Goal: Task Accomplishment & Management: Use online tool/utility

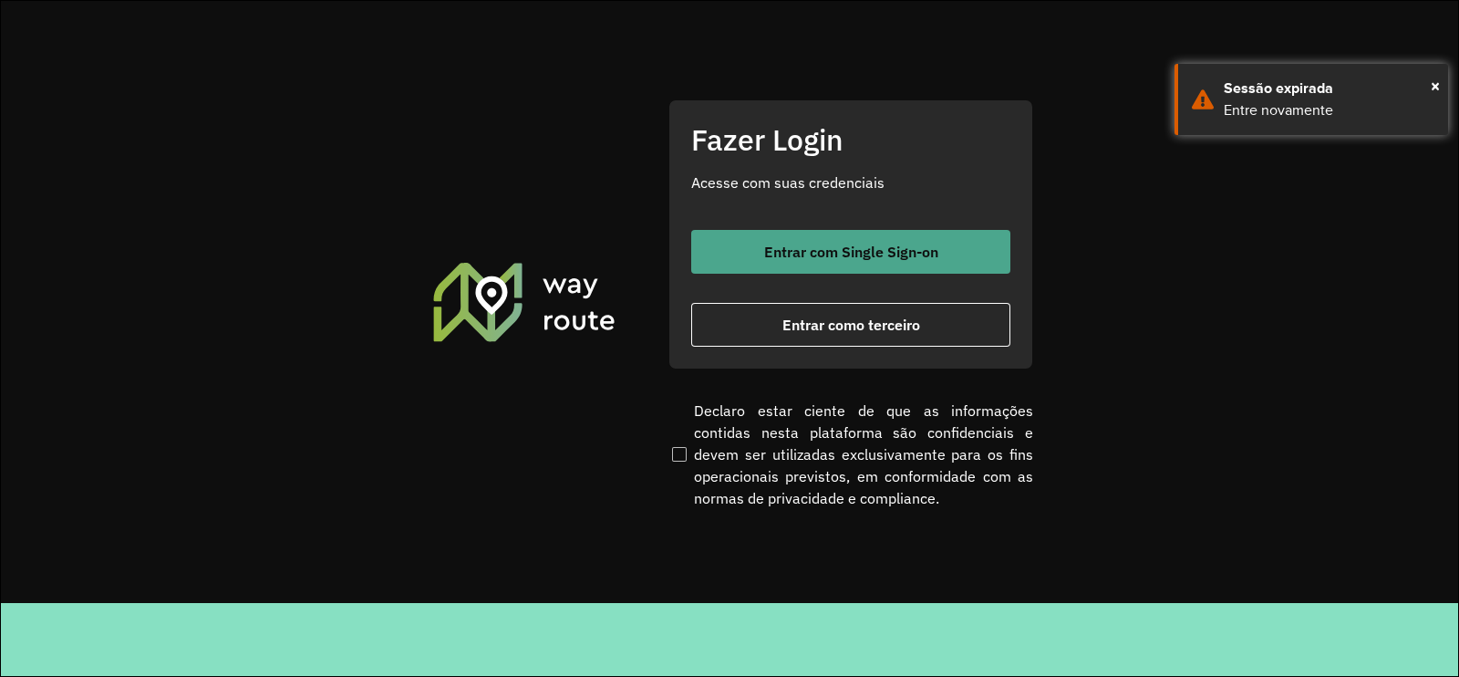
click at [781, 248] on span "Entrar com Single Sign-on" at bounding box center [851, 251] width 174 height 15
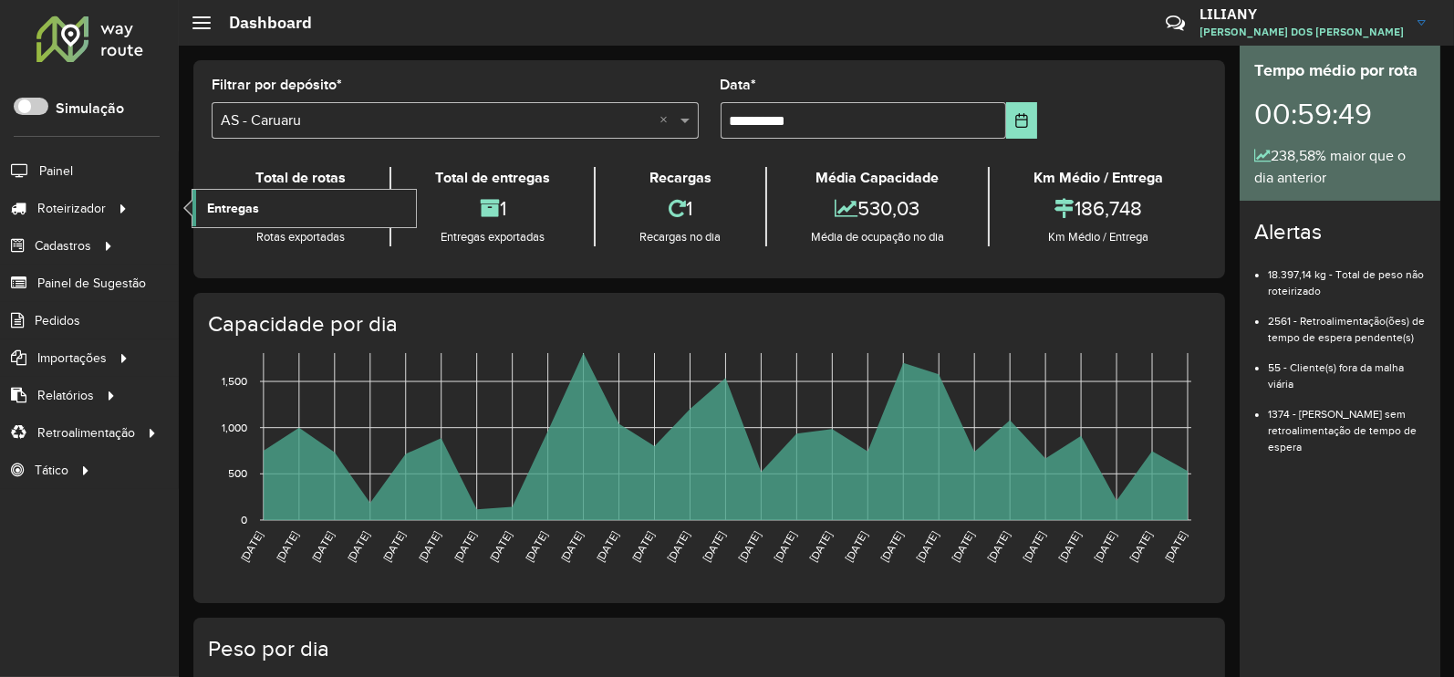
click at [246, 205] on span "Entregas" at bounding box center [233, 208] width 52 height 19
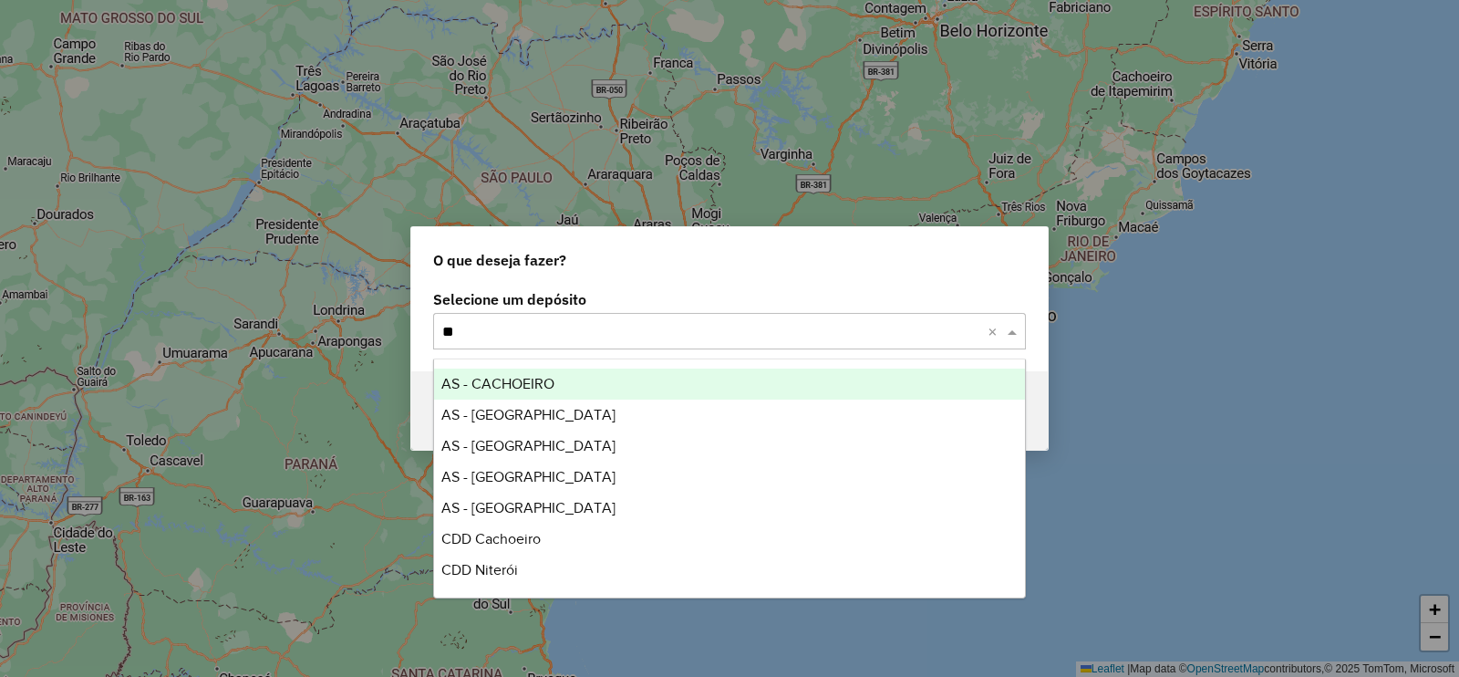
type input "*"
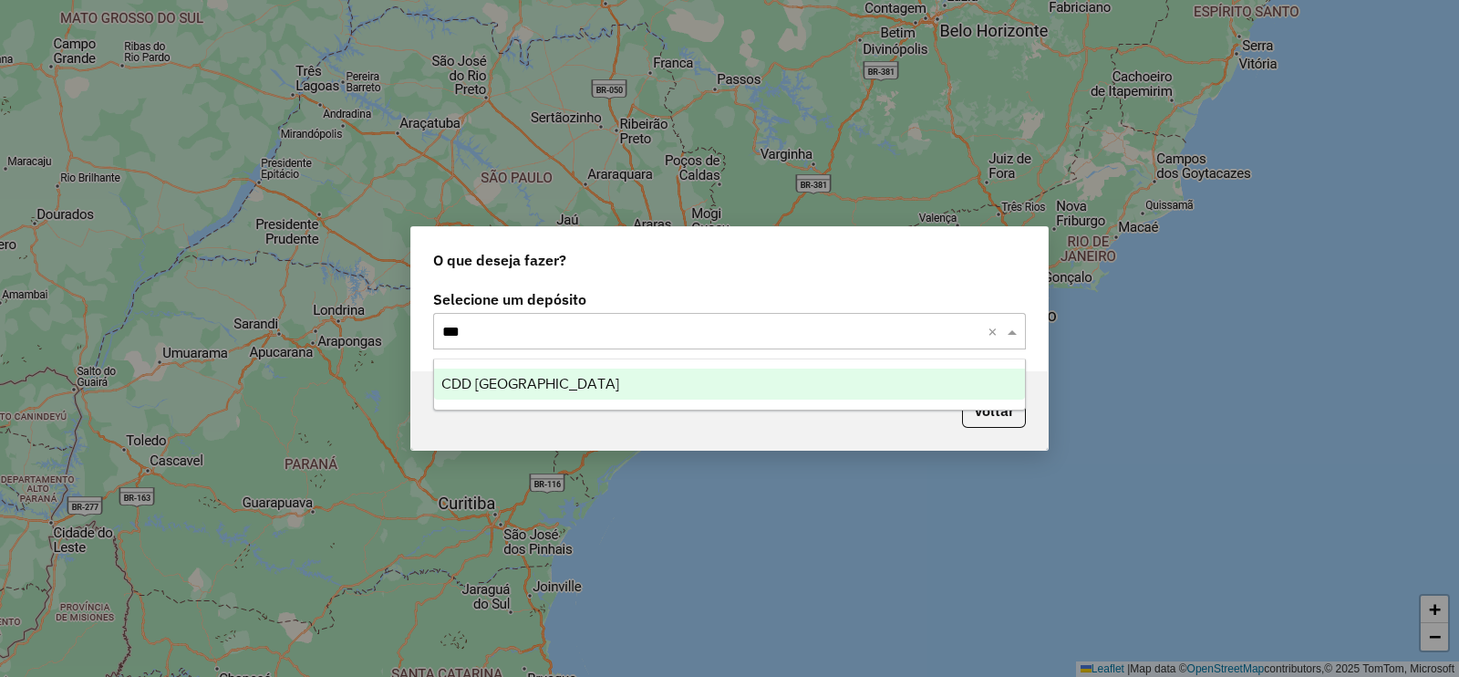
type input "****"
click at [502, 377] on span "CDD Praia Grande" at bounding box center [530, 384] width 178 height 16
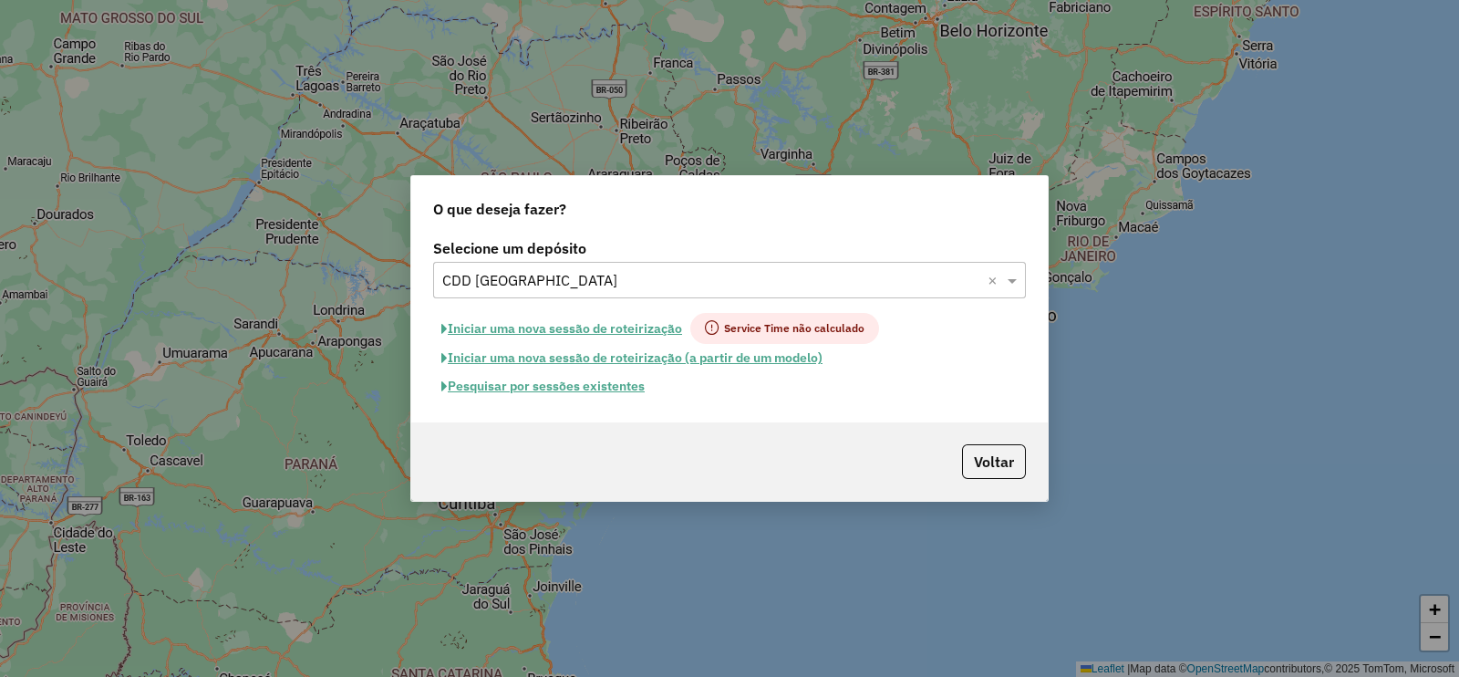
click at [568, 330] on button "Iniciar uma nova sessão de roteirização" at bounding box center [561, 328] width 257 height 31
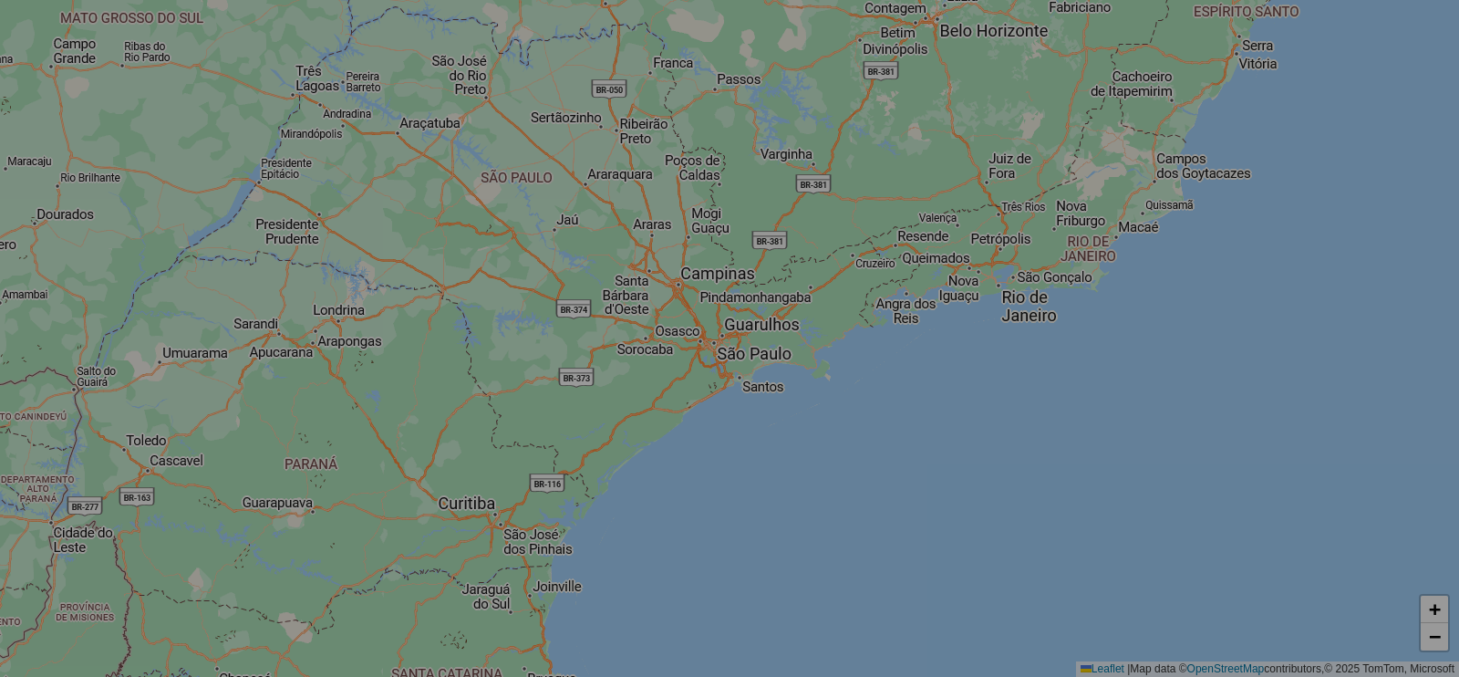
select select "*"
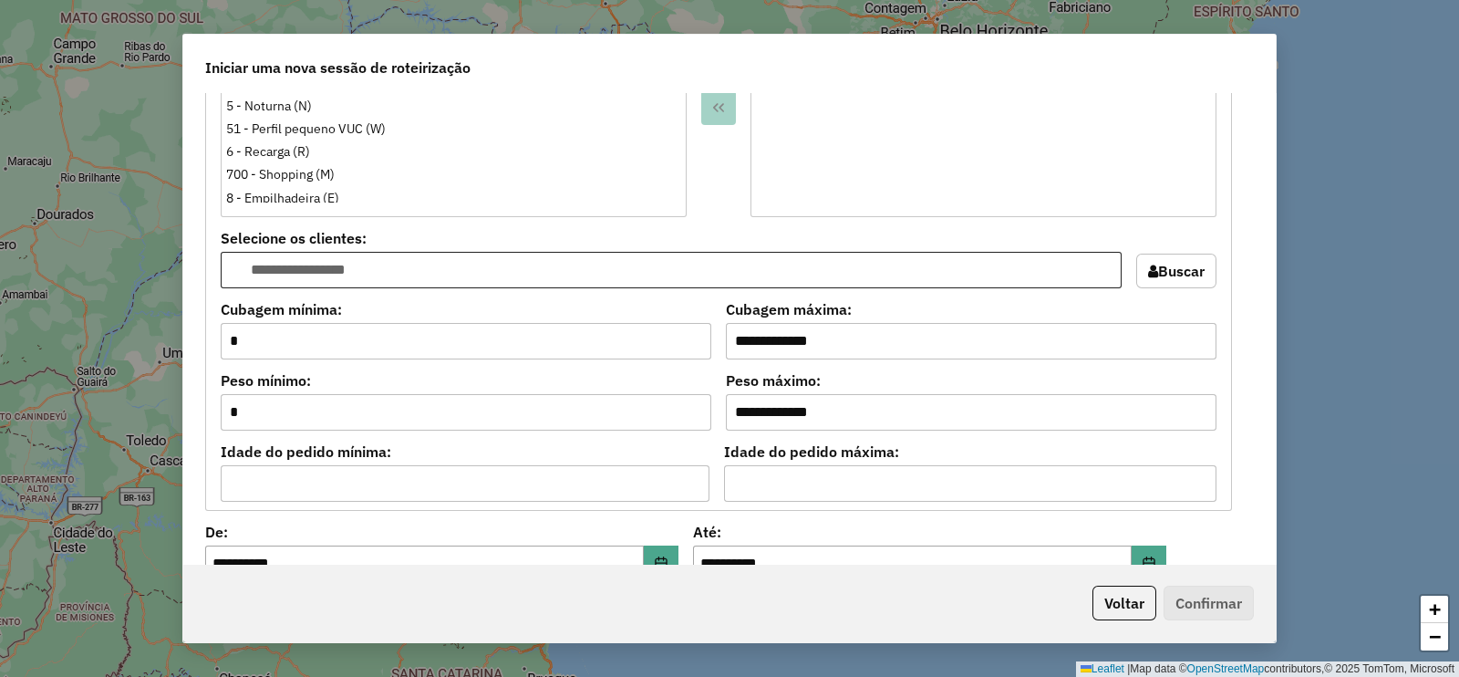
scroll to position [1499, 0]
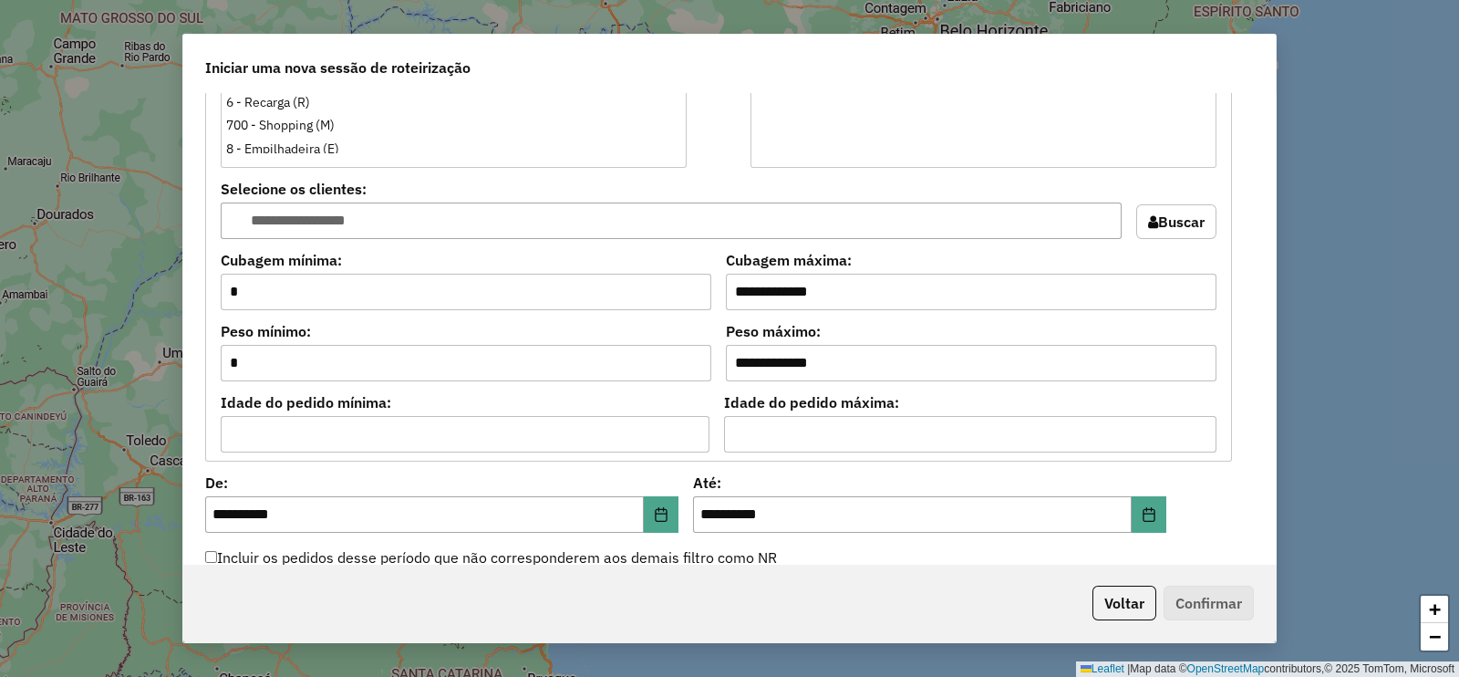
click at [1158, 223] on button "Buscar" at bounding box center [1177, 221] width 80 height 35
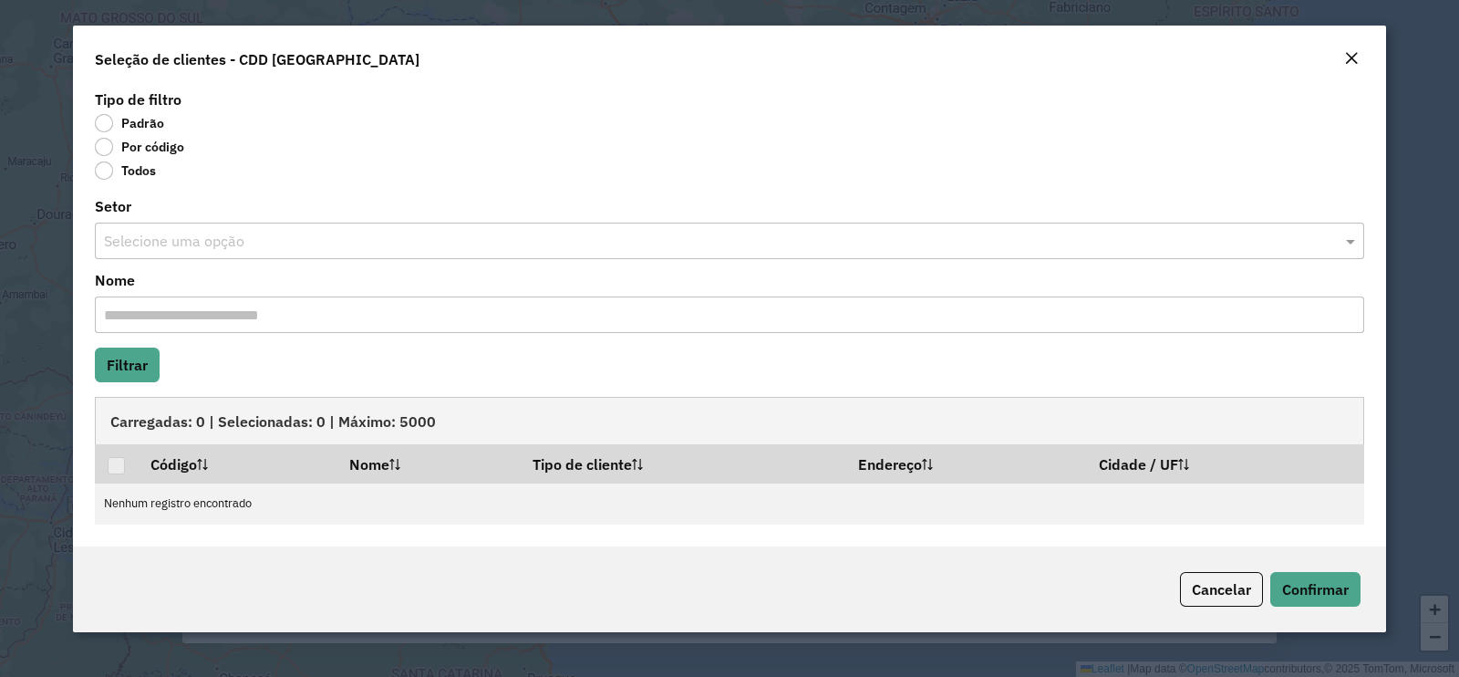
click at [1345, 57] on em "Close" at bounding box center [1352, 58] width 15 height 15
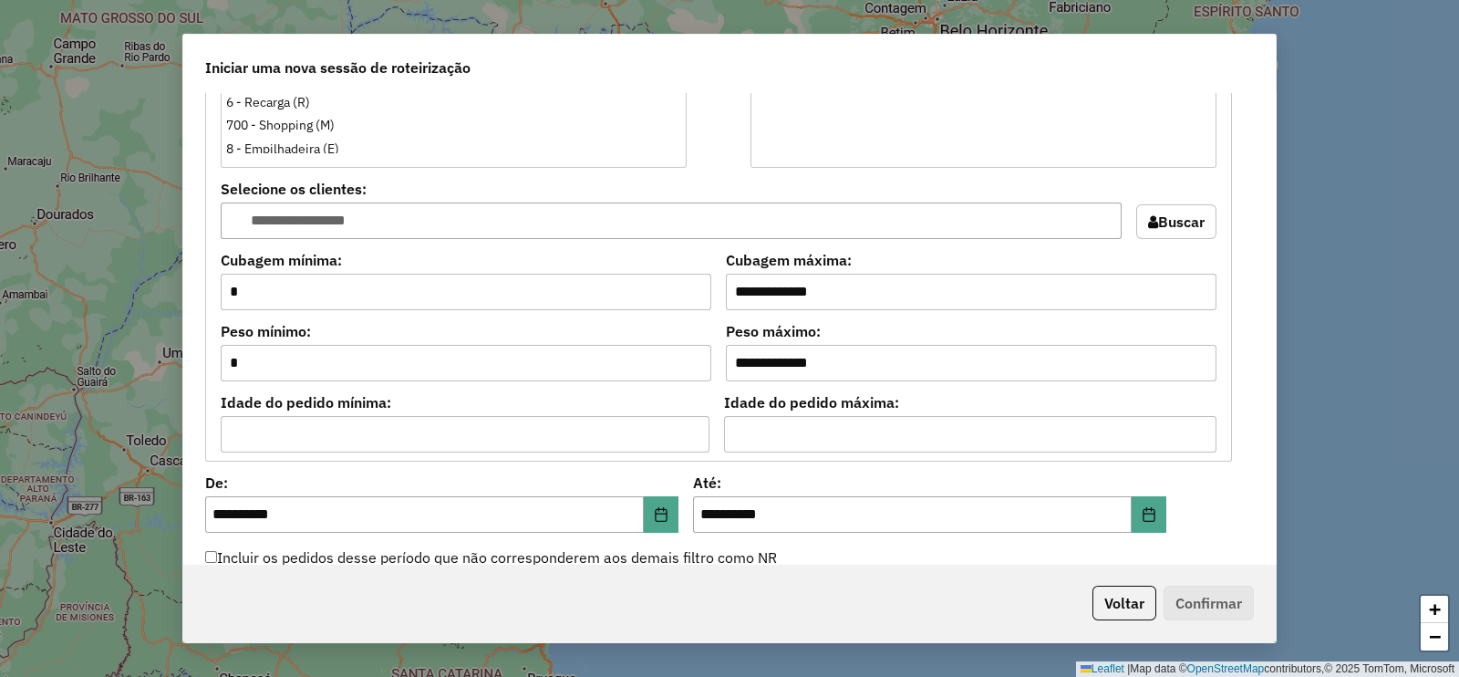
click at [1158, 204] on button "Buscar" at bounding box center [1177, 221] width 80 height 35
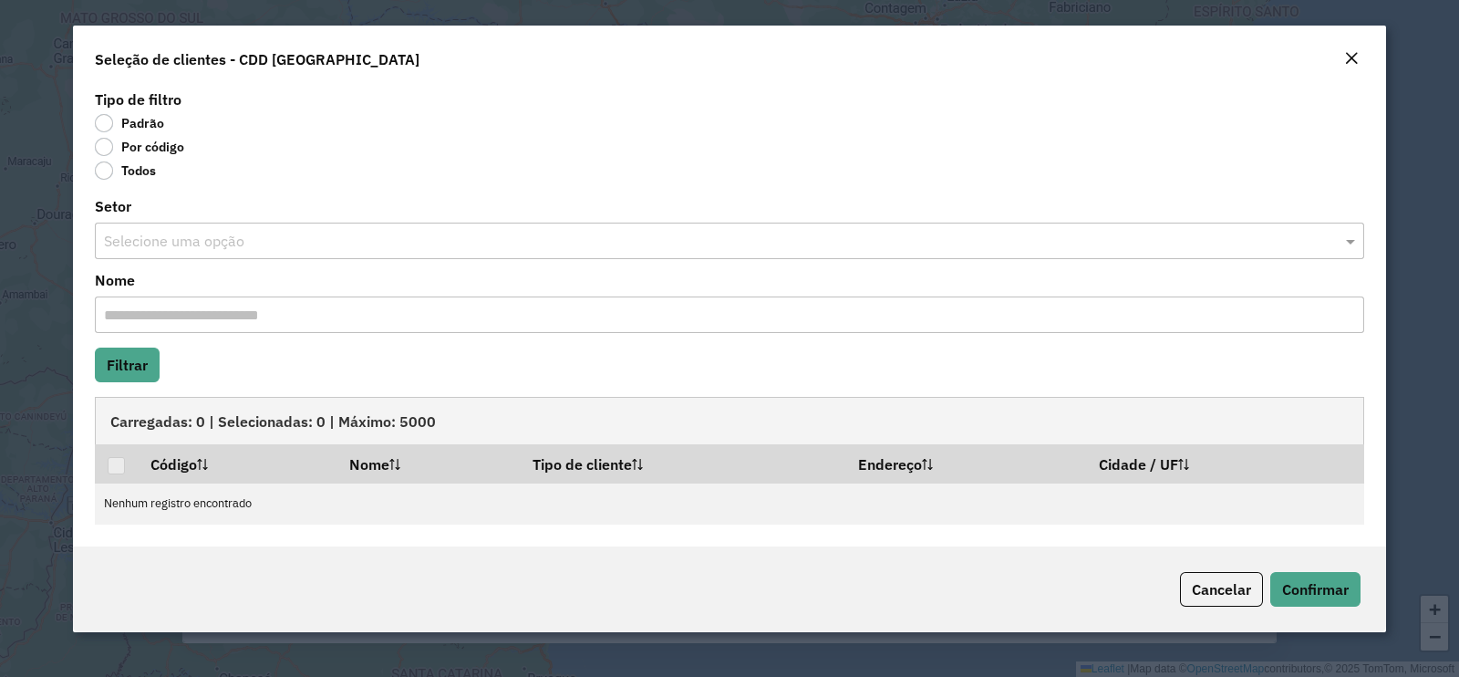
click at [108, 148] on label "Por código" at bounding box center [139, 147] width 89 height 18
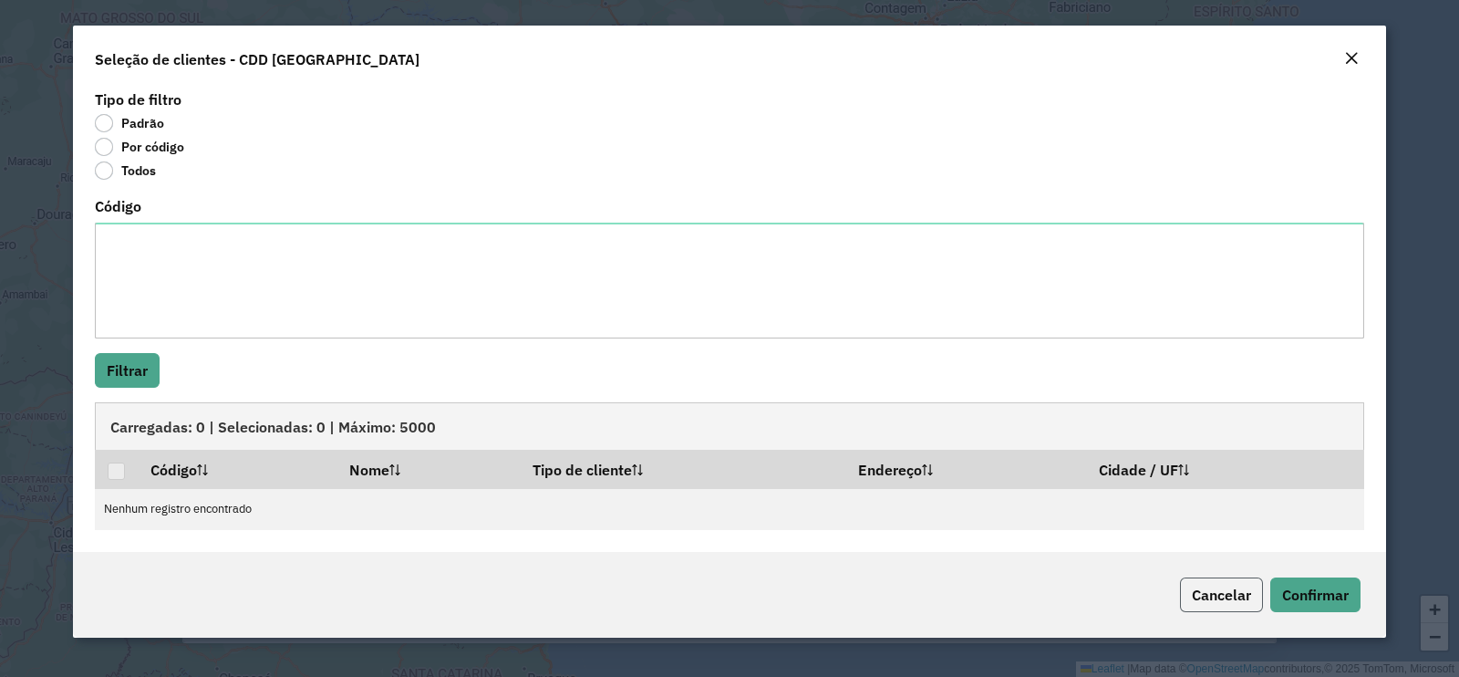
click at [1182, 599] on button "Cancelar" at bounding box center [1221, 594] width 83 height 35
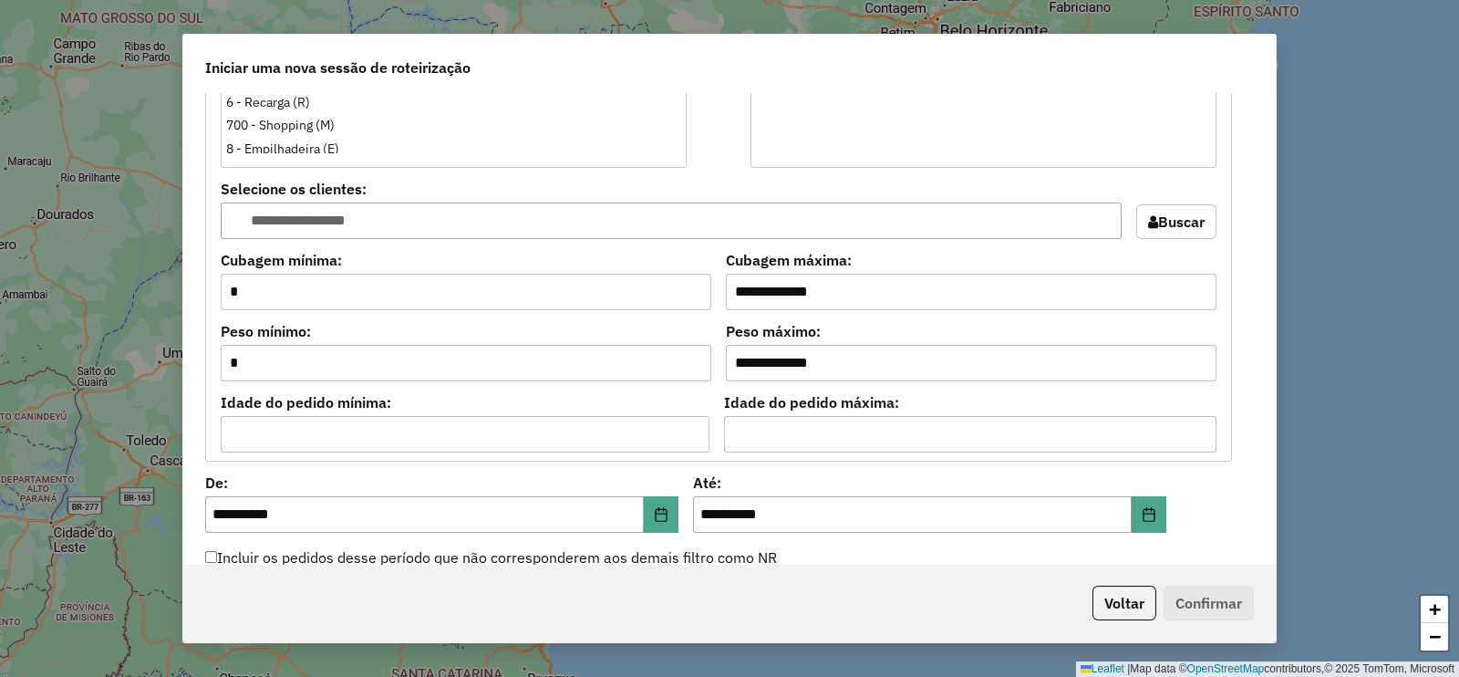
click at [1157, 210] on button "Buscar" at bounding box center [1177, 221] width 80 height 35
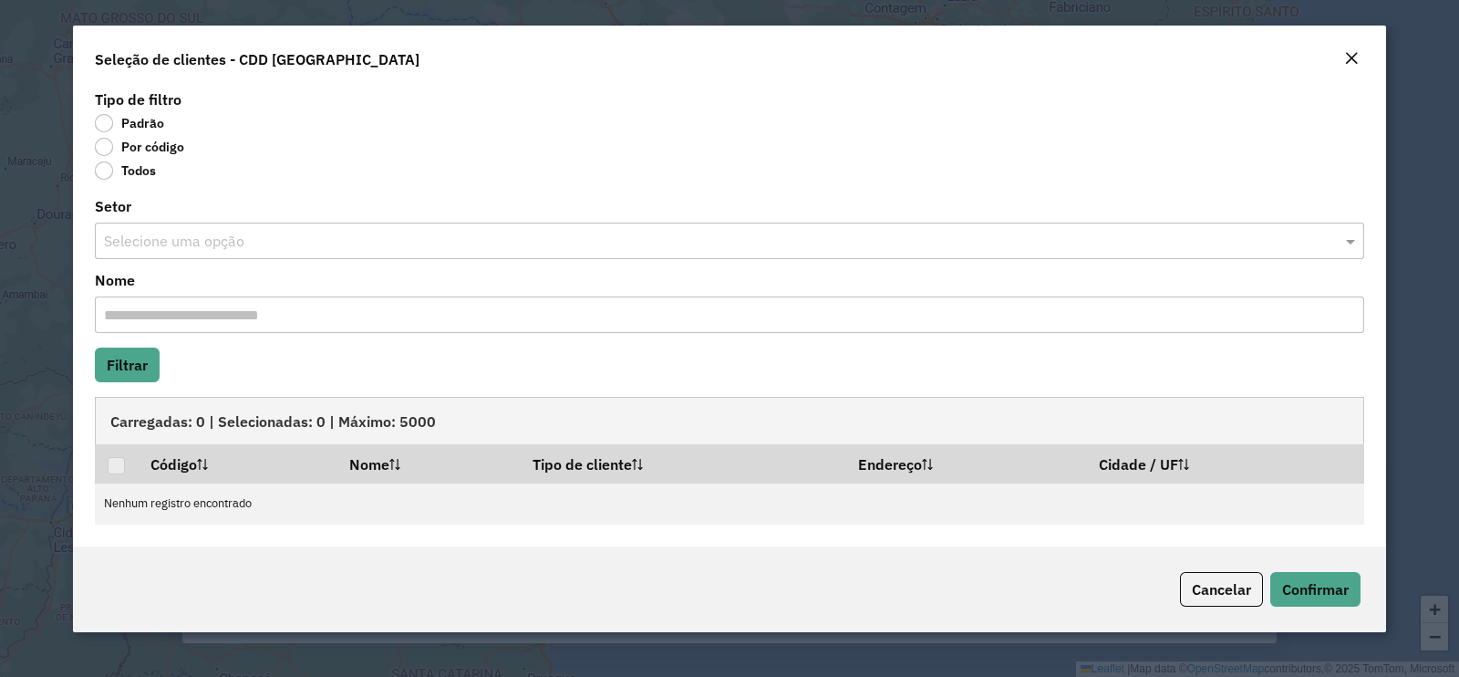
click at [130, 145] on label "Por código" at bounding box center [139, 147] width 89 height 18
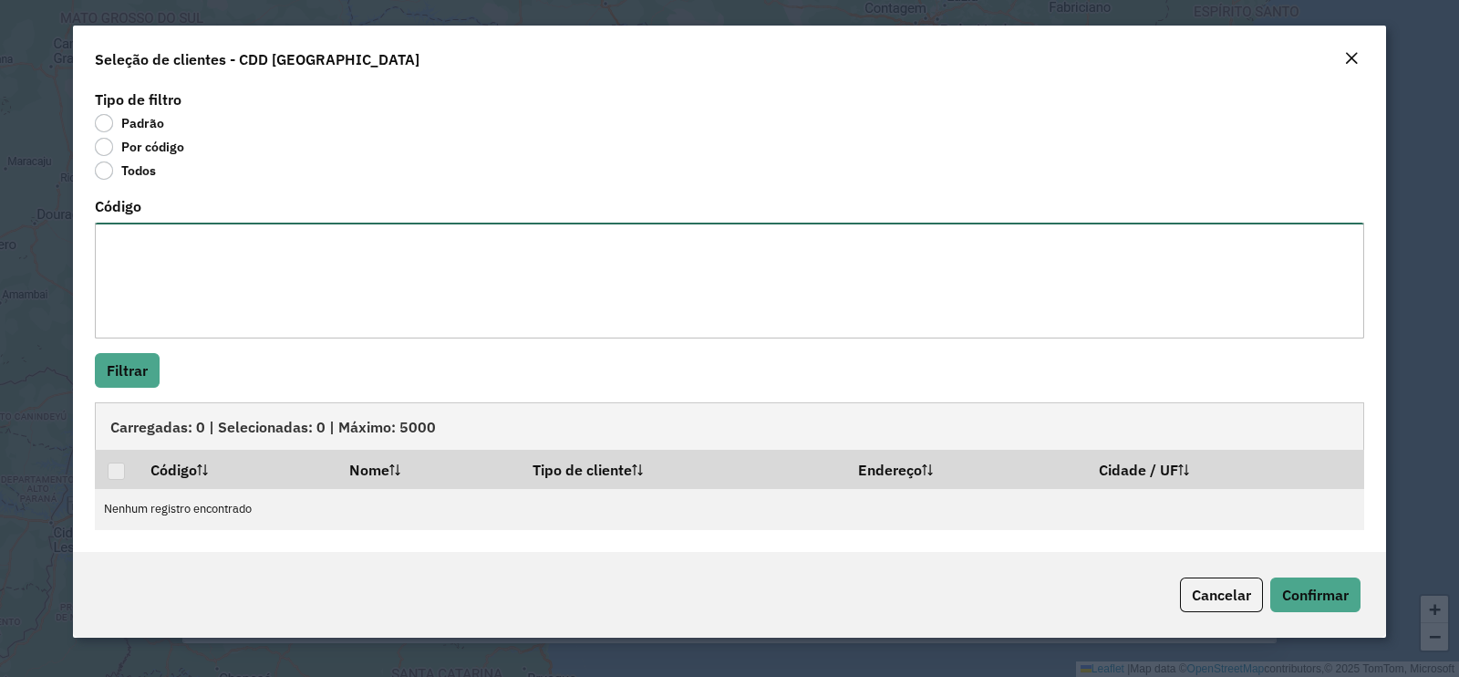
click at [132, 250] on textarea "Código" at bounding box center [730, 281] width 1270 height 116
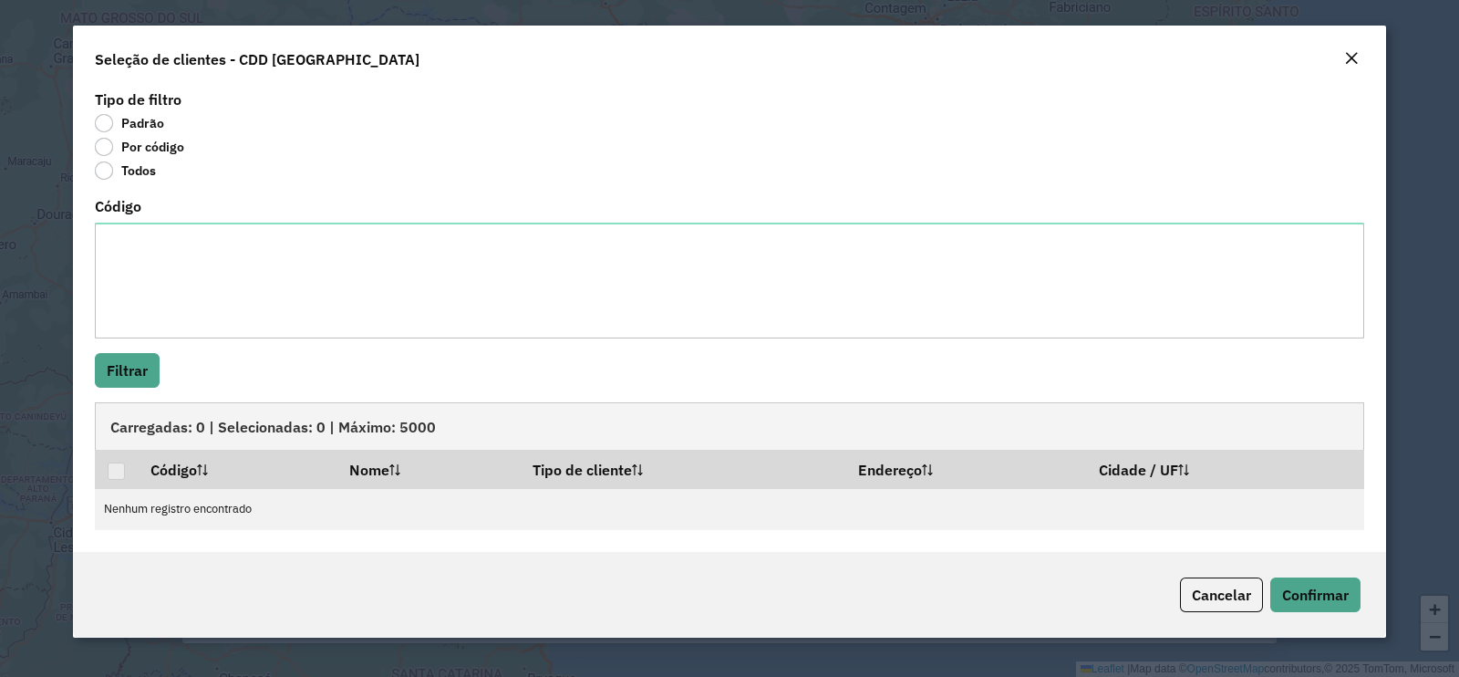
click at [1357, 52] on em "Close" at bounding box center [1352, 58] width 15 height 15
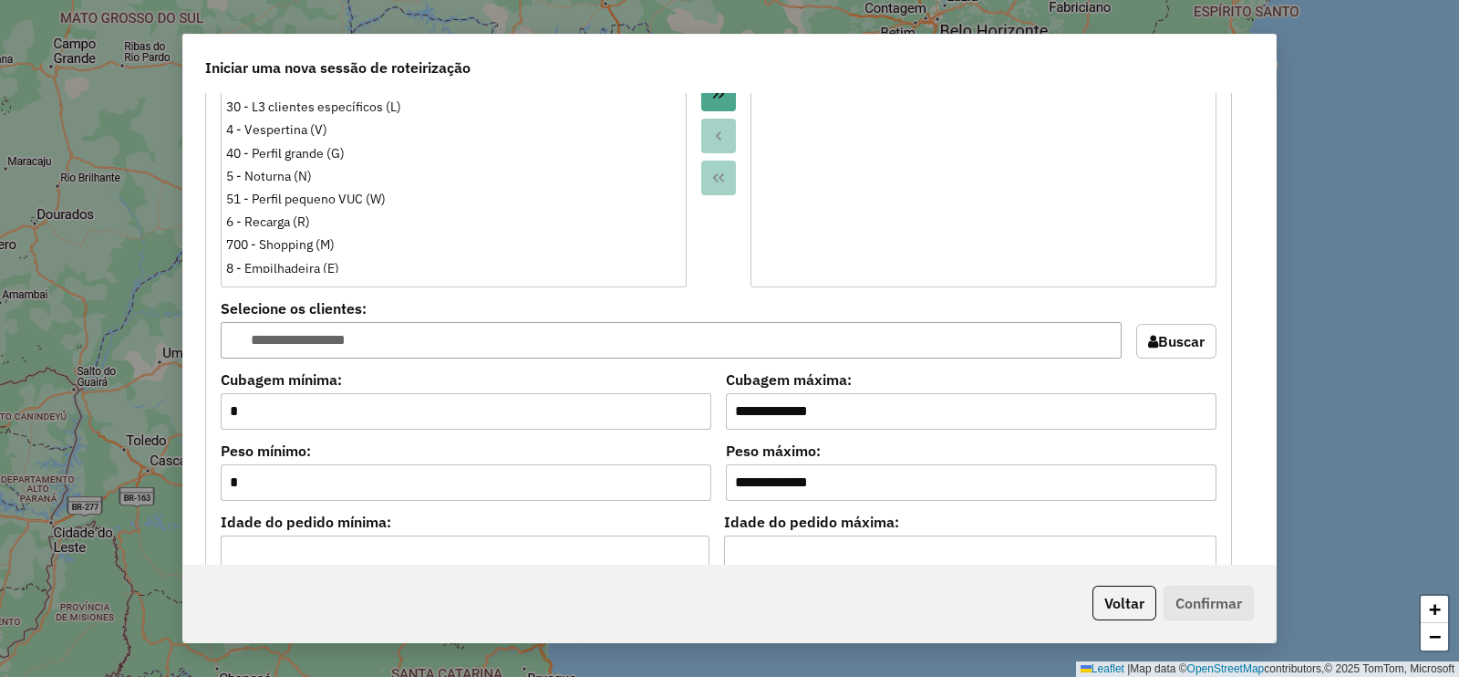
scroll to position [929, 0]
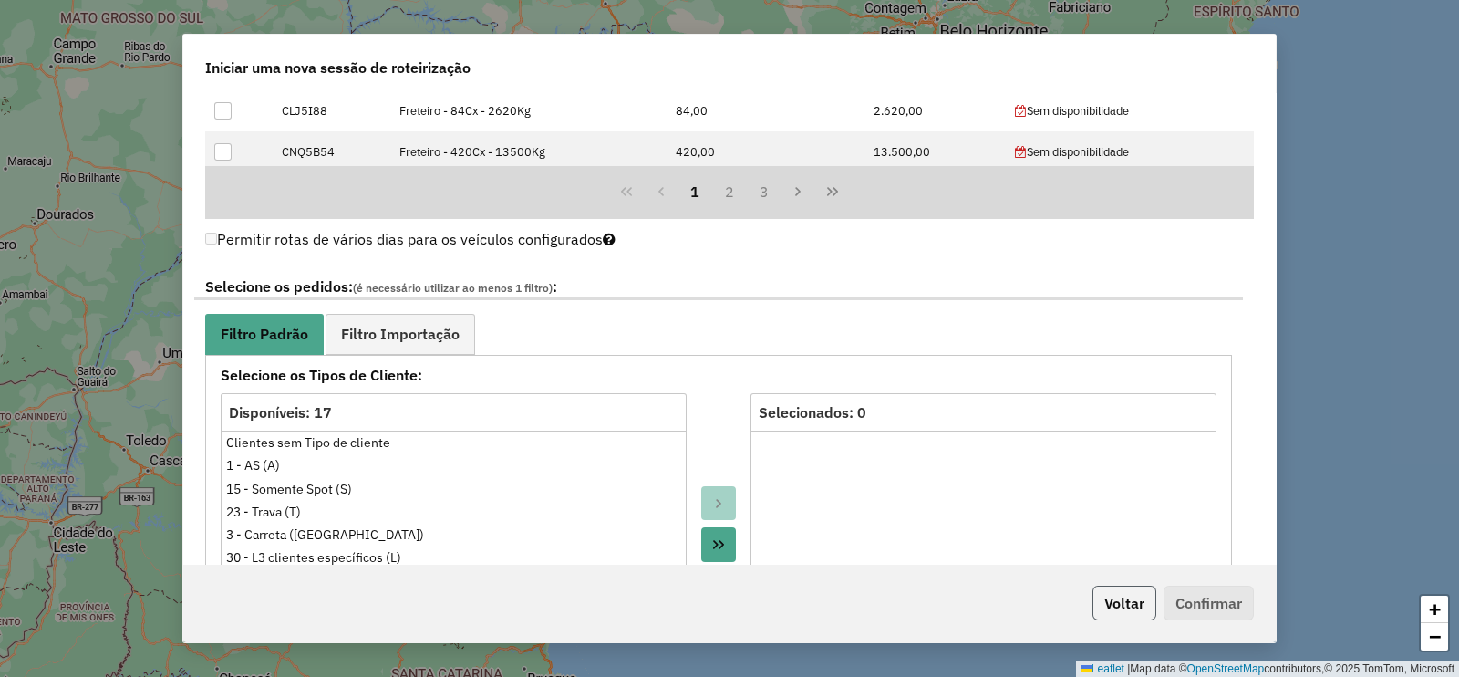
click at [1113, 608] on button "Voltar" at bounding box center [1125, 603] width 64 height 35
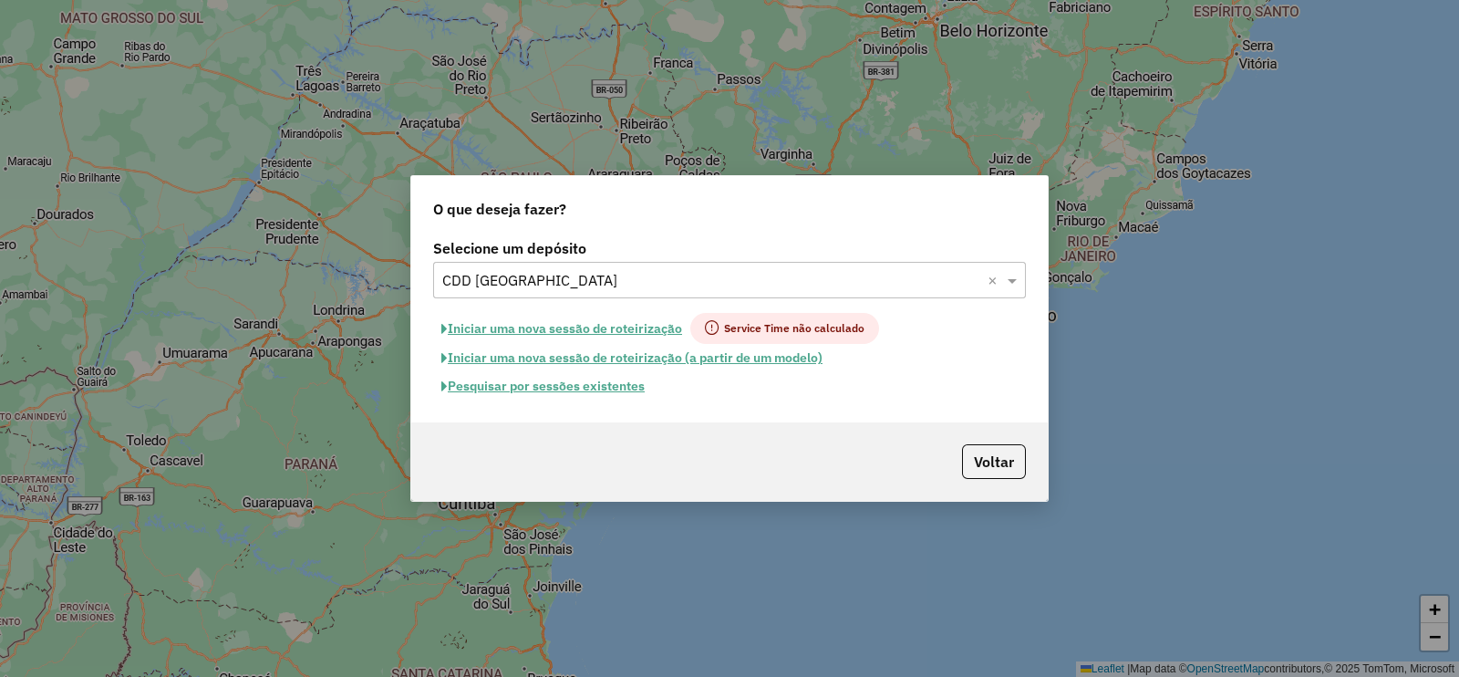
click at [614, 326] on button "Iniciar uma nova sessão de roteirização" at bounding box center [561, 328] width 257 height 31
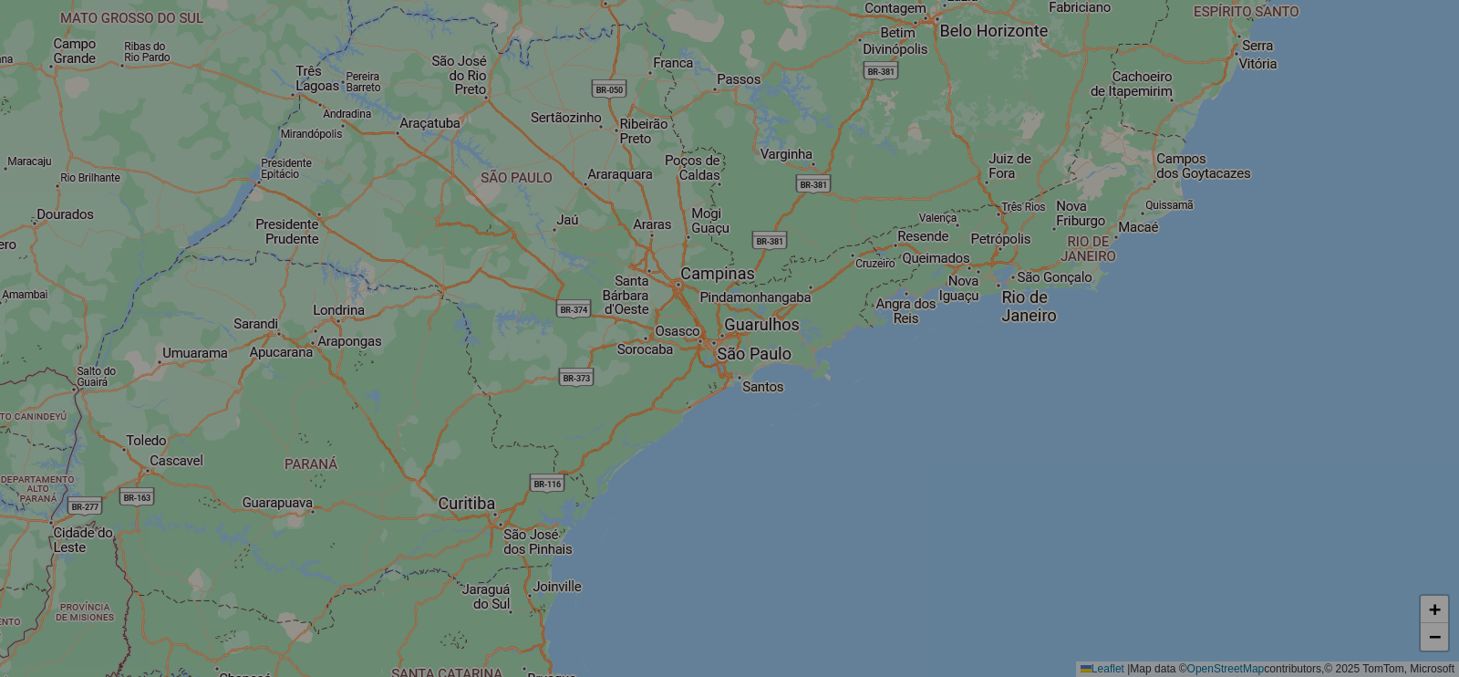
select select "*"
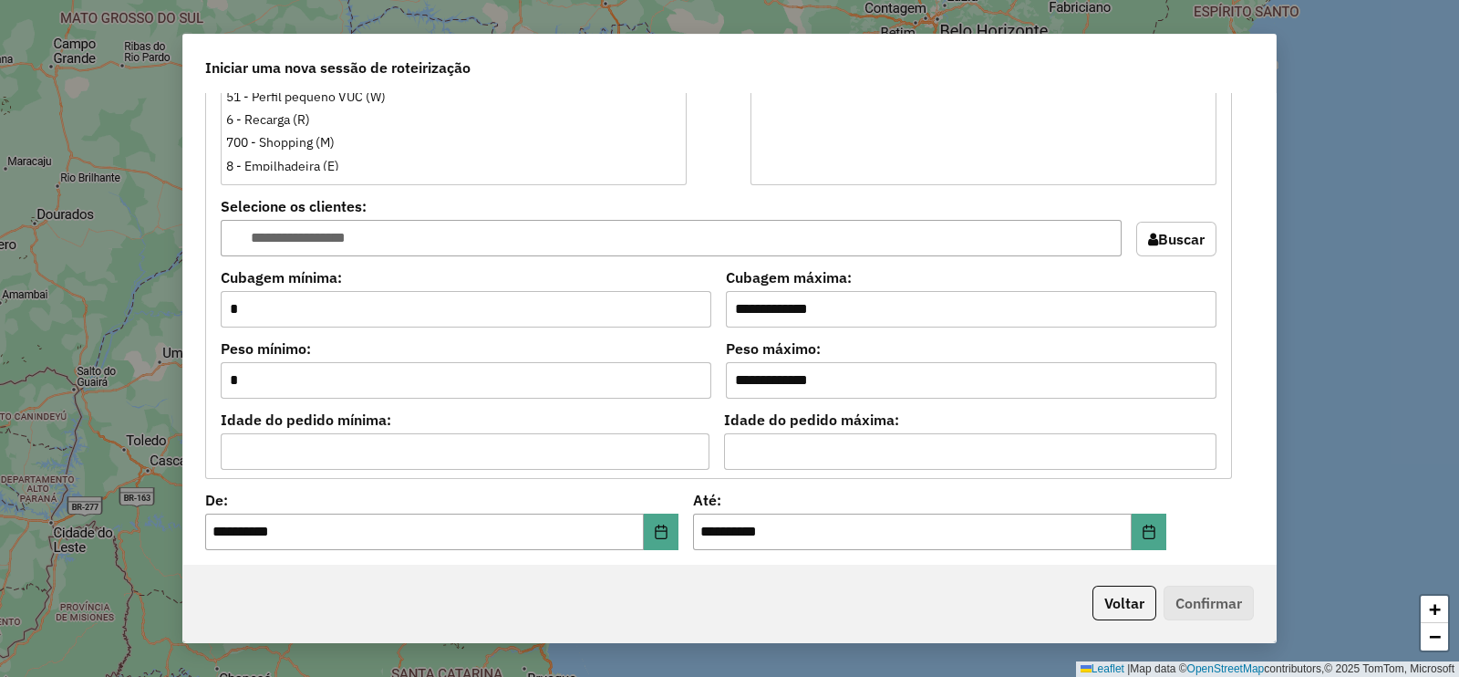
scroll to position [1368, 0]
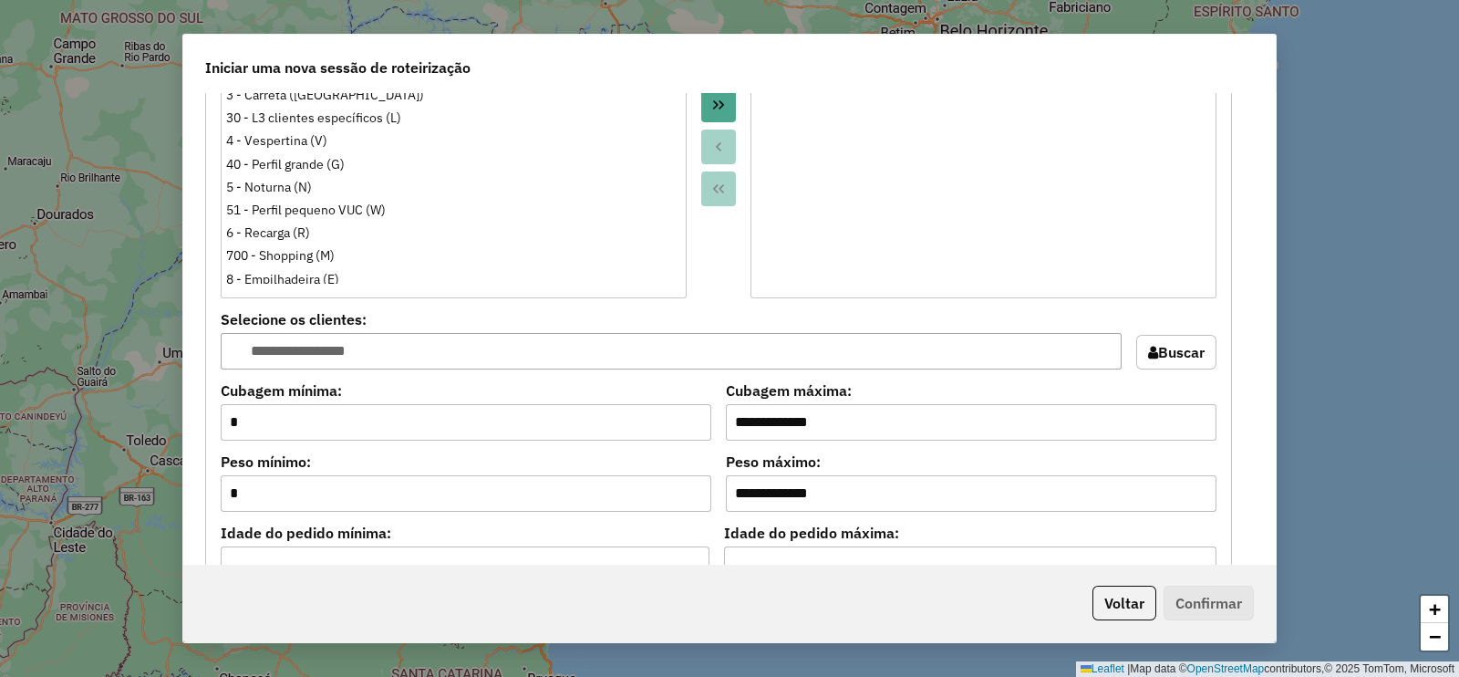
click at [1159, 346] on button "Buscar" at bounding box center [1177, 352] width 80 height 35
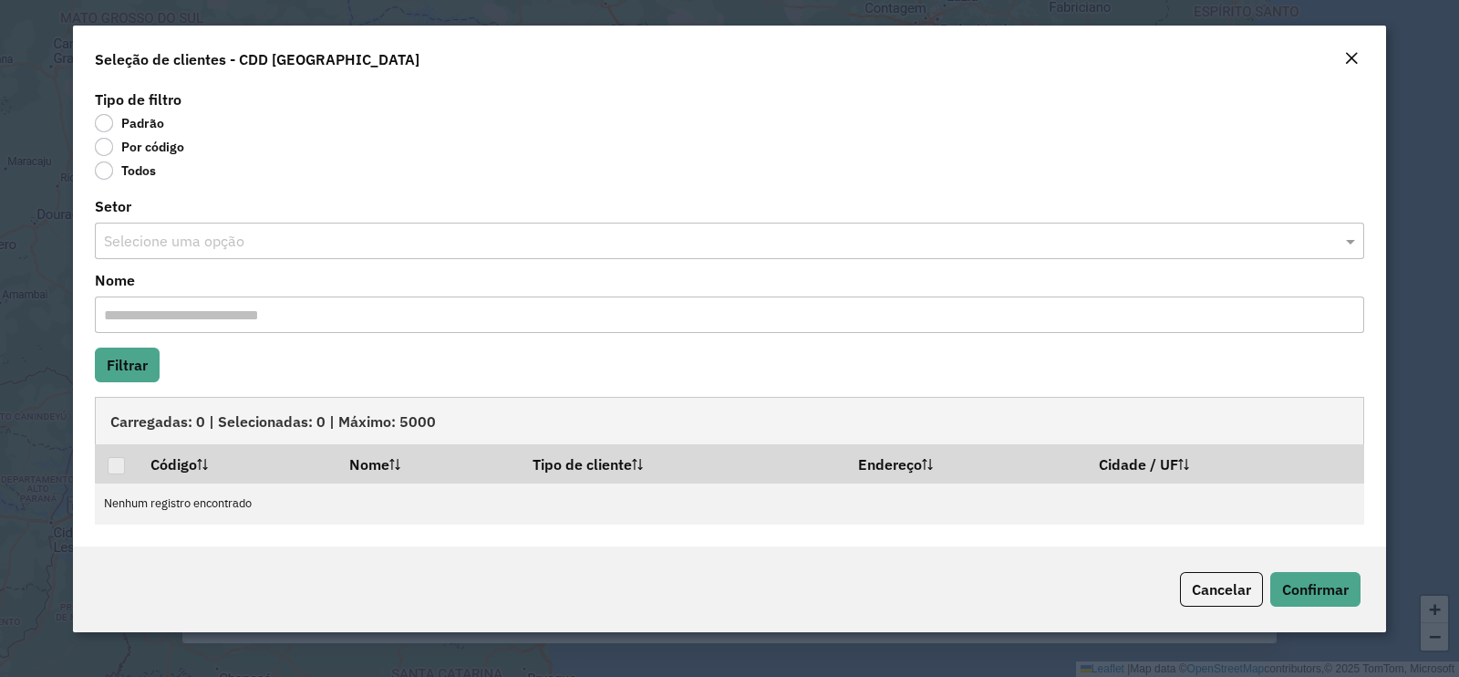
click at [122, 143] on label "Por código" at bounding box center [139, 147] width 89 height 18
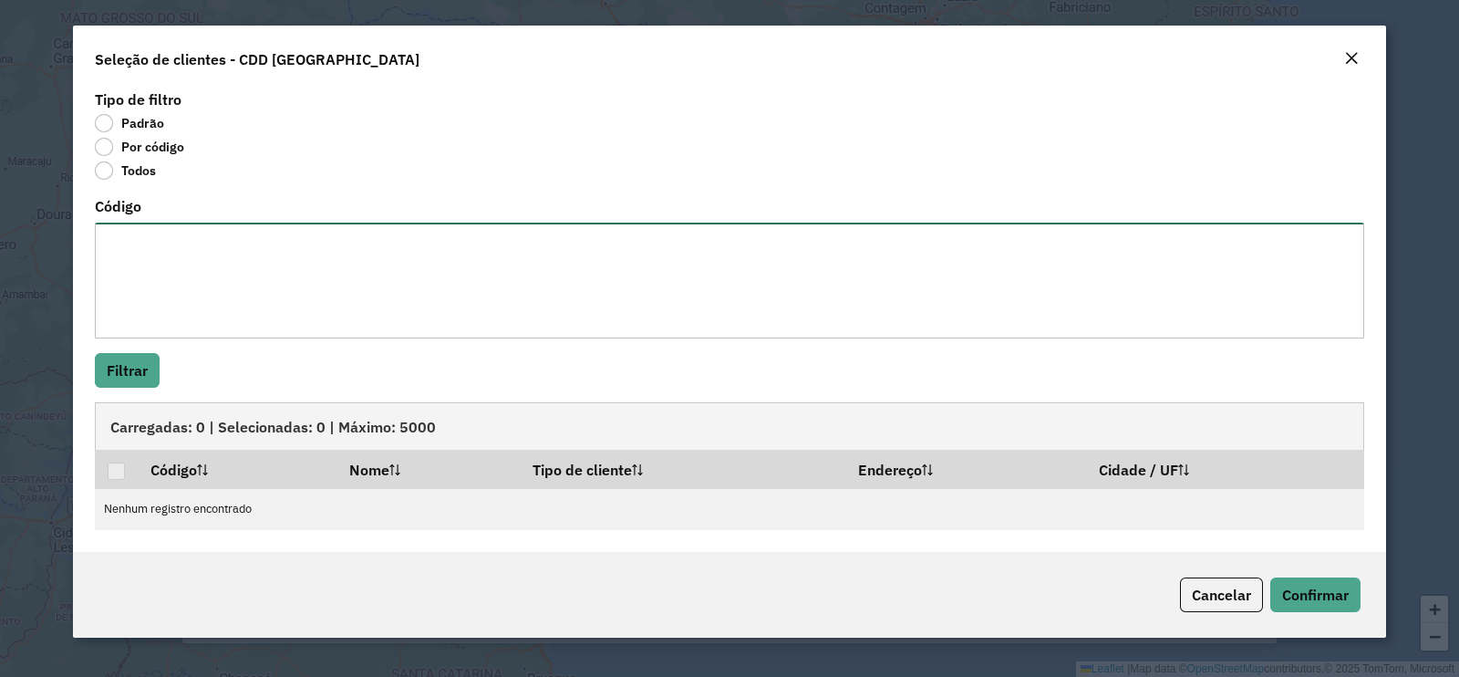
click at [192, 254] on textarea "Código" at bounding box center [730, 281] width 1270 height 116
click at [112, 304] on textarea "***** ***** *****" at bounding box center [730, 281] width 1270 height 116
click at [161, 240] on textarea "***** ***** *****" at bounding box center [730, 281] width 1270 height 116
click at [108, 295] on textarea "***** ***** *****" at bounding box center [730, 281] width 1270 height 116
click at [111, 296] on textarea "***** ***** *****" at bounding box center [730, 281] width 1270 height 116
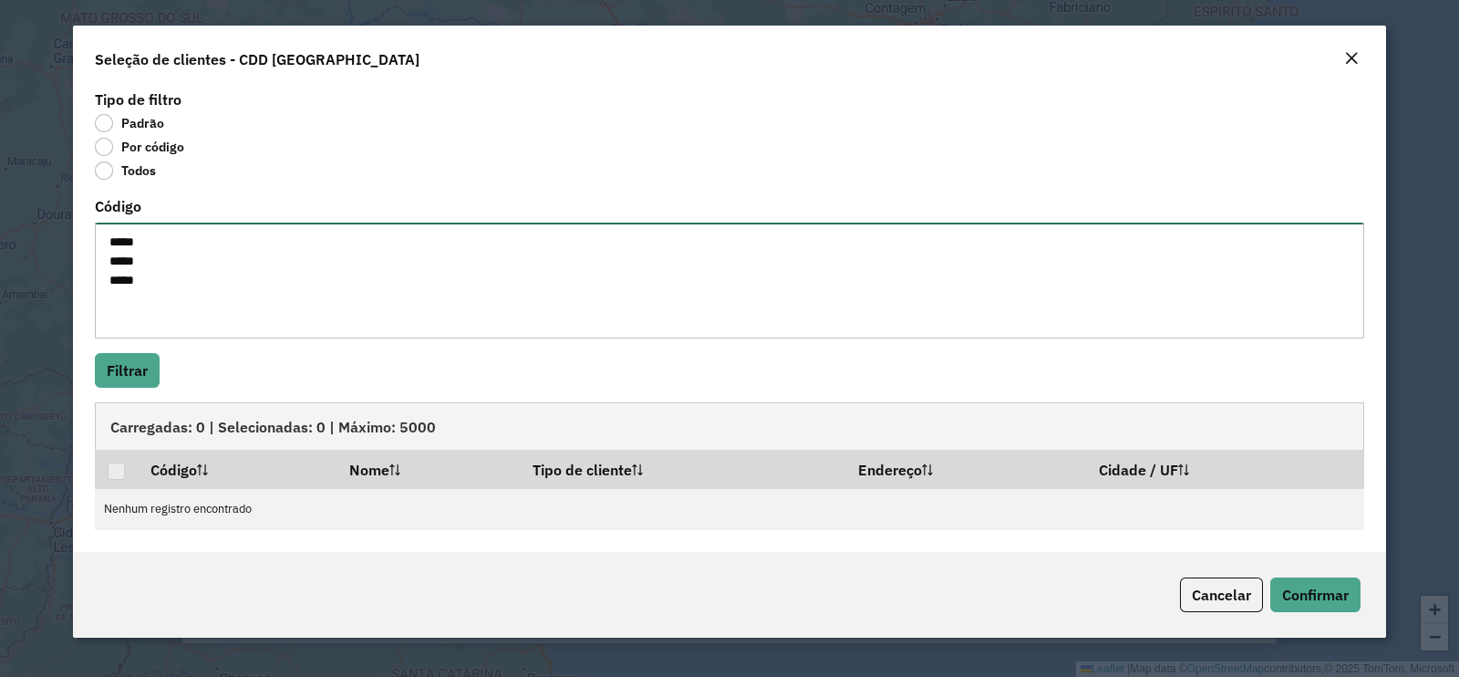
click at [157, 286] on textarea "***** ***** *****" at bounding box center [730, 281] width 1270 height 116
type textarea "***** ***** ***** *****"
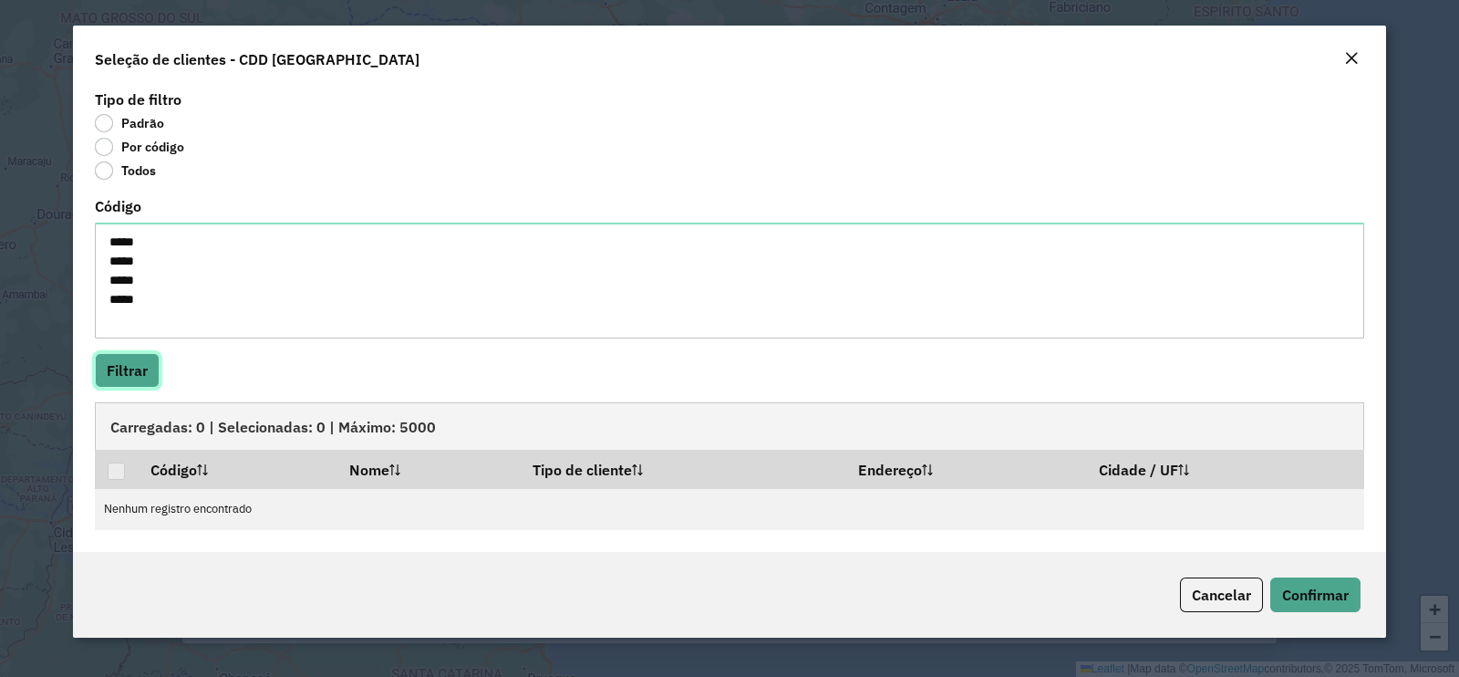
click at [136, 362] on button "Filtrar" at bounding box center [127, 370] width 65 height 35
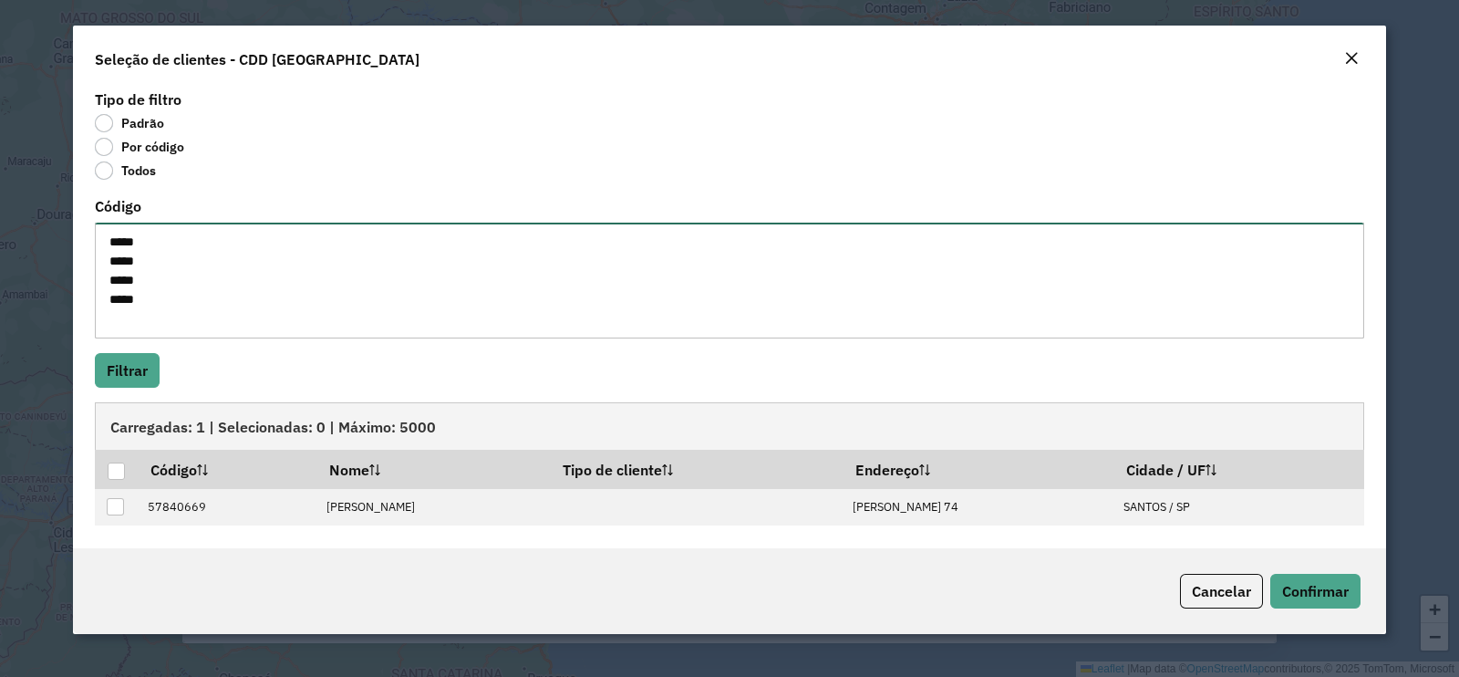
drag, startPoint x: 107, startPoint y: 289, endPoint x: 88, endPoint y: 223, distance: 69.3
click at [88, 223] on div "Tipo de filtro Padrão Por código Todos Código ***** ***** ***** ***** Filtrar C…" at bounding box center [730, 317] width 1314 height 462
click at [105, 238] on textarea "Código" at bounding box center [730, 281] width 1270 height 116
paste textarea "********"
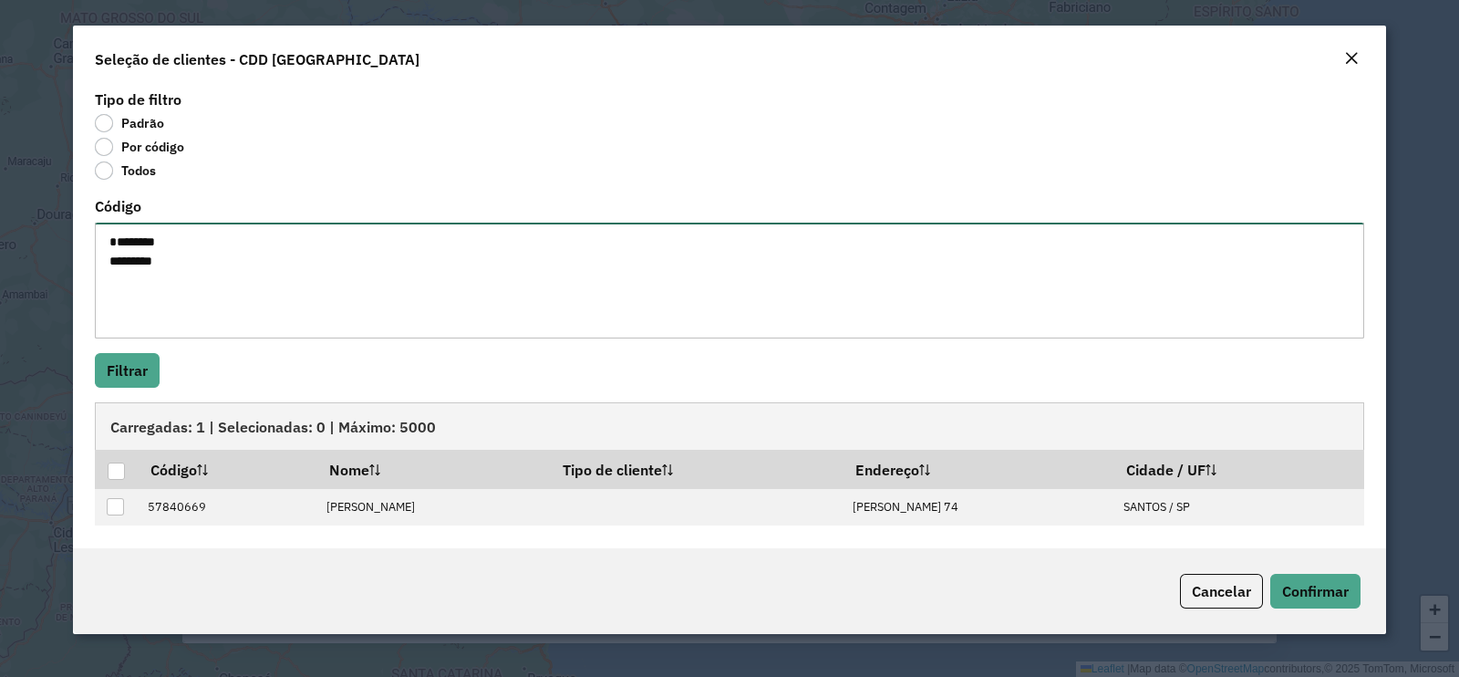
click at [107, 262] on textarea "******** ********" at bounding box center [730, 281] width 1270 height 116
type textarea "**********"
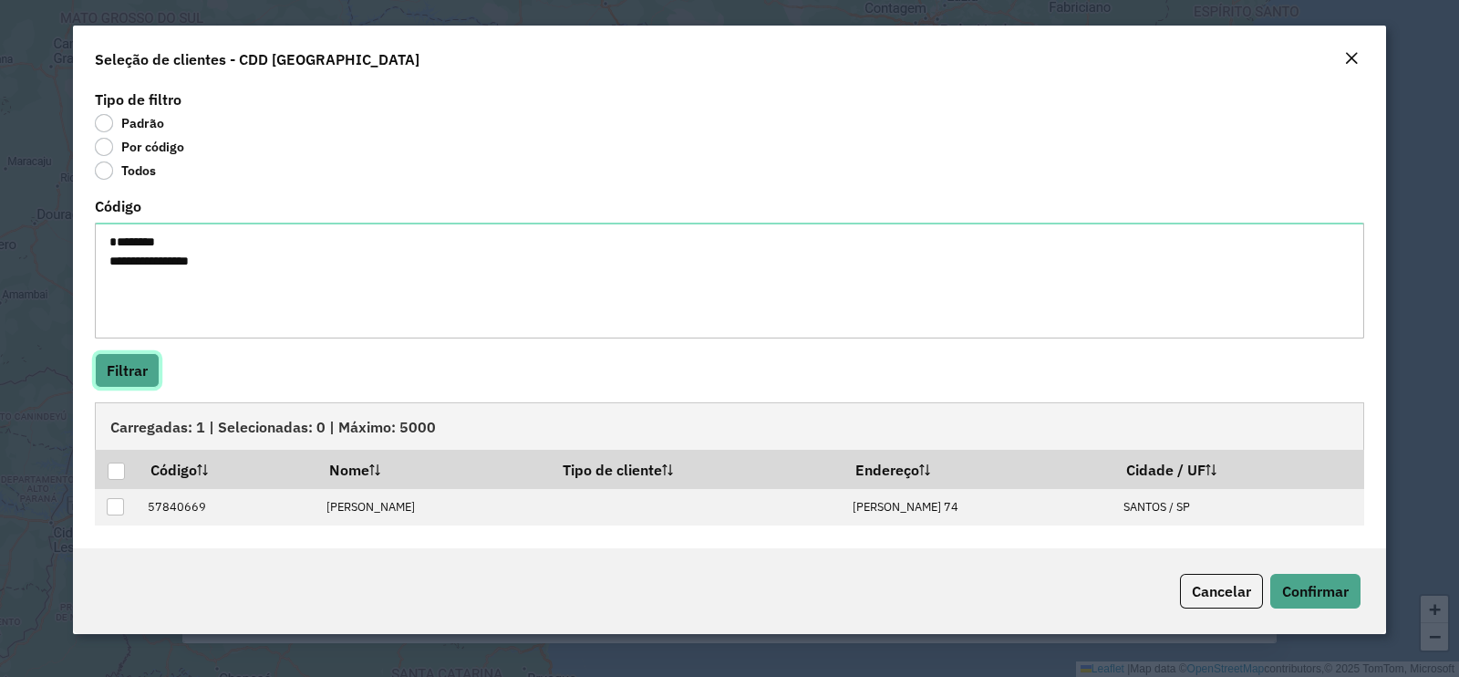
click at [122, 366] on button "Filtrar" at bounding box center [127, 370] width 65 height 35
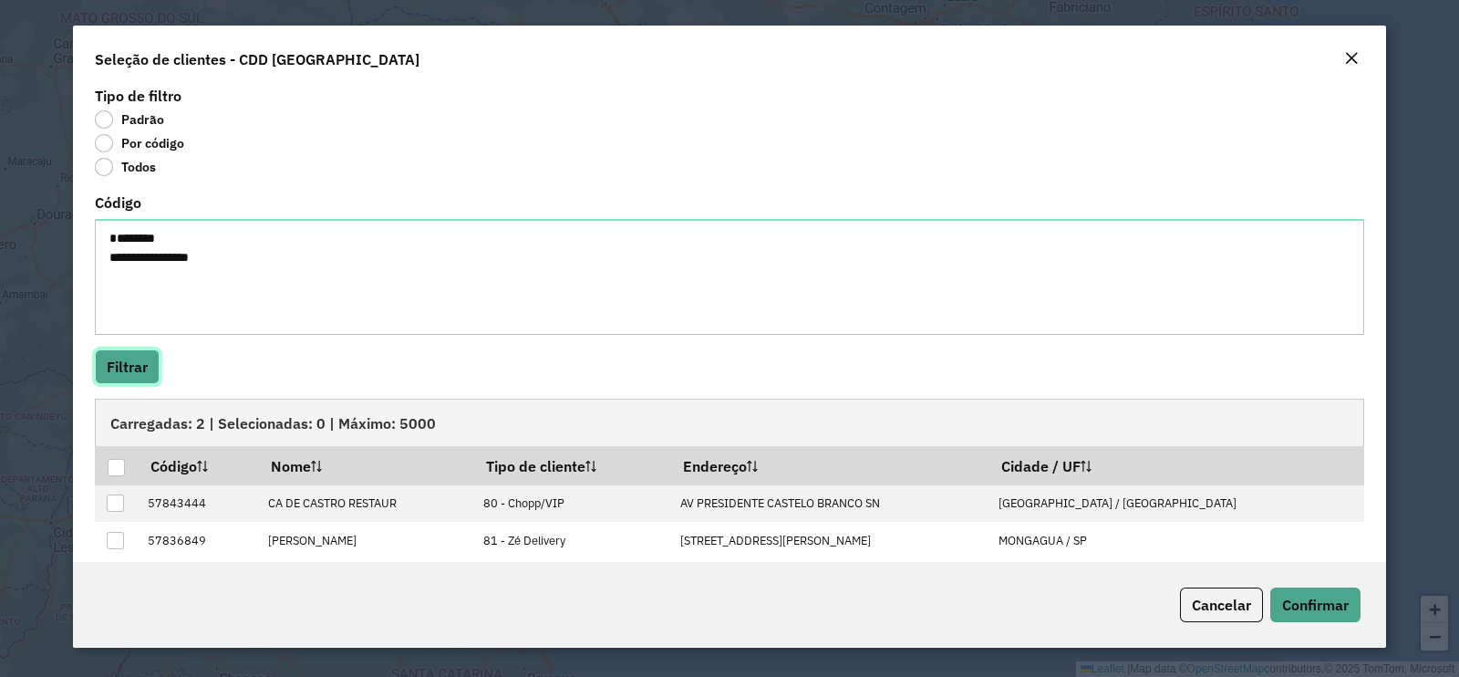
scroll to position [0, 0]
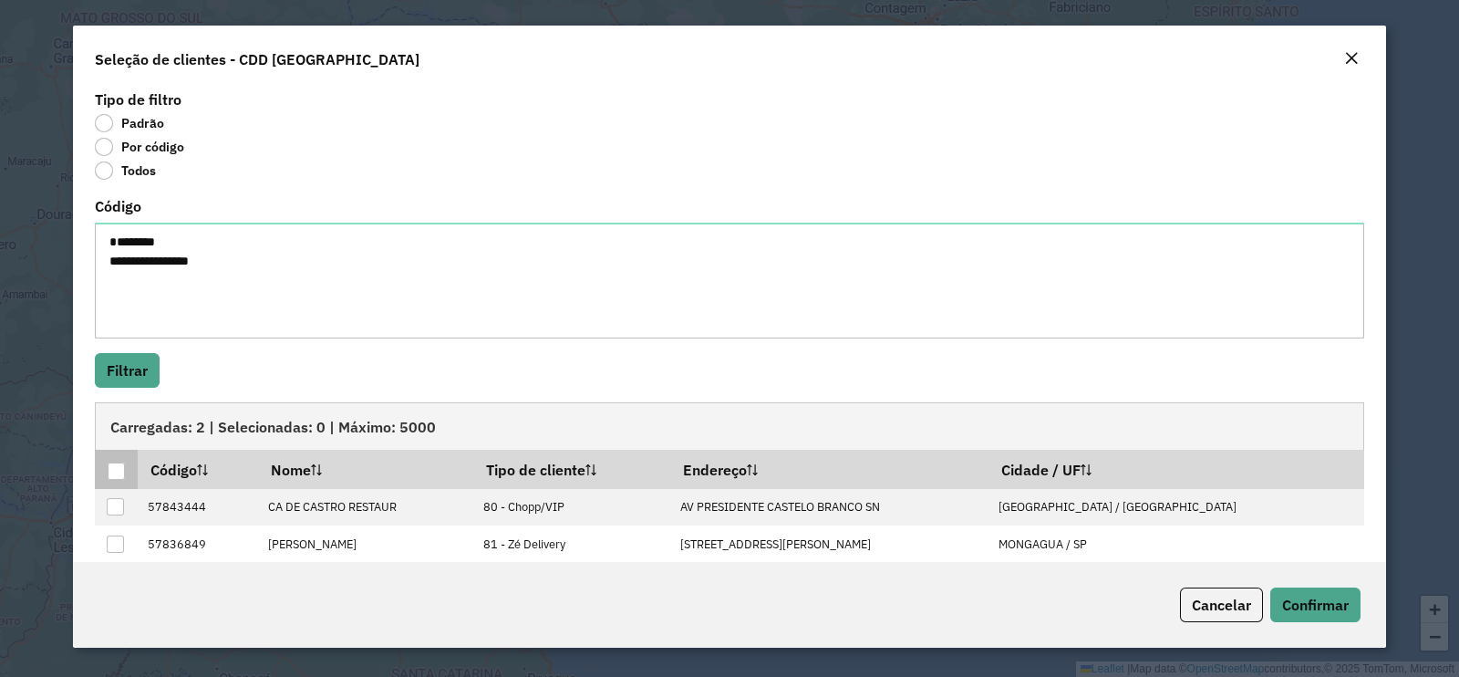
click at [109, 466] on div at bounding box center [116, 470] width 17 height 17
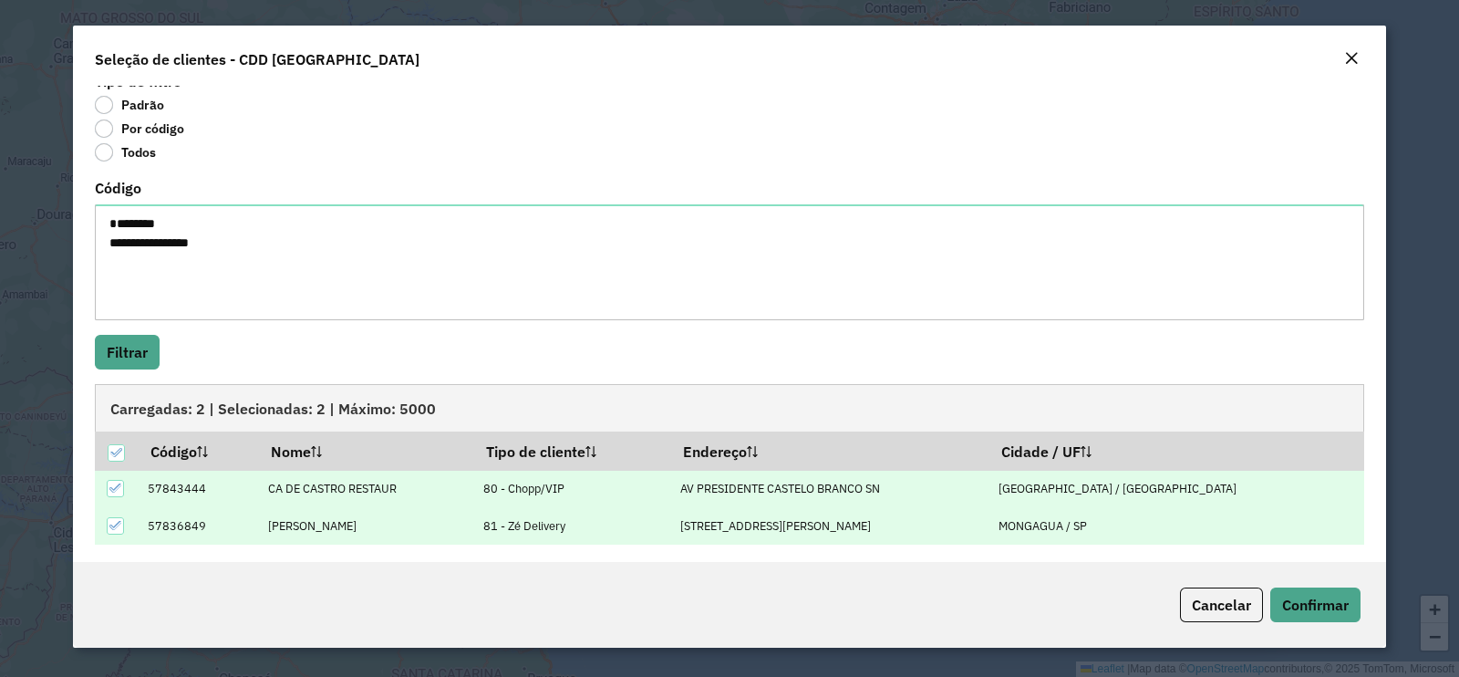
scroll to position [23, 0]
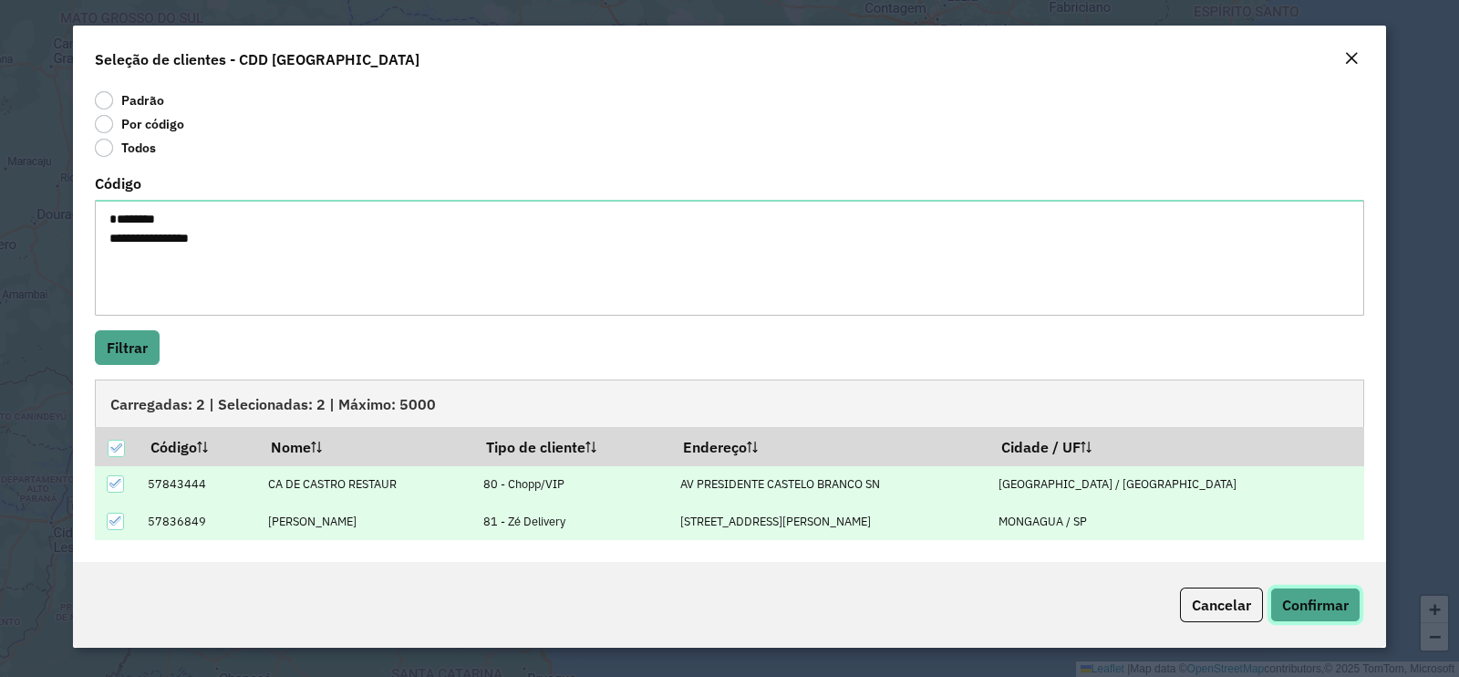
click at [1312, 603] on span "Confirmar" at bounding box center [1316, 605] width 67 height 18
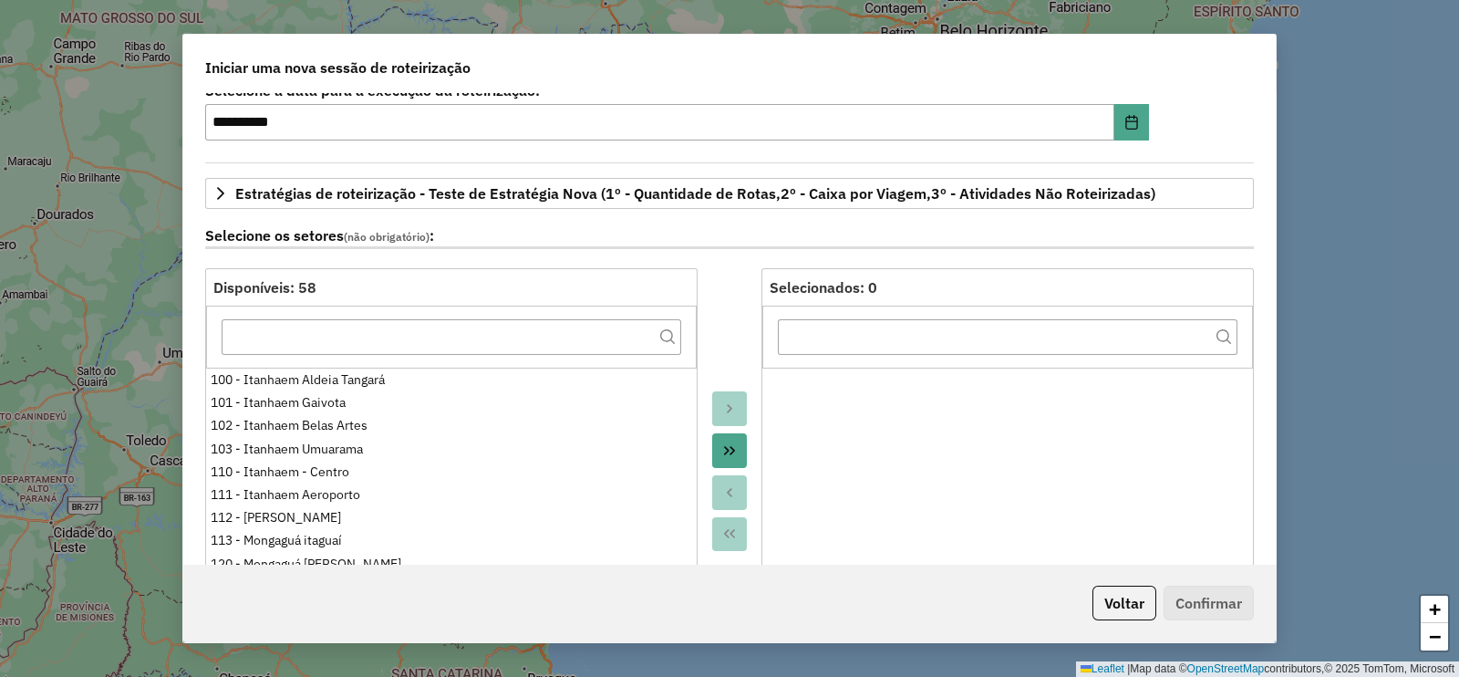
scroll to position [0, 0]
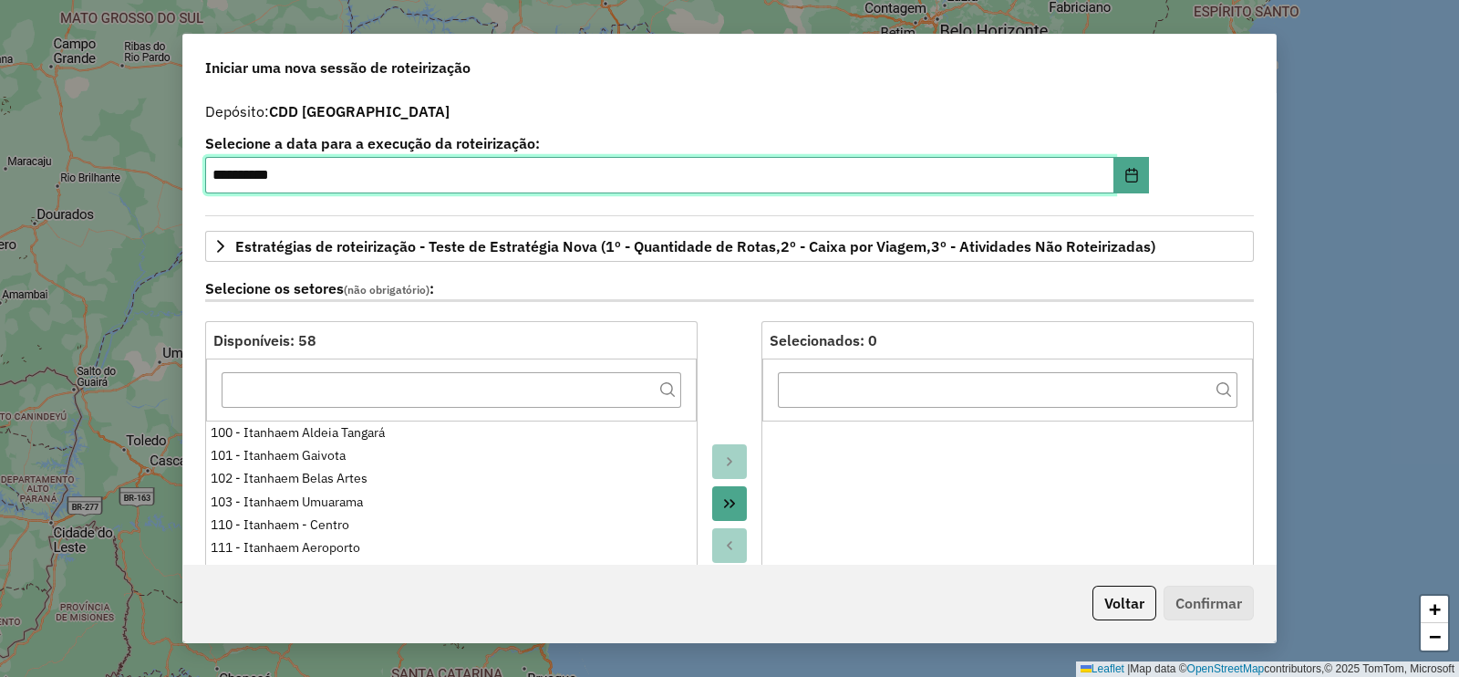
click at [356, 178] on input "**********" at bounding box center [659, 175] width 909 height 36
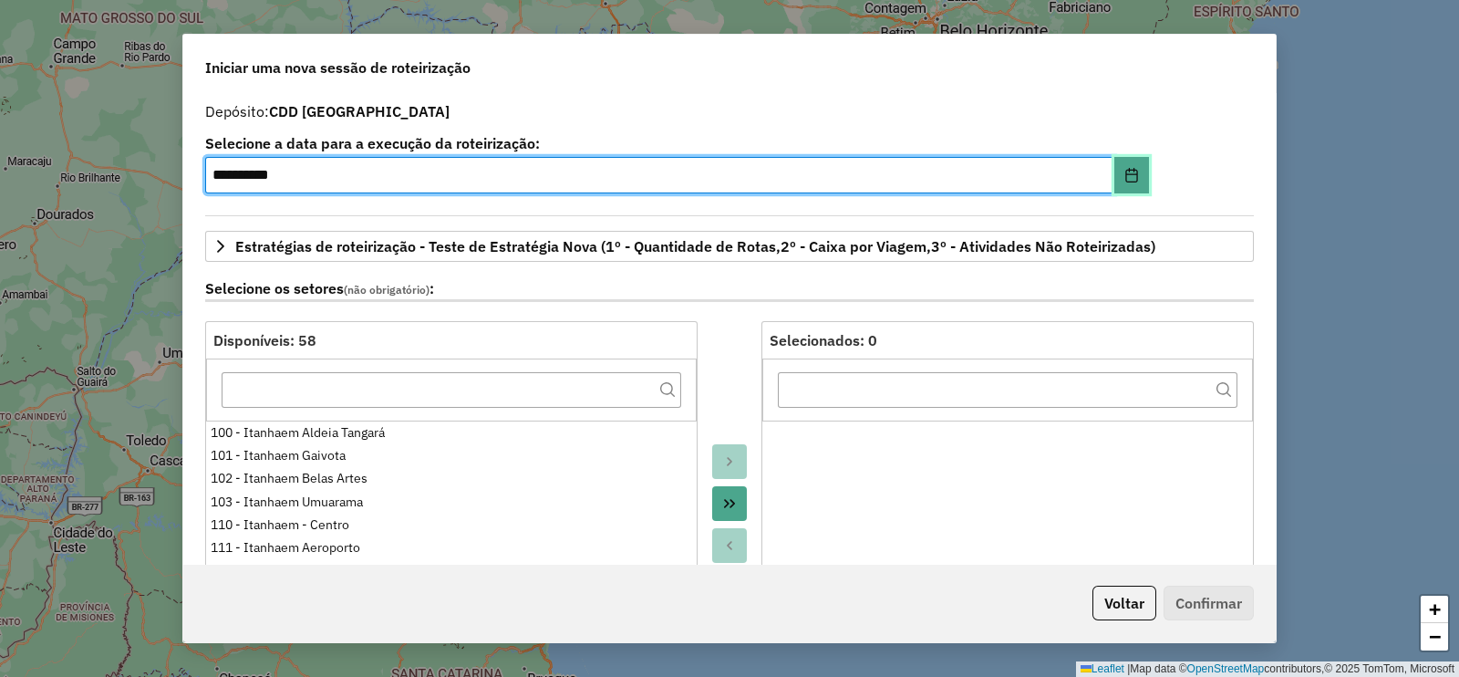
click at [1122, 182] on button "Choose Date" at bounding box center [1132, 175] width 35 height 36
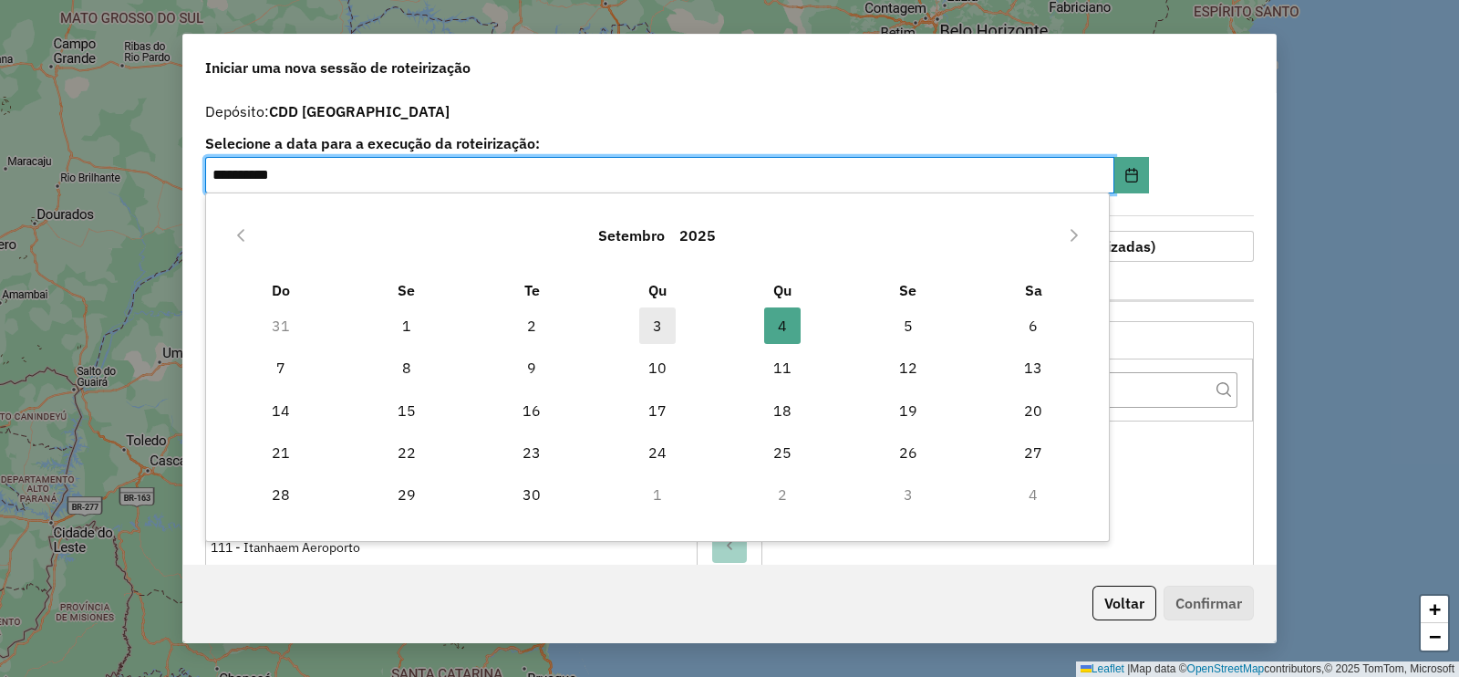
click at [643, 325] on span "3" at bounding box center [657, 325] width 36 height 36
type input "**********"
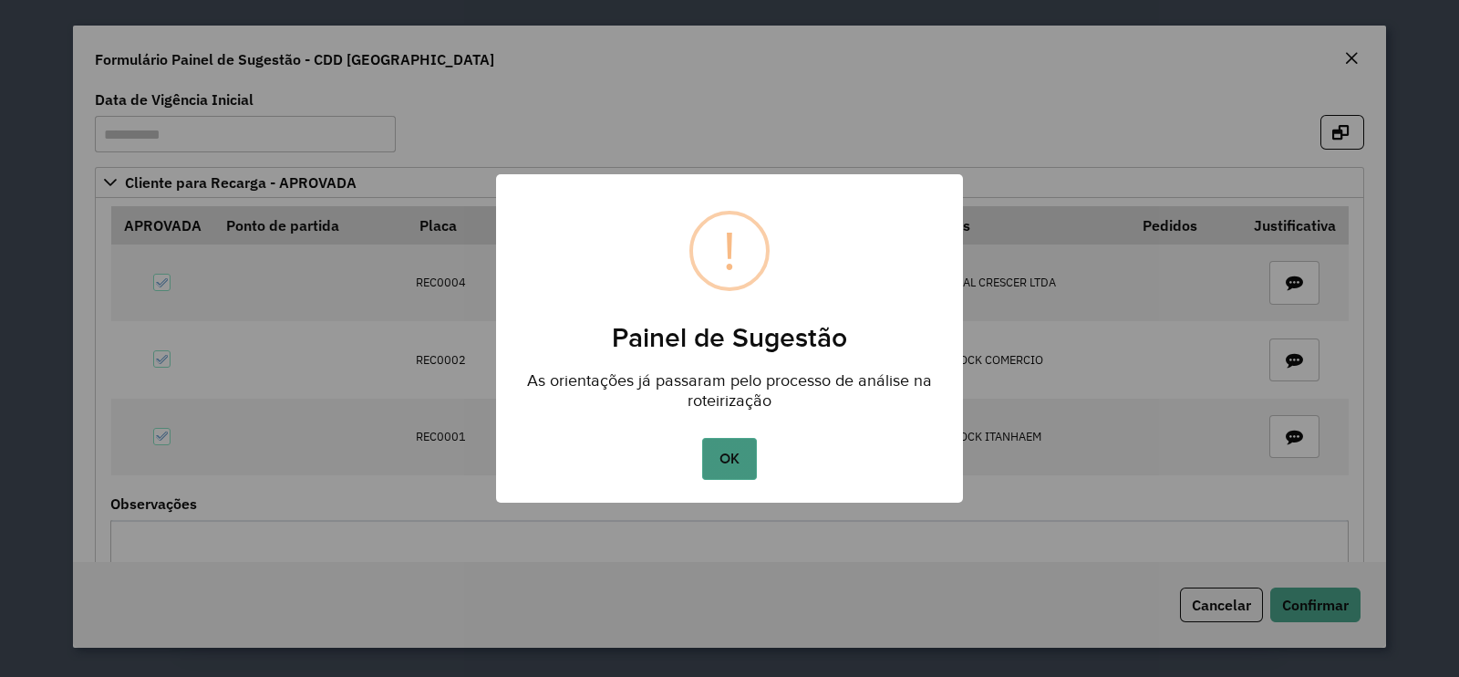
click at [735, 458] on button "OK" at bounding box center [729, 459] width 54 height 42
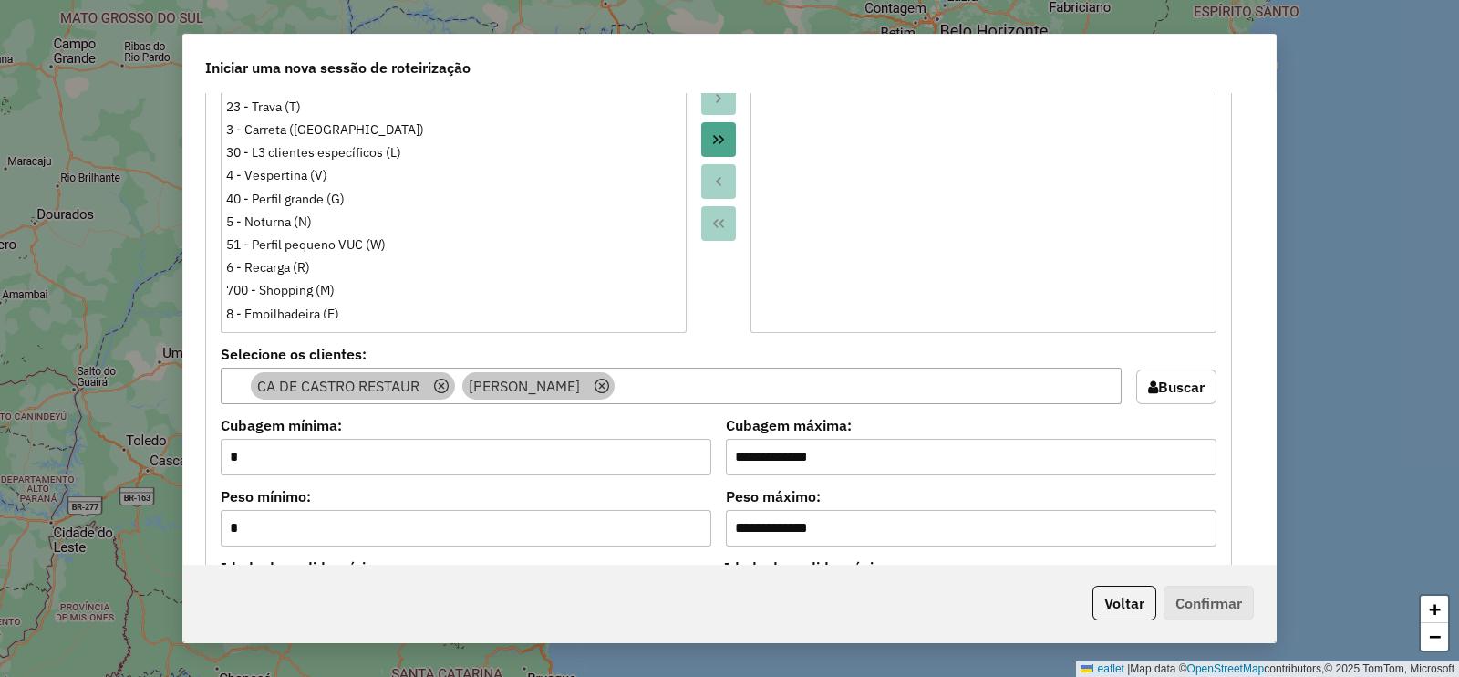
scroll to position [1709, 0]
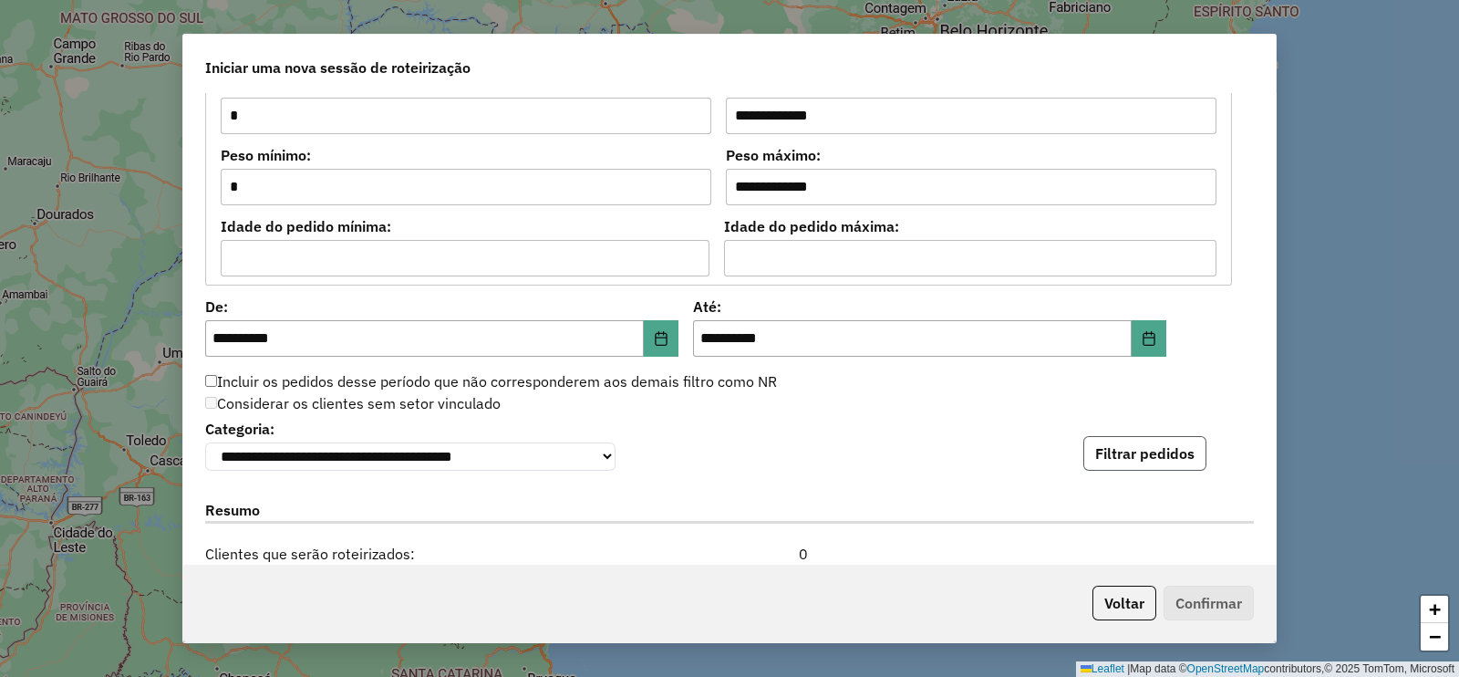
click at [1140, 450] on button "Filtrar pedidos" at bounding box center [1145, 453] width 123 height 35
click at [656, 332] on icon "Choose Date" at bounding box center [662, 338] width 12 height 15
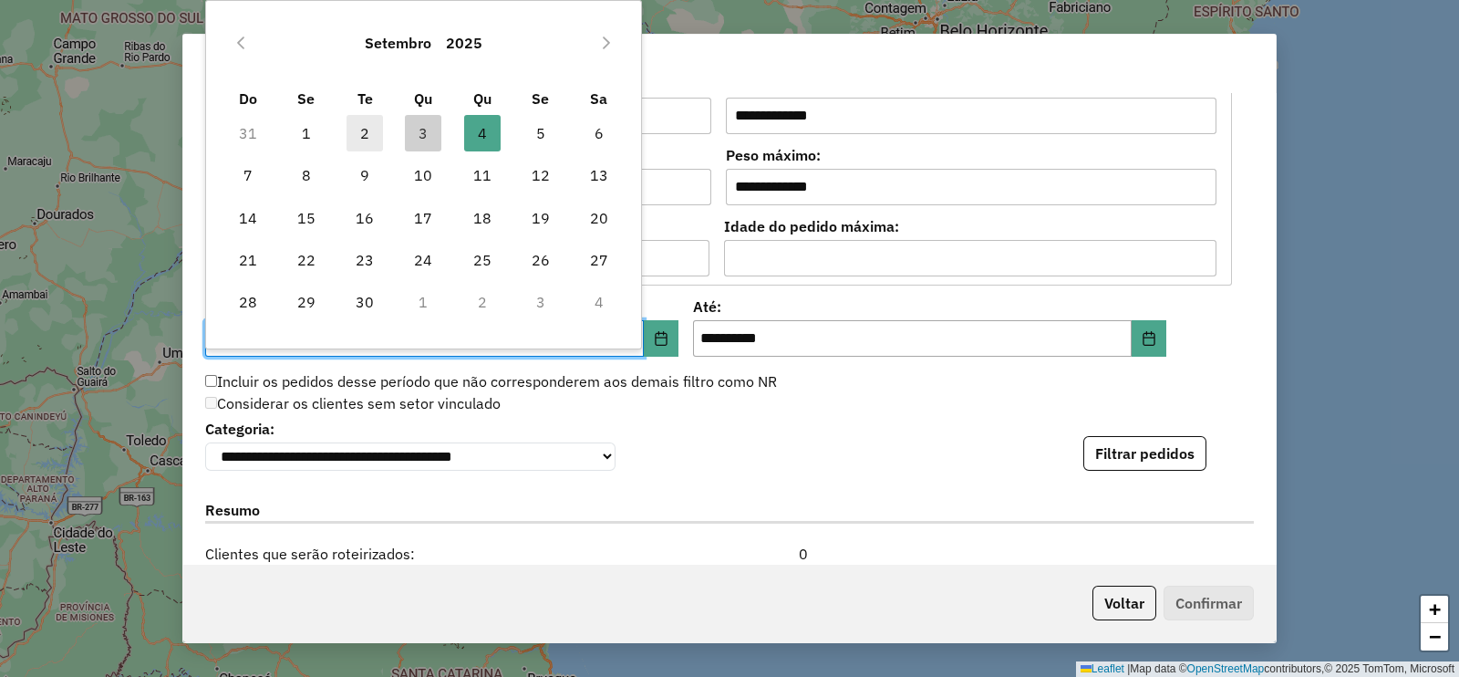
click at [368, 128] on span "2" at bounding box center [365, 133] width 36 height 36
type input "**********"
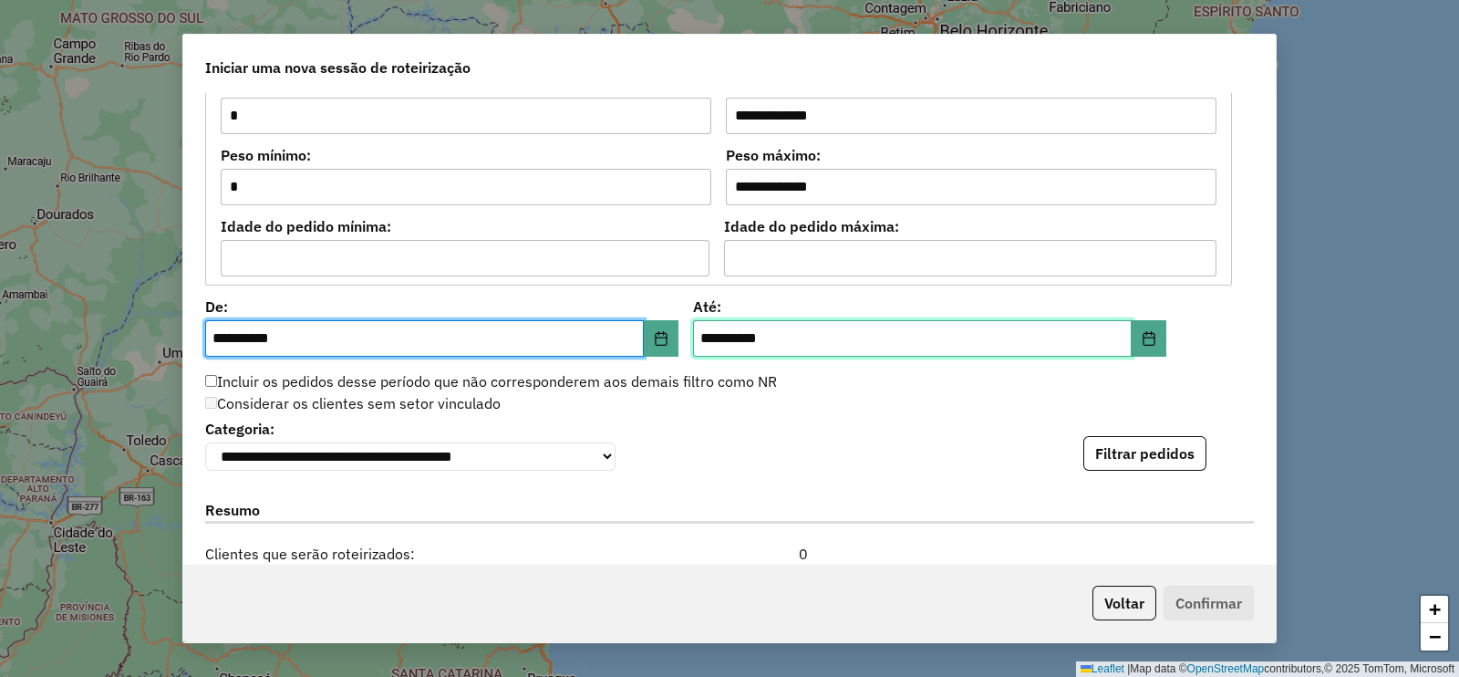
click at [866, 323] on input "**********" at bounding box center [912, 338] width 439 height 36
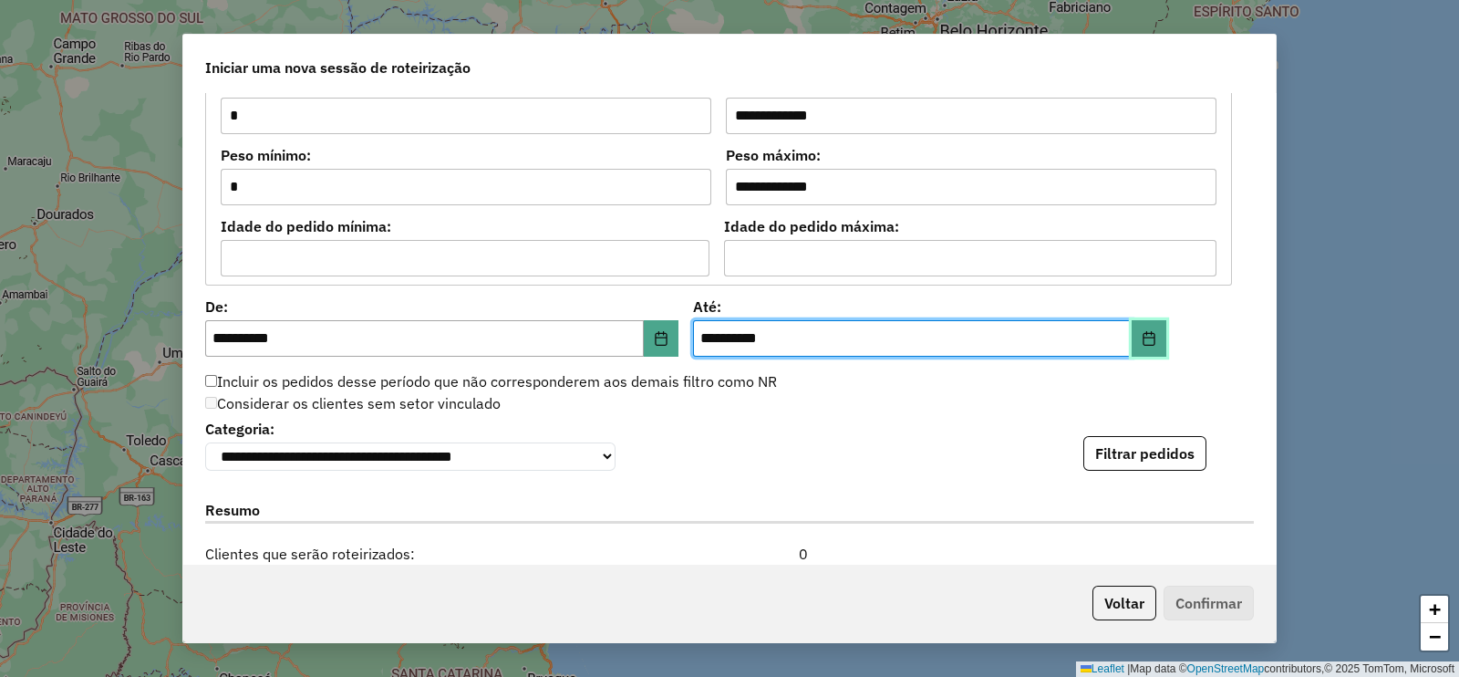
click at [1136, 326] on button "Choose Date" at bounding box center [1149, 338] width 35 height 36
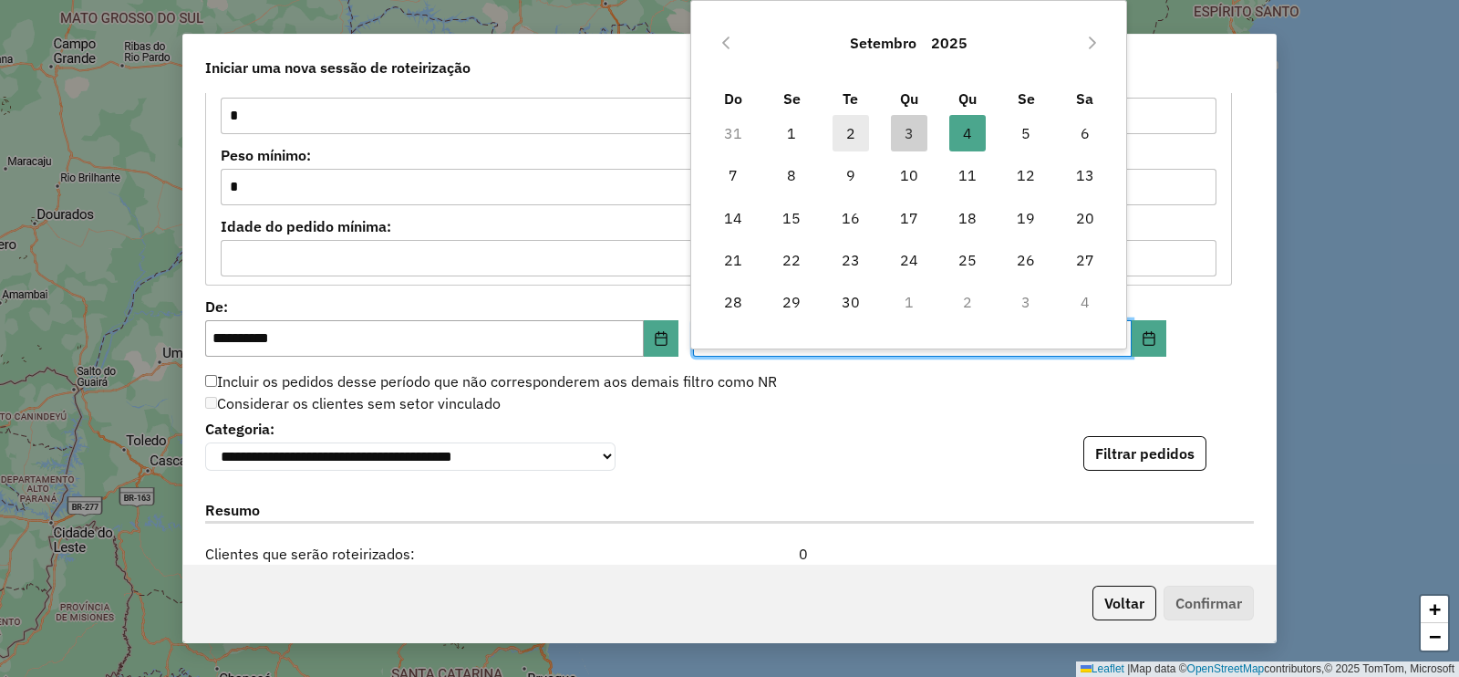
click at [855, 130] on span "2" at bounding box center [851, 133] width 36 height 36
type input "**********"
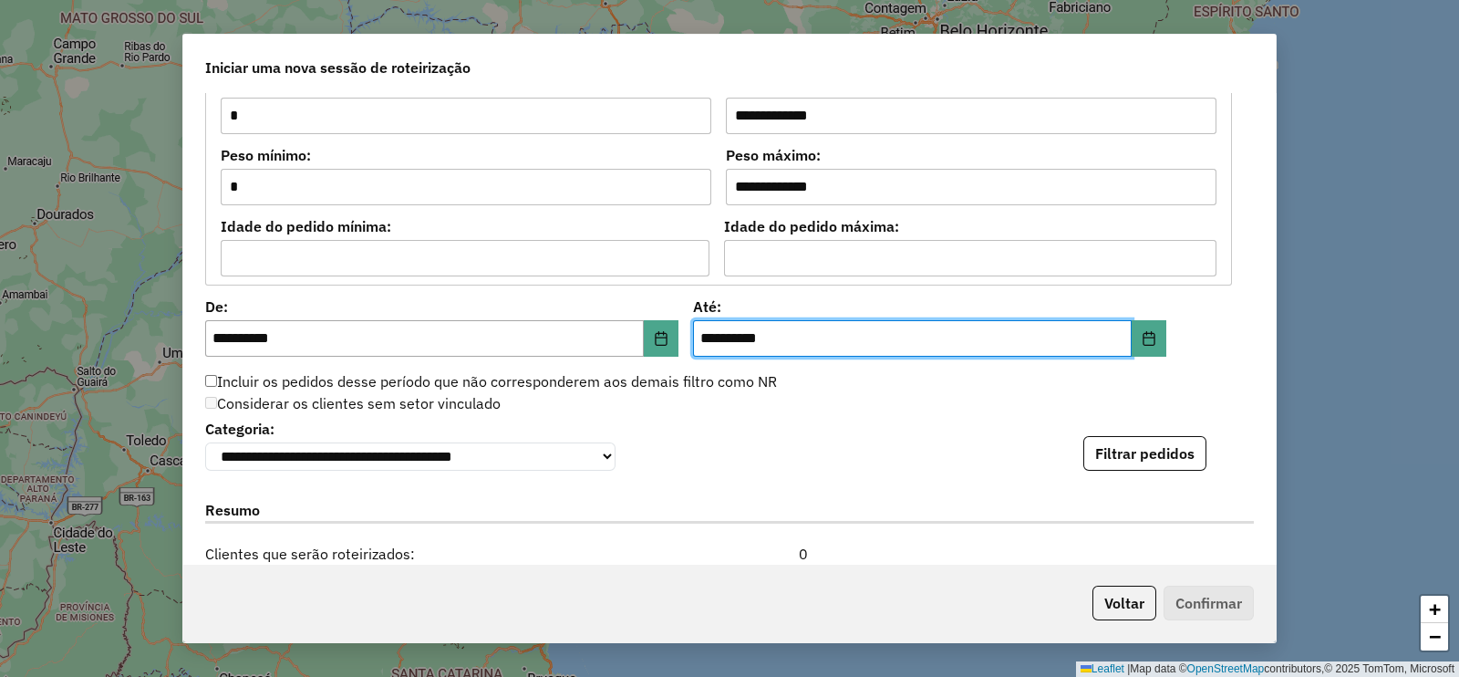
click at [1136, 452] on button "Filtrar pedidos" at bounding box center [1145, 453] width 123 height 35
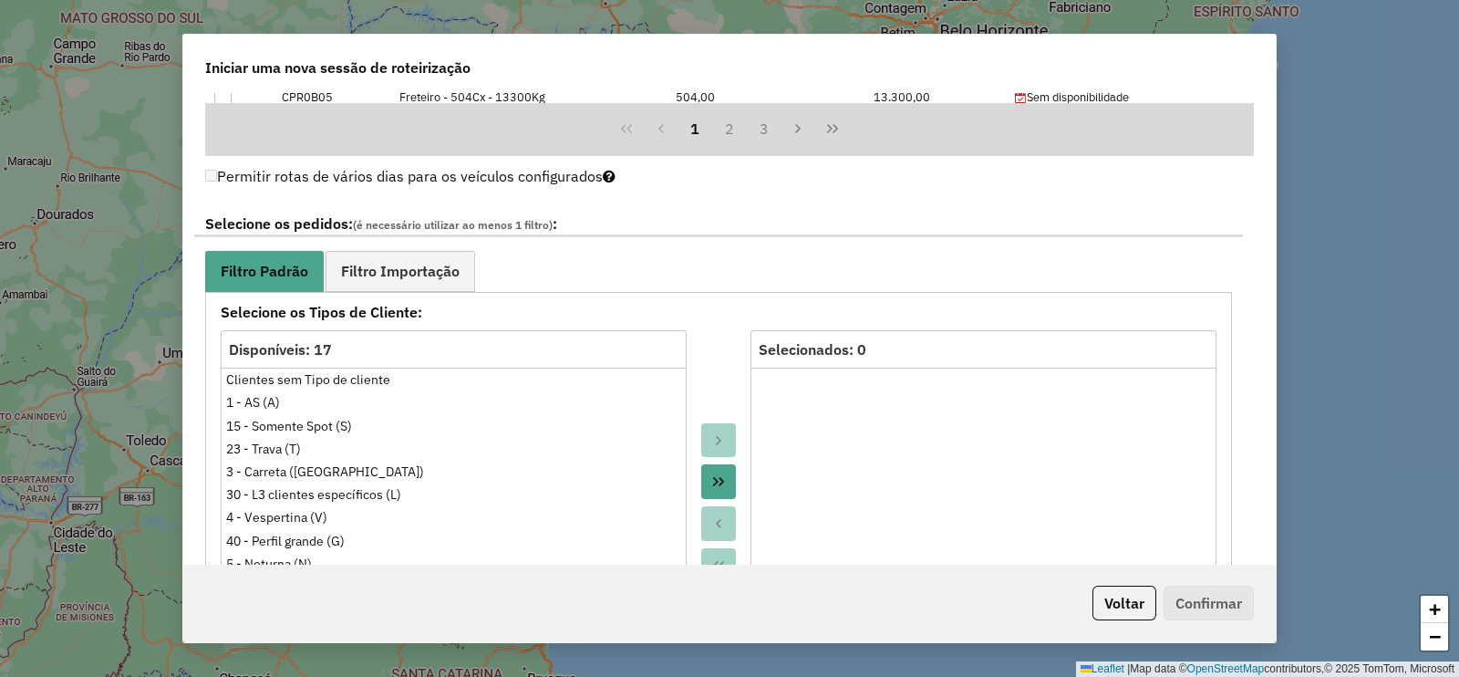
scroll to position [962, 0]
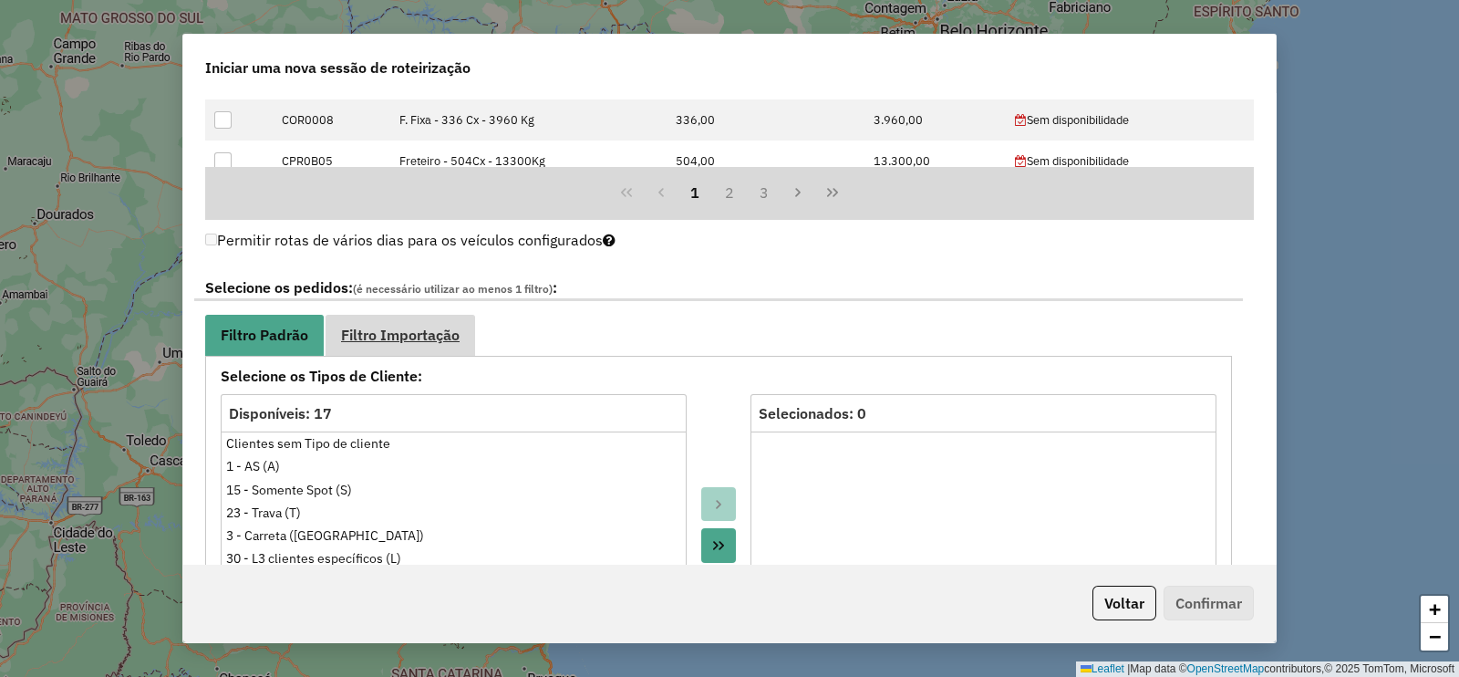
click at [398, 327] on span "Filtro Importação" at bounding box center [400, 334] width 119 height 15
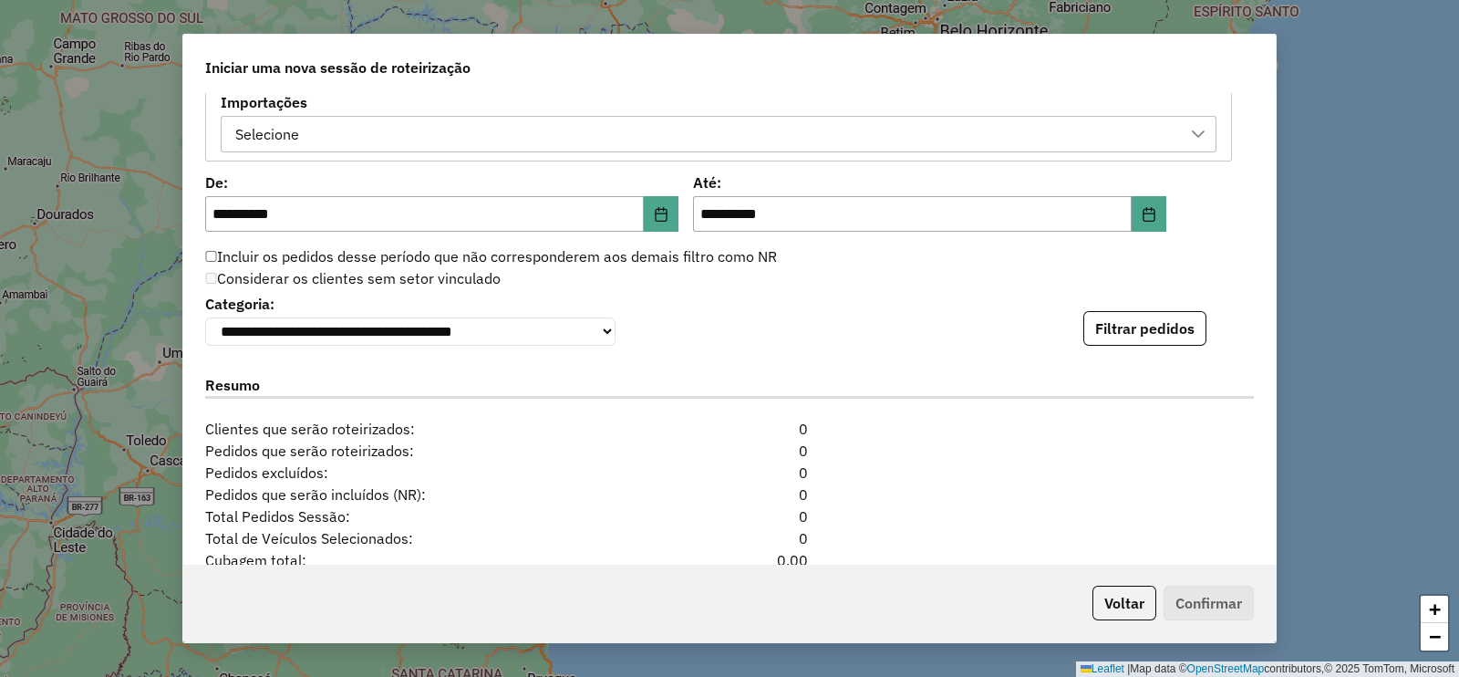
scroll to position [1304, 0]
click at [1142, 205] on icon "Choose Date" at bounding box center [1149, 212] width 15 height 15
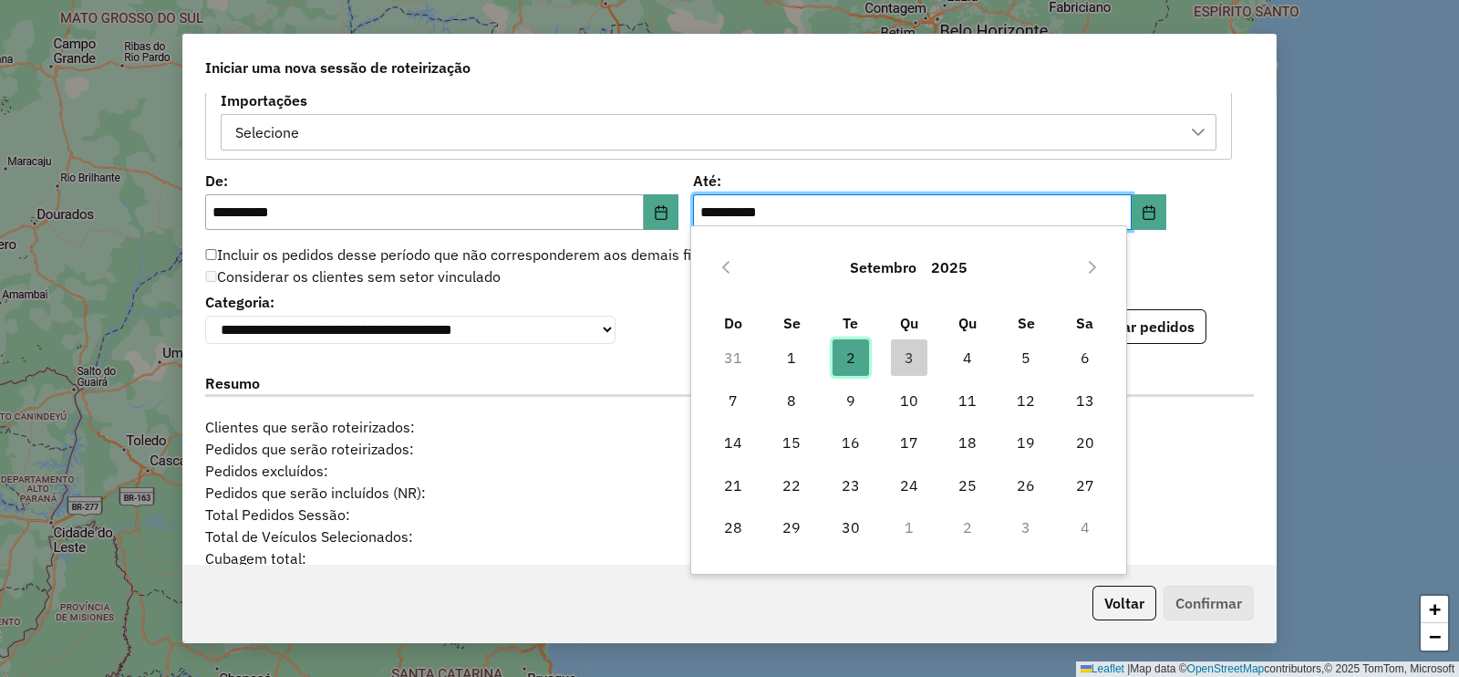
click at [849, 366] on span "2" at bounding box center [851, 357] width 36 height 36
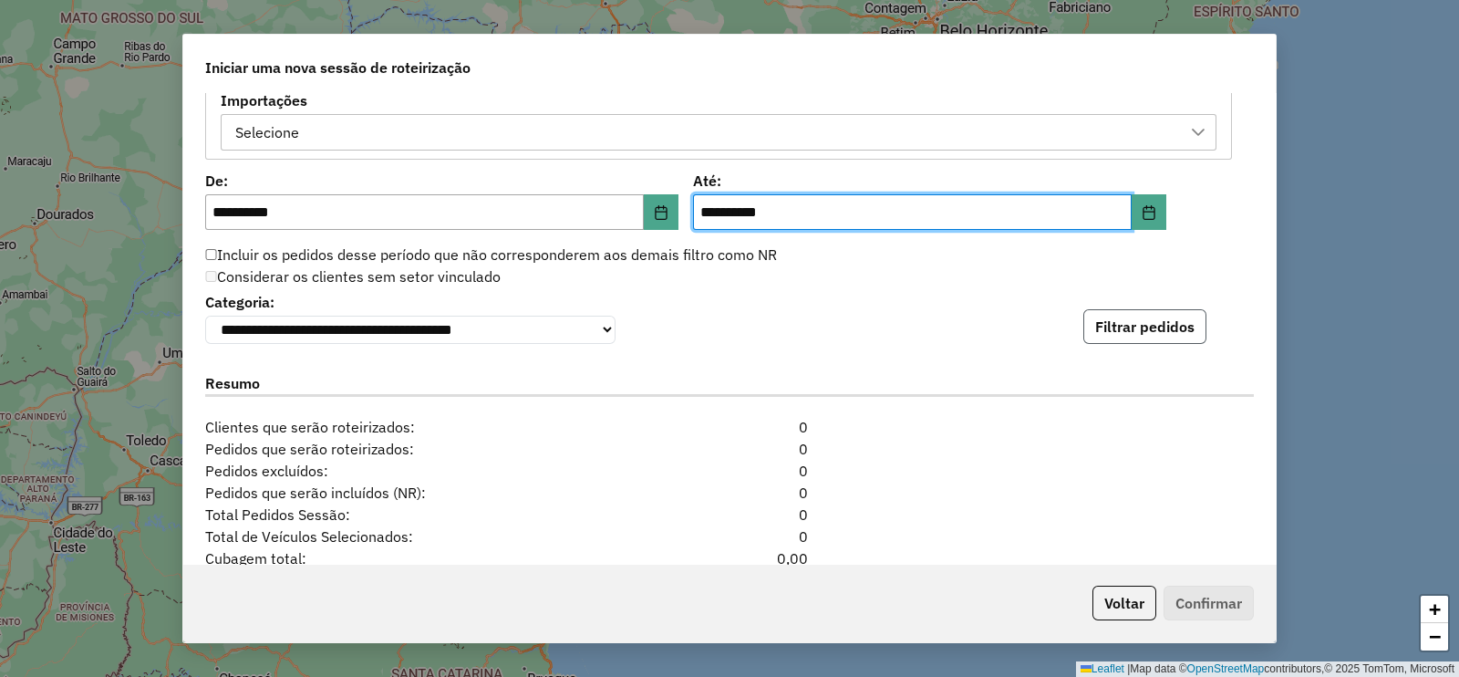
click at [1136, 324] on button "Filtrar pedidos" at bounding box center [1145, 326] width 123 height 35
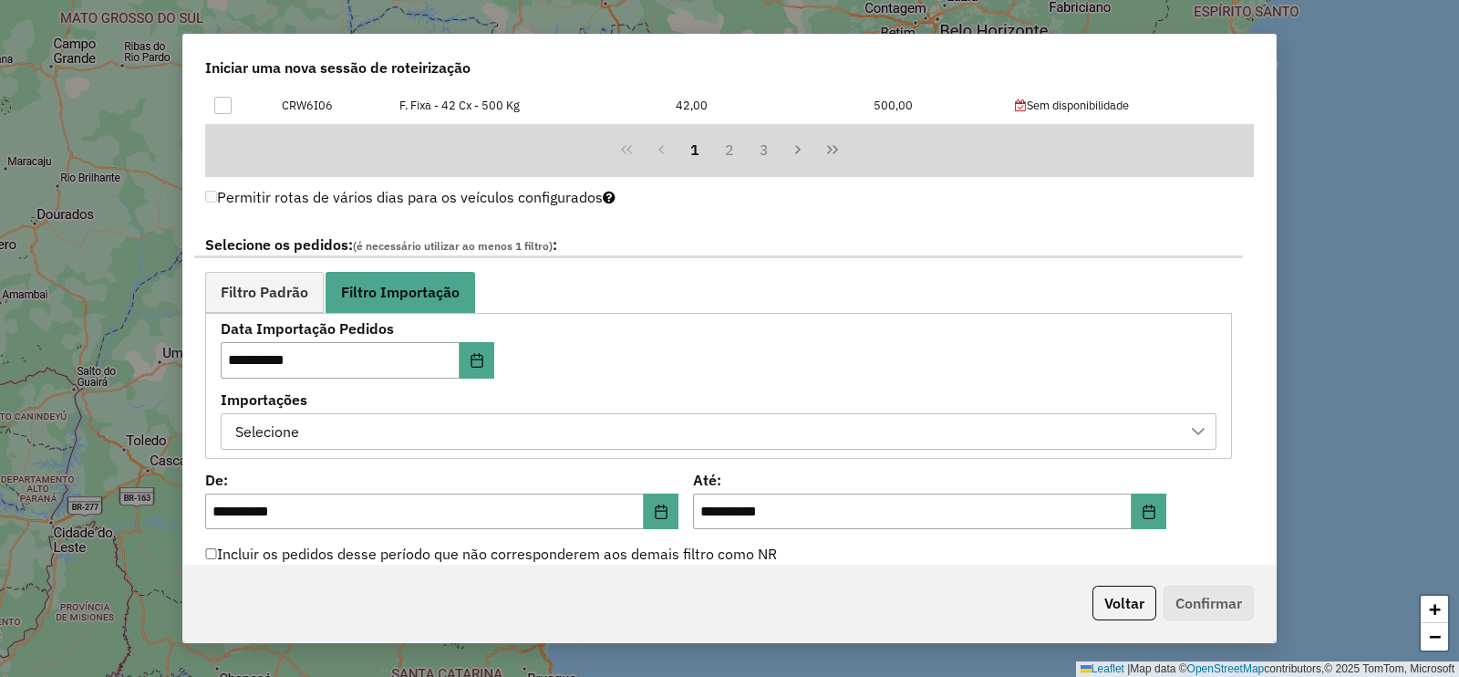
scroll to position [1026, 0]
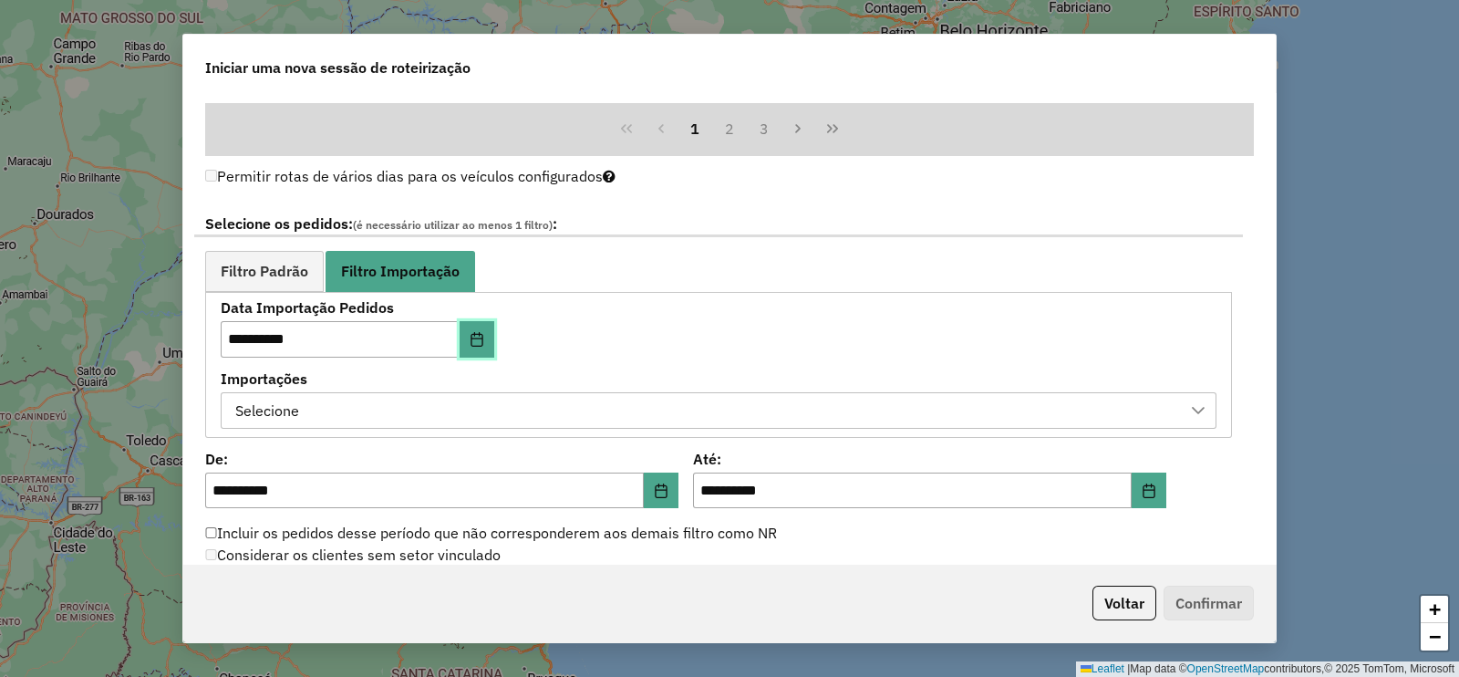
click at [483, 335] on button "Choose Date" at bounding box center [477, 339] width 35 height 36
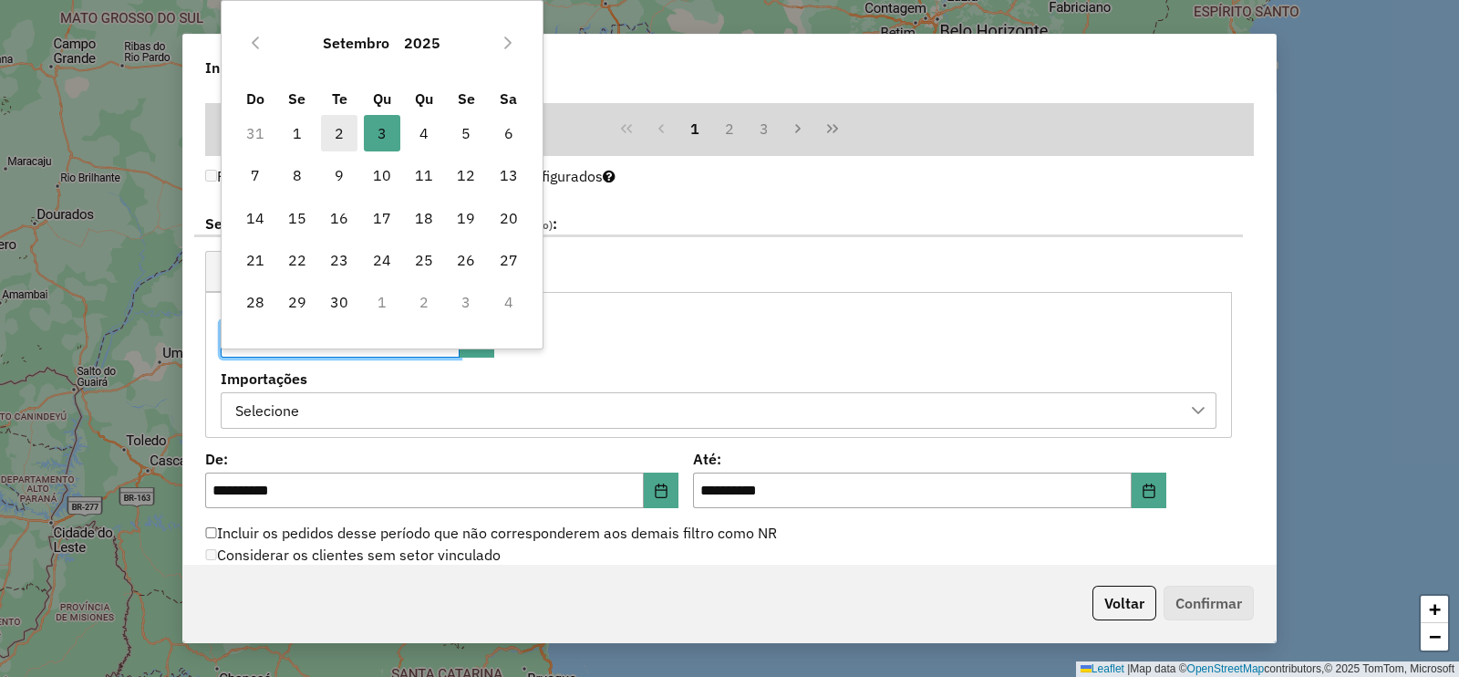
click at [345, 128] on span "2" at bounding box center [339, 133] width 36 height 36
type input "**********"
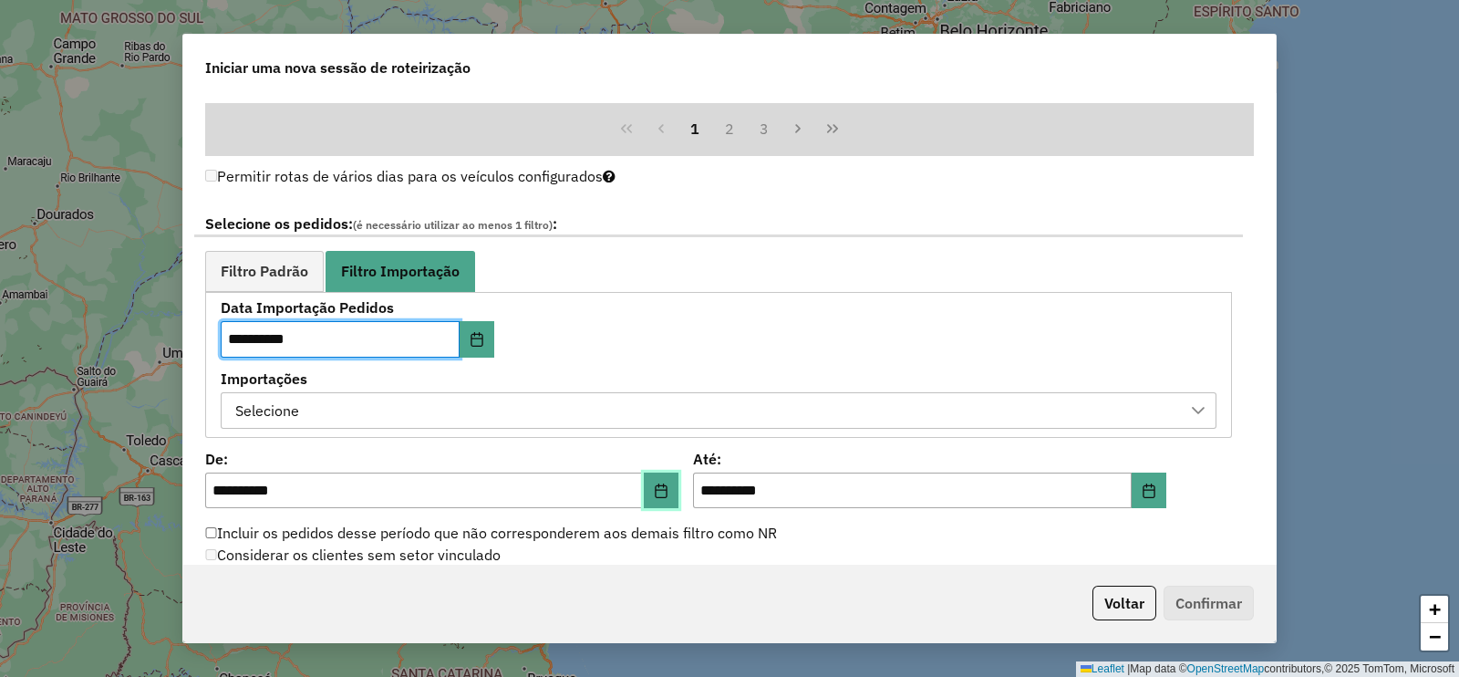
click at [666, 493] on icon "Choose Date" at bounding box center [661, 490] width 15 height 15
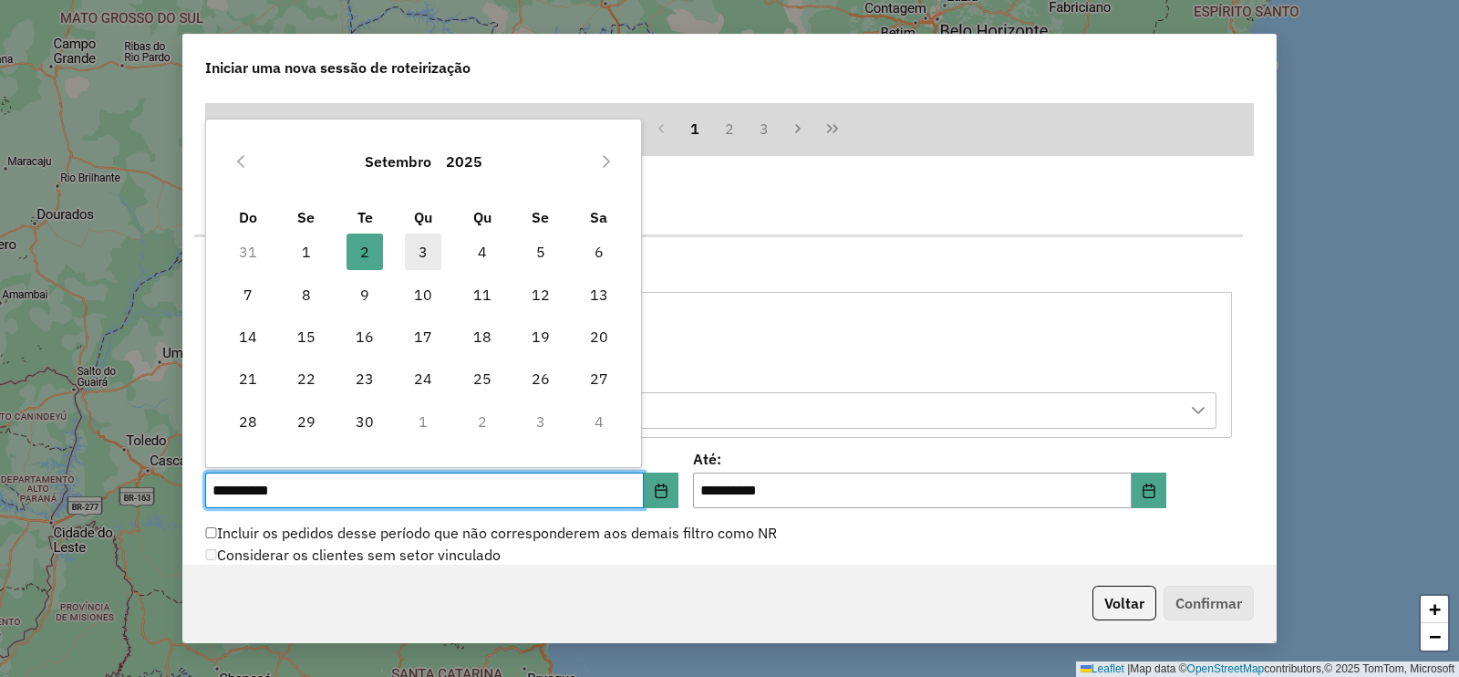
click at [424, 255] on span "3" at bounding box center [423, 252] width 36 height 36
type input "**********"
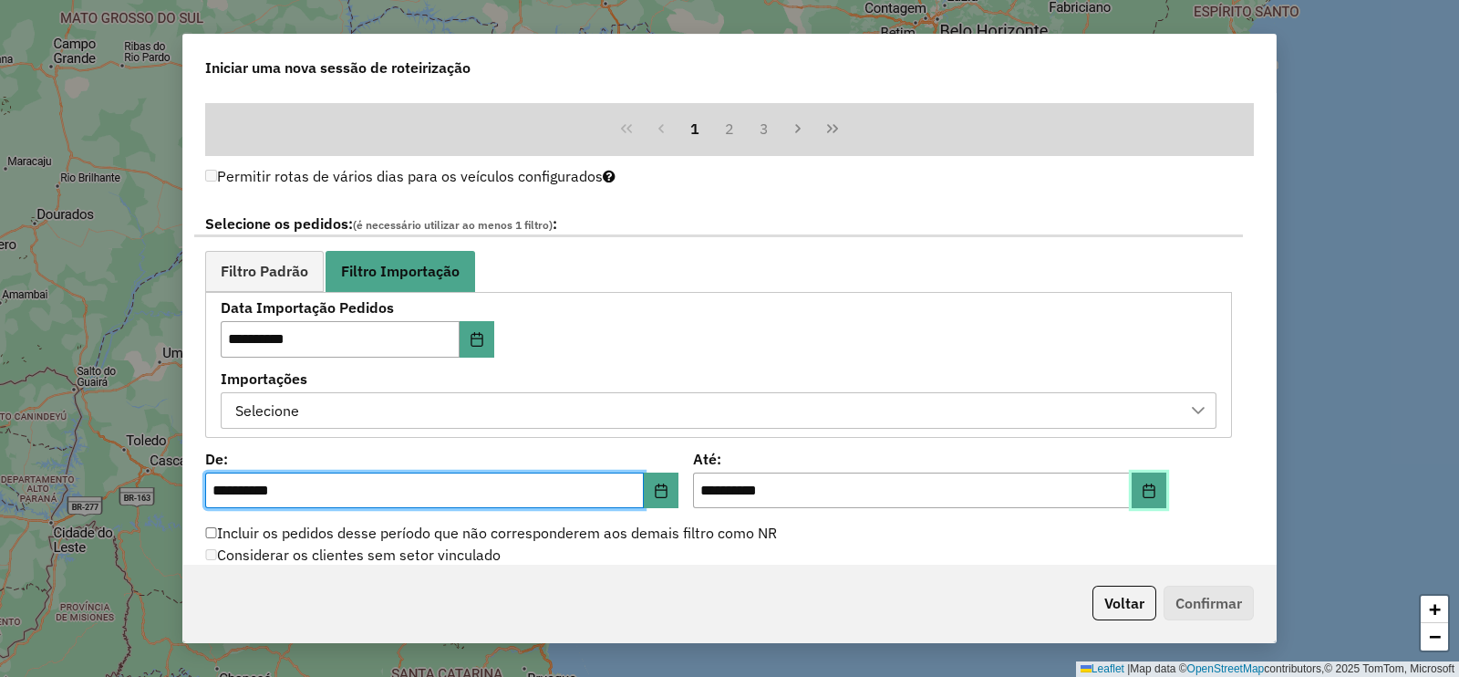
click at [1147, 487] on icon "Choose Date" at bounding box center [1149, 490] width 15 height 15
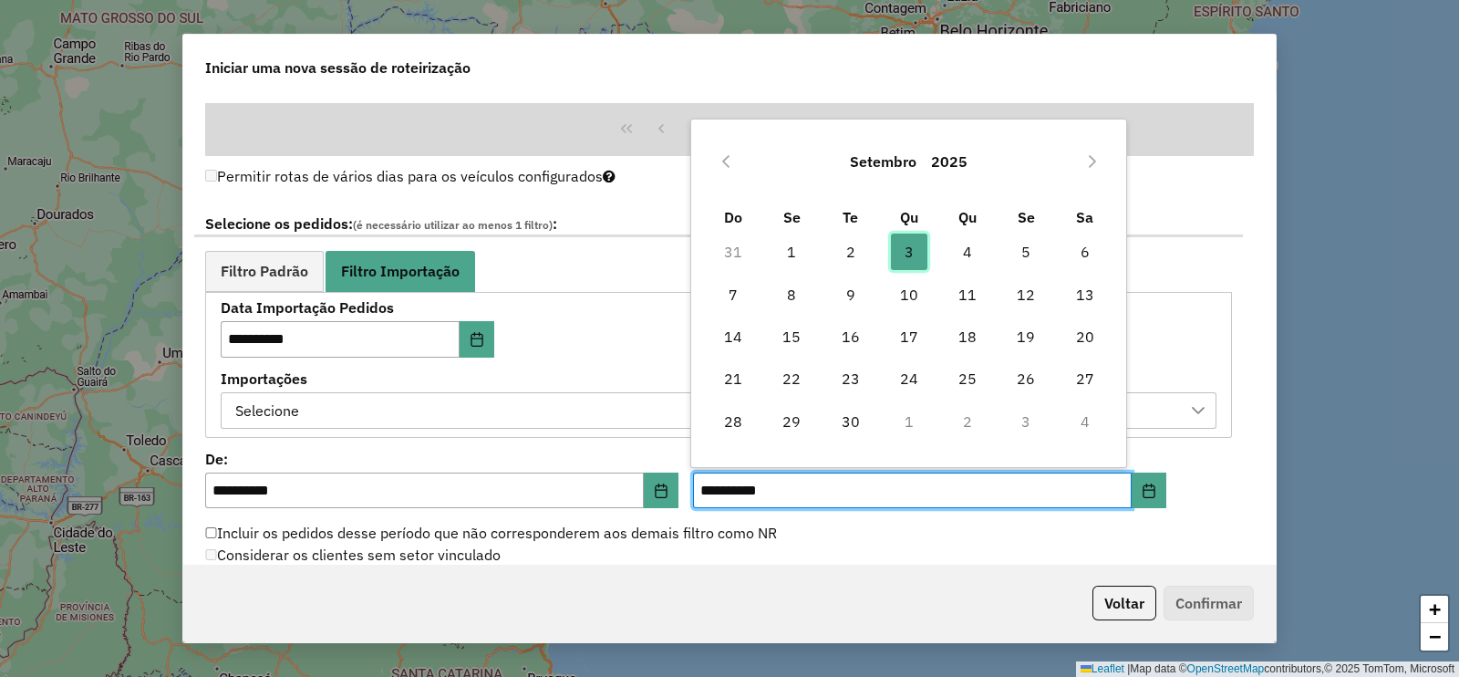
click at [921, 253] on span "3" at bounding box center [909, 252] width 36 height 36
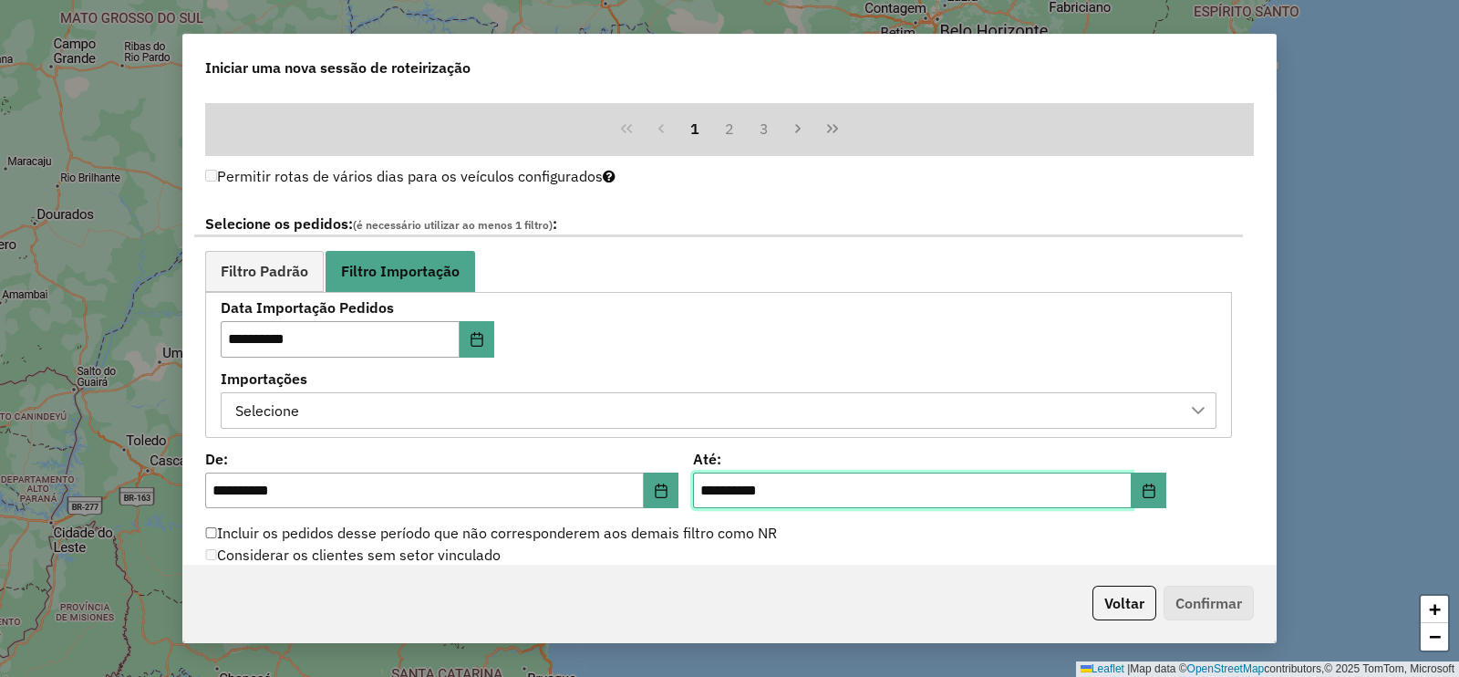
scroll to position [1458, 0]
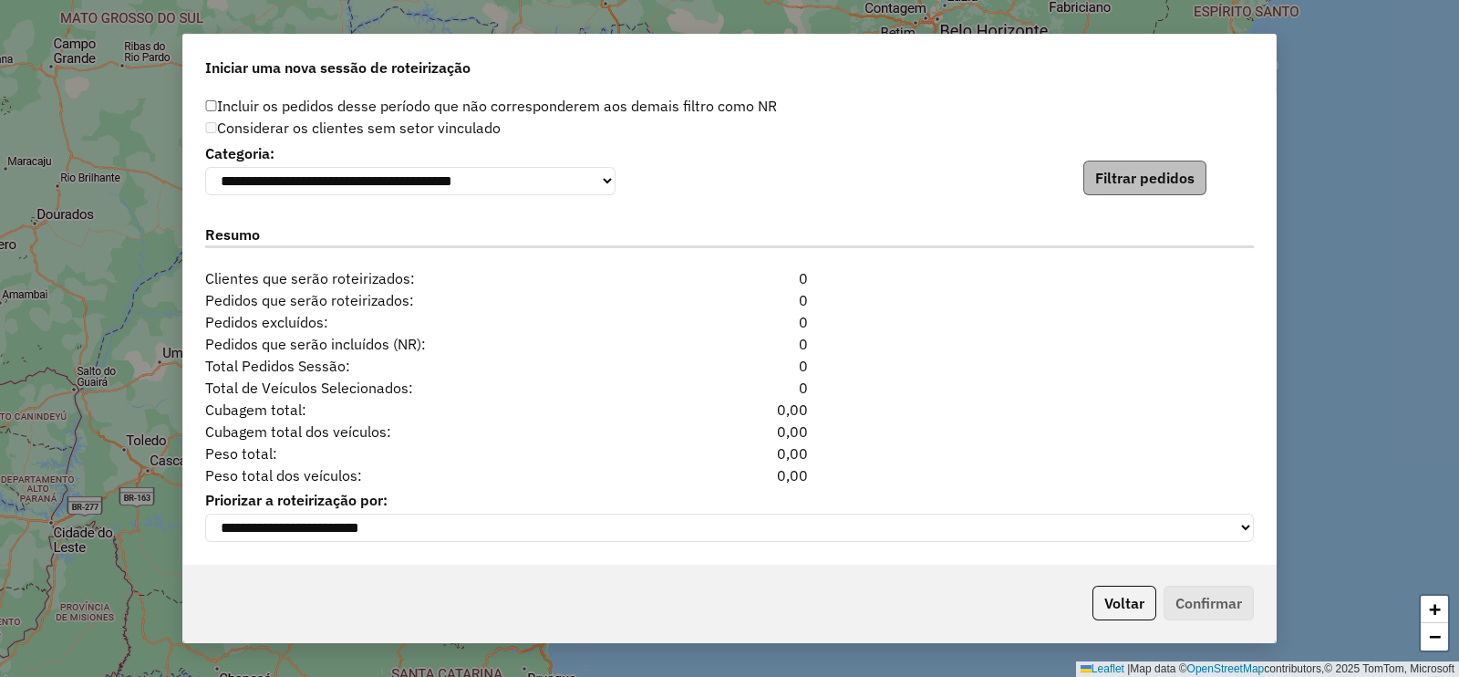
click at [1112, 195] on div "**********" at bounding box center [729, 328] width 1093 height 471
click at [1119, 182] on button "Filtrar pedidos" at bounding box center [1145, 178] width 123 height 35
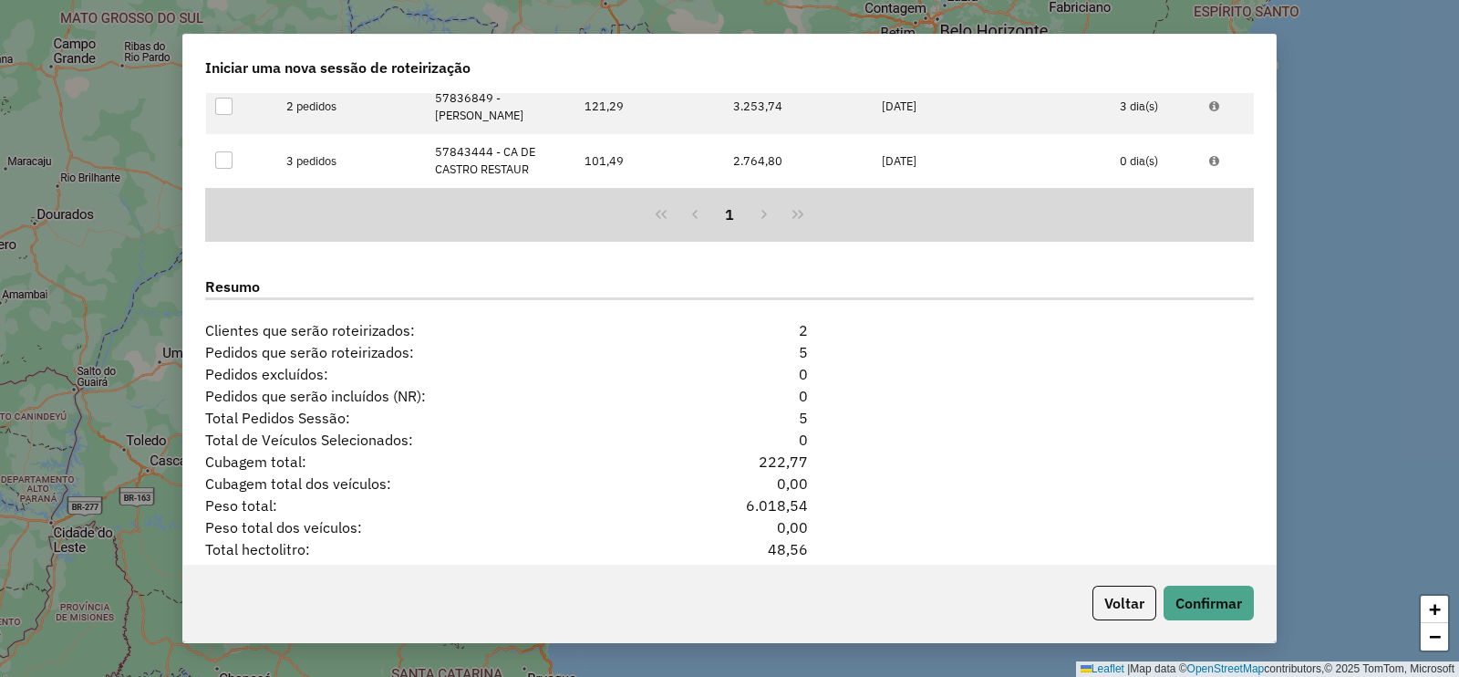
scroll to position [1729, 0]
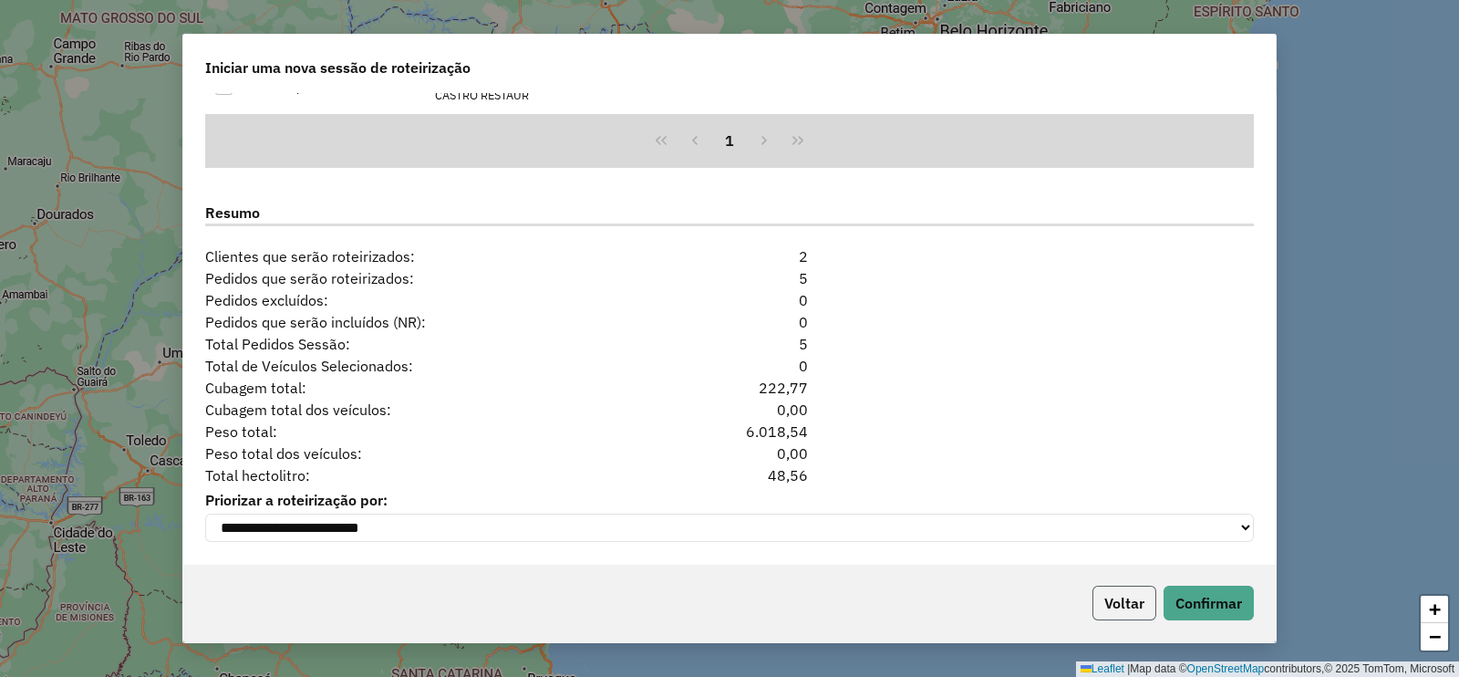
click at [1125, 603] on button "Voltar" at bounding box center [1125, 603] width 64 height 35
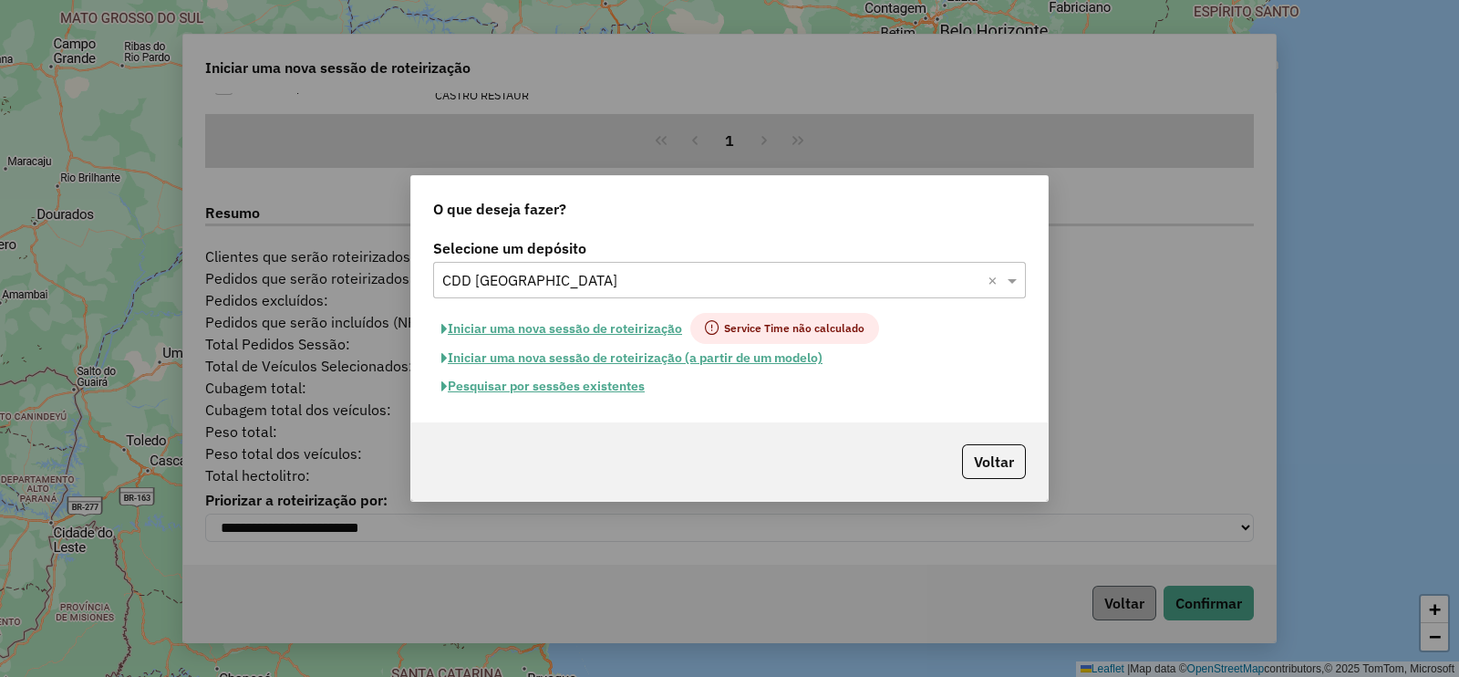
scroll to position [0, 0]
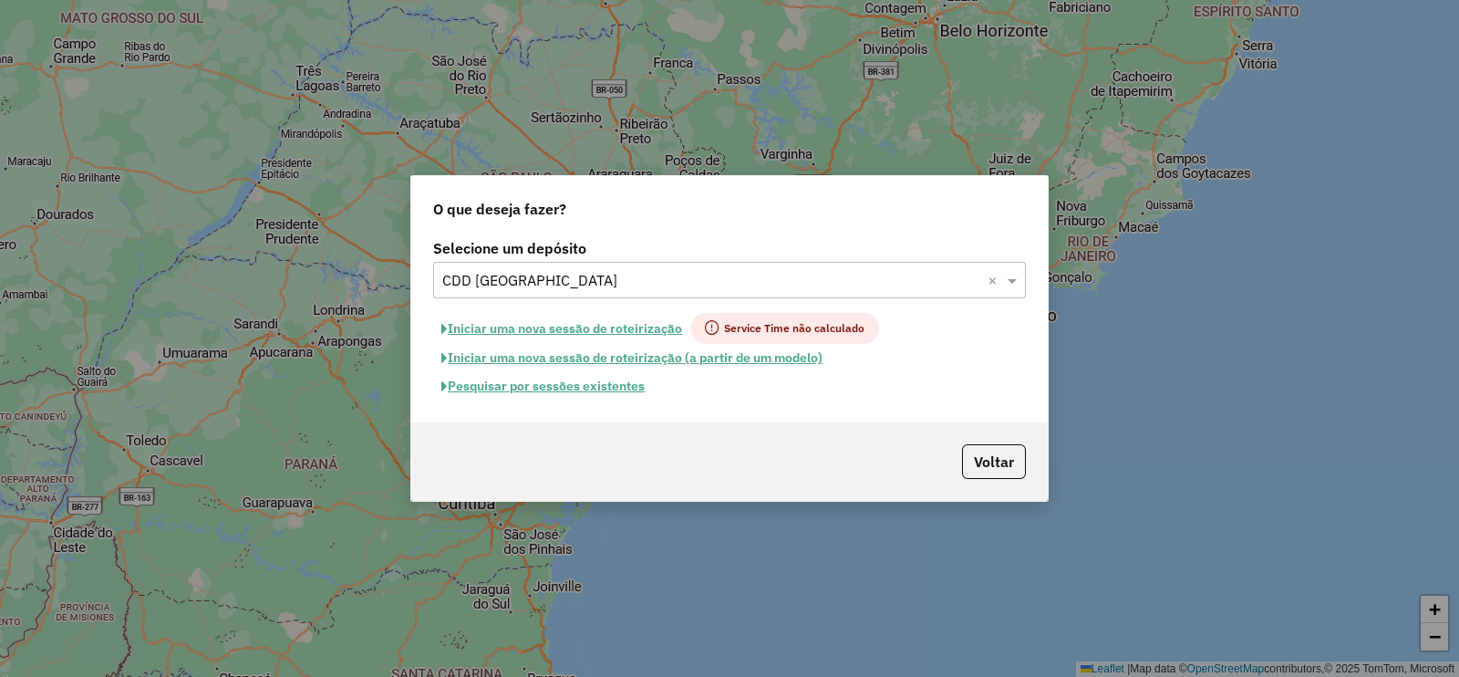
click at [601, 387] on button "Pesquisar por sessões existentes" at bounding box center [543, 386] width 220 height 28
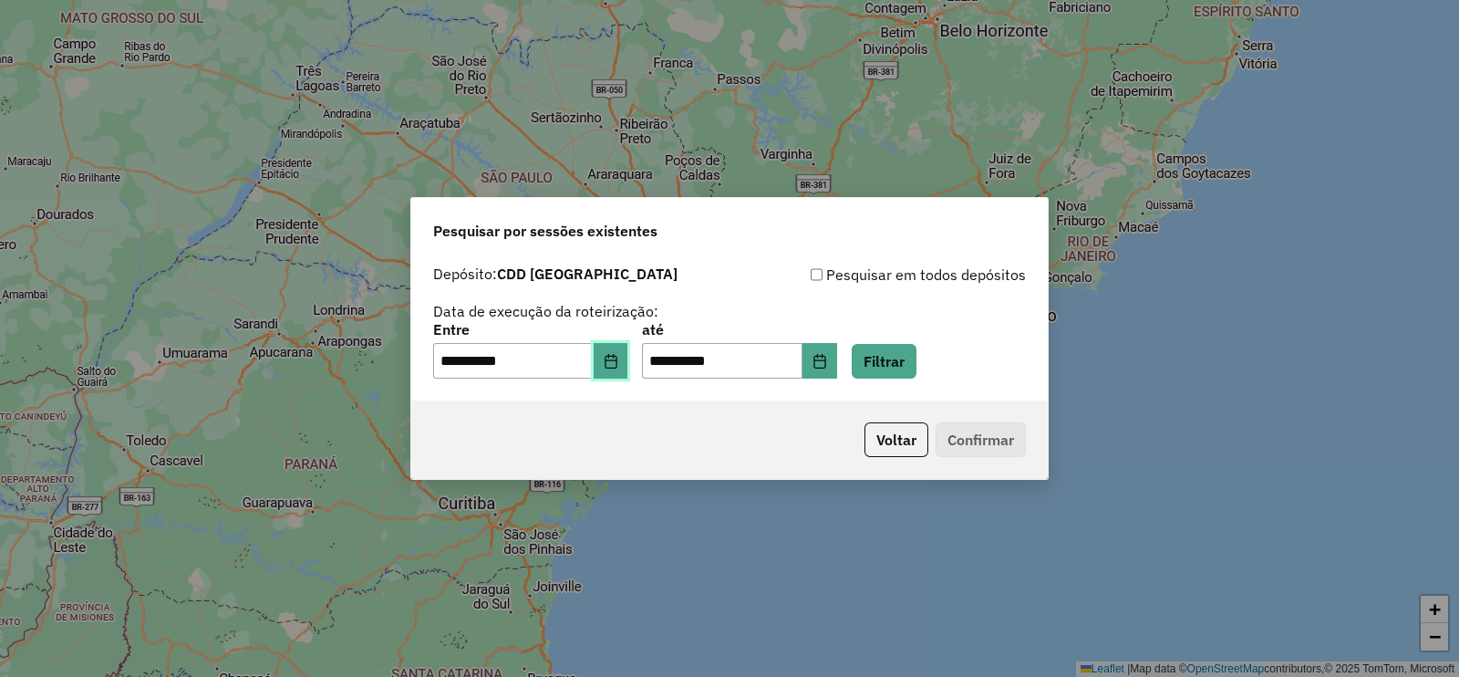
click at [623, 373] on button "Choose Date" at bounding box center [611, 361] width 35 height 36
click at [888, 443] on button "Voltar" at bounding box center [897, 439] width 64 height 35
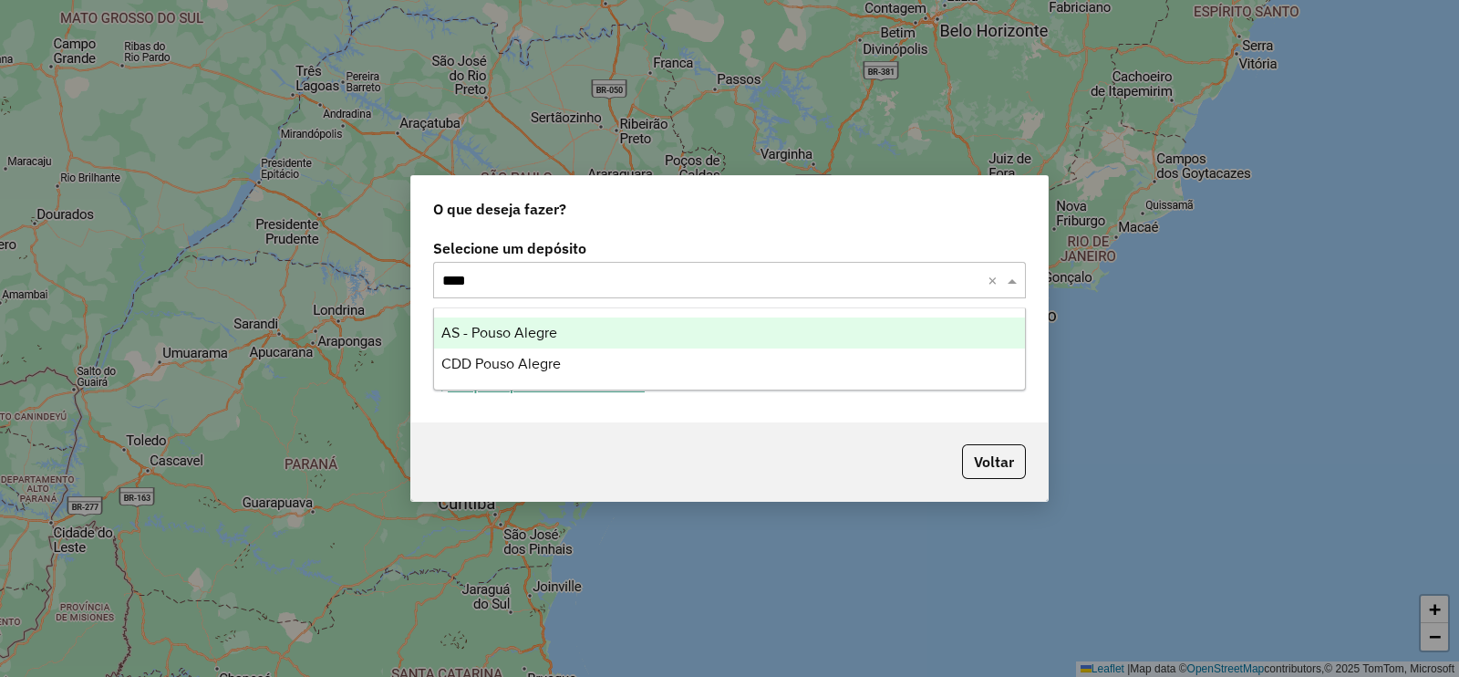
type input "*****"
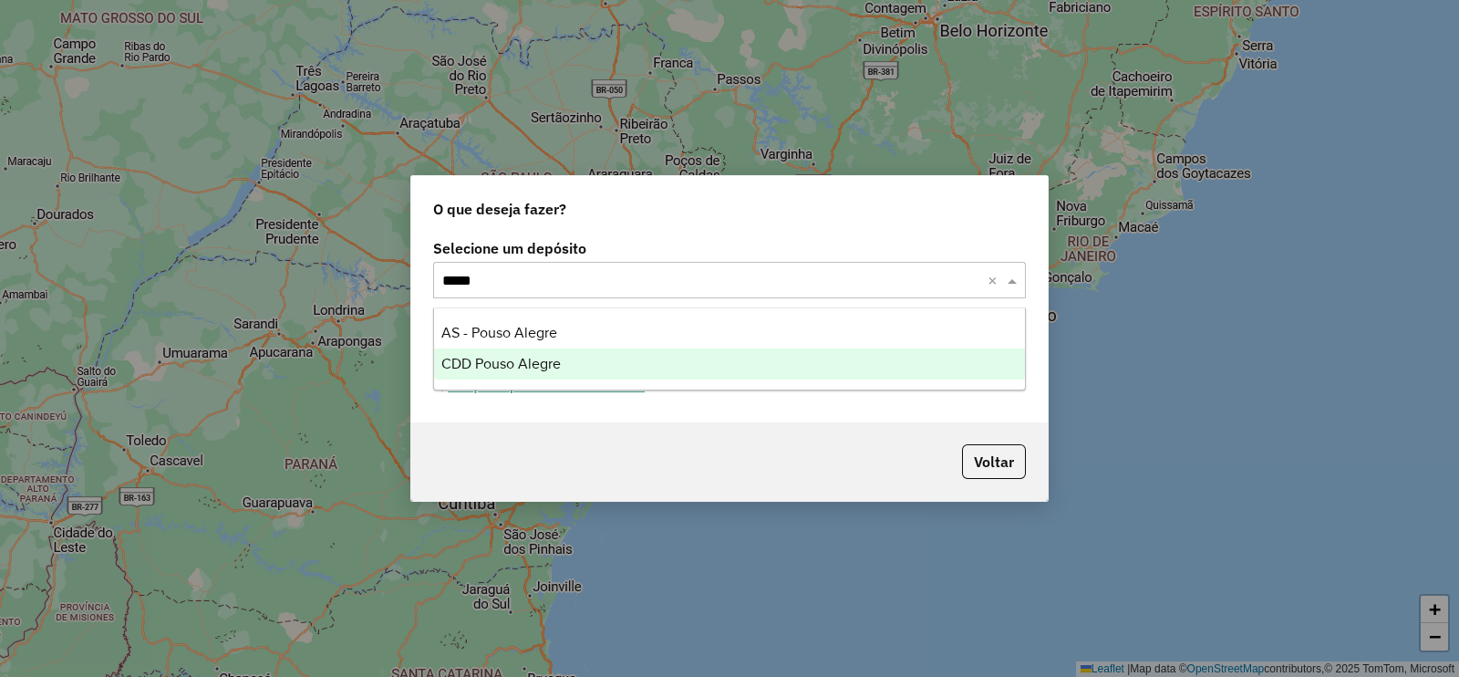
click at [529, 364] on span "CDD Pouso Alegre" at bounding box center [500, 364] width 119 height 16
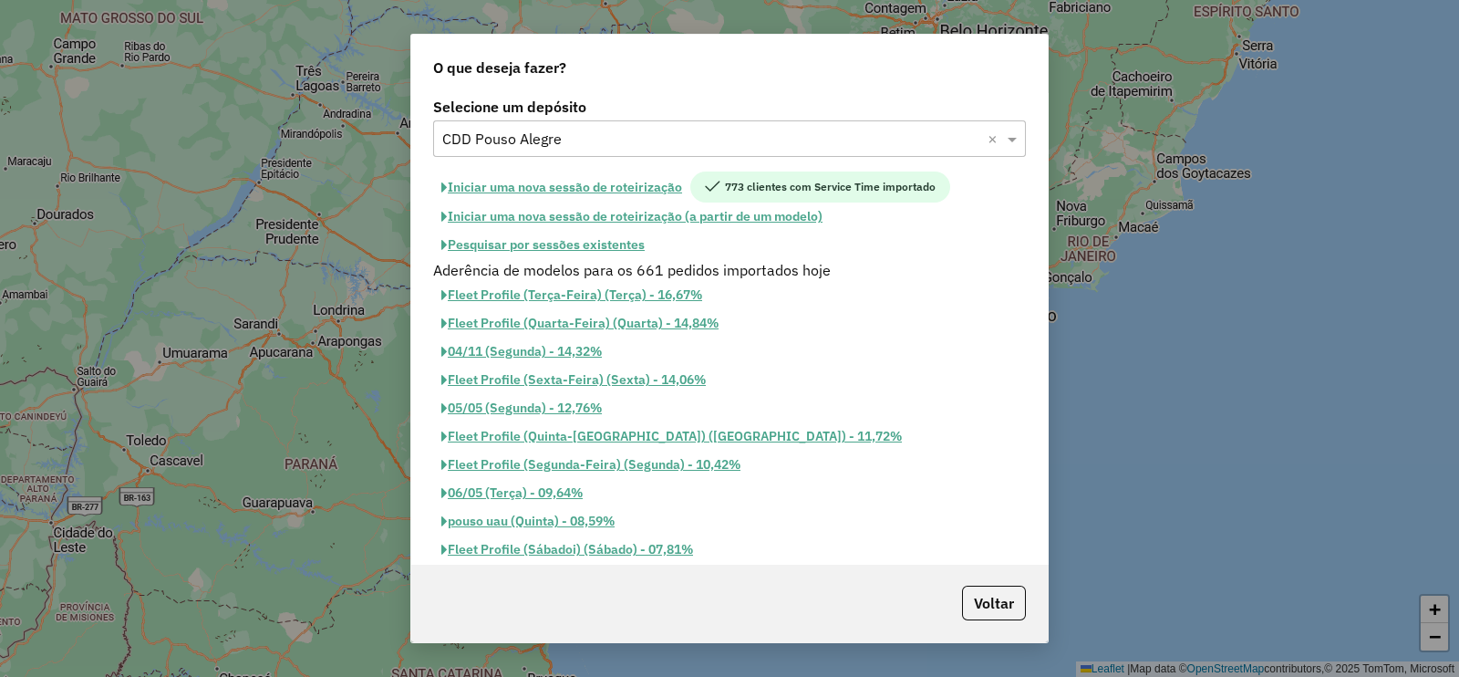
click at [632, 182] on button "Iniciar uma nova sessão de roteirização" at bounding box center [561, 186] width 257 height 31
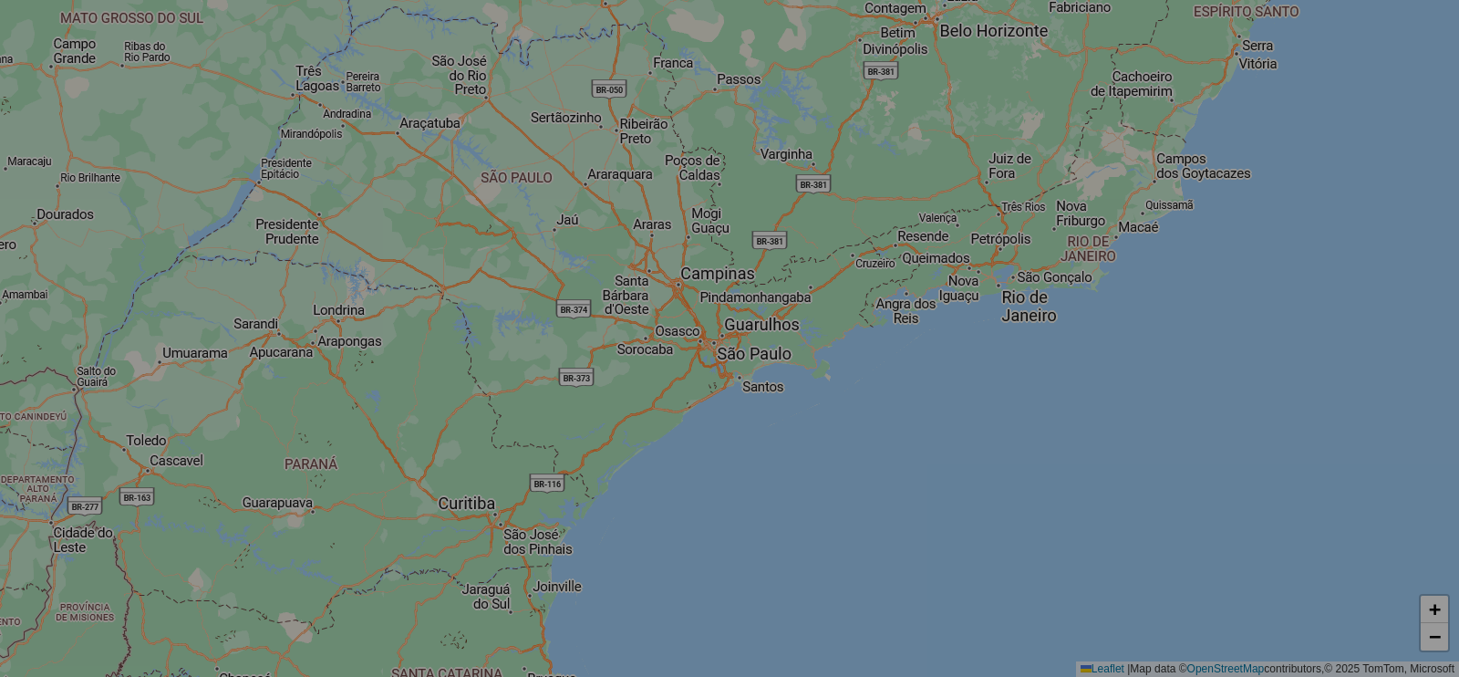
select select "*"
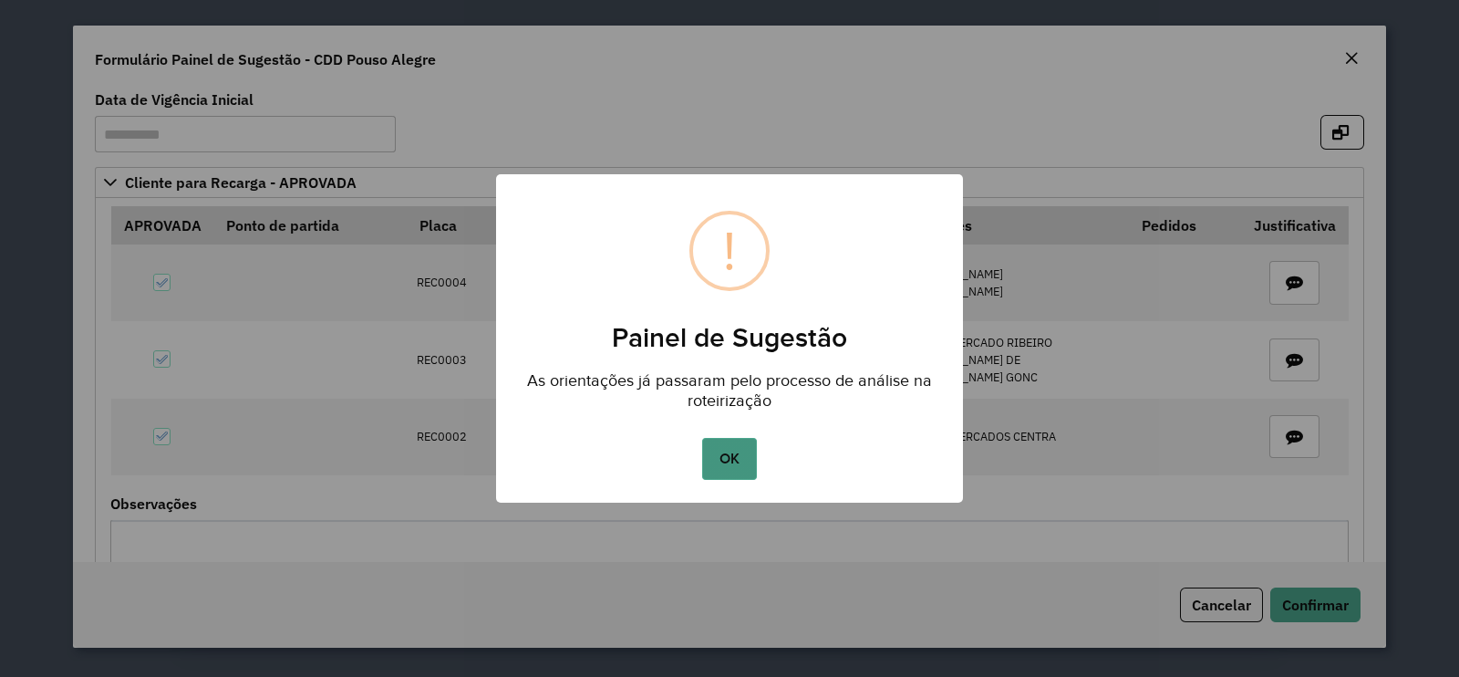
click at [725, 438] on button "OK" at bounding box center [729, 459] width 54 height 42
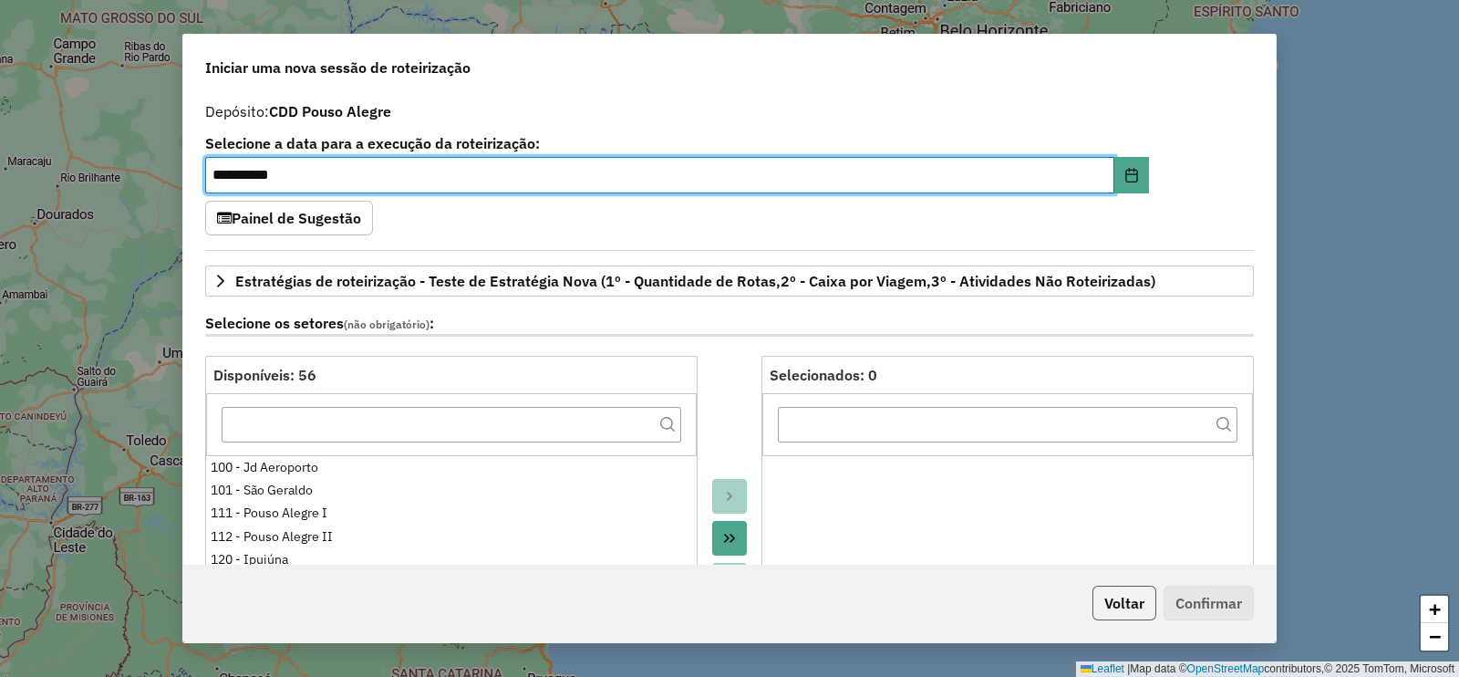
click at [1113, 606] on button "Voltar" at bounding box center [1125, 603] width 64 height 35
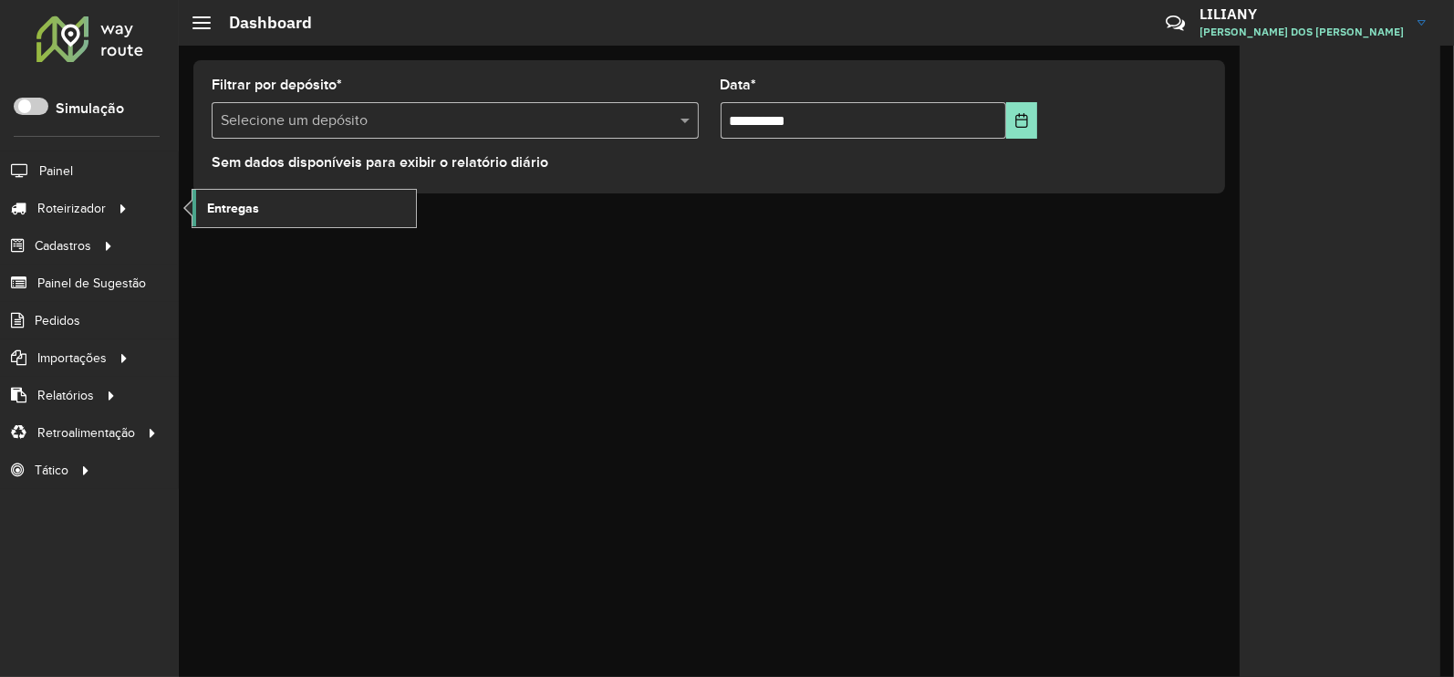
click at [263, 215] on link "Entregas" at bounding box center [303, 208] width 223 height 36
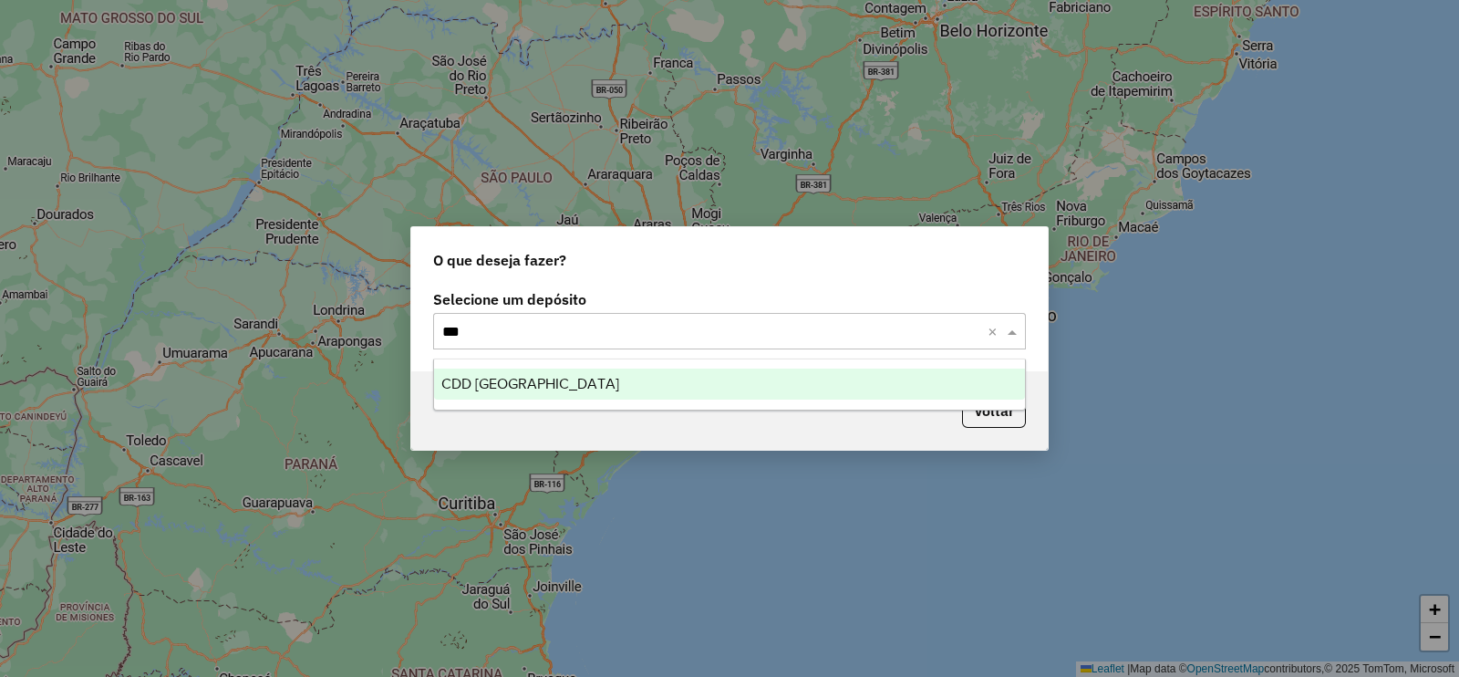
type input "****"
click at [520, 388] on span "CDD [GEOGRAPHIC_DATA]" at bounding box center [530, 384] width 178 height 16
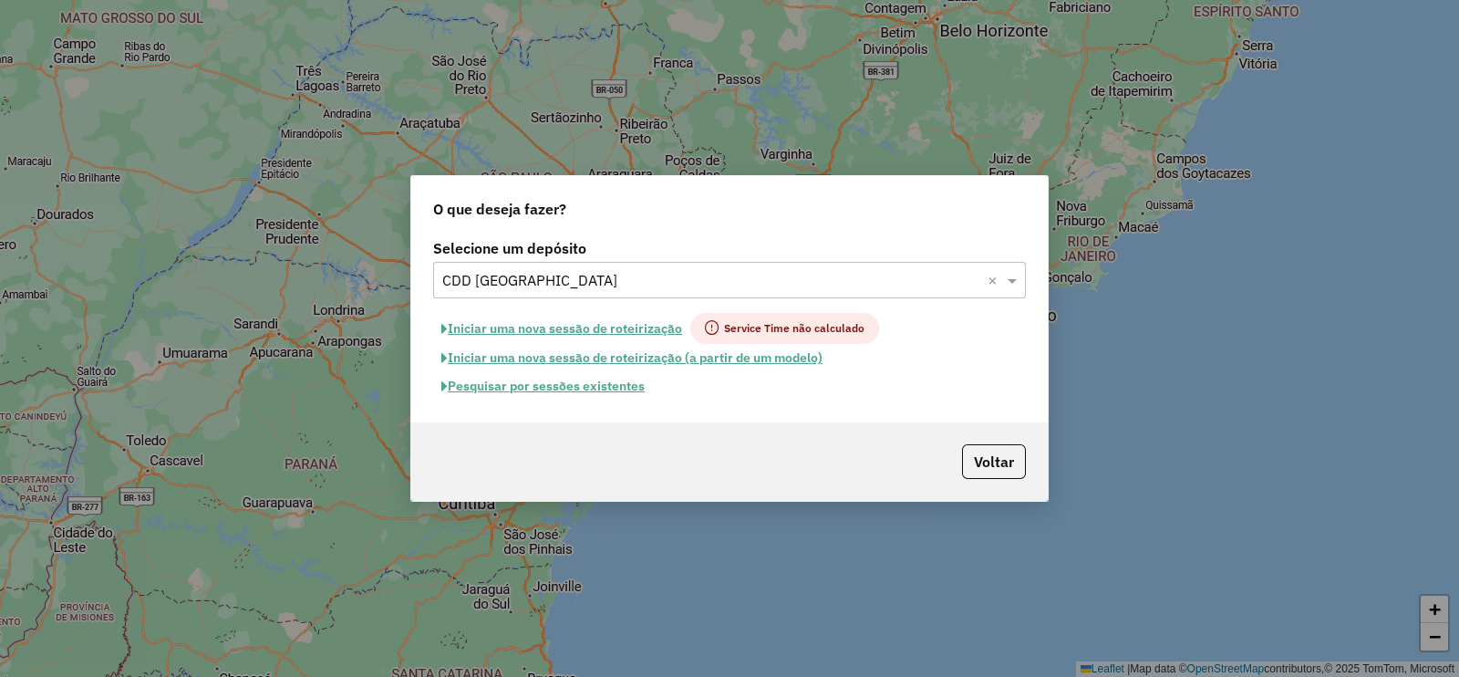
click at [569, 386] on button "Pesquisar por sessões existentes" at bounding box center [543, 386] width 220 height 28
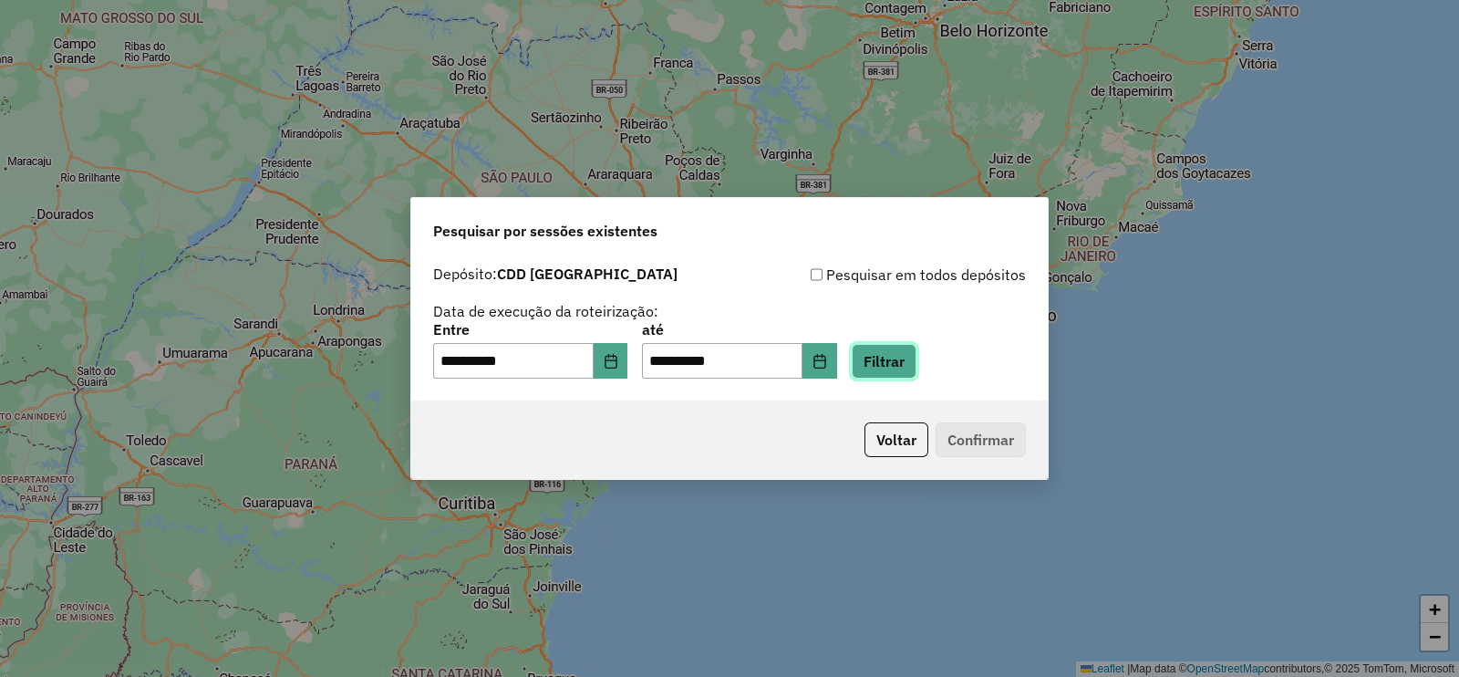
click at [917, 369] on button "Filtrar" at bounding box center [884, 361] width 65 height 35
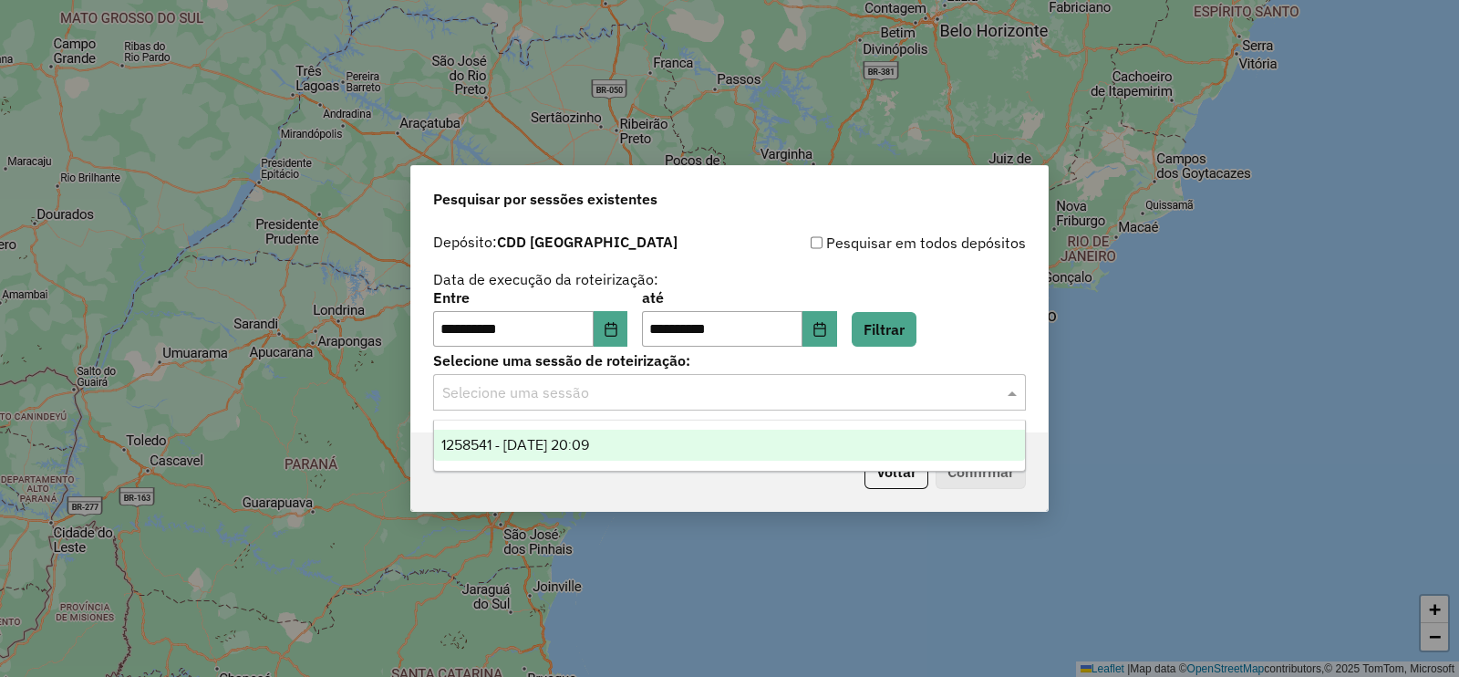
click at [551, 390] on input "text" at bounding box center [711, 393] width 538 height 22
click at [543, 444] on span "1258541 - 03/09/2025 20:09" at bounding box center [515, 445] width 148 height 16
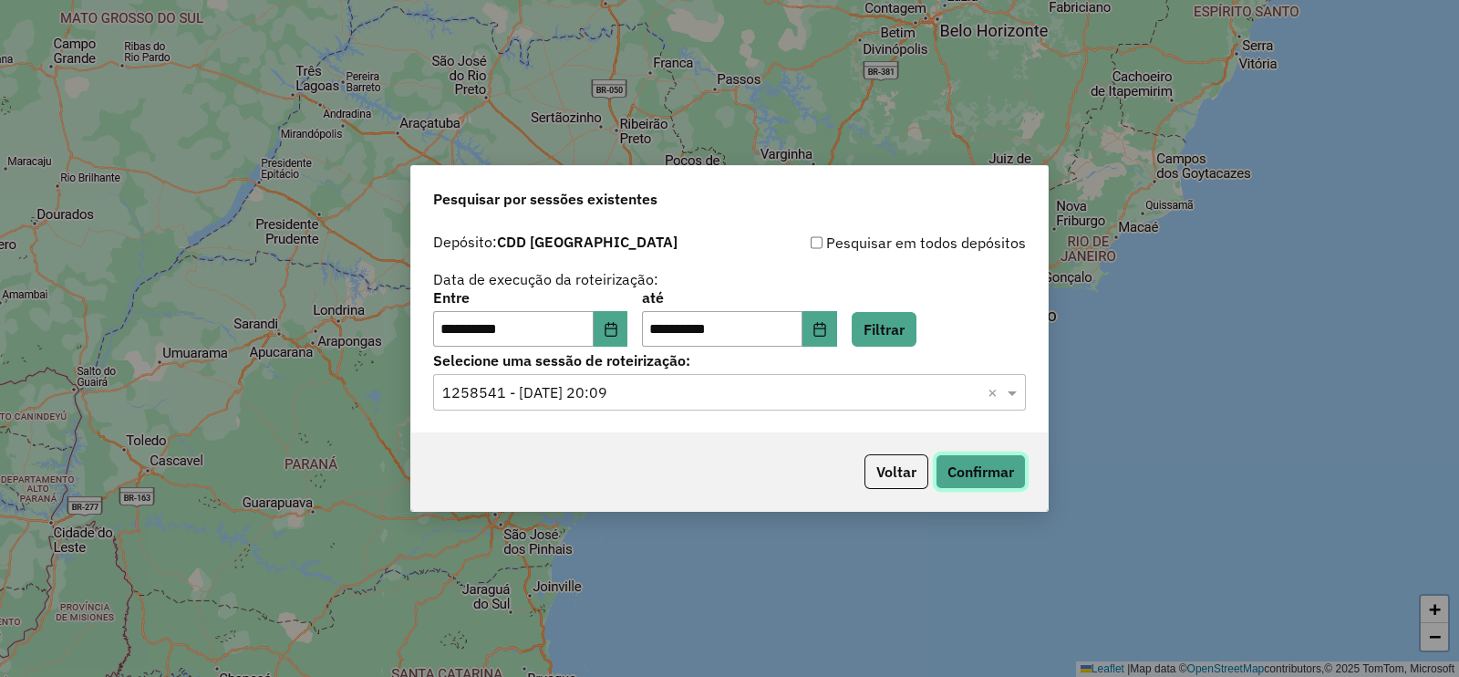
click at [967, 465] on button "Confirmar" at bounding box center [981, 471] width 90 height 35
click at [898, 472] on button "Voltar" at bounding box center [897, 471] width 64 height 35
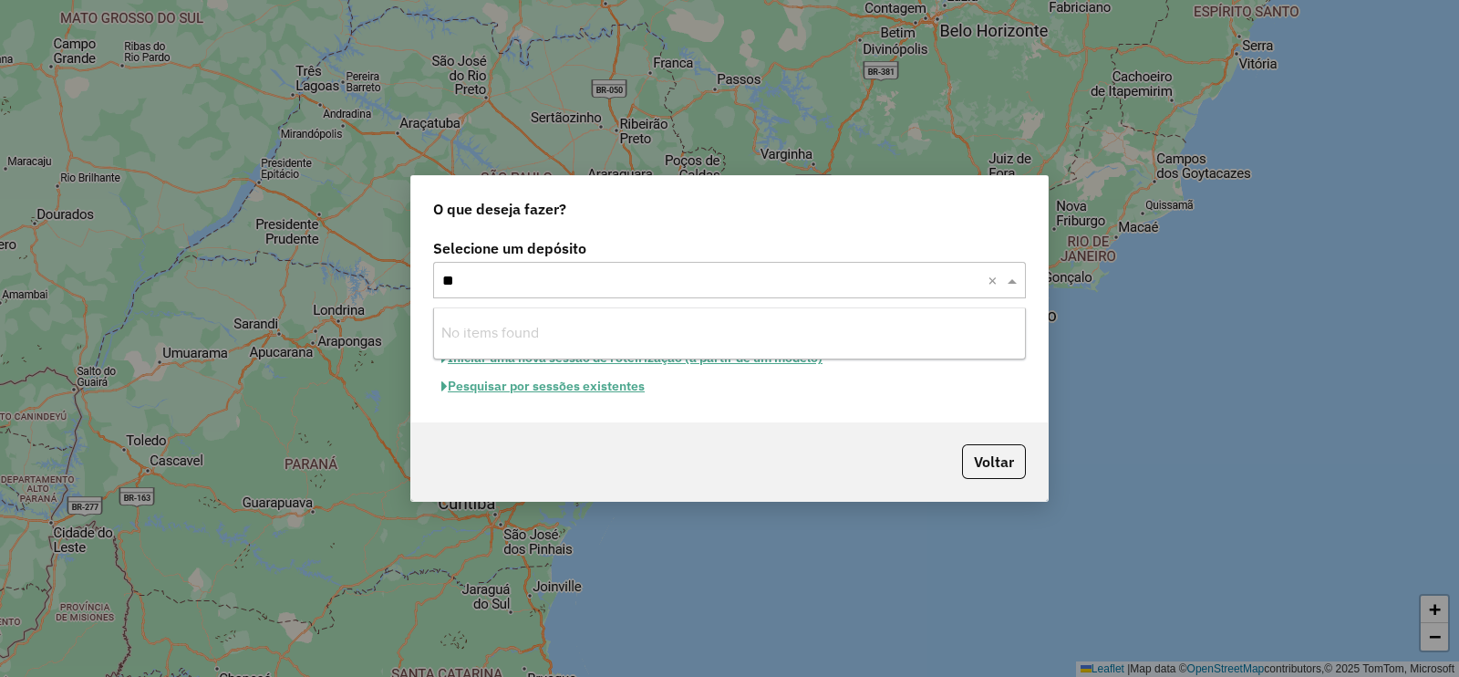
type input "***"
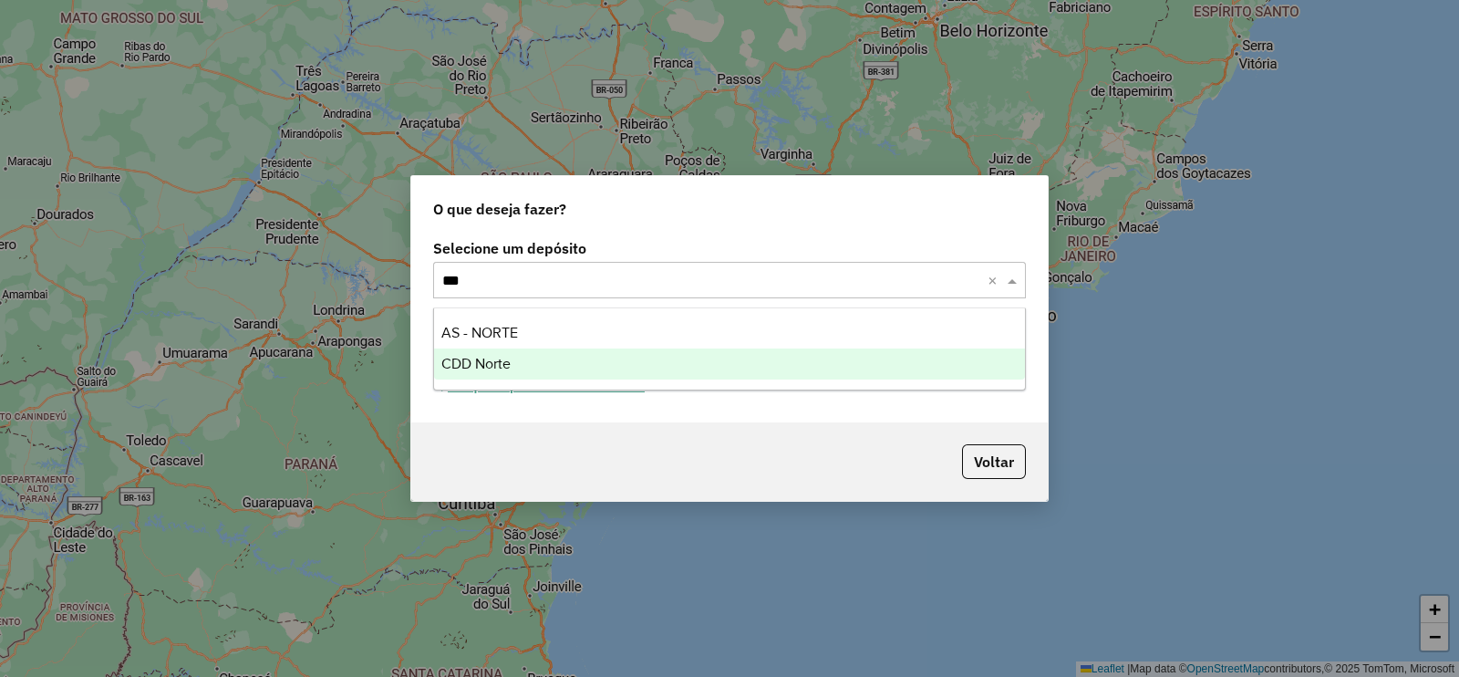
click at [492, 358] on span "CDD Norte" at bounding box center [475, 364] width 69 height 16
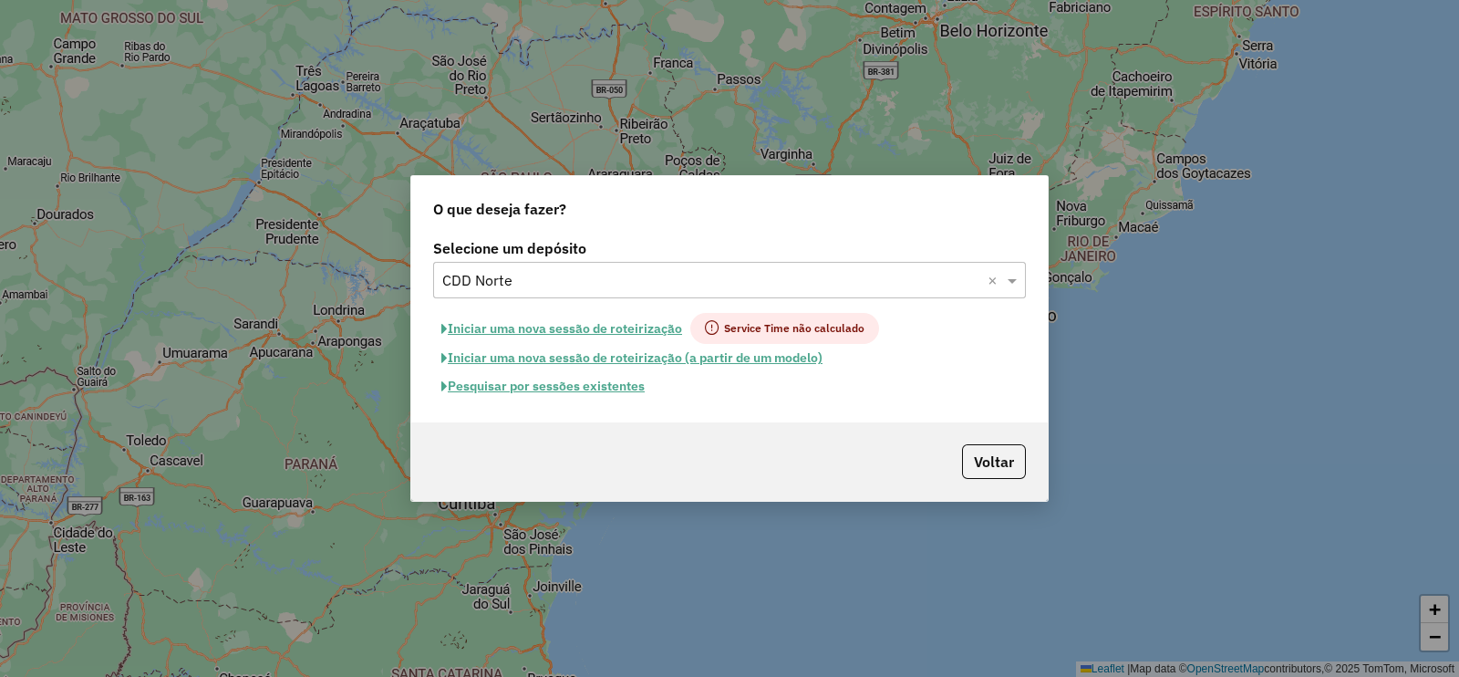
click at [538, 385] on button "Pesquisar por sessões existentes" at bounding box center [543, 386] width 220 height 28
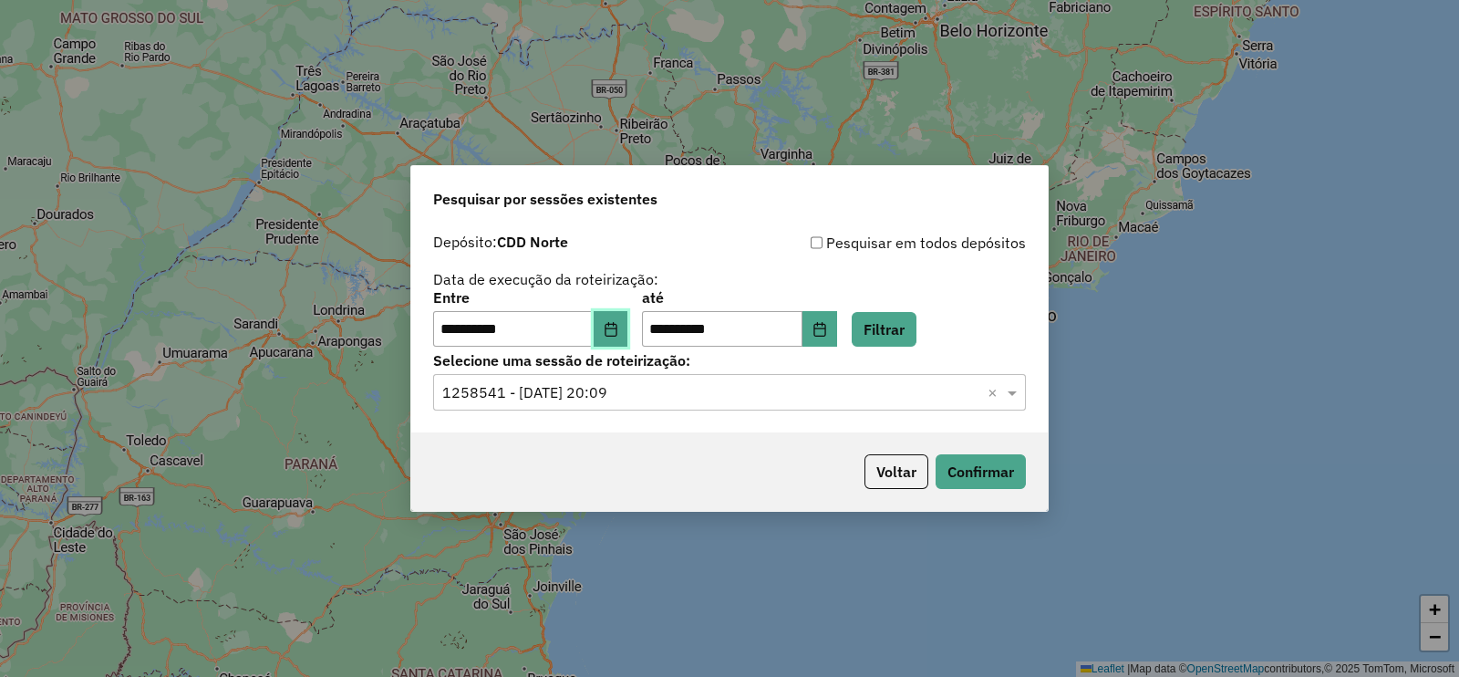
click at [617, 328] on icon "Choose Date" at bounding box center [611, 329] width 12 height 15
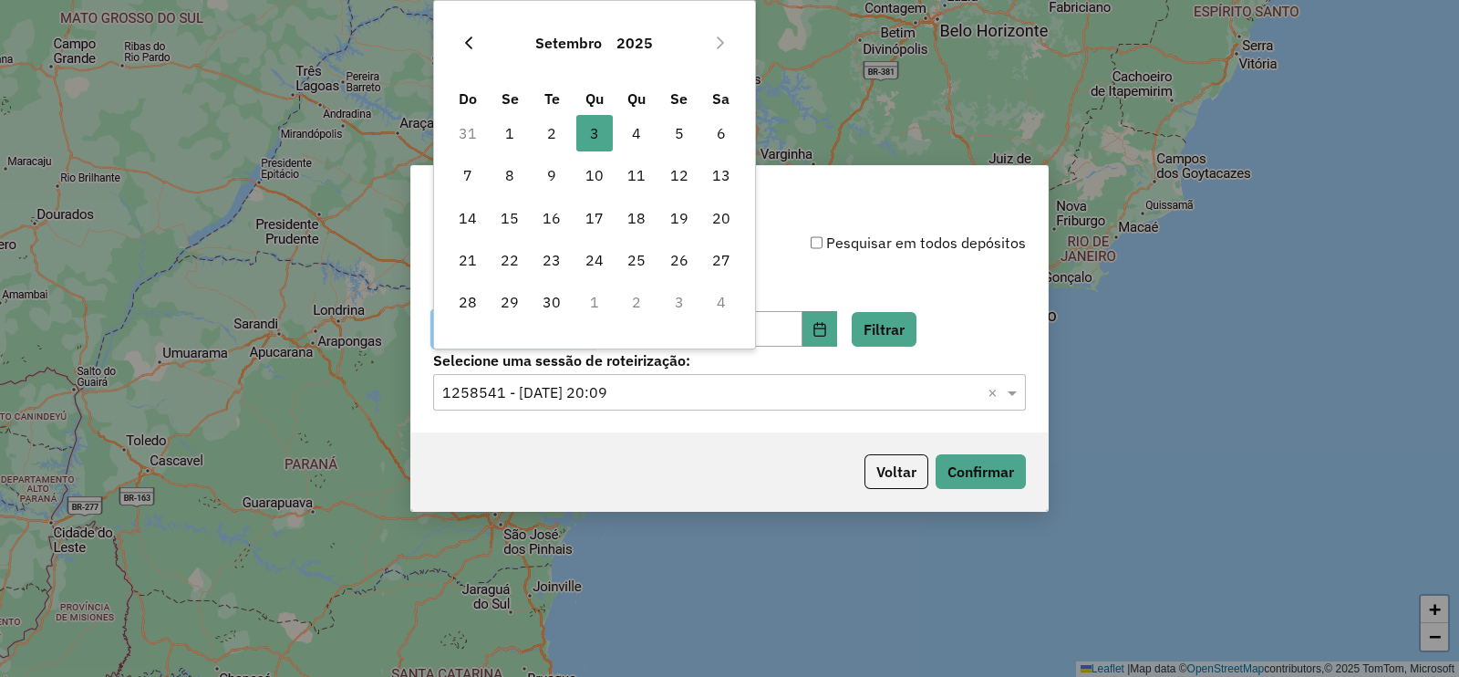
click at [466, 47] on icon "Previous Month" at bounding box center [469, 43] width 15 height 15
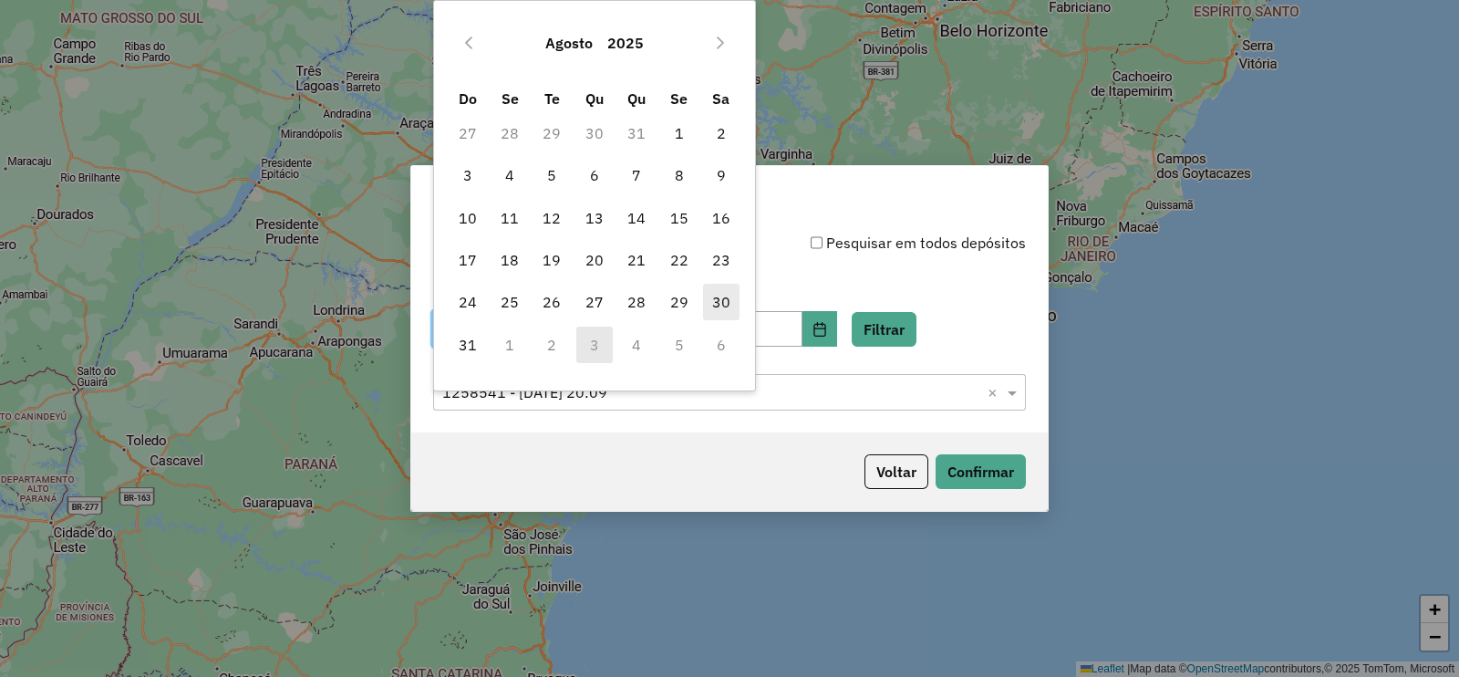
click at [721, 298] on span "30" at bounding box center [721, 302] width 36 height 36
type input "**********"
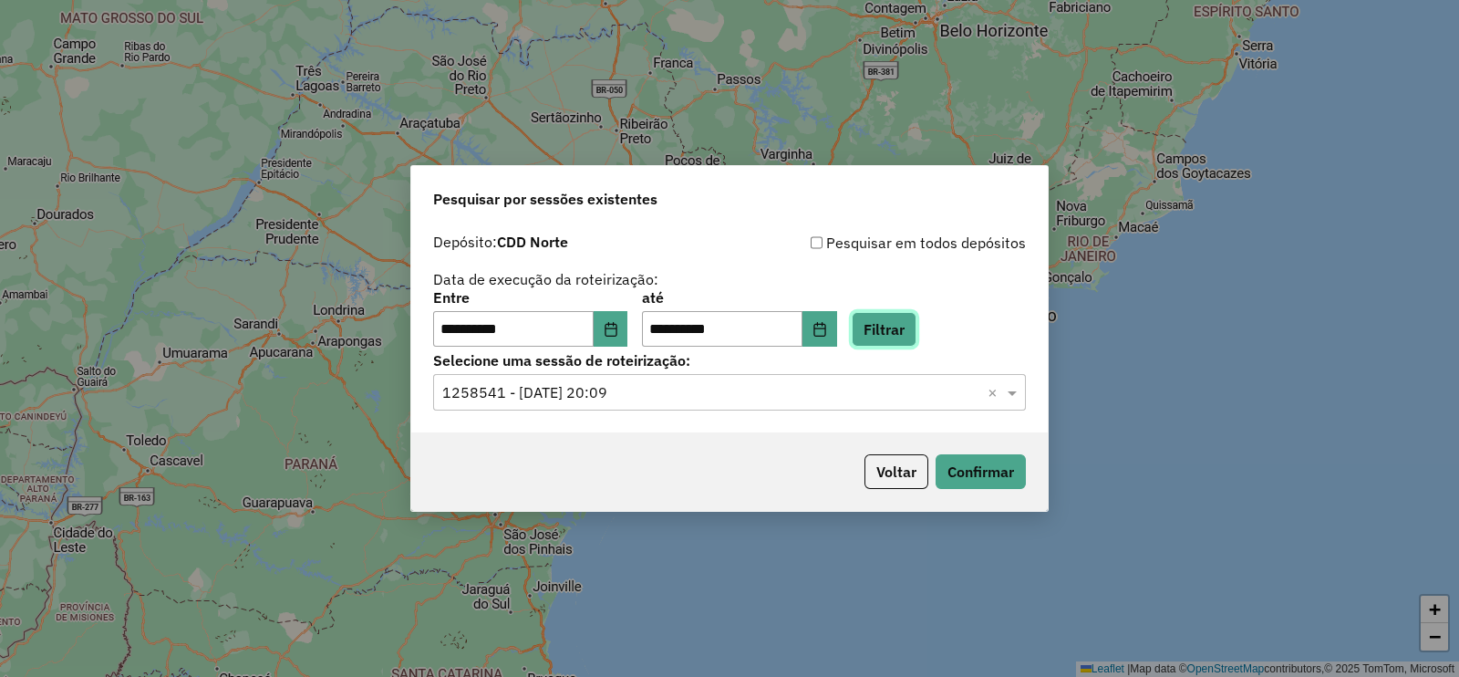
click at [917, 326] on button "Filtrar" at bounding box center [884, 329] width 65 height 35
click at [587, 389] on hb-app "**********" at bounding box center [729, 338] width 1459 height 677
click at [583, 390] on input "text" at bounding box center [711, 393] width 538 height 22
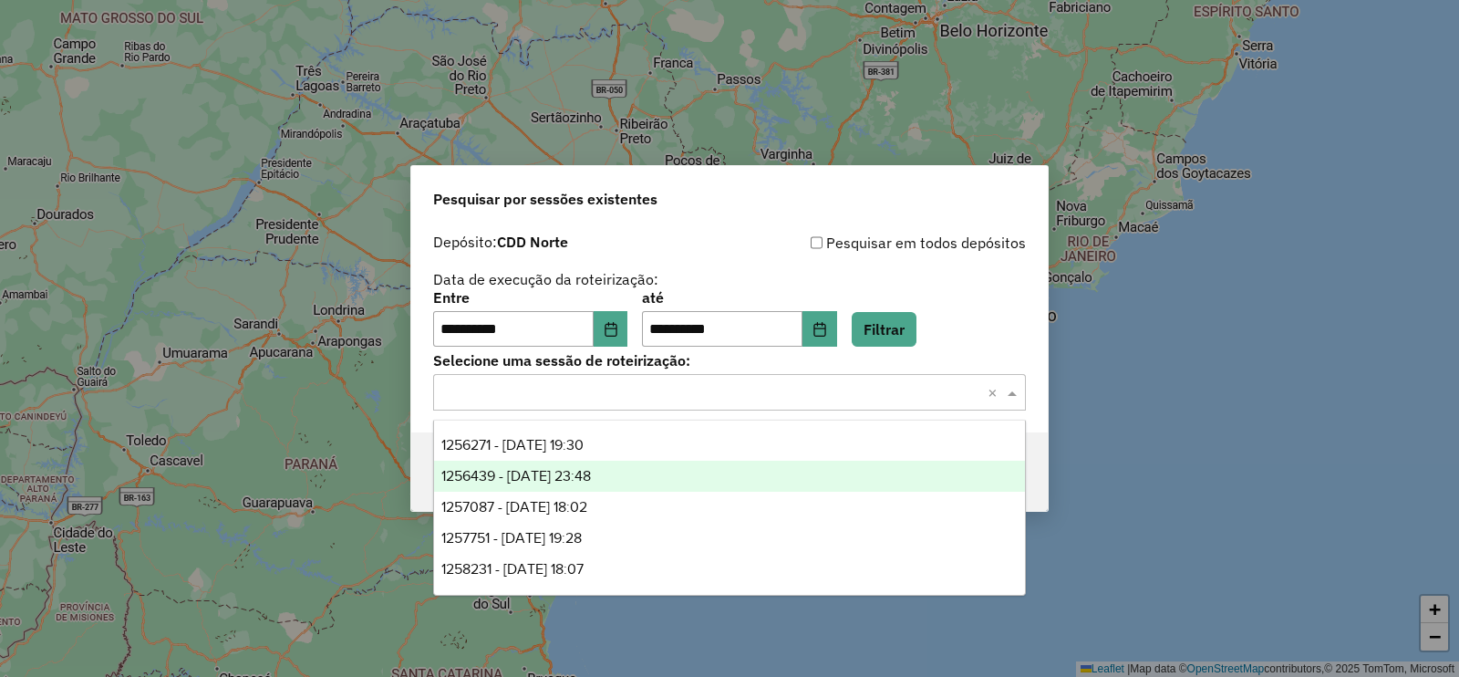
click at [591, 474] on span "1256439 - 30/08/2025 23:48" at bounding box center [516, 476] width 150 height 16
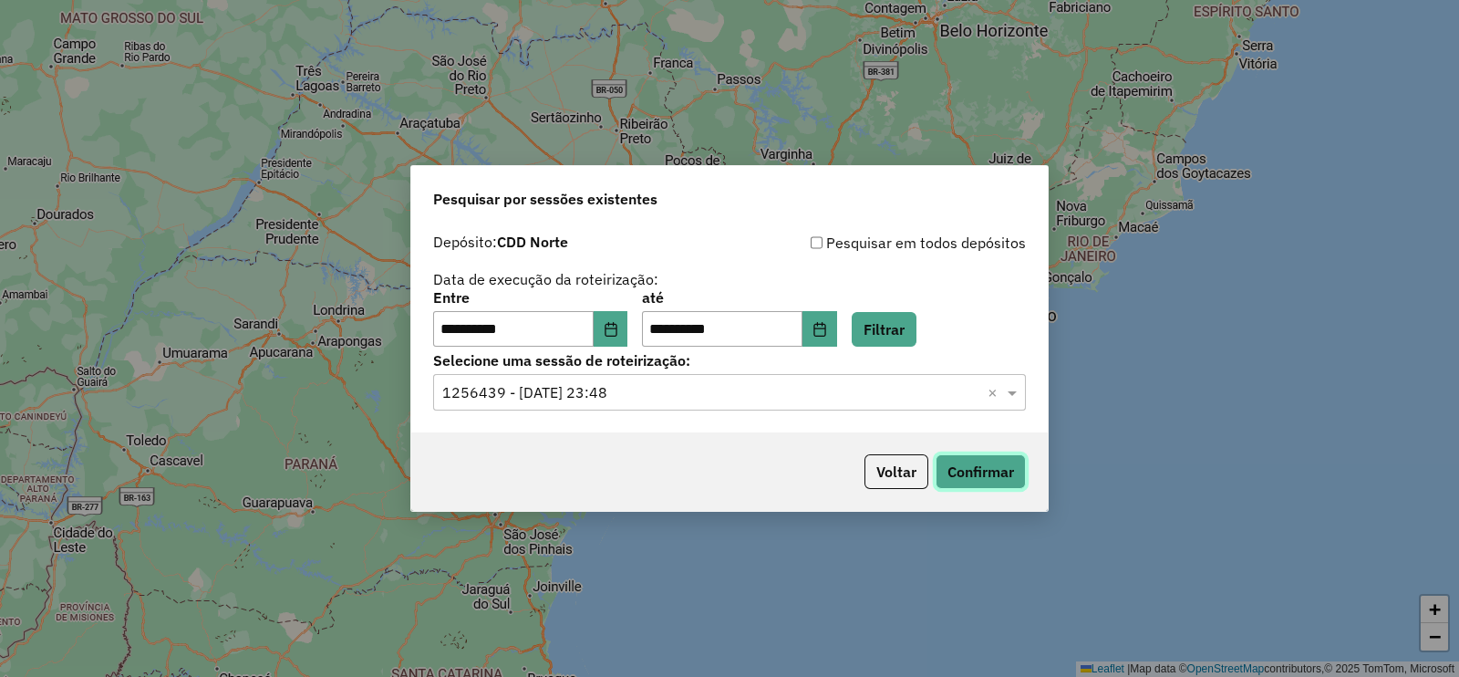
click at [988, 474] on button "Confirmar" at bounding box center [981, 471] width 90 height 35
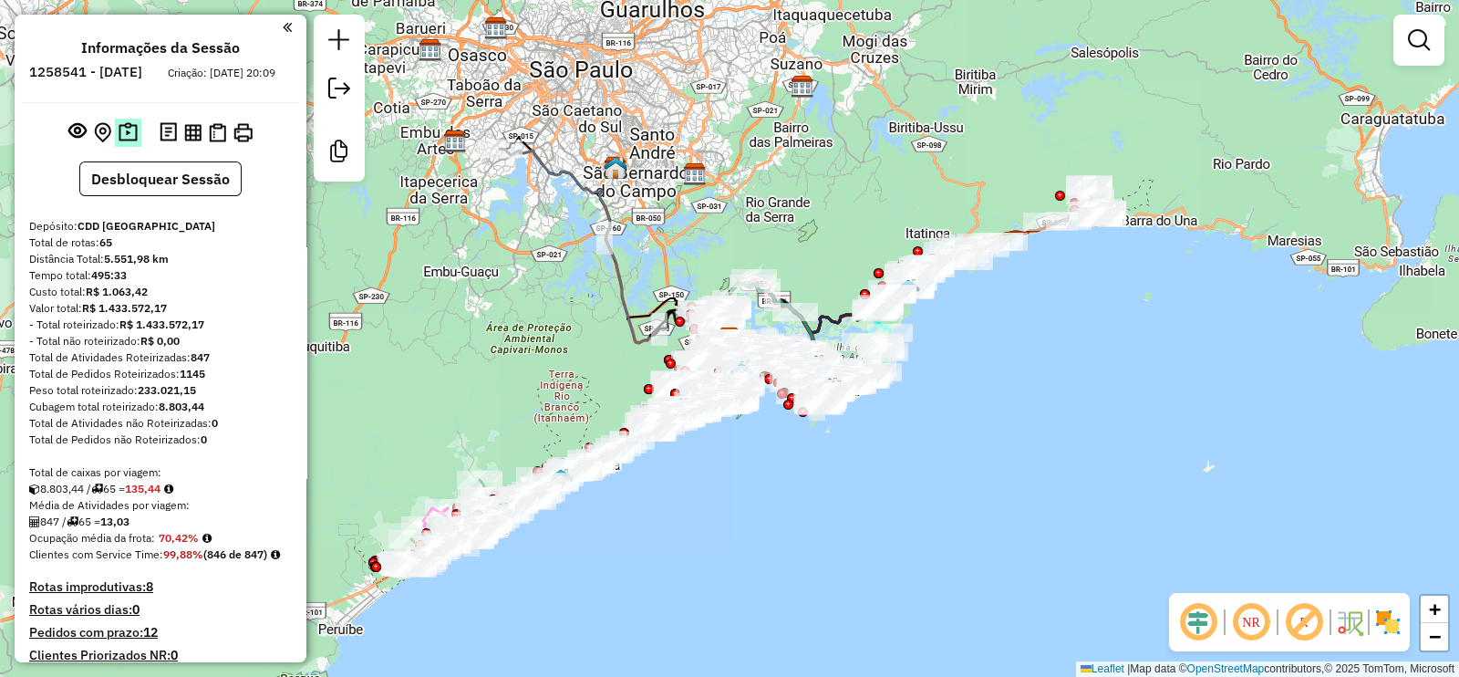
click at [129, 143] on img at bounding box center [128, 132] width 19 height 21
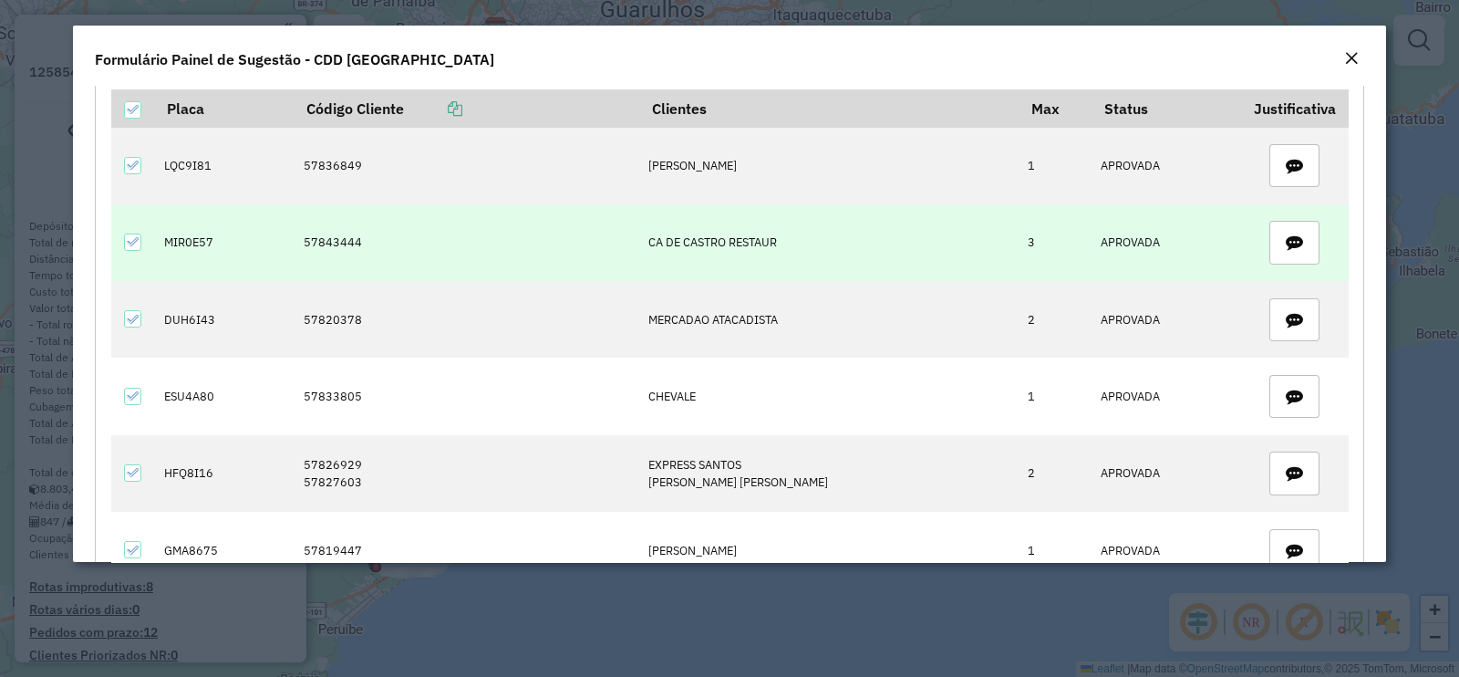
scroll to position [684, 0]
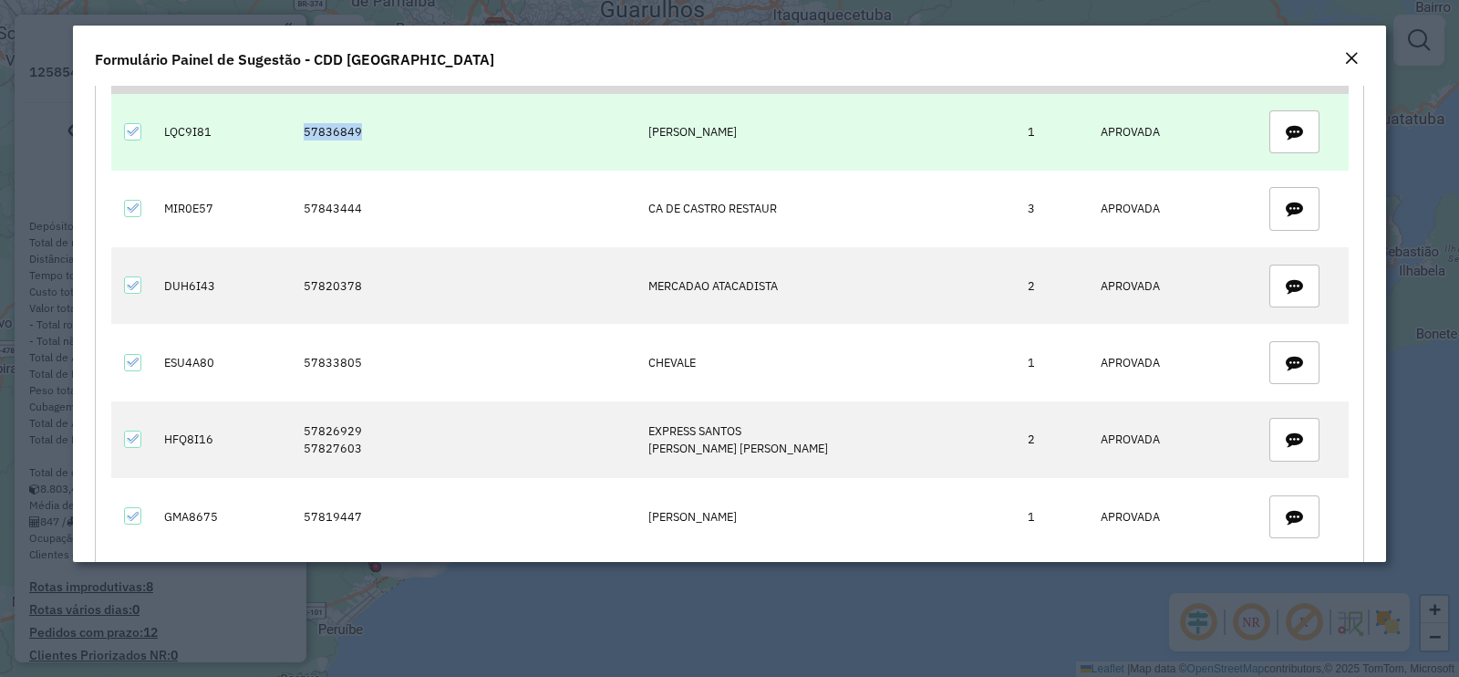
drag, startPoint x: 390, startPoint y: 140, endPoint x: 299, endPoint y: 144, distance: 91.3
click at [299, 144] on tr "LQC9I81 57836849 [PERSON_NAME] 1 APROVADA" at bounding box center [730, 132] width 1238 height 77
copy tr "57836849"
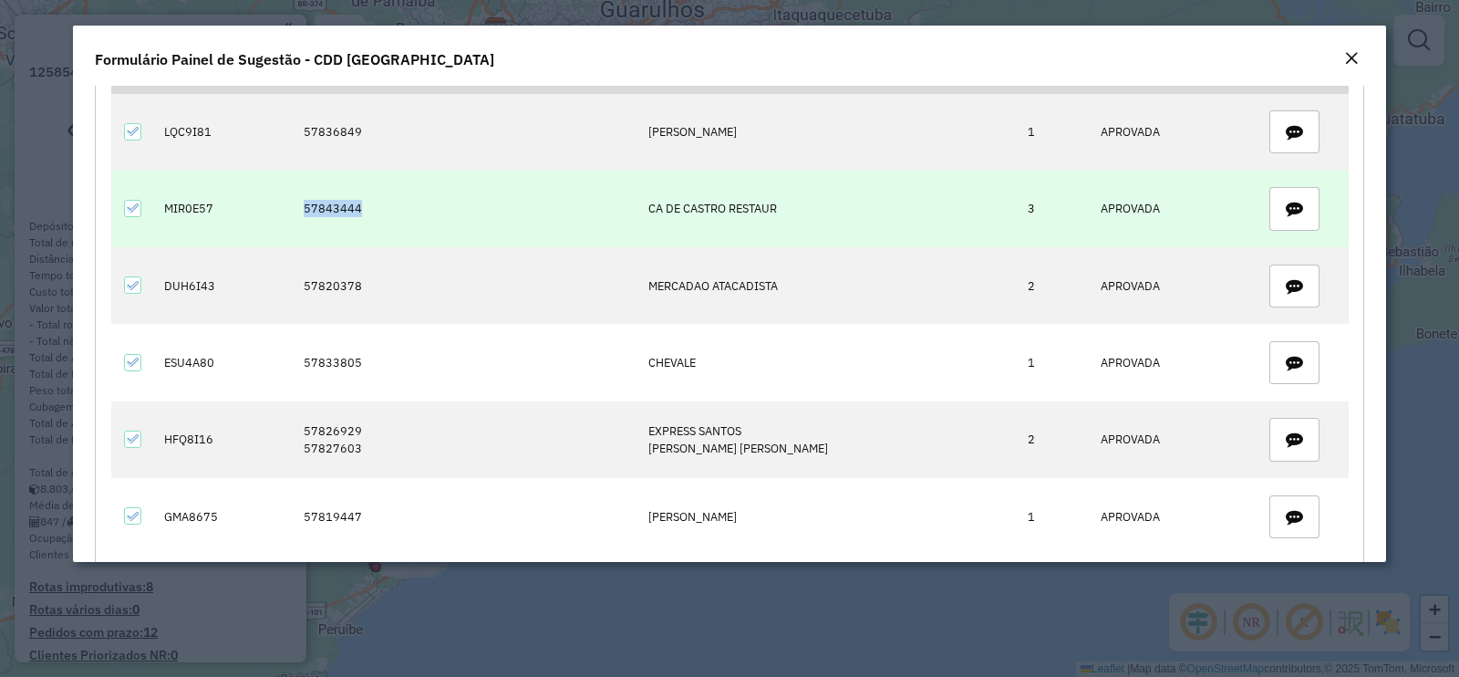
drag, startPoint x: 365, startPoint y: 206, endPoint x: 303, endPoint y: 215, distance: 62.7
click at [303, 215] on td "57843444" at bounding box center [467, 209] width 346 height 77
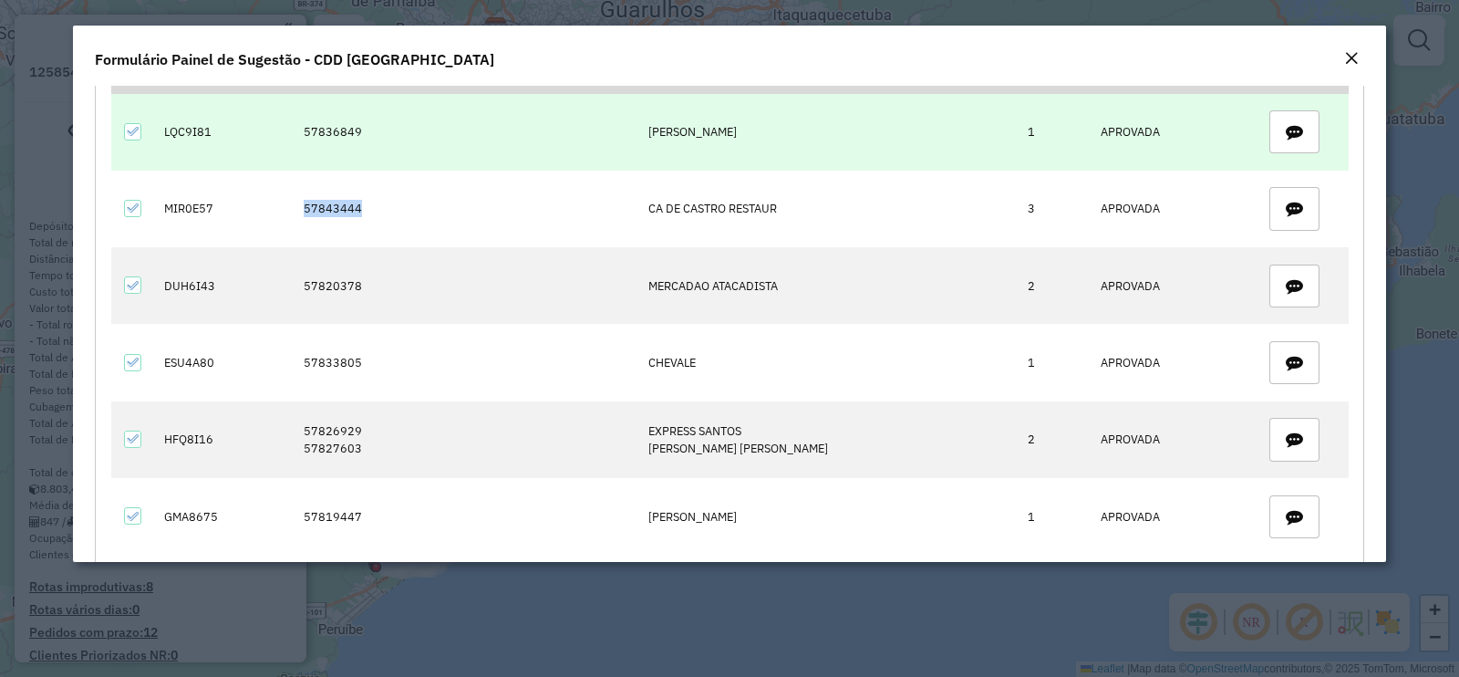
copy td "57843444"
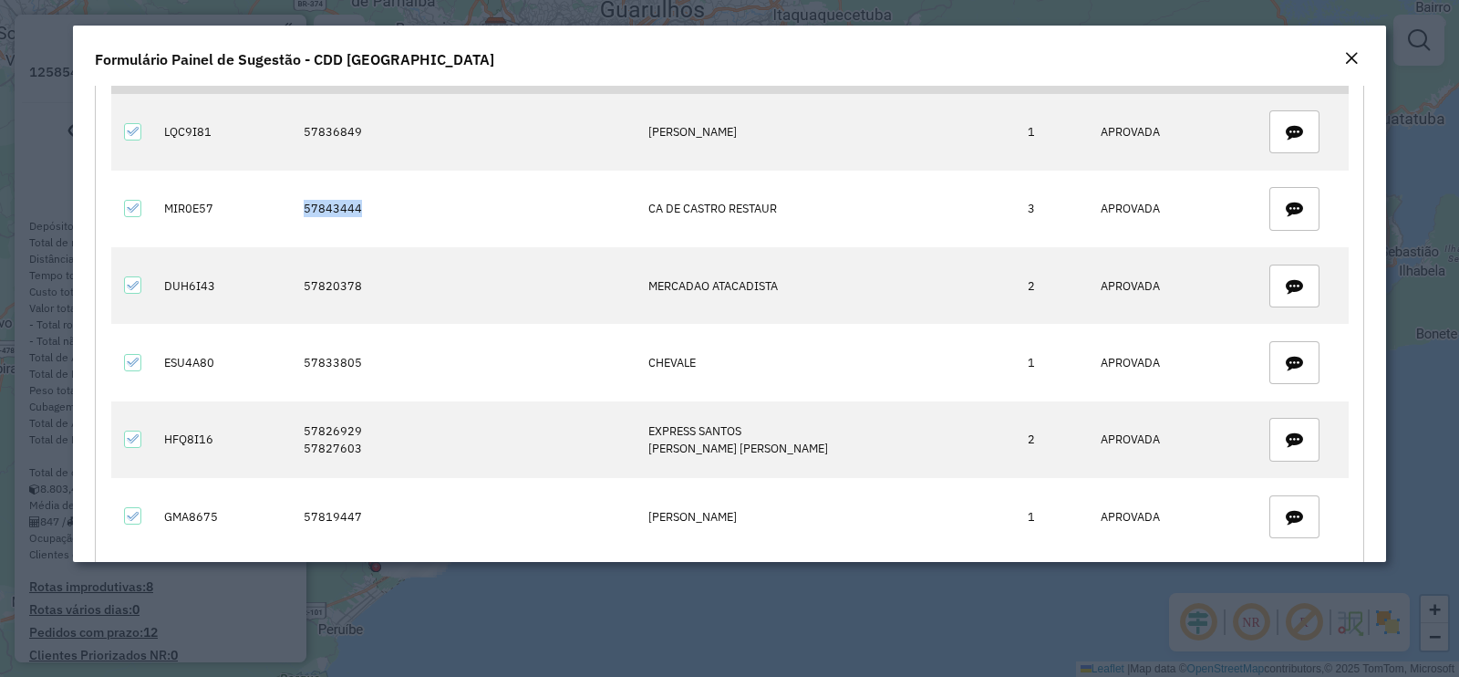
scroll to position [227, 0]
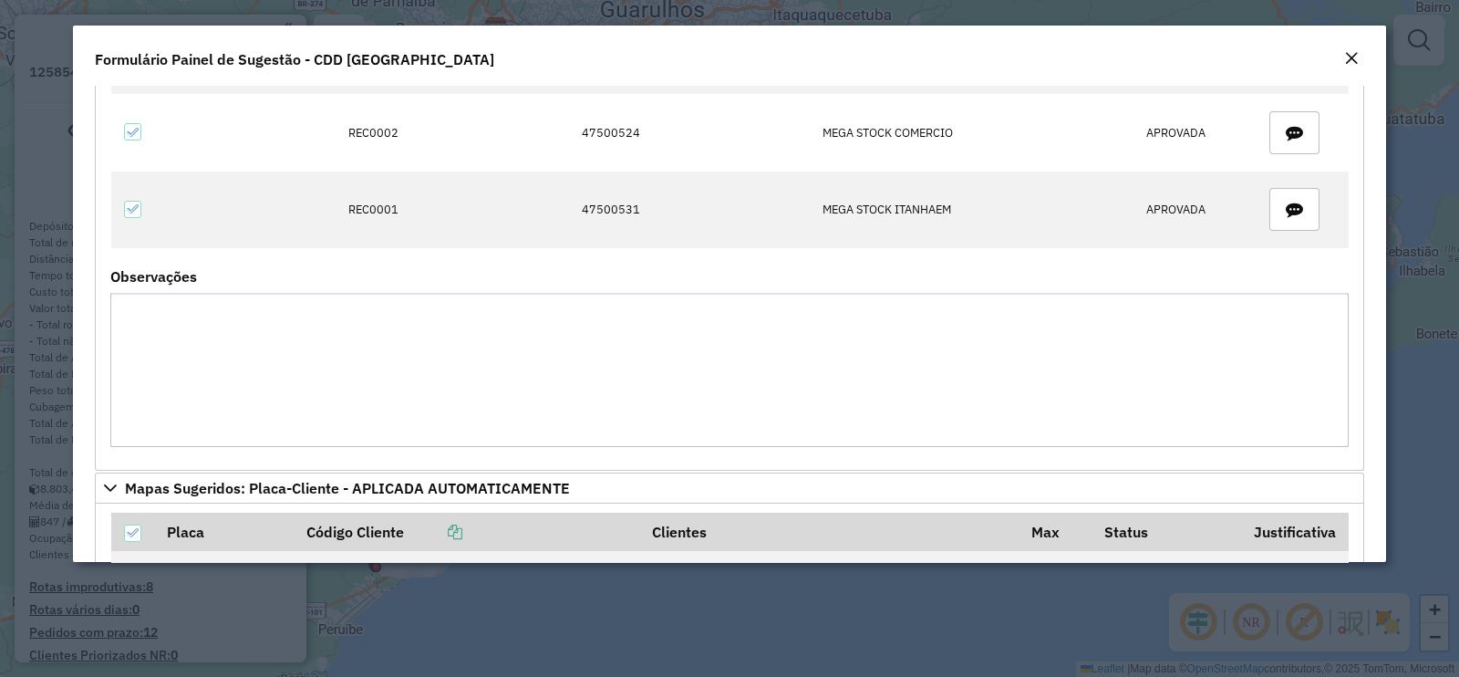
click at [1355, 54] on em "Close" at bounding box center [1352, 58] width 15 height 15
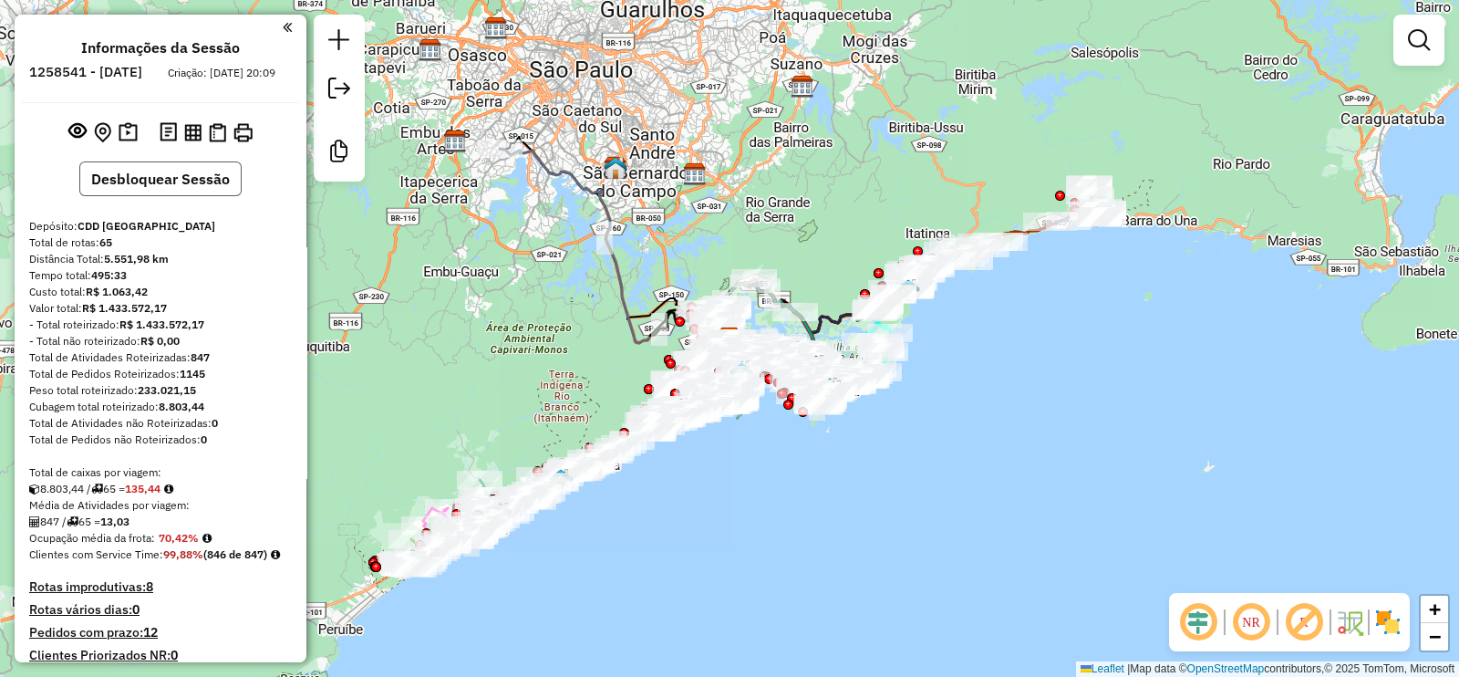
click at [116, 196] on button "Desbloquear Sessão" at bounding box center [160, 178] width 162 height 35
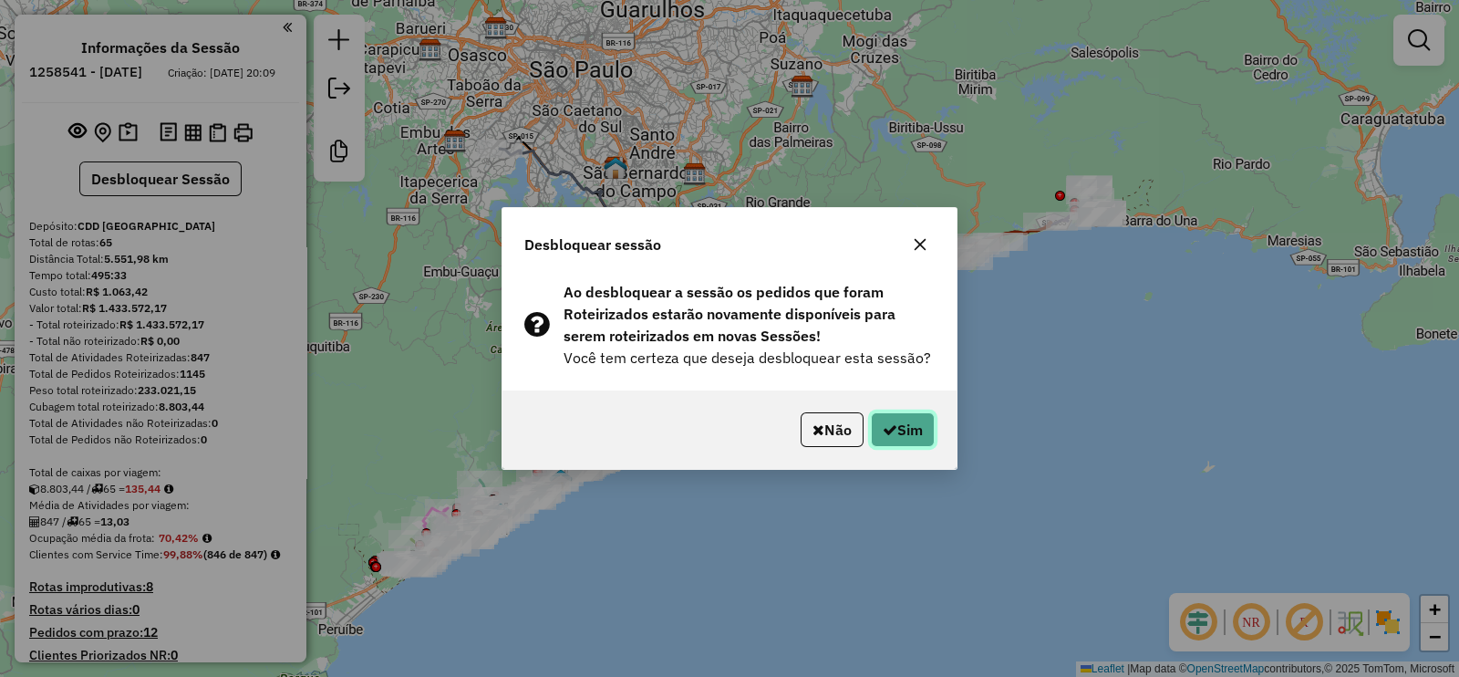
click at [895, 426] on button "Sim" at bounding box center [903, 429] width 64 height 35
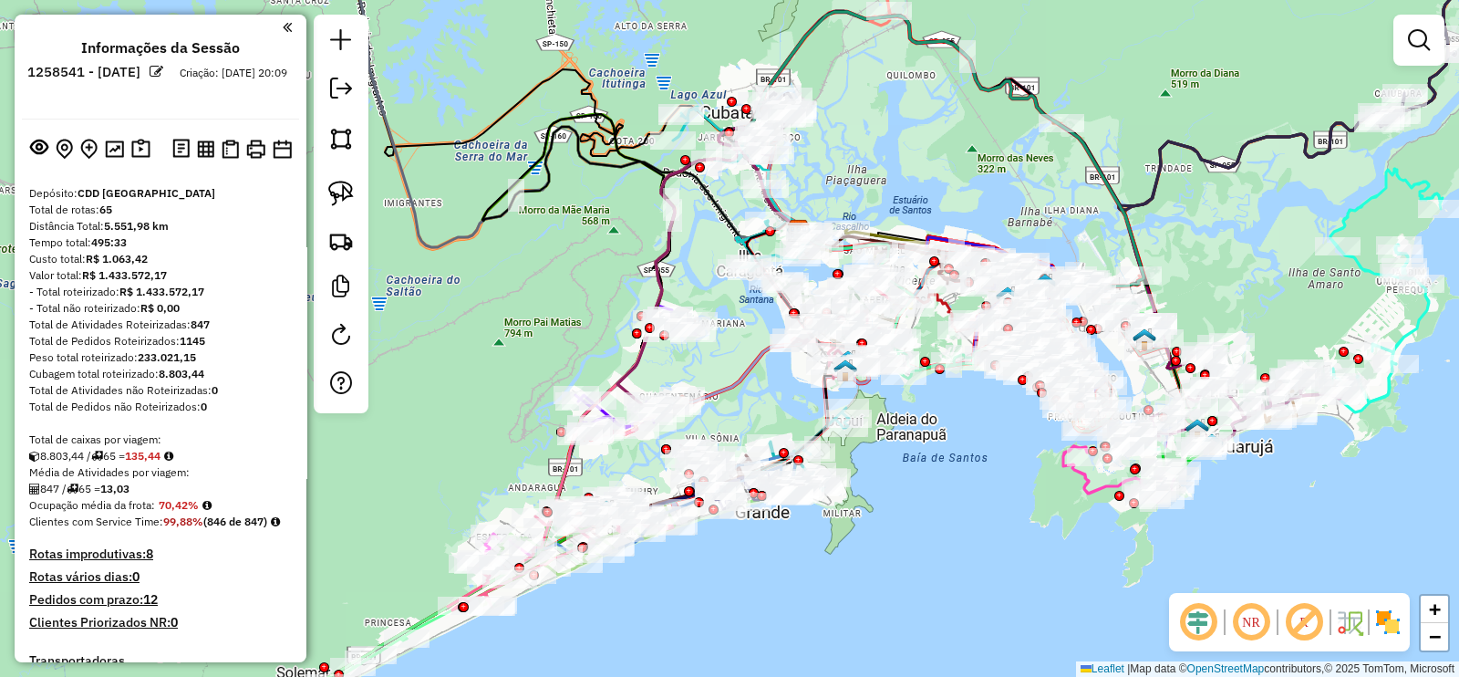
click at [1200, 623] on em at bounding box center [1199, 622] width 44 height 44
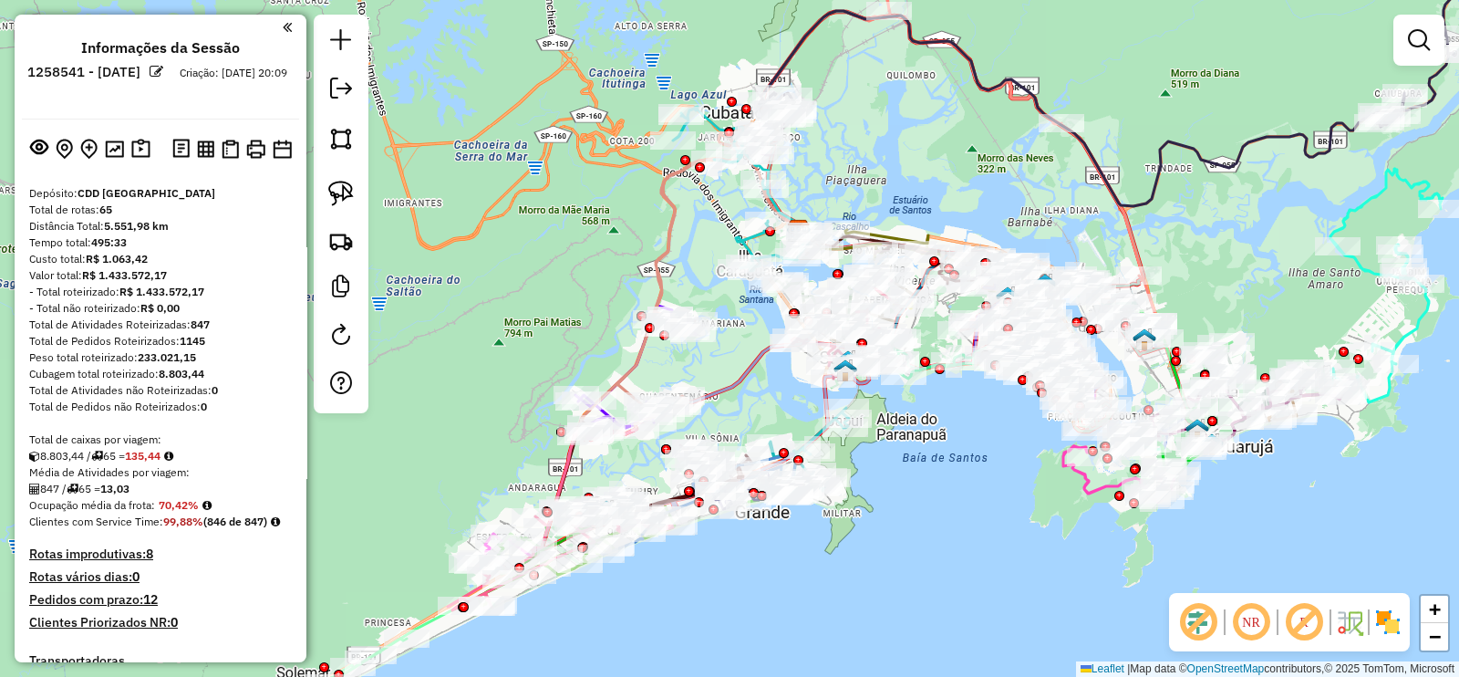
click at [1306, 622] on em at bounding box center [1305, 622] width 44 height 44
click at [1359, 629] on img at bounding box center [1349, 622] width 29 height 29
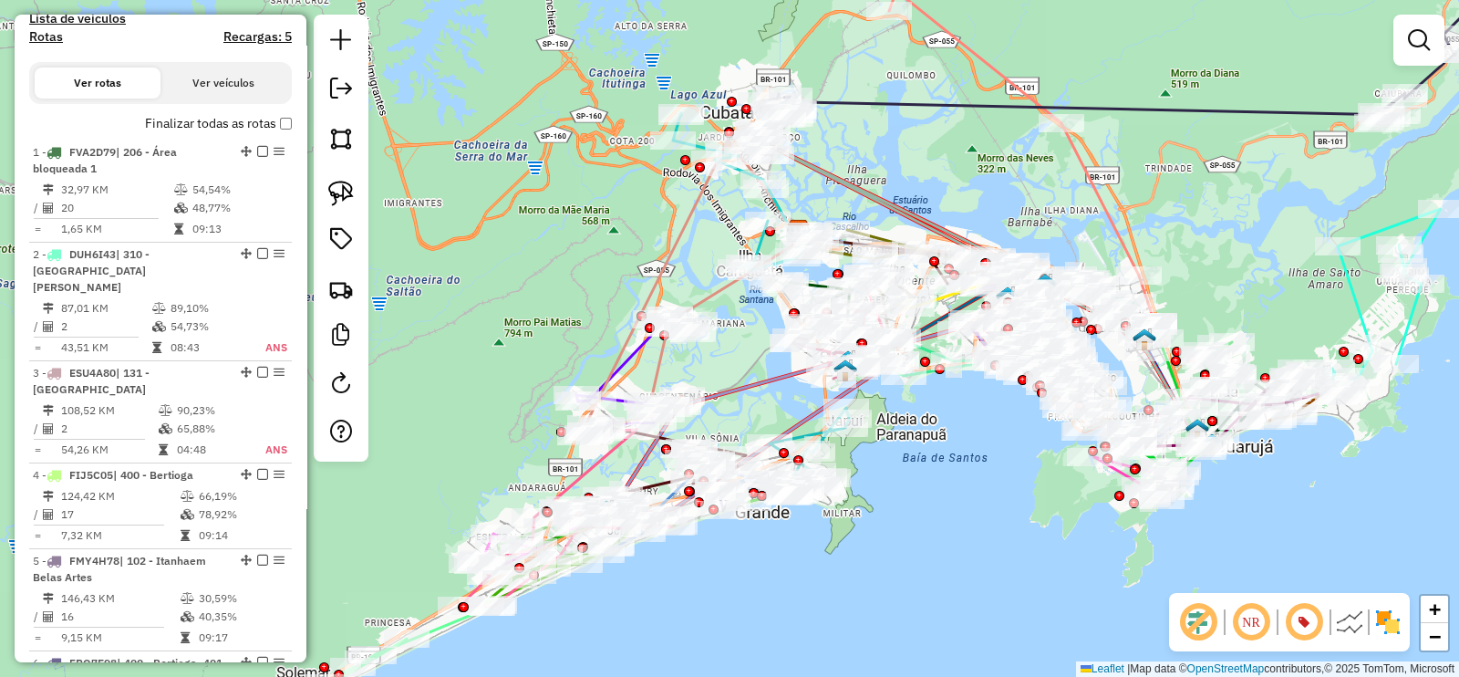
scroll to position [684, 0]
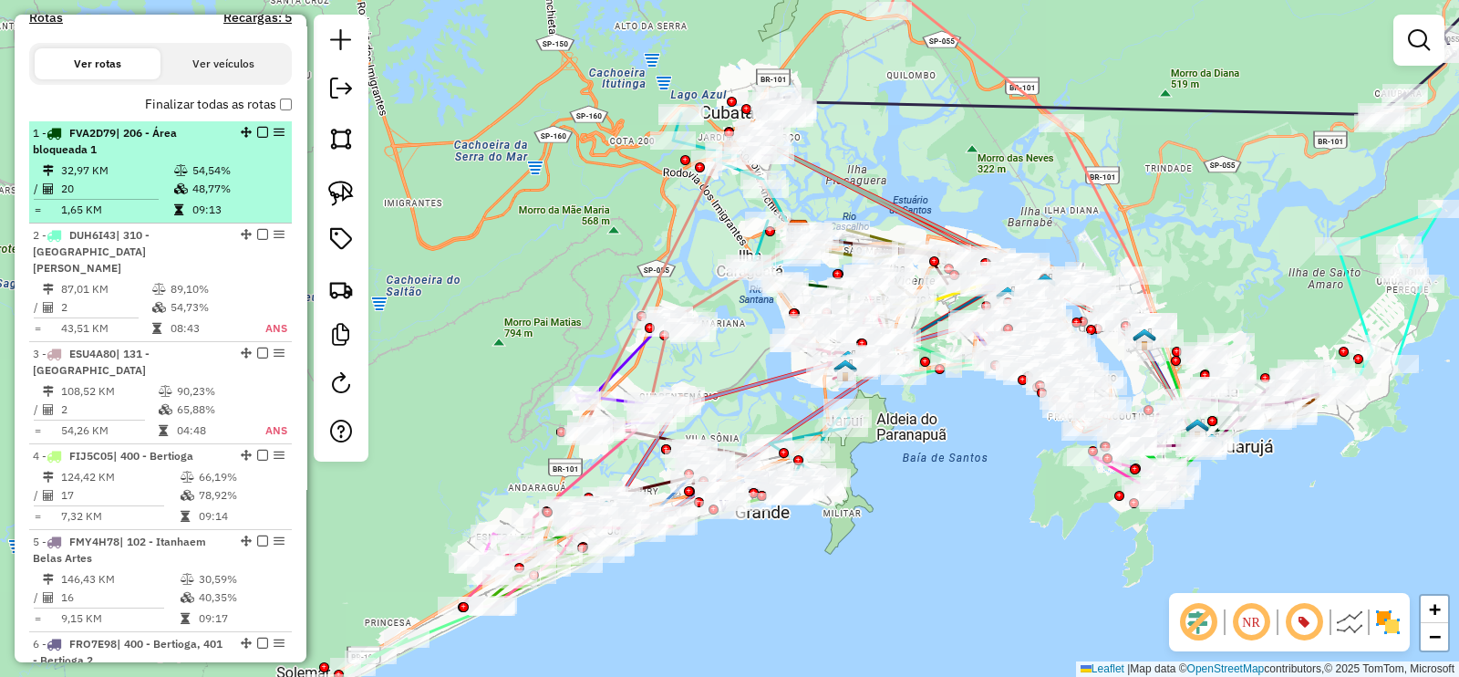
click at [257, 138] on em at bounding box center [262, 132] width 11 height 11
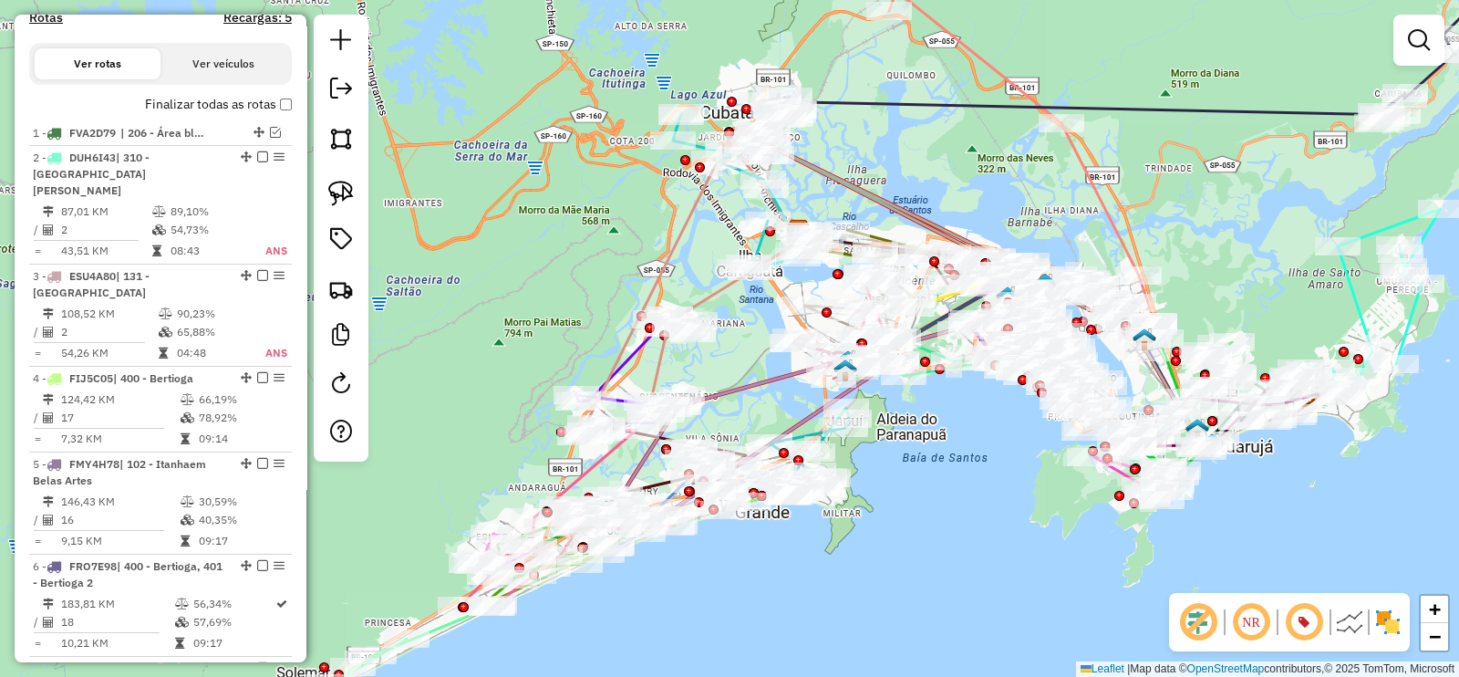
click at [272, 114] on label "Finalizar todas as rotas" at bounding box center [218, 104] width 147 height 19
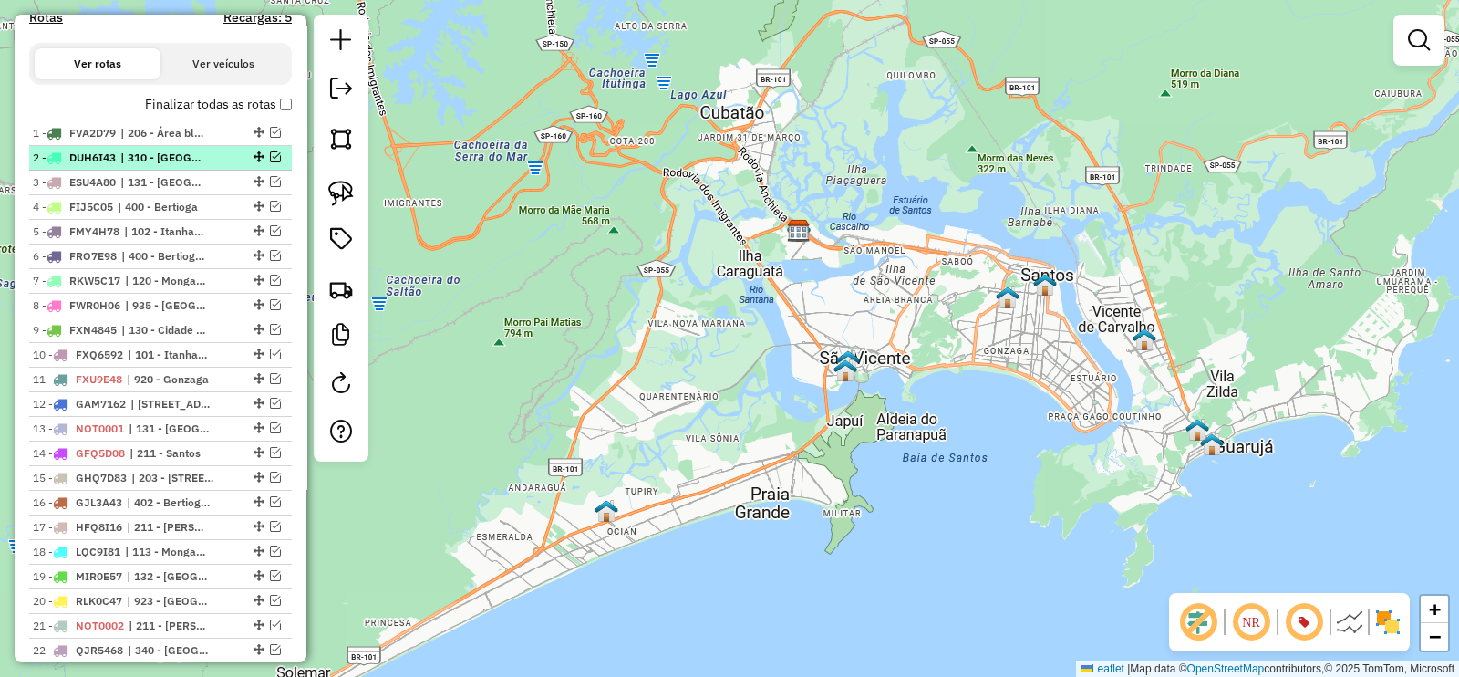
click at [270, 162] on em at bounding box center [275, 156] width 11 height 11
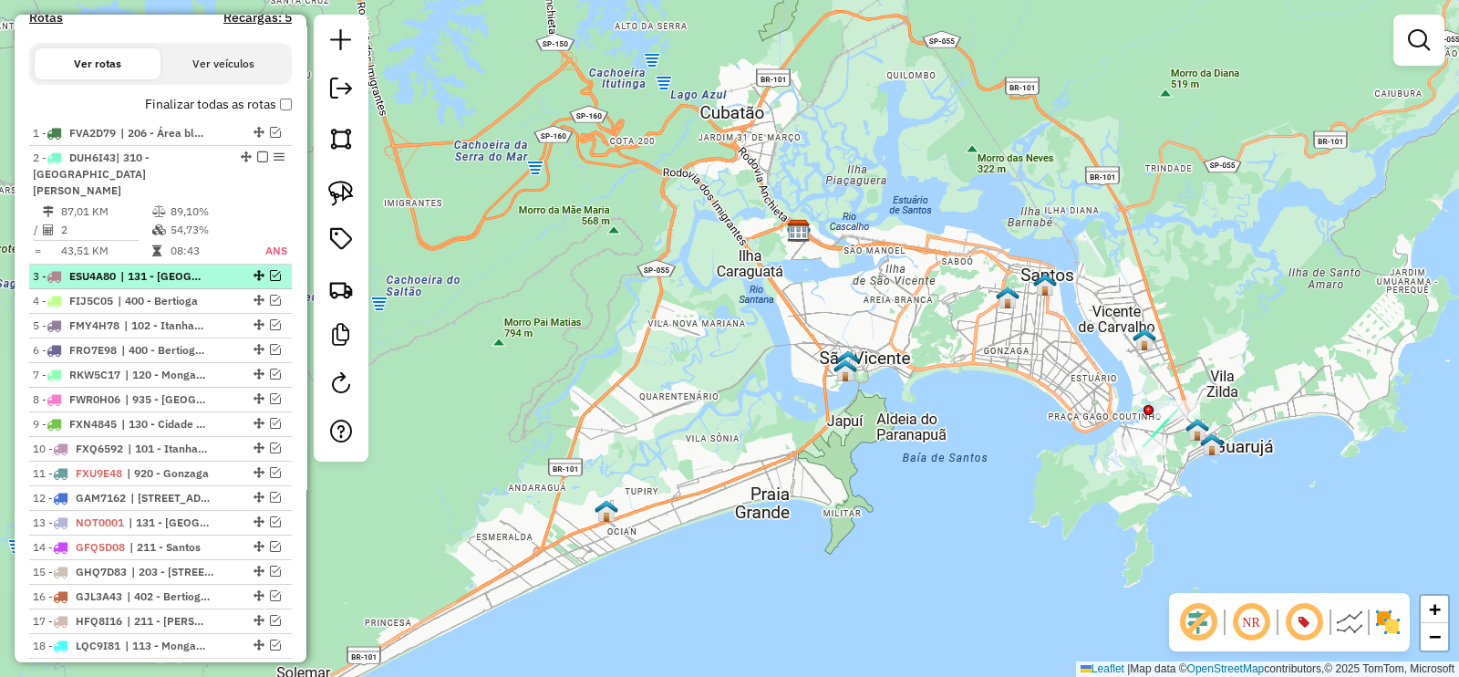
click at [270, 271] on em at bounding box center [275, 275] width 11 height 11
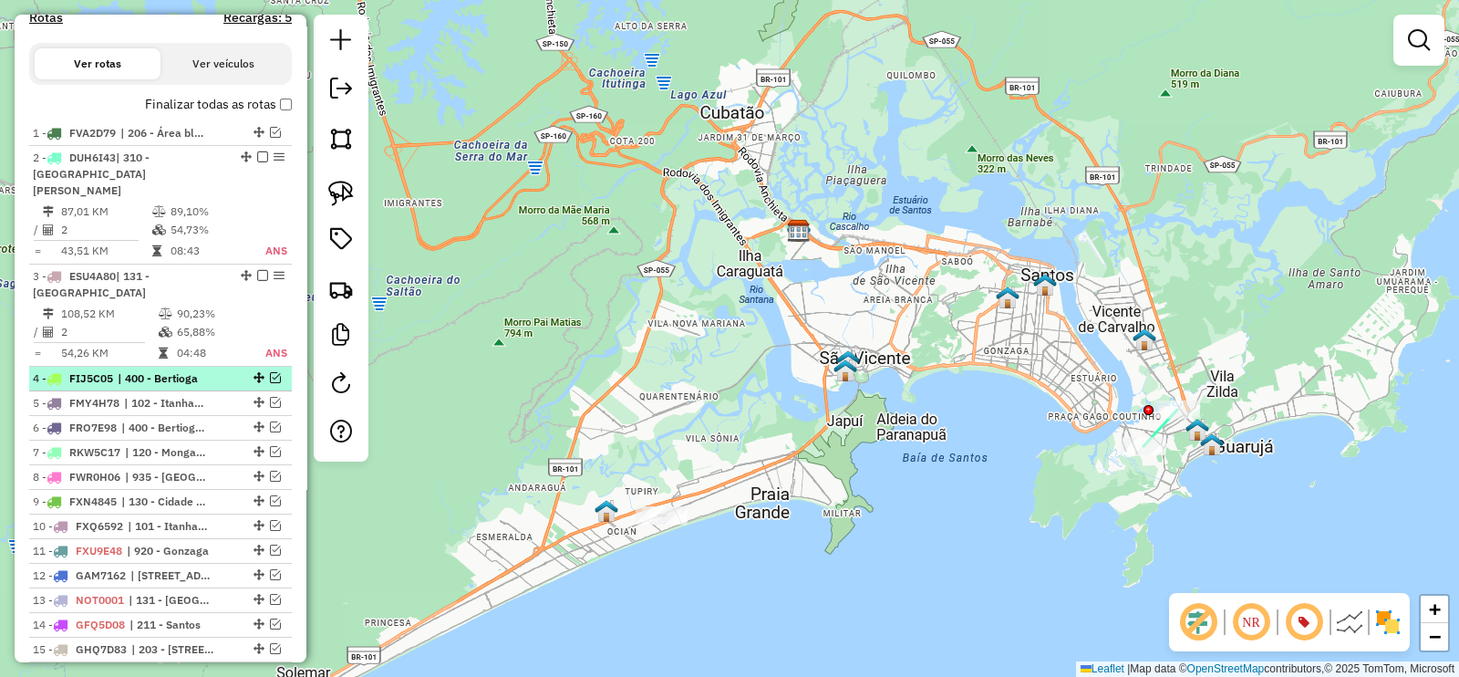
click at [270, 379] on em at bounding box center [275, 377] width 11 height 11
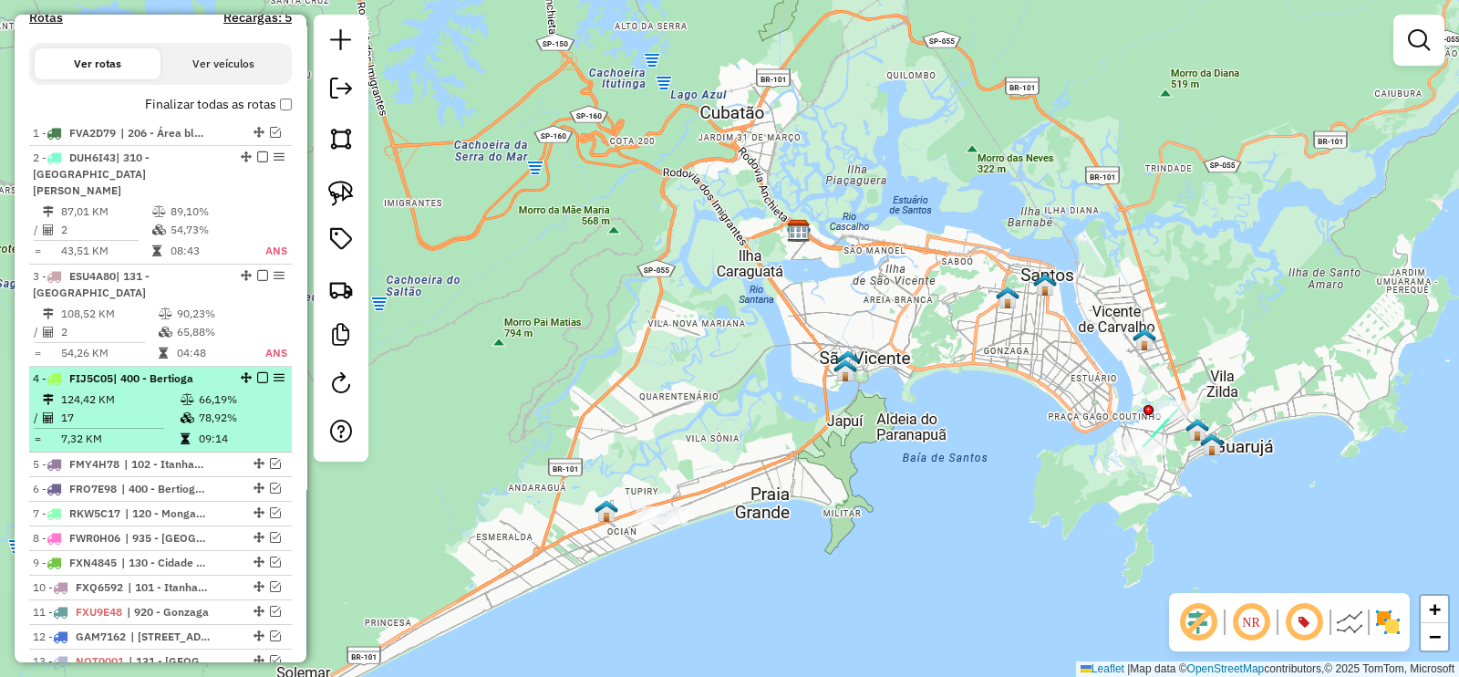
click at [258, 372] on em at bounding box center [262, 377] width 11 height 11
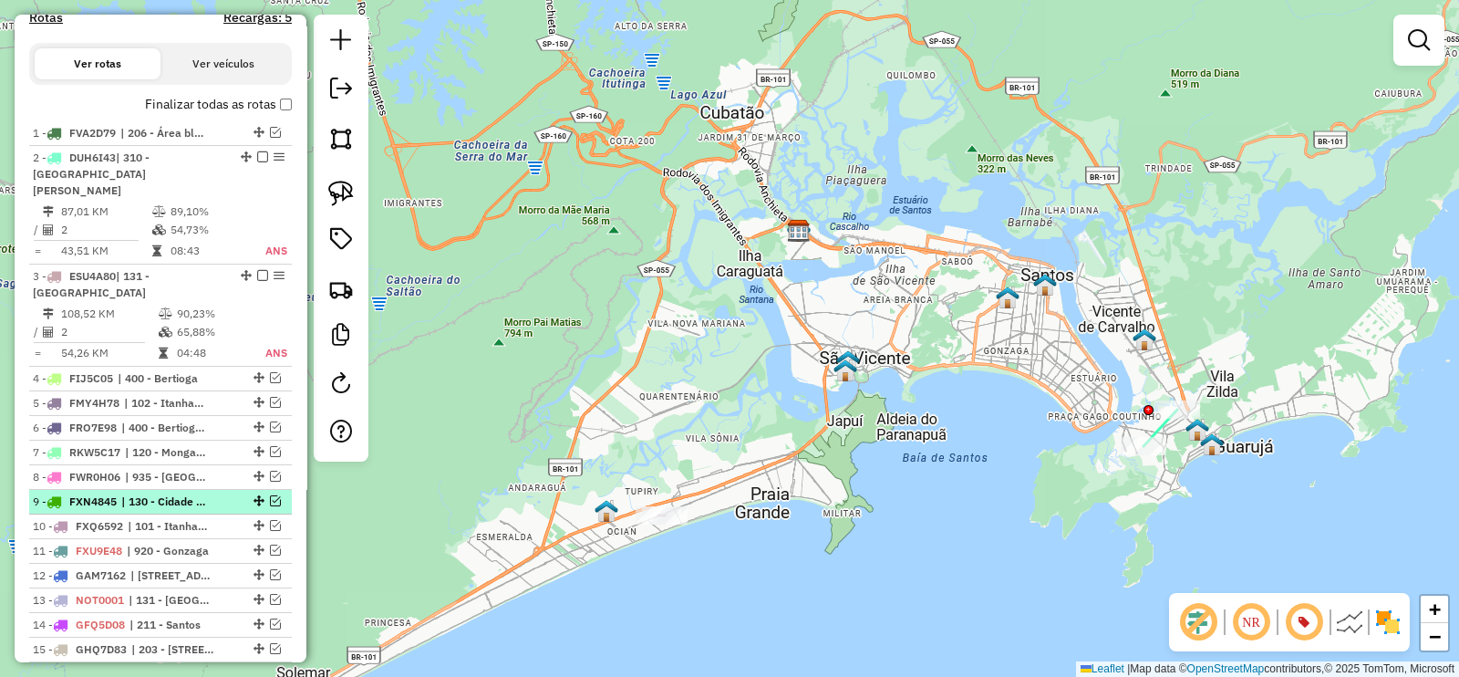
click at [270, 495] on em at bounding box center [275, 500] width 11 height 11
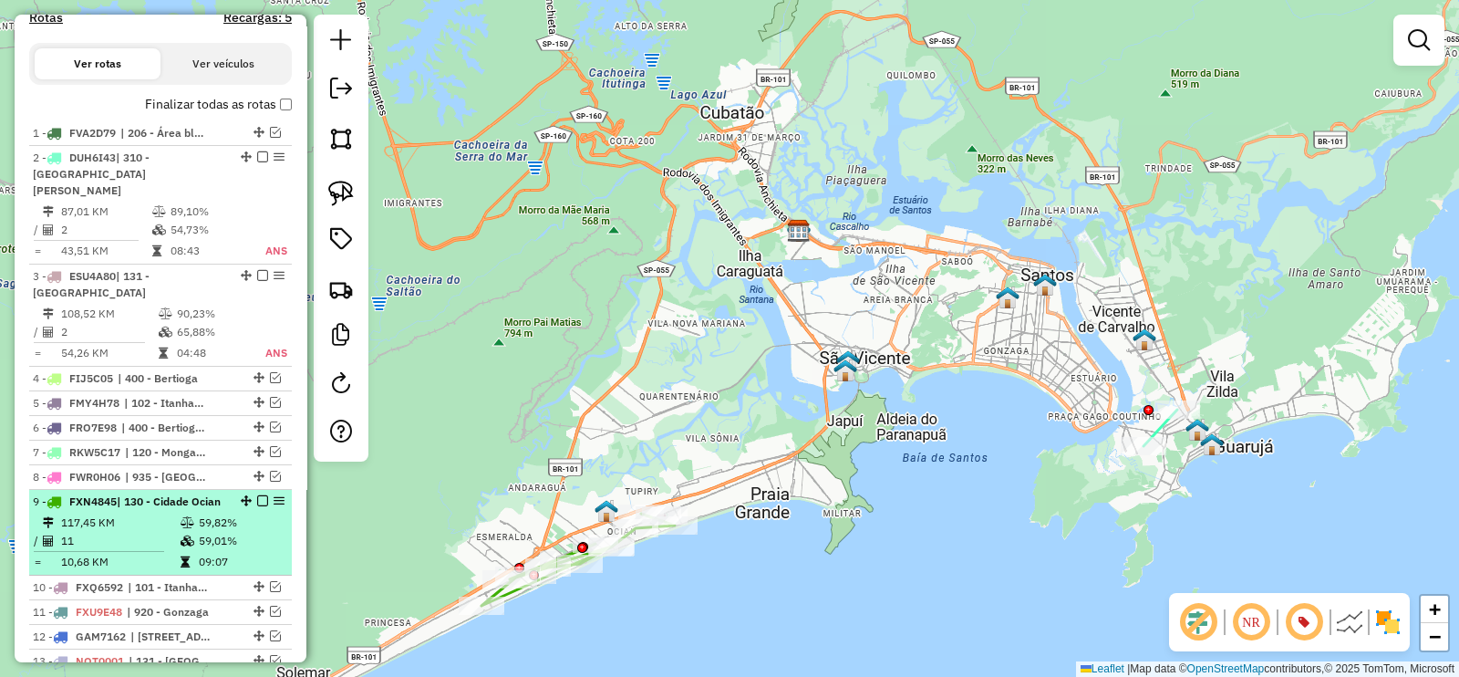
click at [274, 495] on em at bounding box center [279, 500] width 11 height 11
select select "**********"
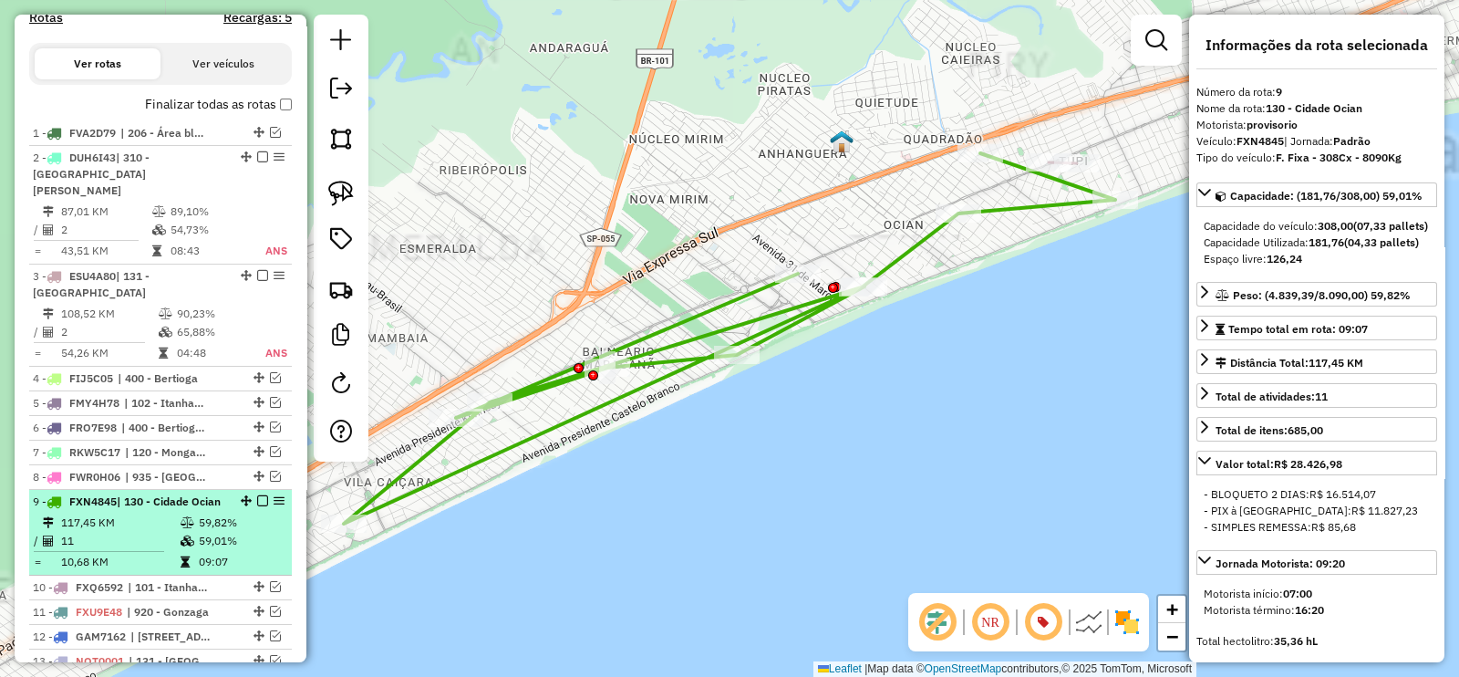
click at [257, 497] on em at bounding box center [262, 500] width 11 height 11
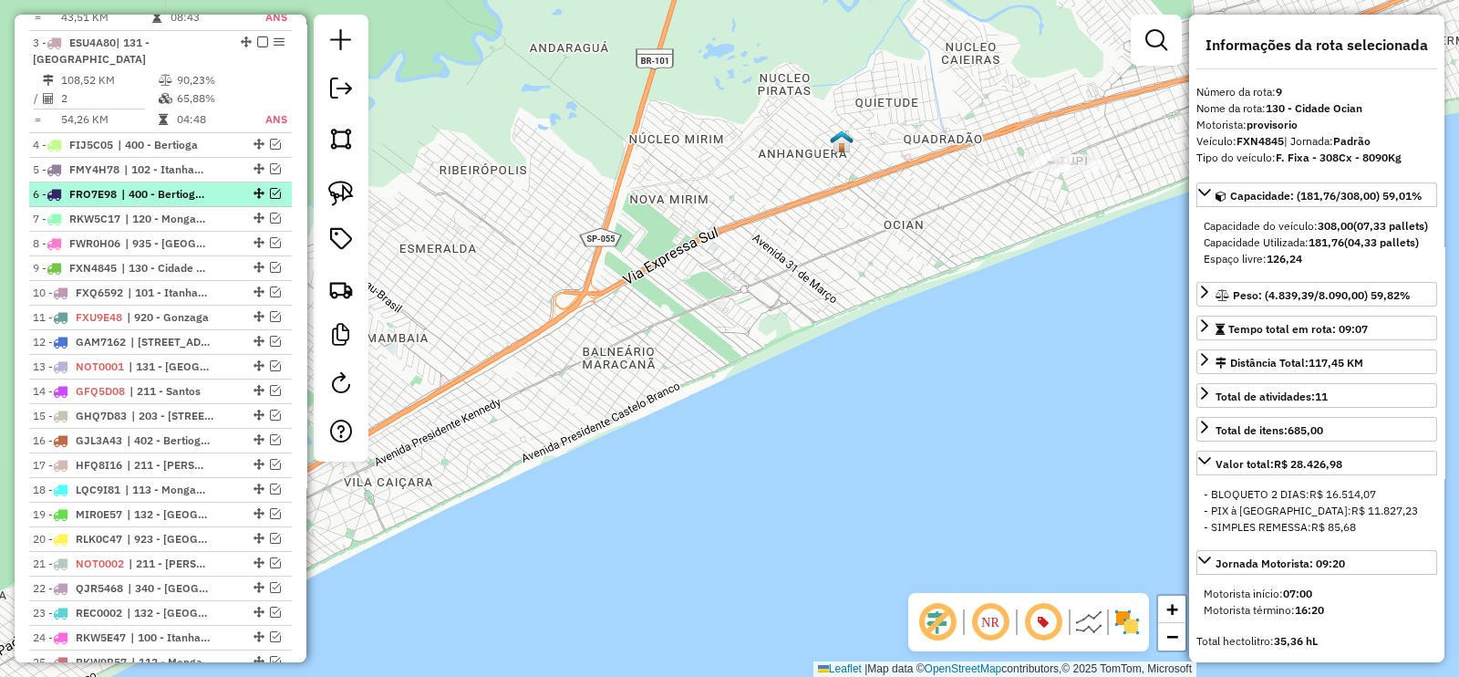
scroll to position [1026, 0]
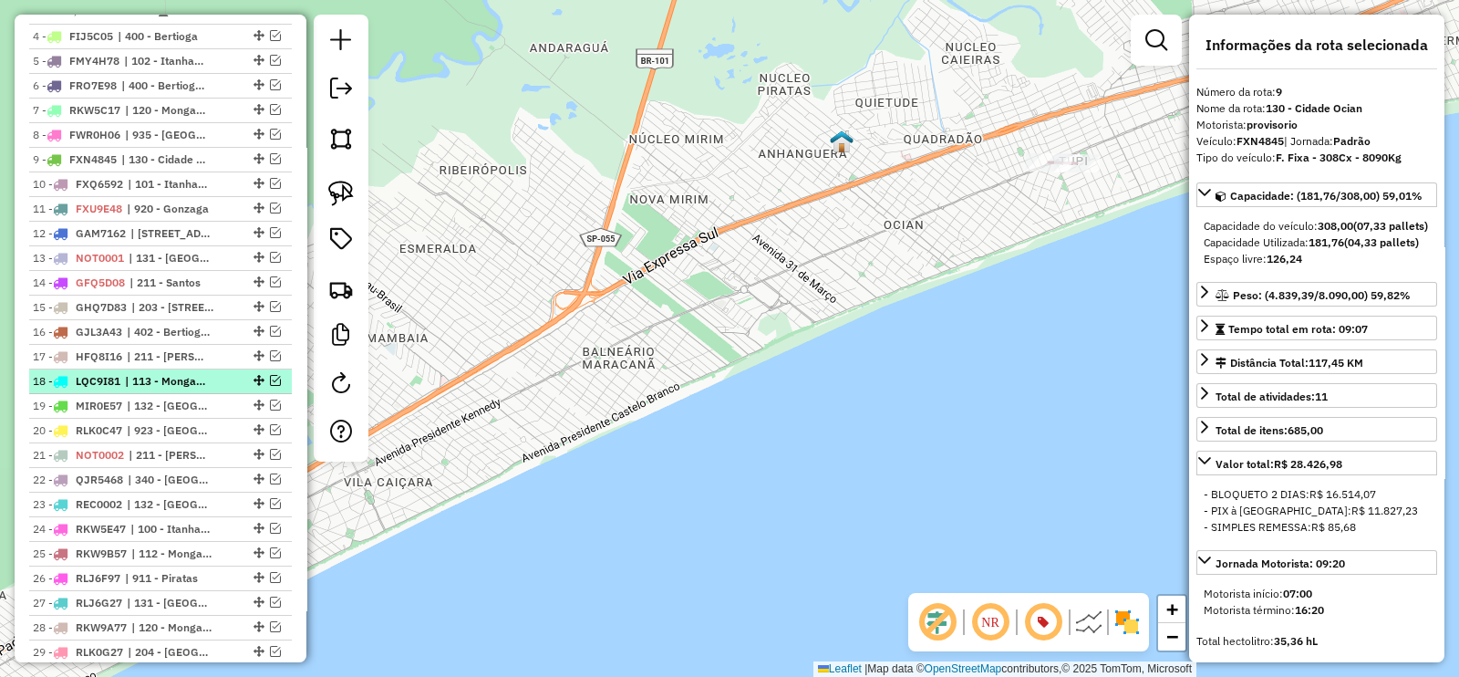
click at [270, 375] on em at bounding box center [275, 380] width 11 height 11
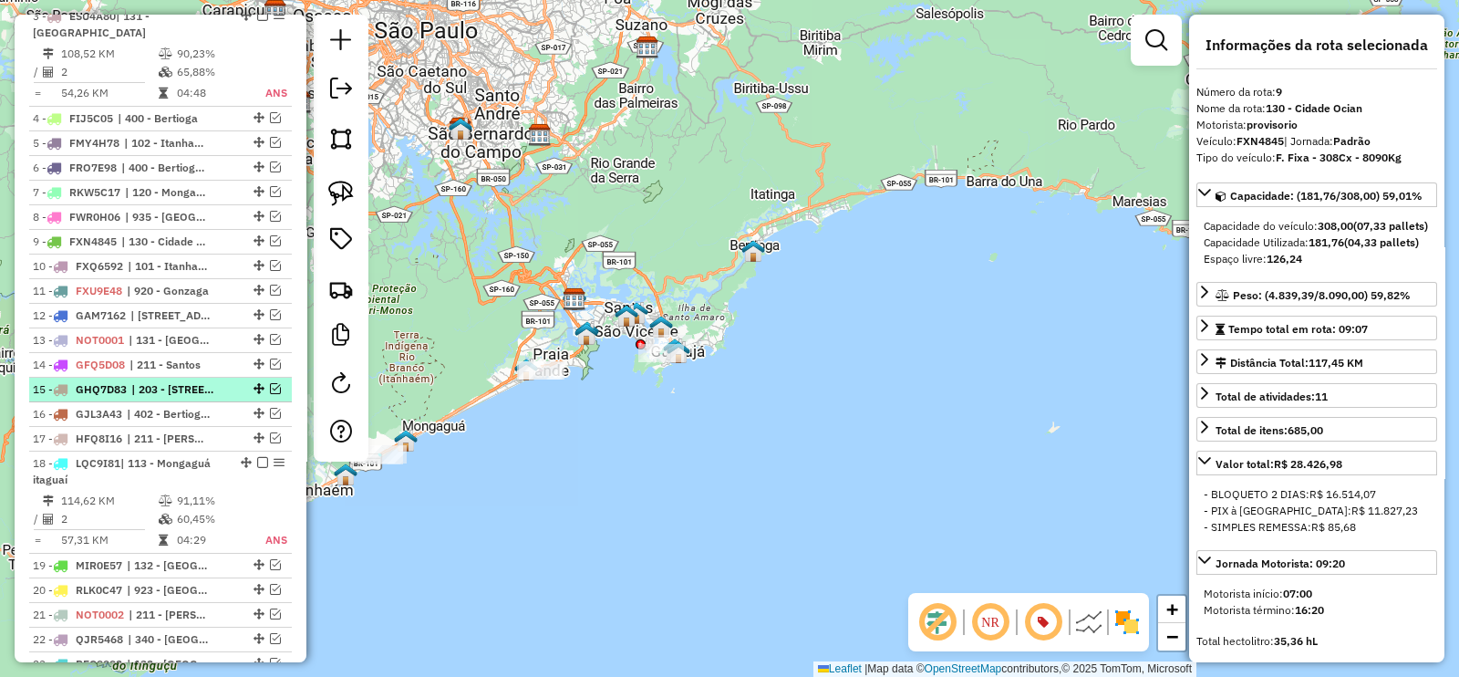
scroll to position [911, 0]
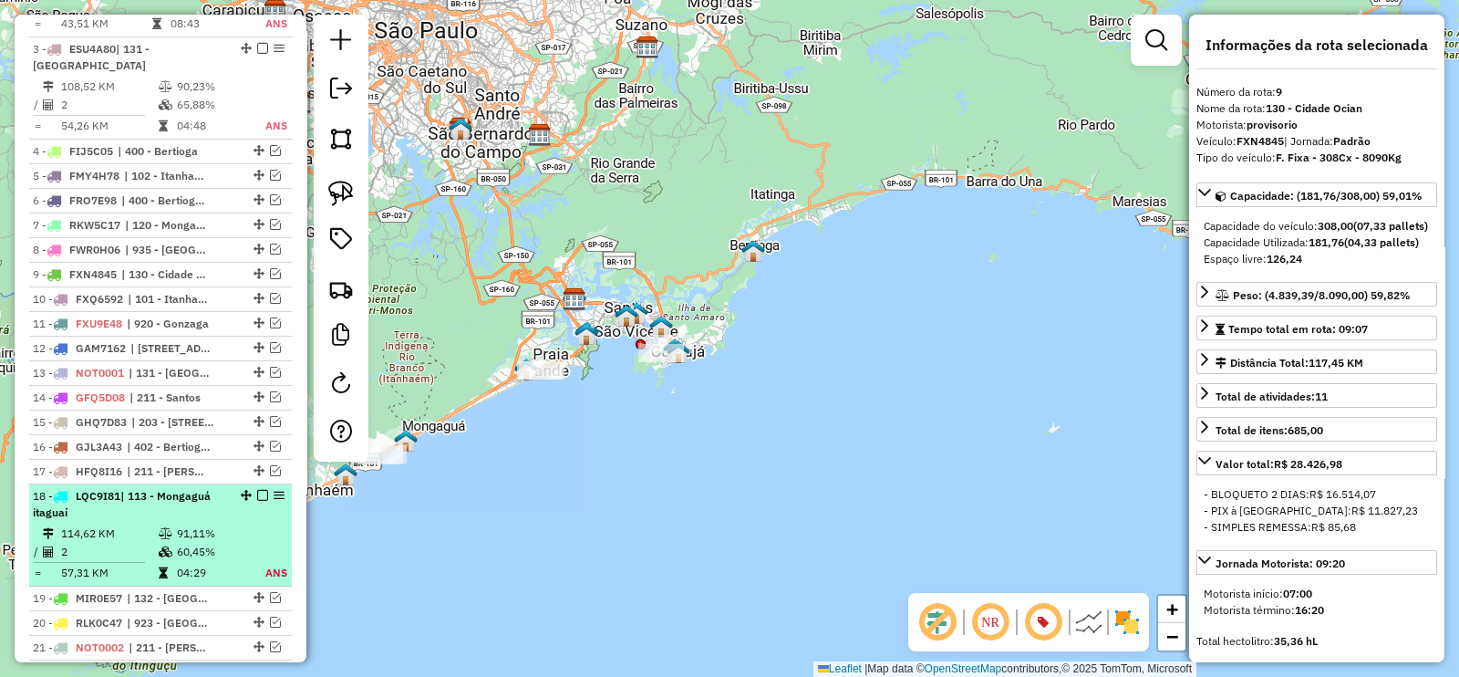
click at [257, 493] on em at bounding box center [262, 495] width 11 height 11
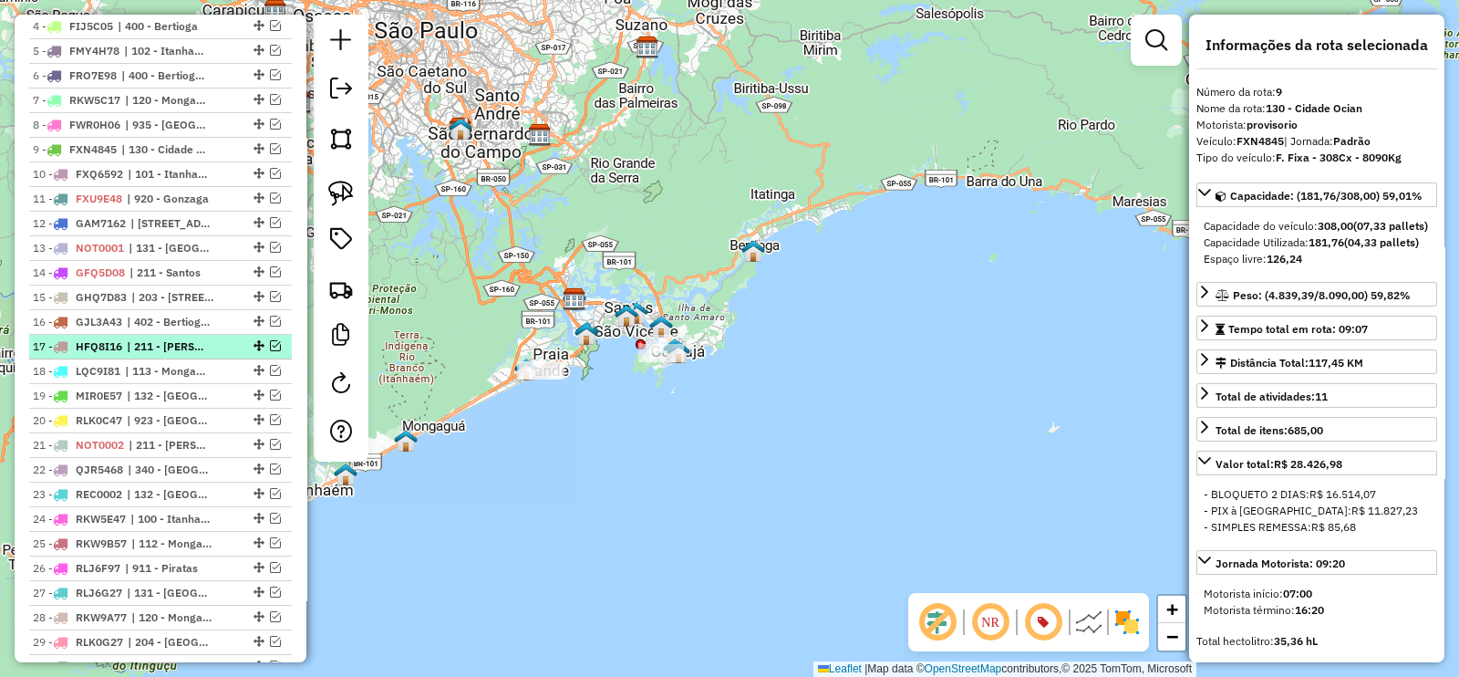
scroll to position [1140, 0]
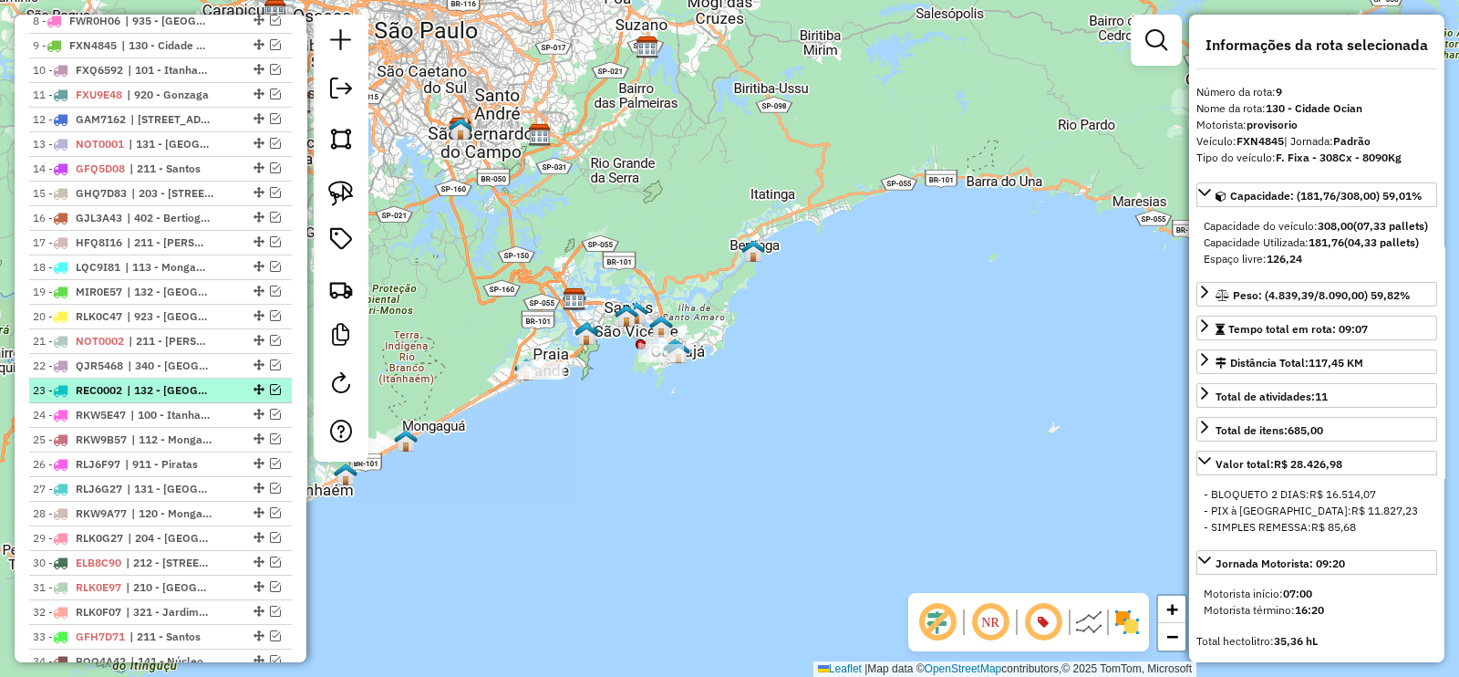
click at [274, 386] on em at bounding box center [275, 389] width 11 height 11
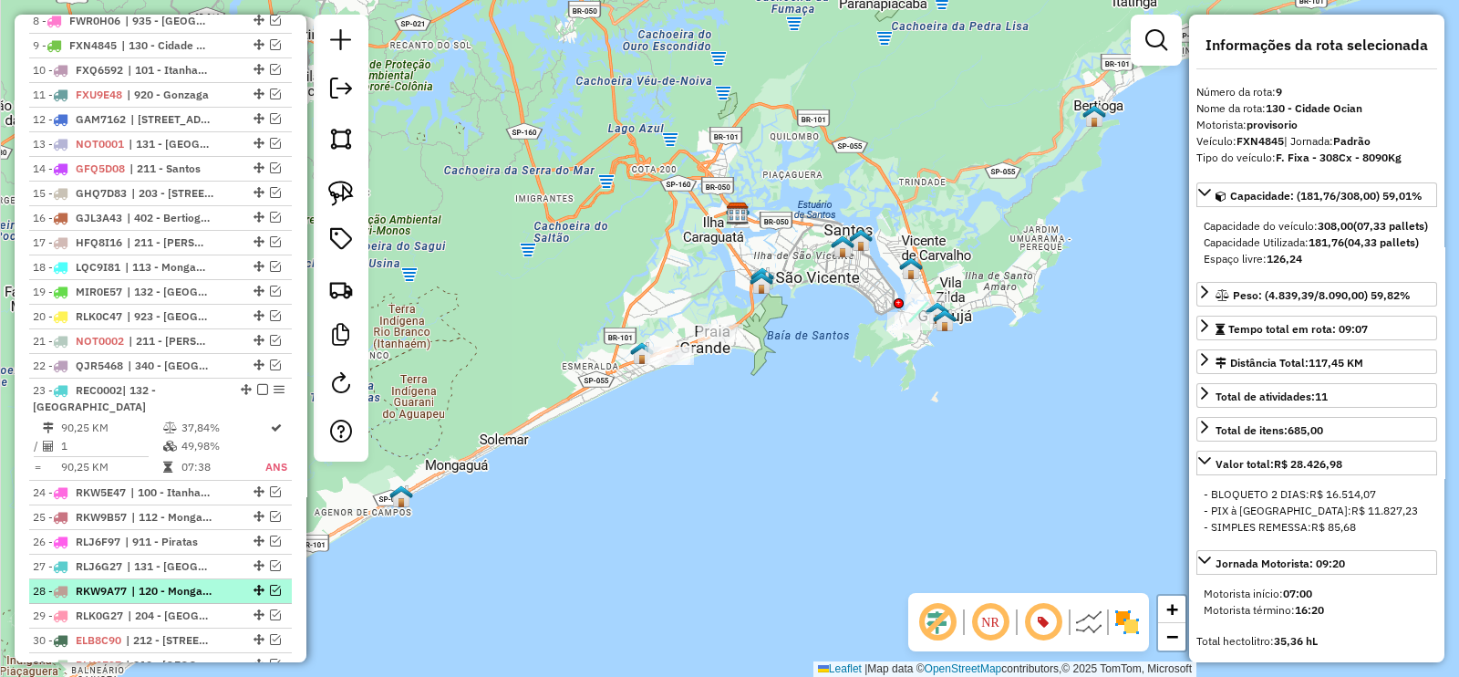
click at [270, 585] on em at bounding box center [275, 590] width 11 height 11
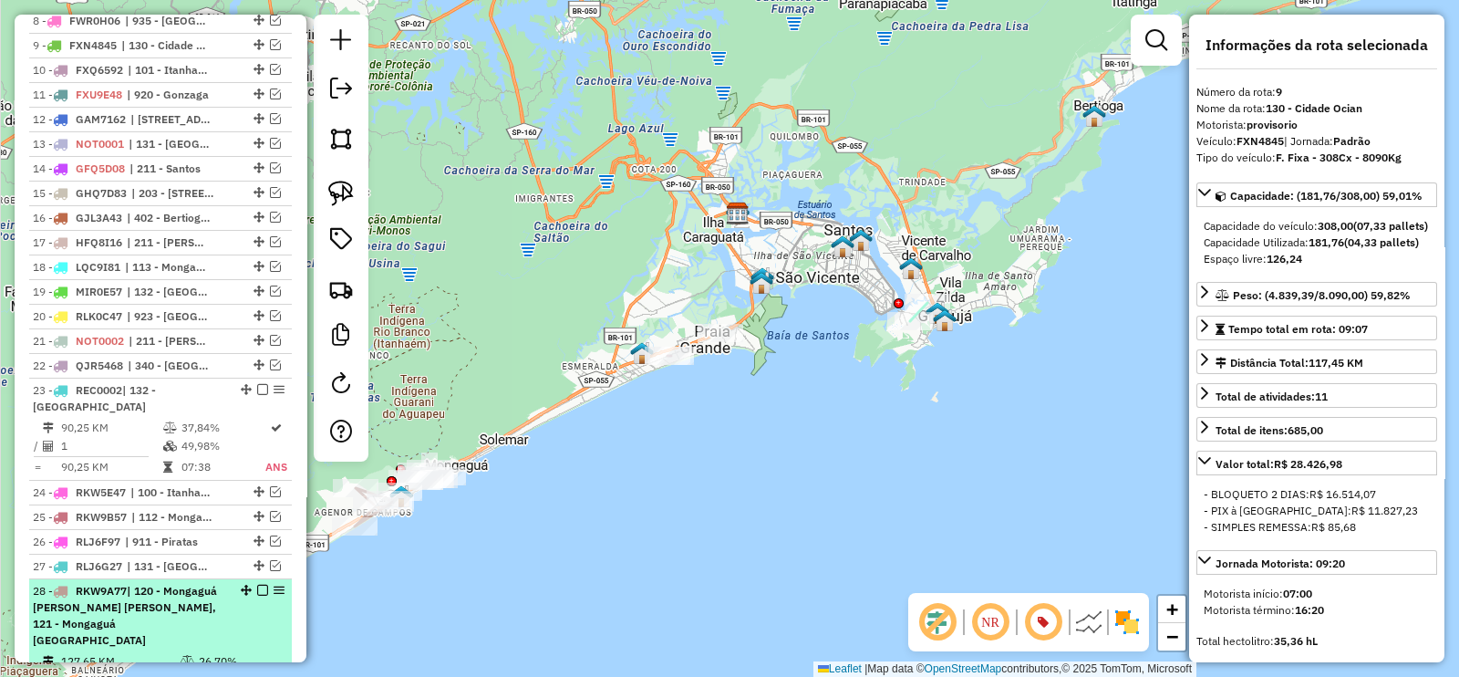
click at [258, 585] on em at bounding box center [262, 590] width 11 height 11
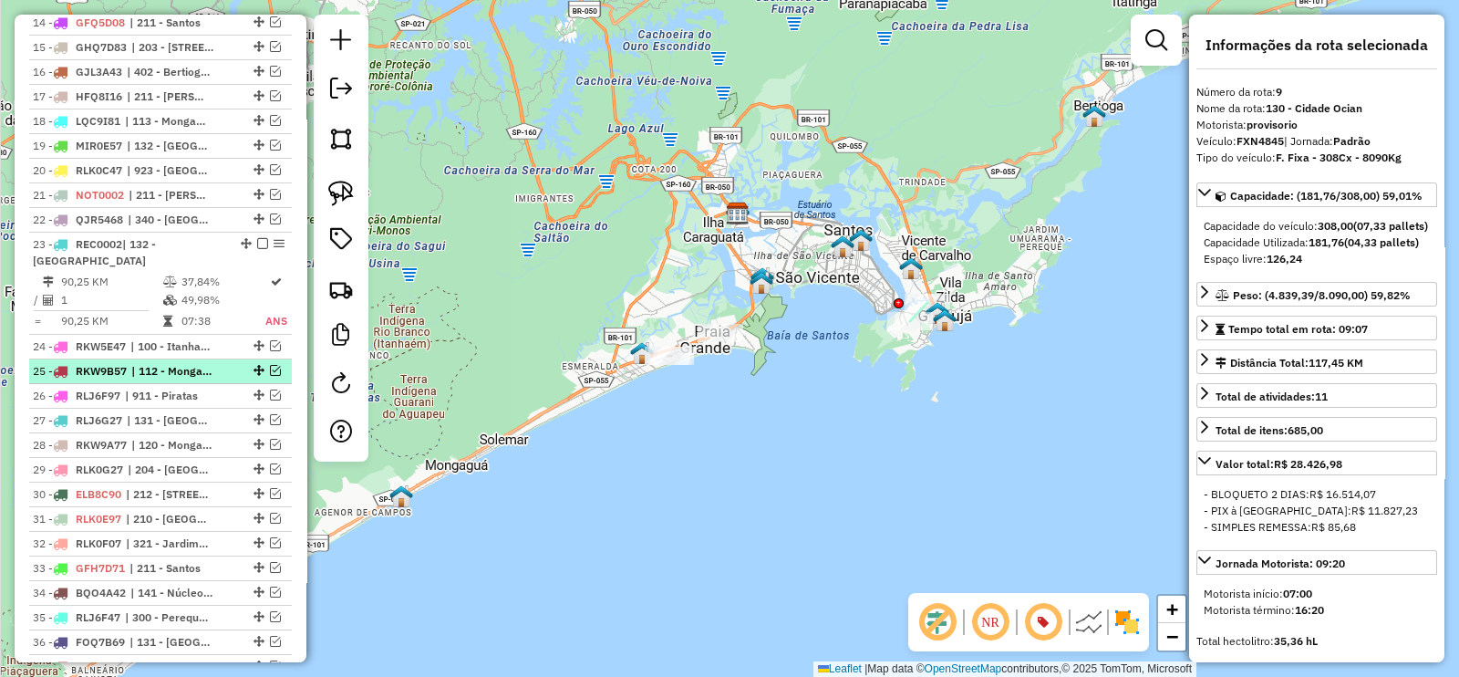
scroll to position [1368, 0]
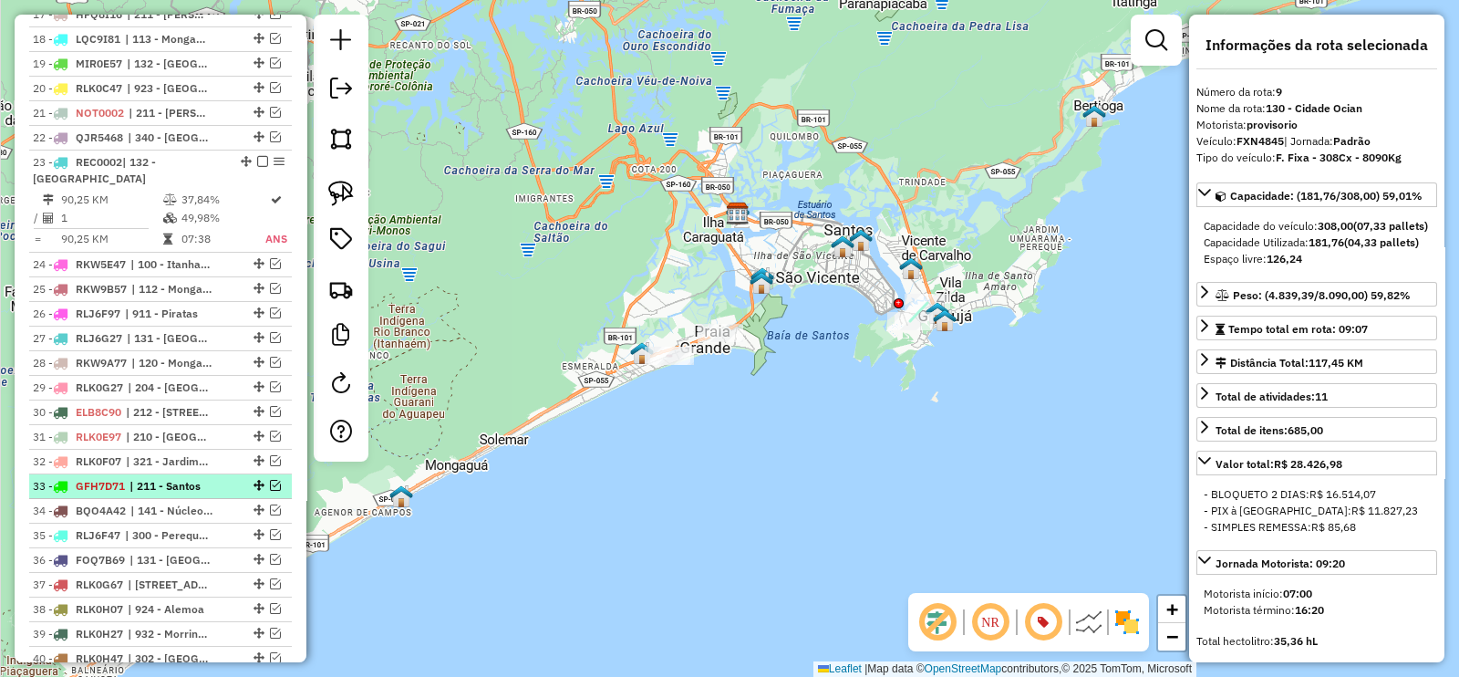
click at [271, 480] on em at bounding box center [275, 485] width 11 height 11
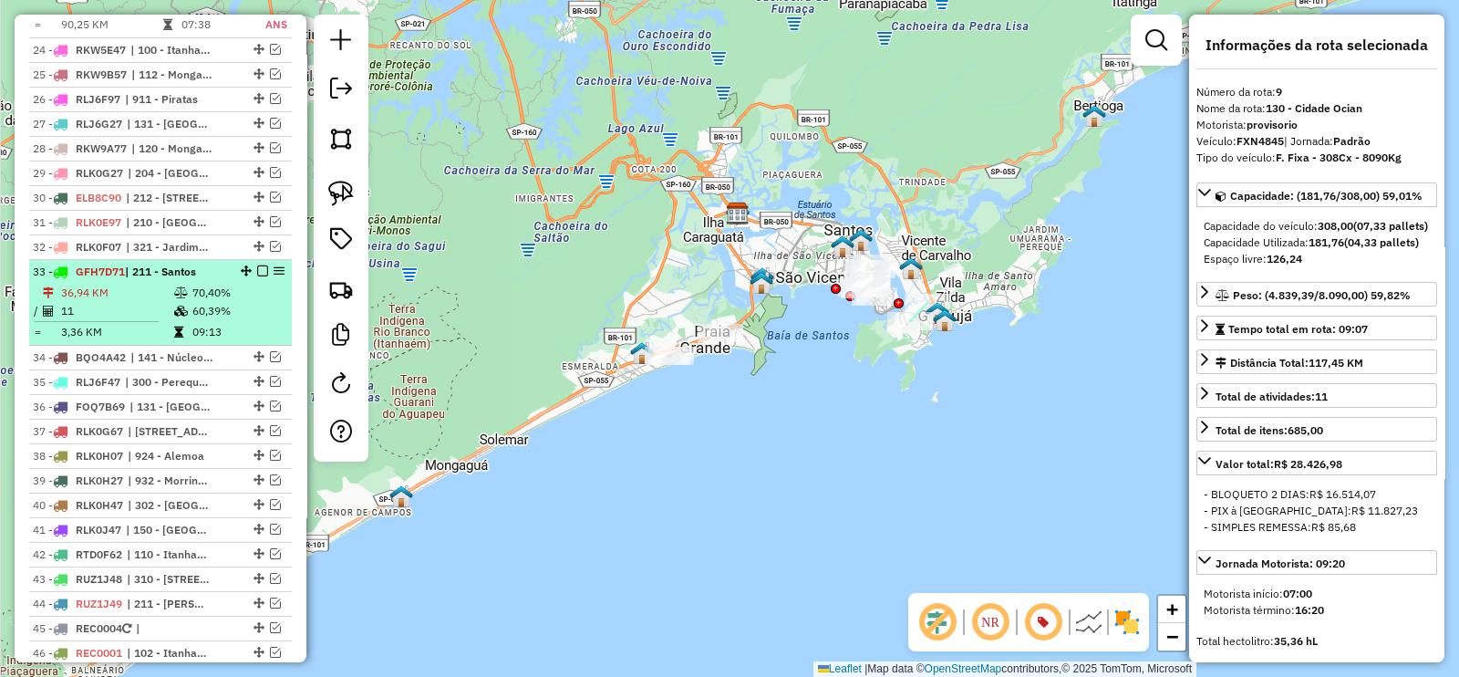
scroll to position [1595, 0]
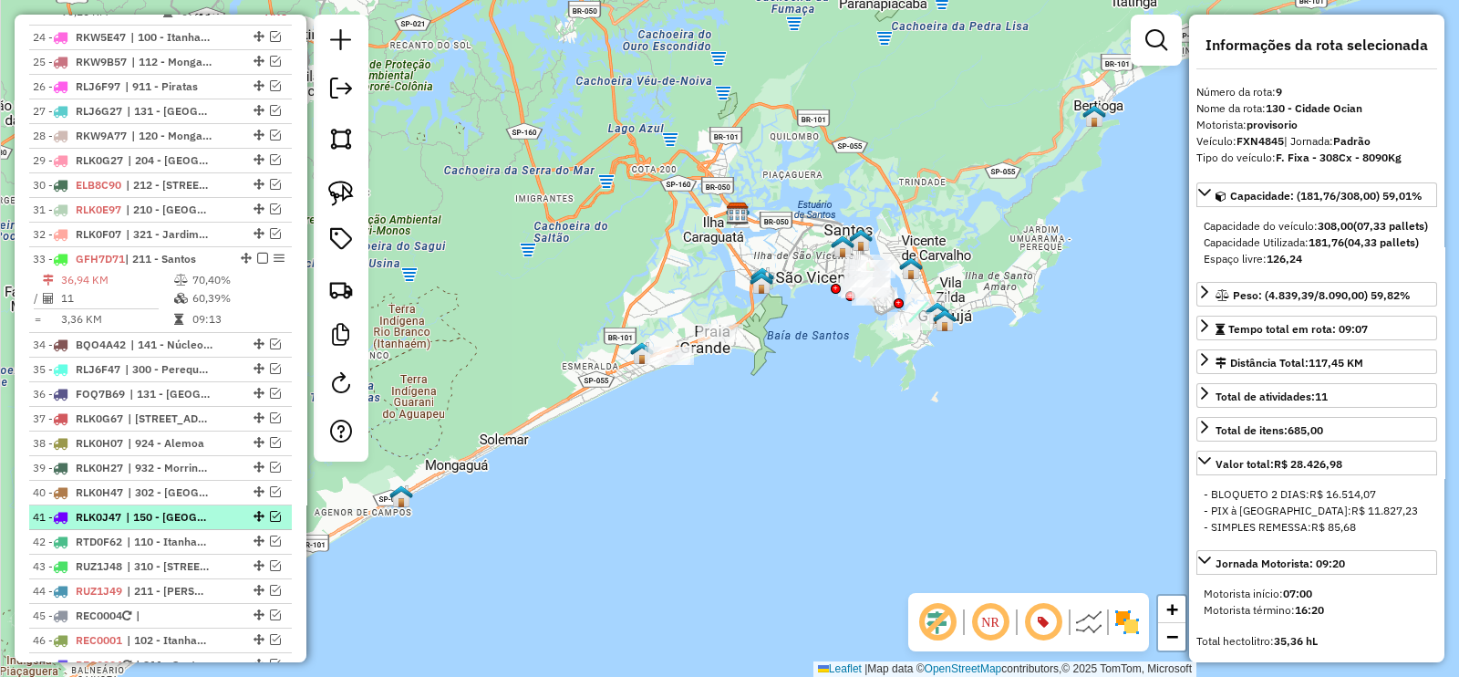
click at [270, 511] on em at bounding box center [275, 516] width 11 height 11
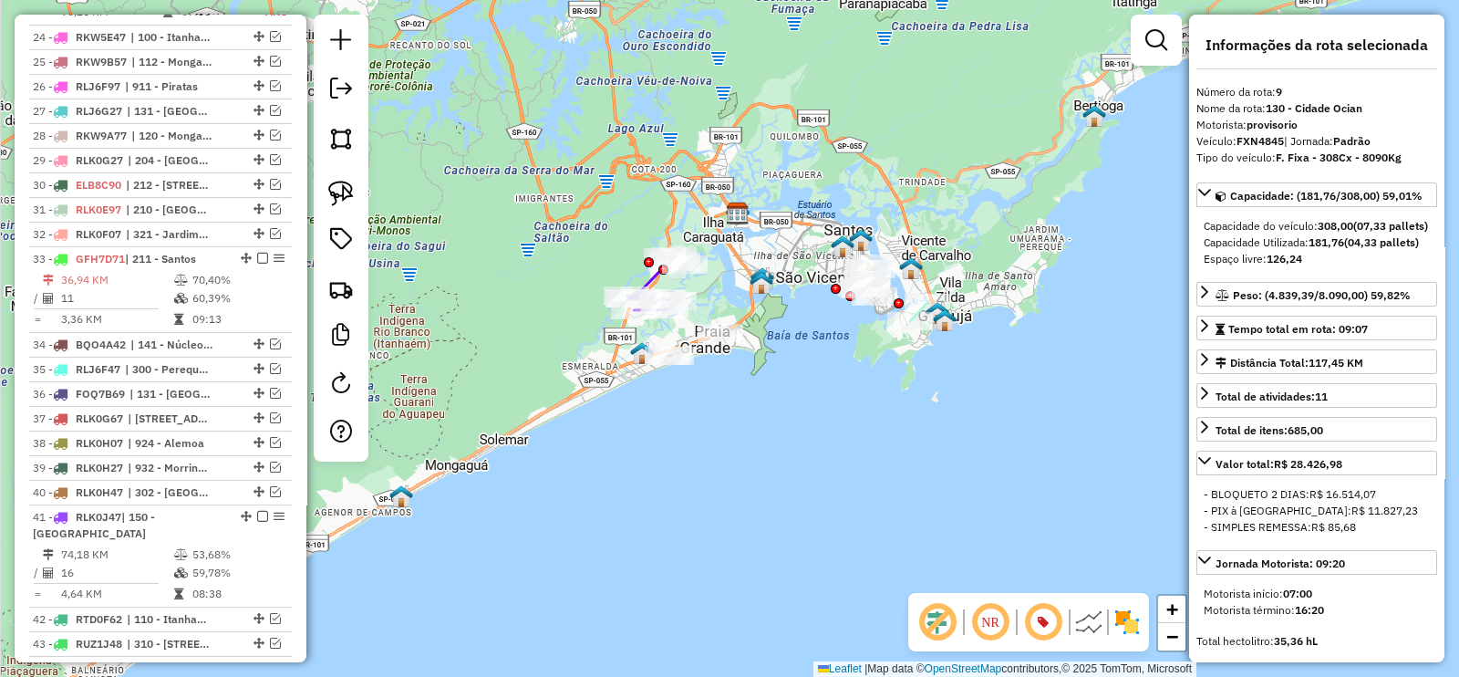
click at [813, 399] on div "Janela de atendimento Grade de atendimento Capacidade Transportadoras Veículos …" at bounding box center [729, 338] width 1459 height 677
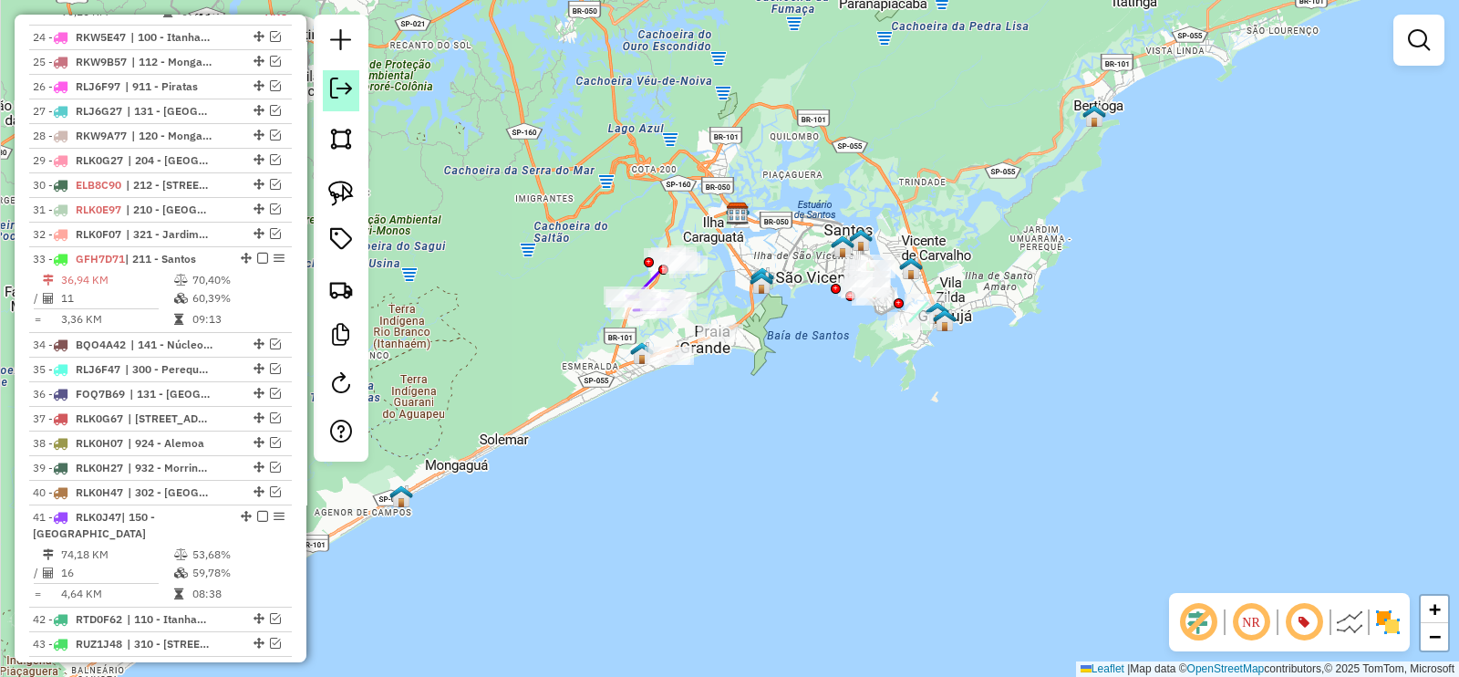
click at [338, 87] on em at bounding box center [341, 89] width 22 height 22
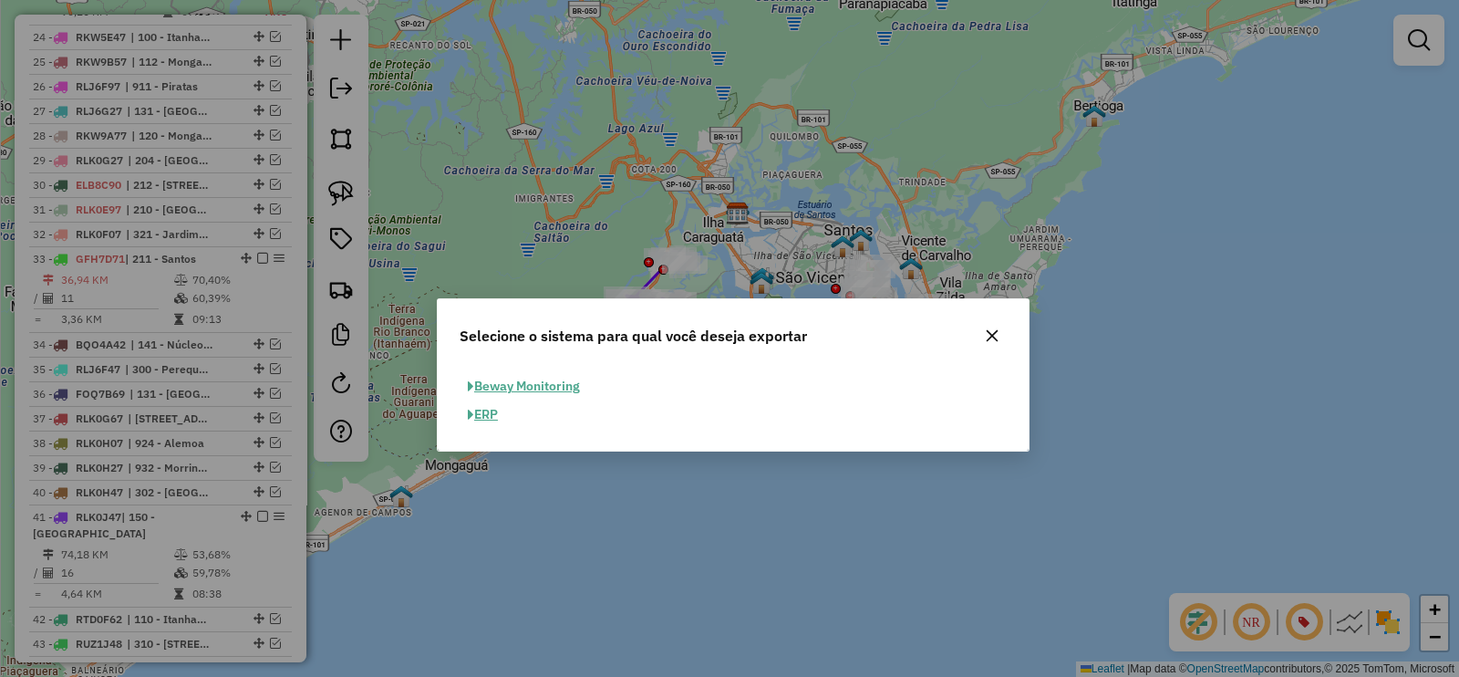
drag, startPoint x: 734, startPoint y: 286, endPoint x: 738, endPoint y: 330, distance: 43.9
click at [738, 330] on div "Selecione o sistema para qual você deseja exportar" at bounding box center [733, 332] width 591 height 66
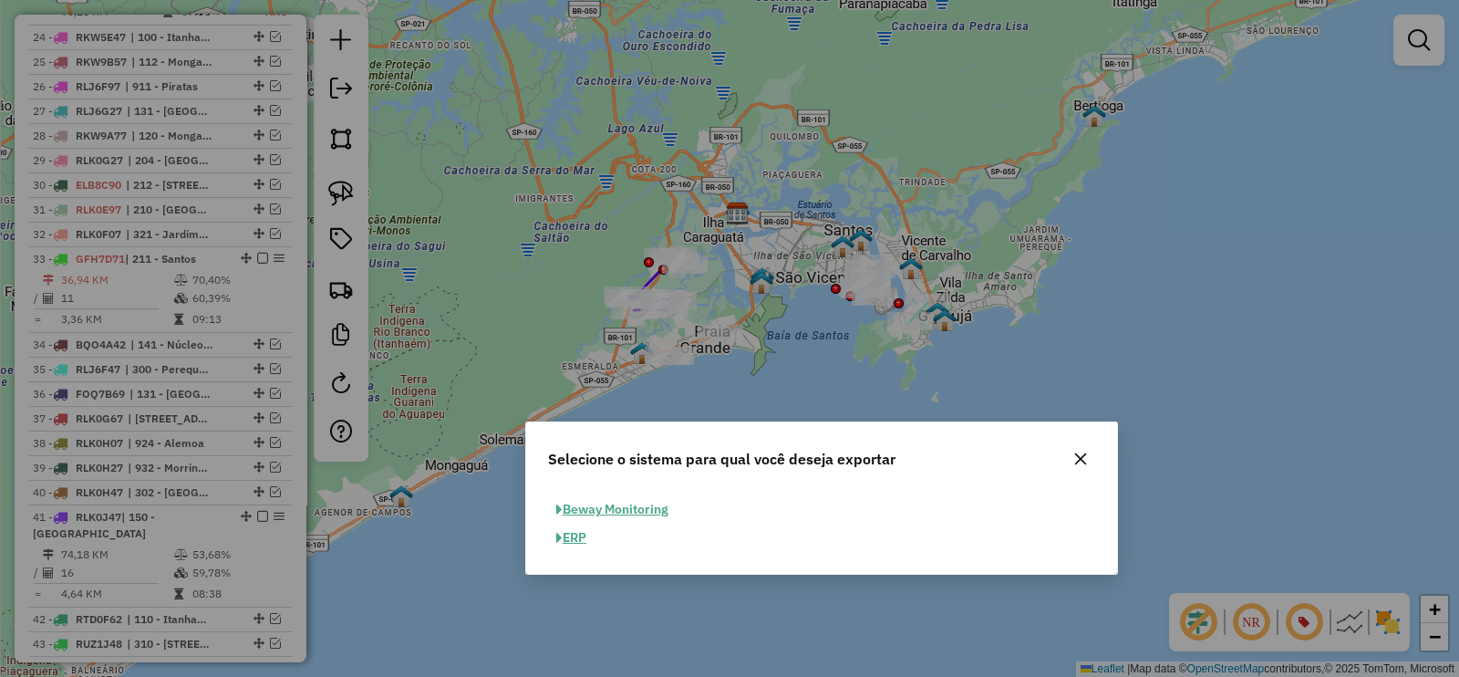
drag, startPoint x: 762, startPoint y: 348, endPoint x: 847, endPoint y: 463, distance: 142.9
click at [847, 463] on span "Selecione o sistema para qual você deseja exportar" at bounding box center [722, 459] width 348 height 22
click at [576, 536] on button "ERP" at bounding box center [571, 538] width 47 height 28
select select "**"
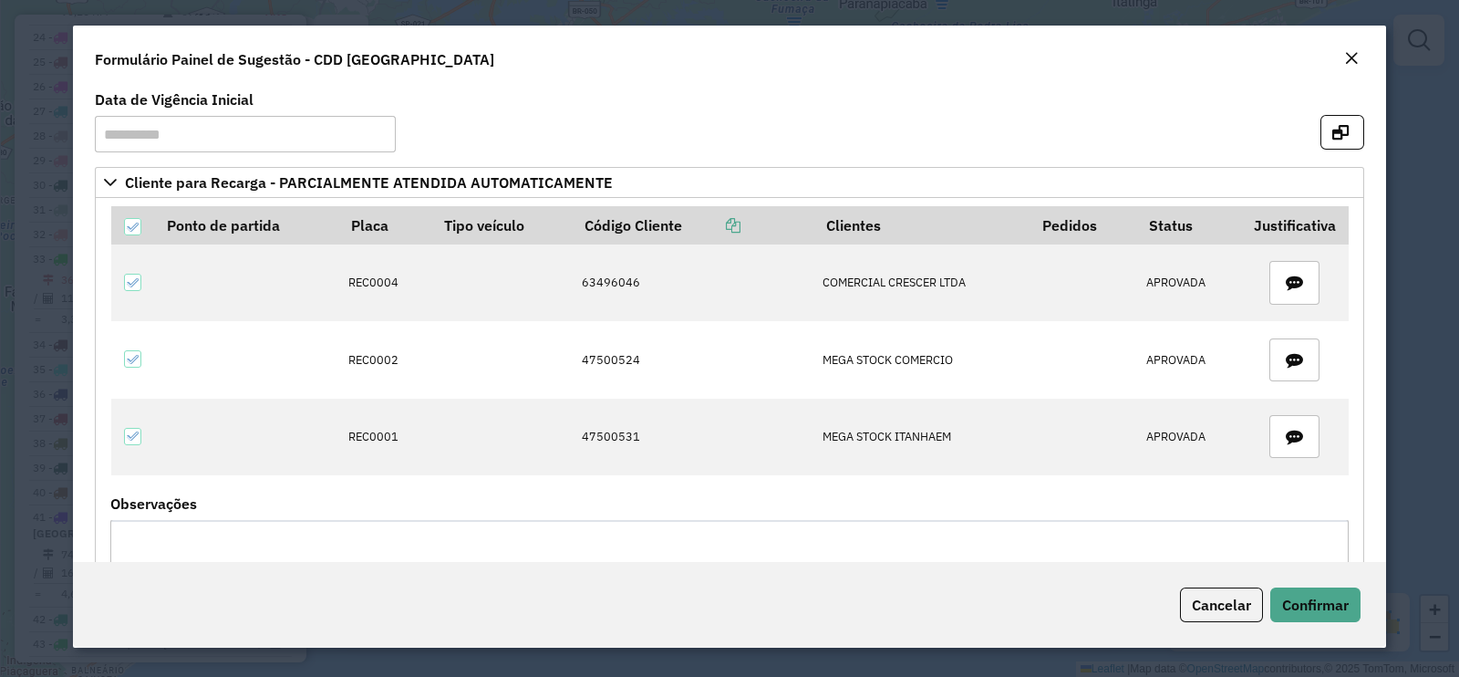
click at [1345, 51] on em "Close" at bounding box center [1352, 58] width 15 height 15
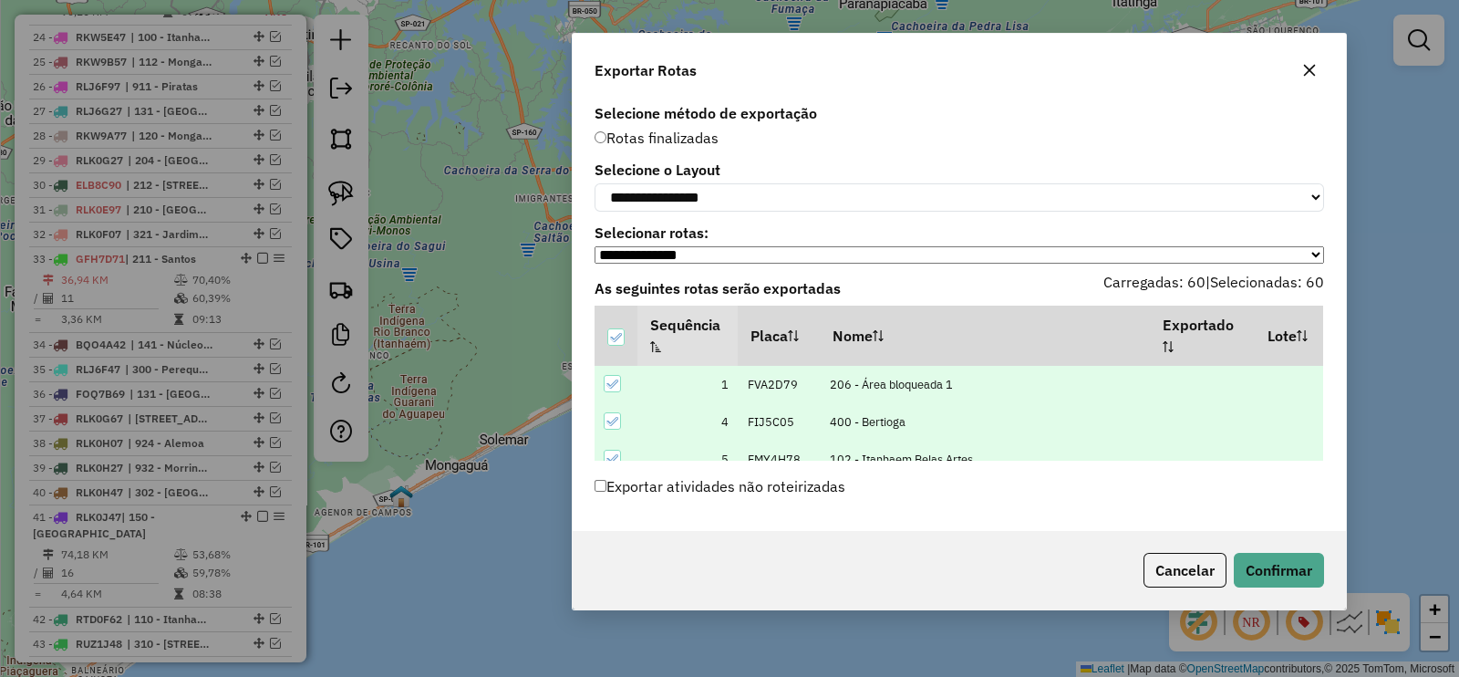
drag, startPoint x: 686, startPoint y: 79, endPoint x: 908, endPoint y: 61, distance: 222.4
click at [908, 61] on div "Exportar Rotas" at bounding box center [960, 67] width 774 height 66
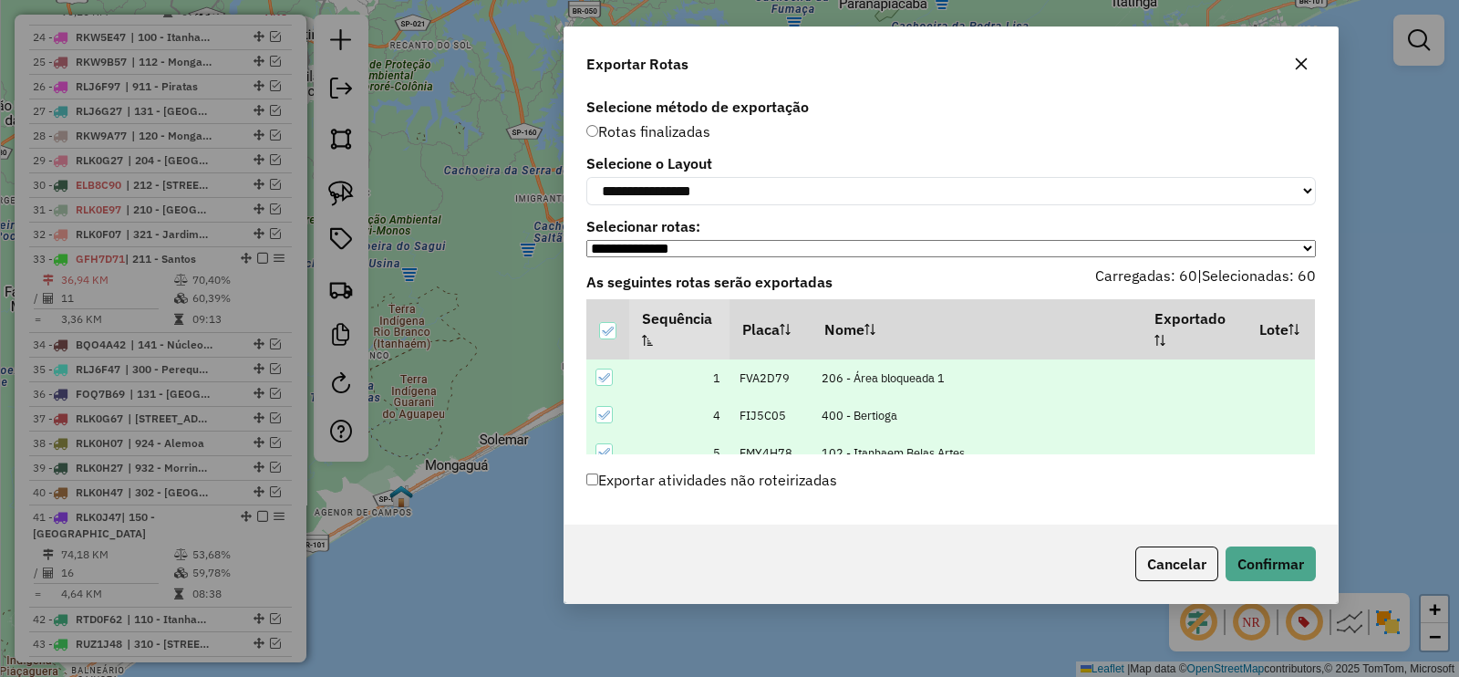
drag, startPoint x: 1334, startPoint y: 610, endPoint x: 1279, endPoint y: 536, distance: 91.9
click at [1279, 541] on div "Cancelar Confirmar" at bounding box center [952, 564] width 774 height 78
click at [1298, 62] on icon "button" at bounding box center [1301, 64] width 15 height 15
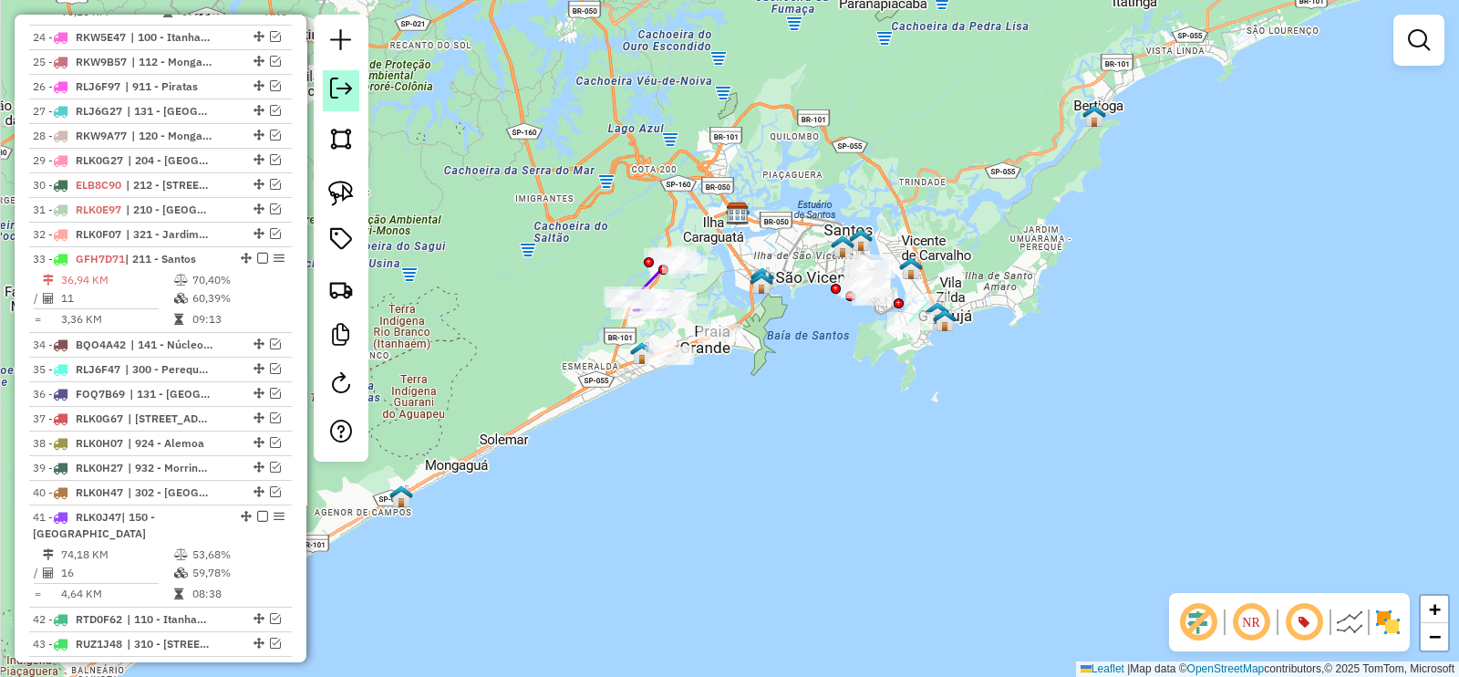
click at [334, 99] on link at bounding box center [341, 90] width 36 height 41
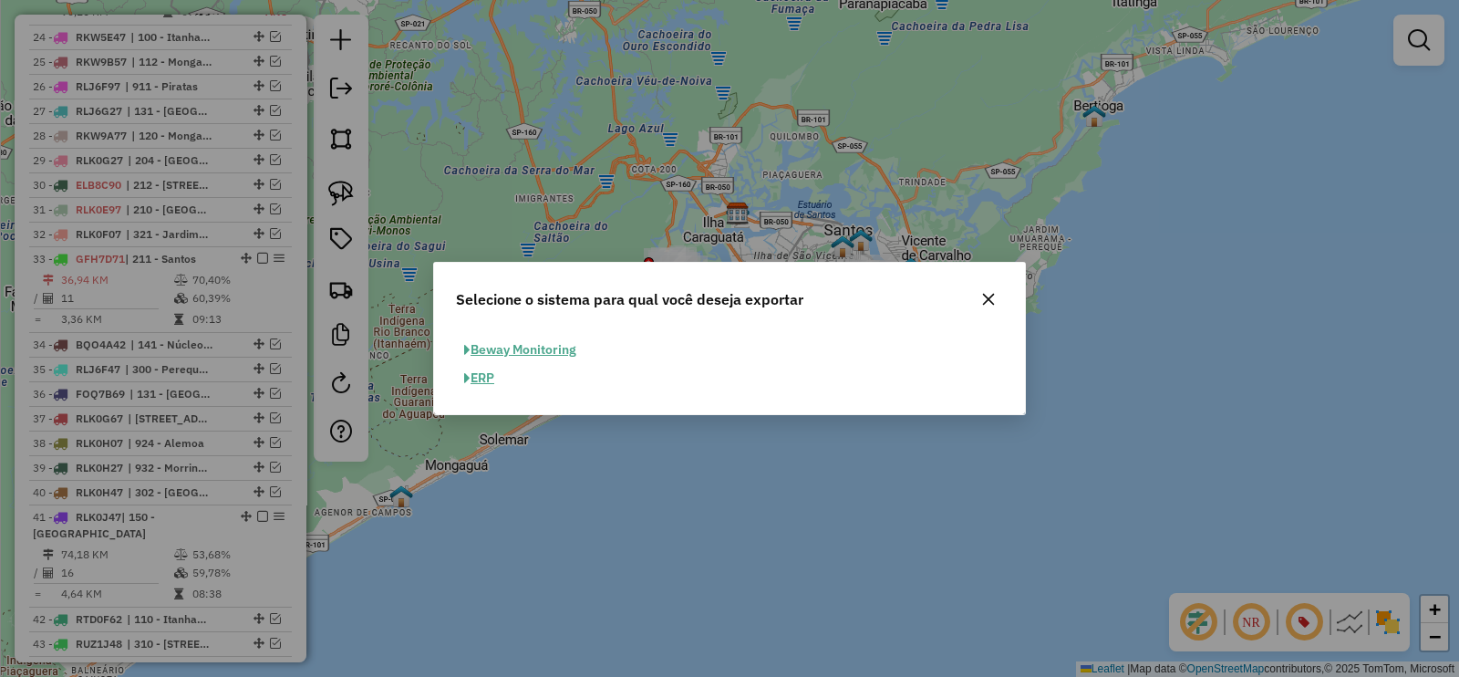
click at [485, 379] on button "ERP" at bounding box center [479, 378] width 47 height 28
select select "**"
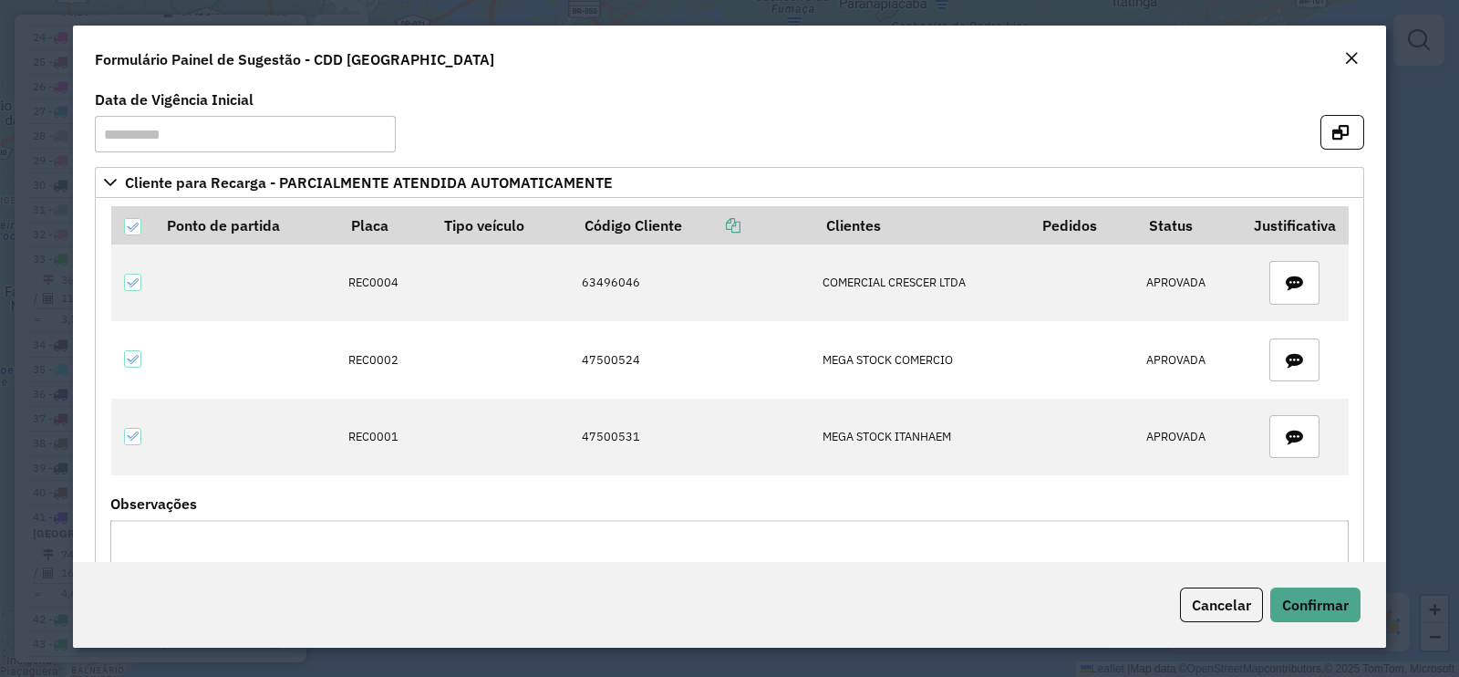
click at [1354, 55] on em "Close" at bounding box center [1352, 58] width 15 height 15
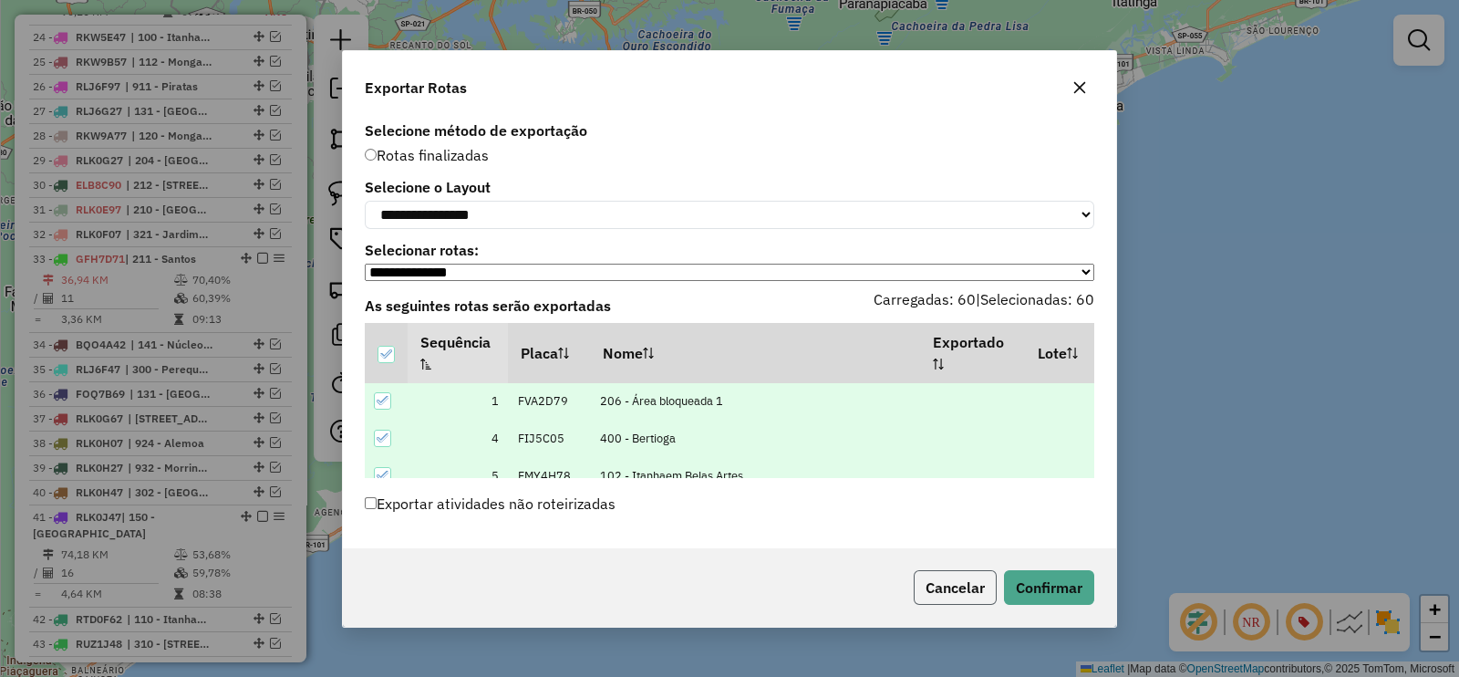
click at [936, 579] on button "Cancelar" at bounding box center [955, 587] width 83 height 35
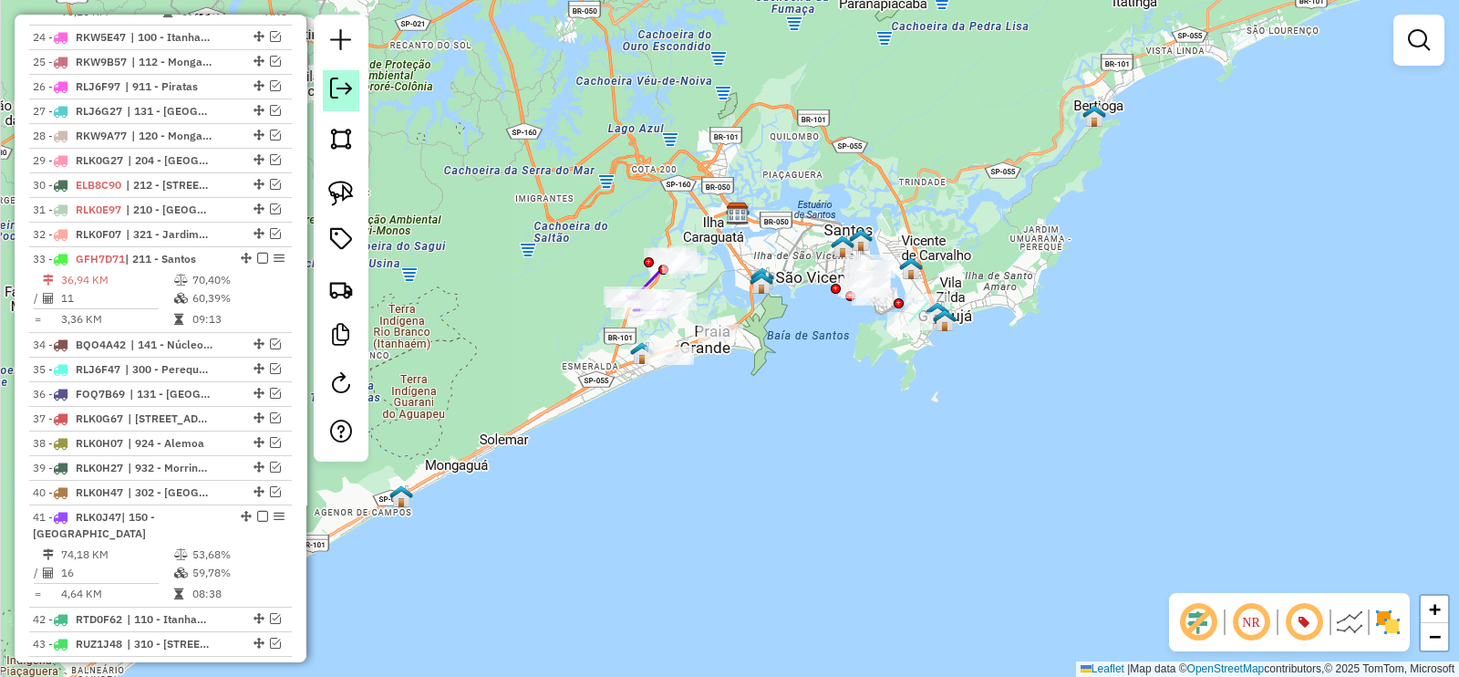
click at [334, 92] on em at bounding box center [341, 89] width 22 height 22
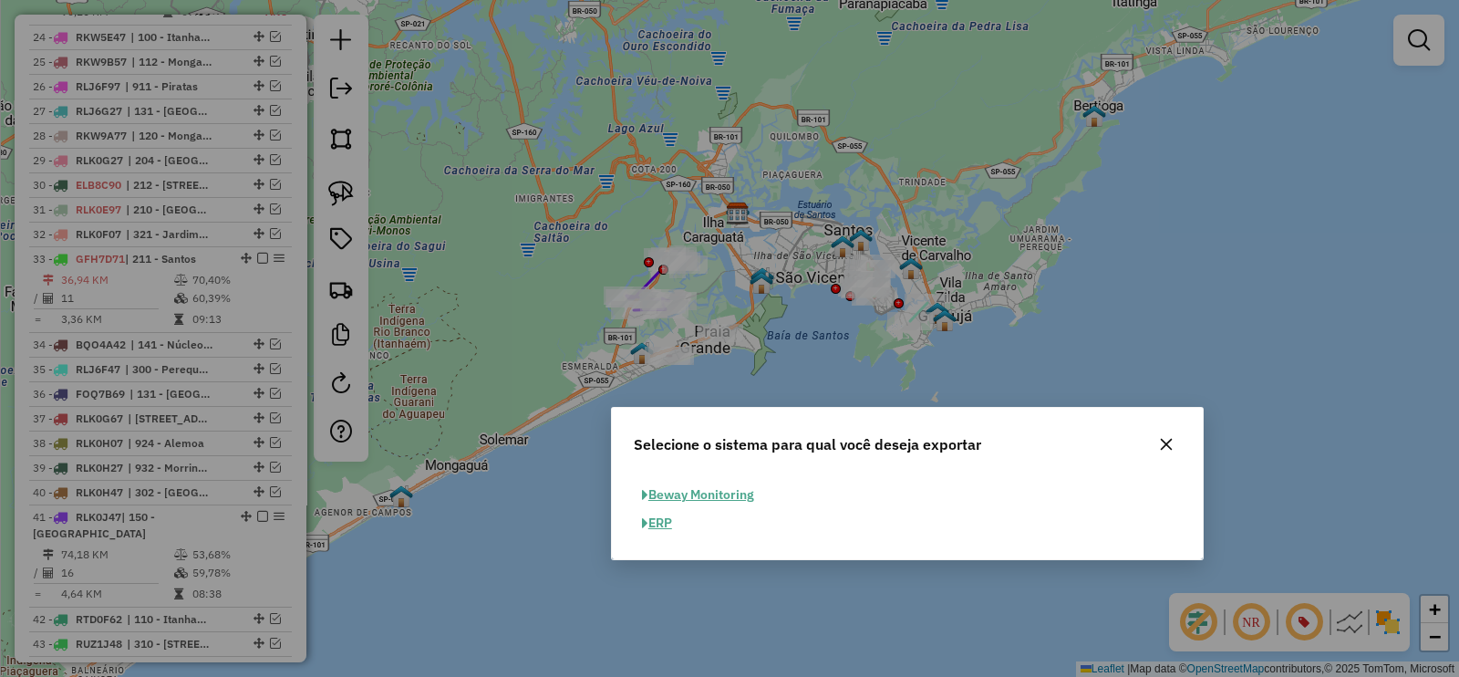
drag, startPoint x: 775, startPoint y: 276, endPoint x: 953, endPoint y: 421, distance: 229.5
click at [953, 421] on div "Selecione o sistema para qual você deseja exportar" at bounding box center [907, 441] width 591 height 66
drag, startPoint x: 1164, startPoint y: 446, endPoint x: 1136, endPoint y: 438, distance: 29.4
click at [1164, 446] on icon "button" at bounding box center [1167, 445] width 12 height 12
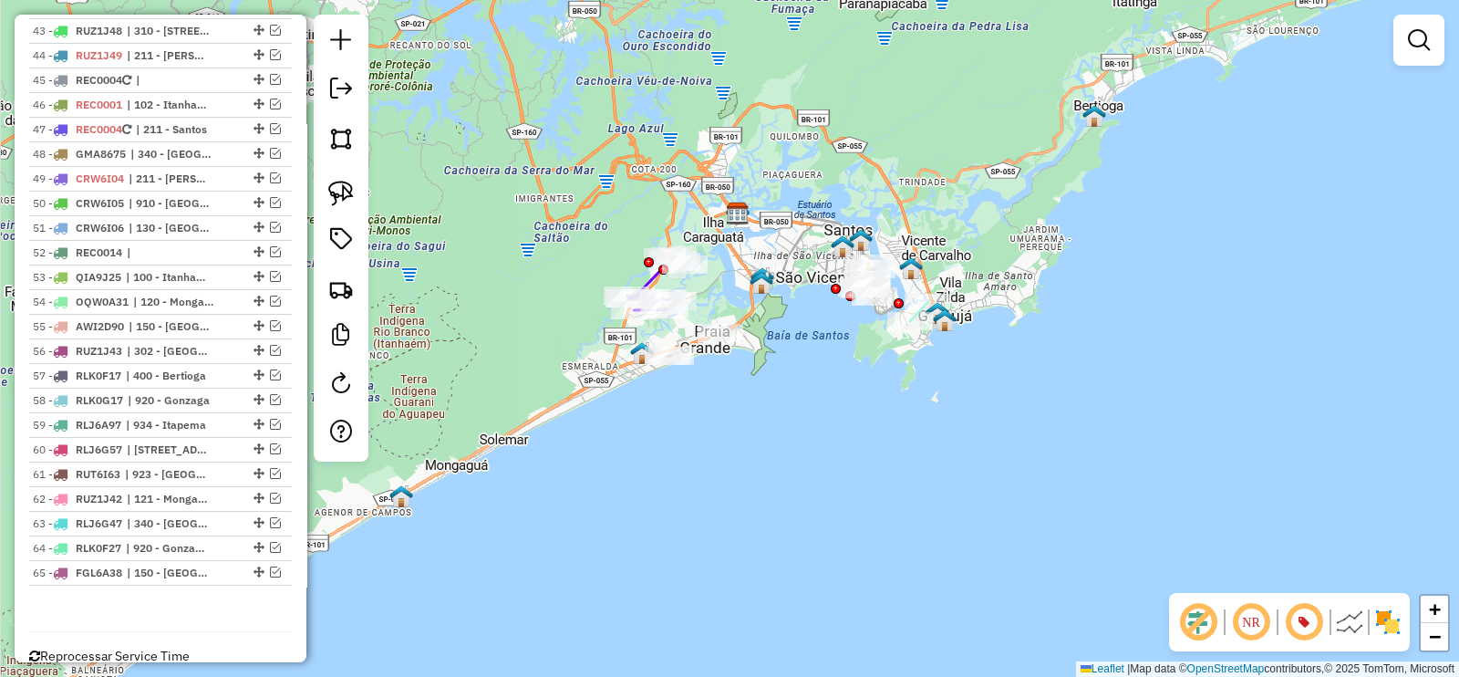
scroll to position [2241, 0]
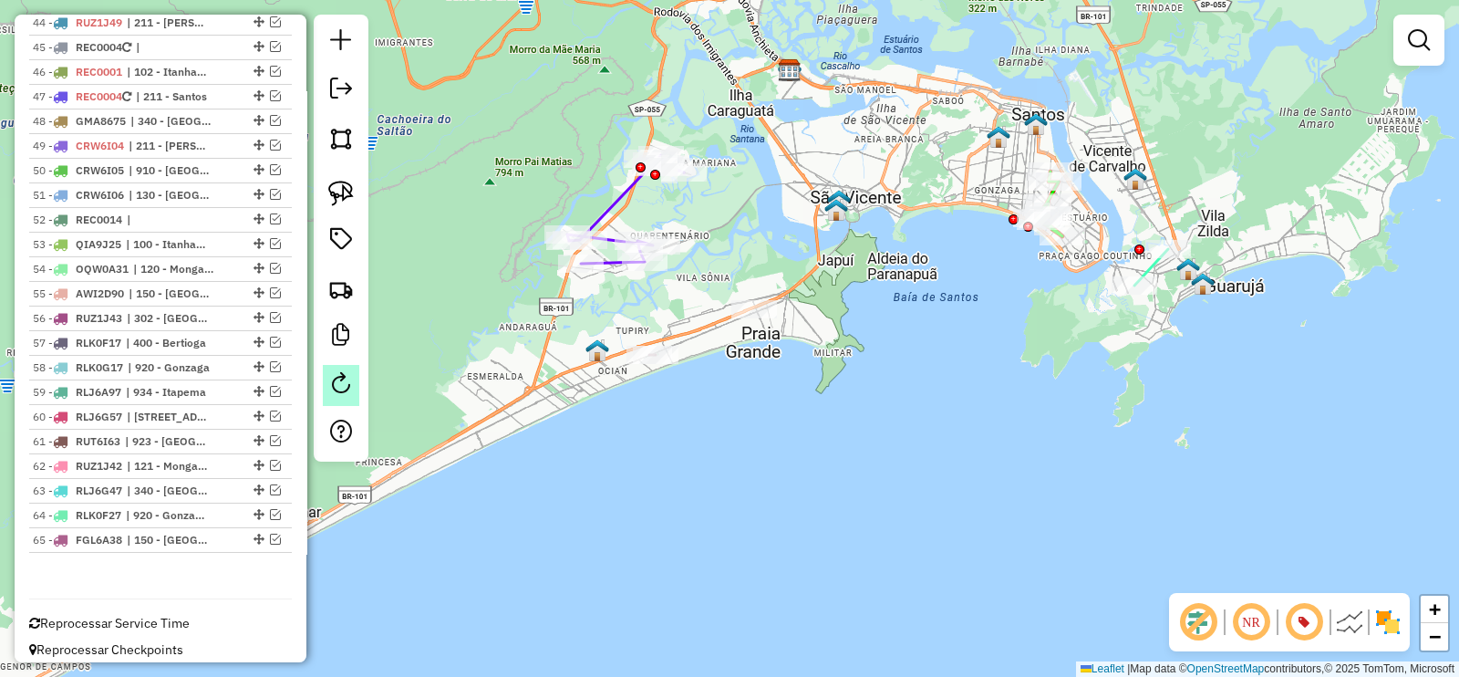
click at [338, 384] on em at bounding box center [341, 383] width 22 height 22
select select "*"
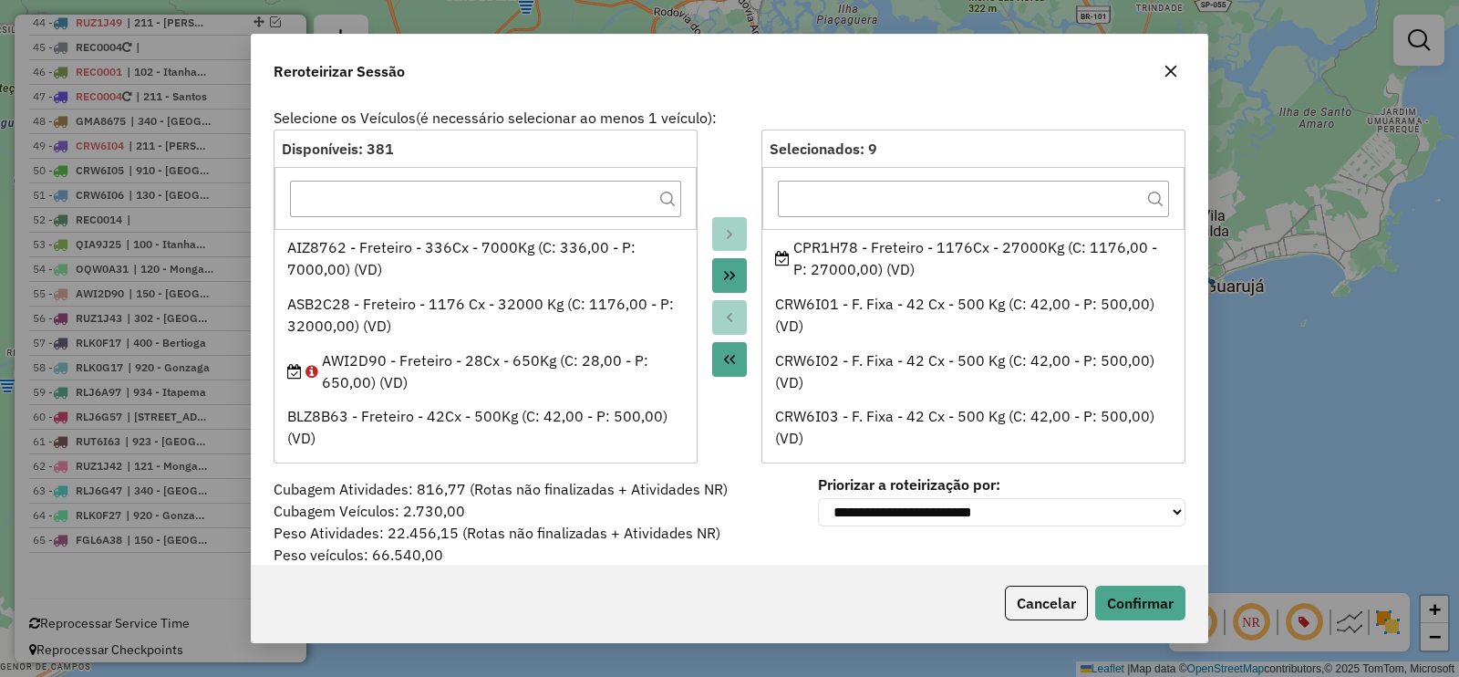
click at [1170, 69] on icon "button" at bounding box center [1172, 72] width 12 height 12
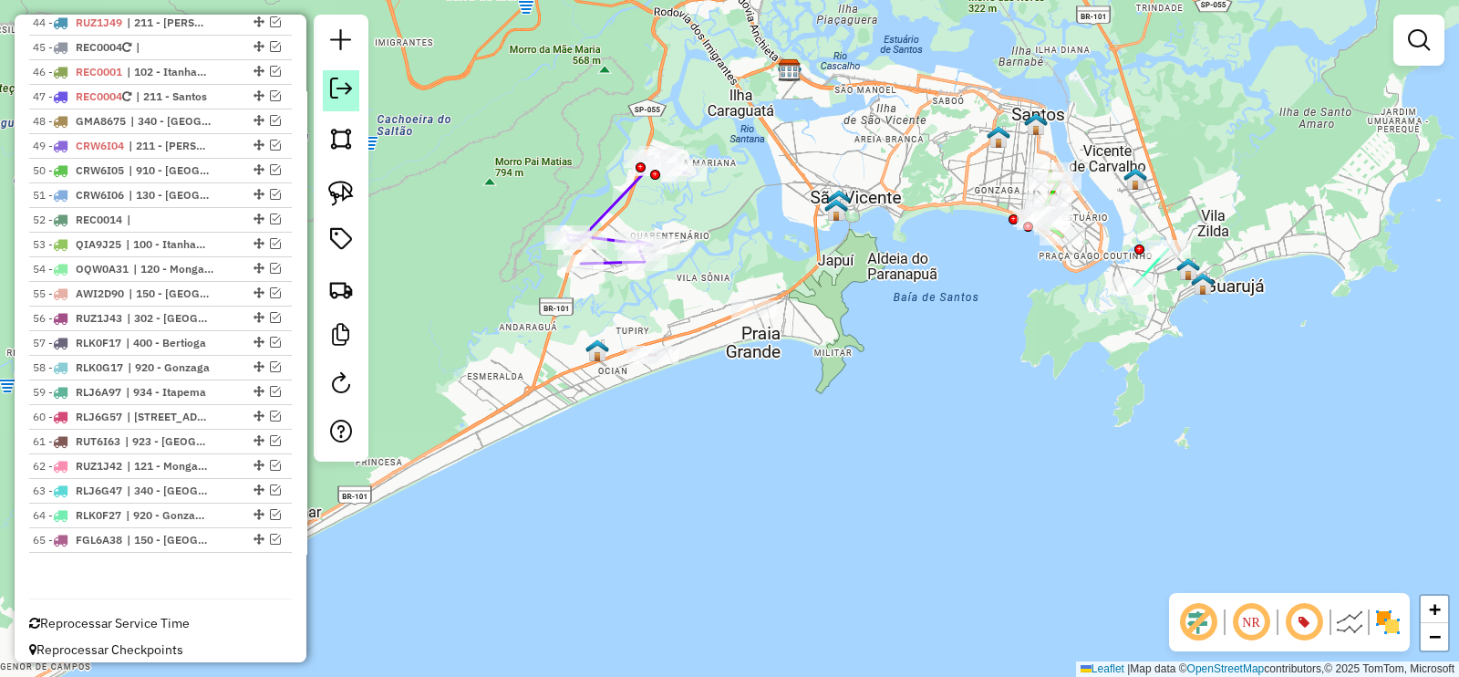
click at [339, 93] on em at bounding box center [341, 89] width 22 height 22
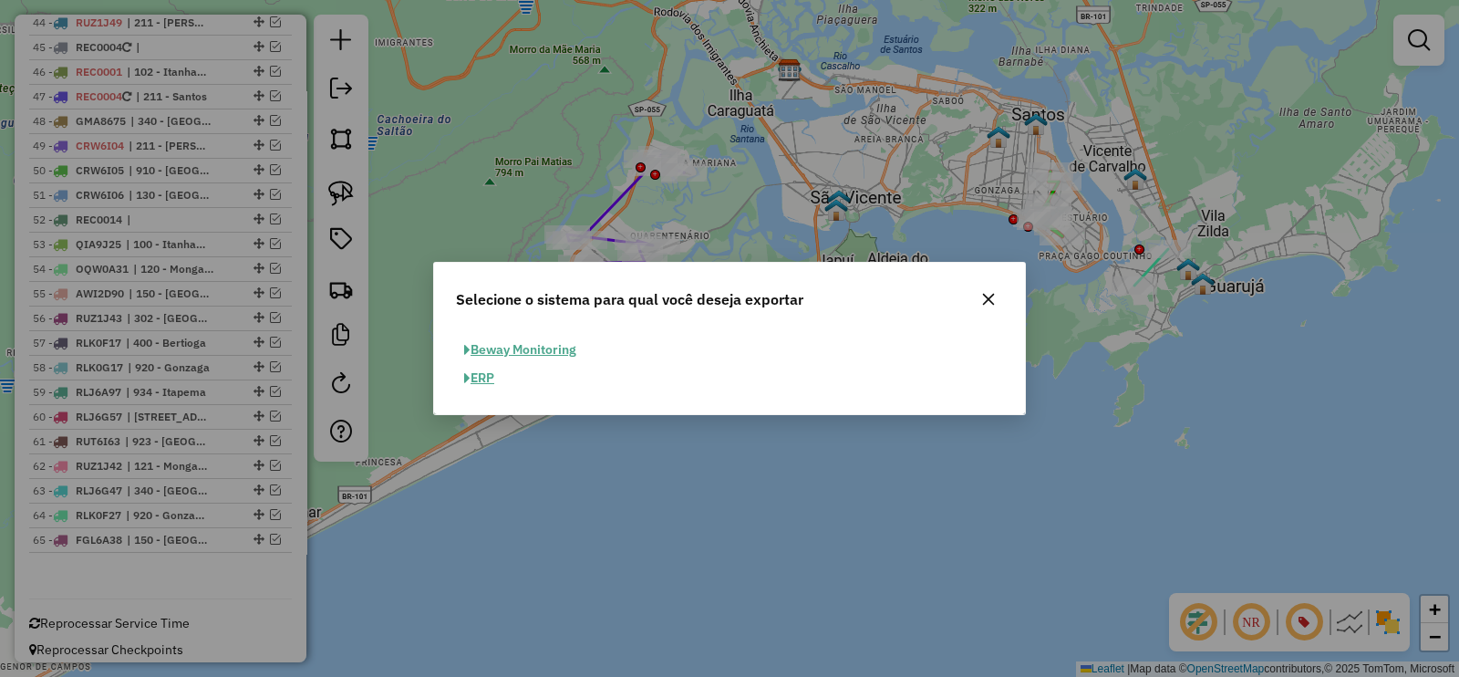
click at [491, 380] on button "ERP" at bounding box center [479, 378] width 47 height 28
select select "**"
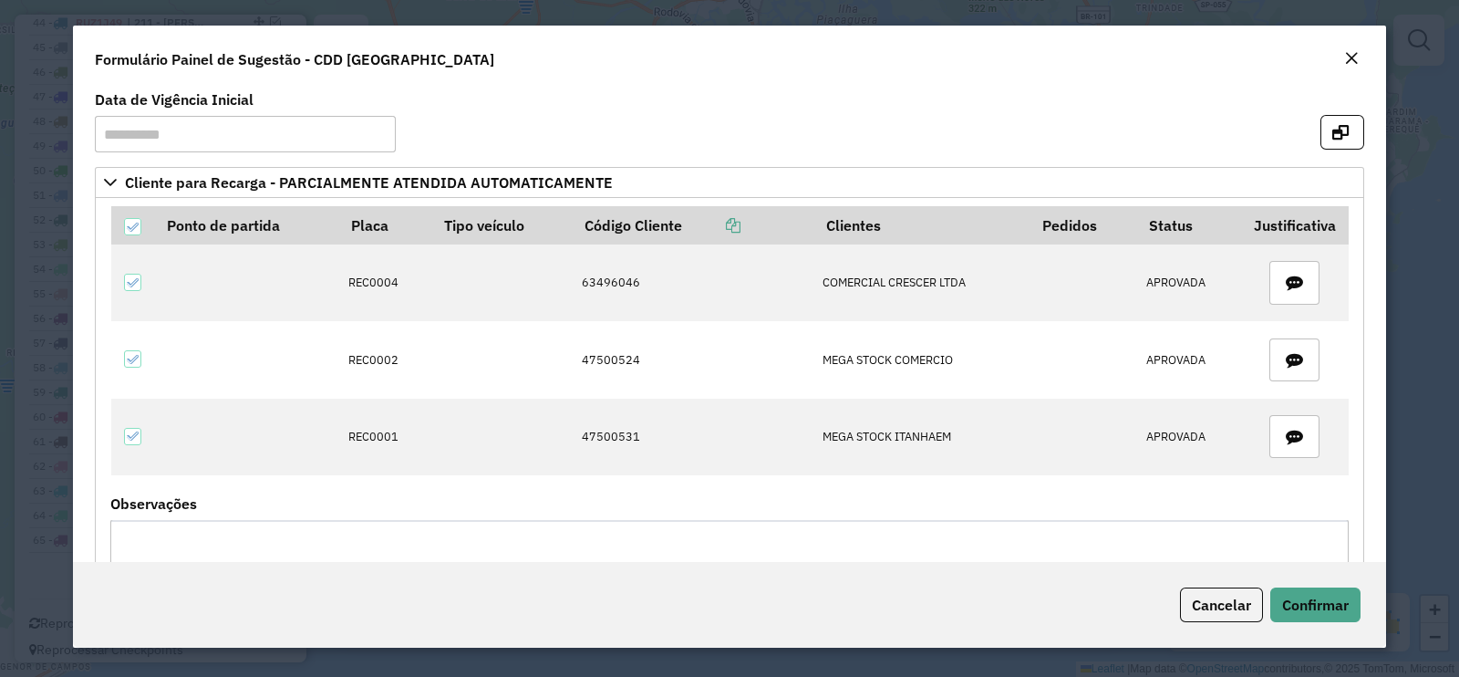
click at [1355, 56] on em "Close" at bounding box center [1352, 58] width 15 height 15
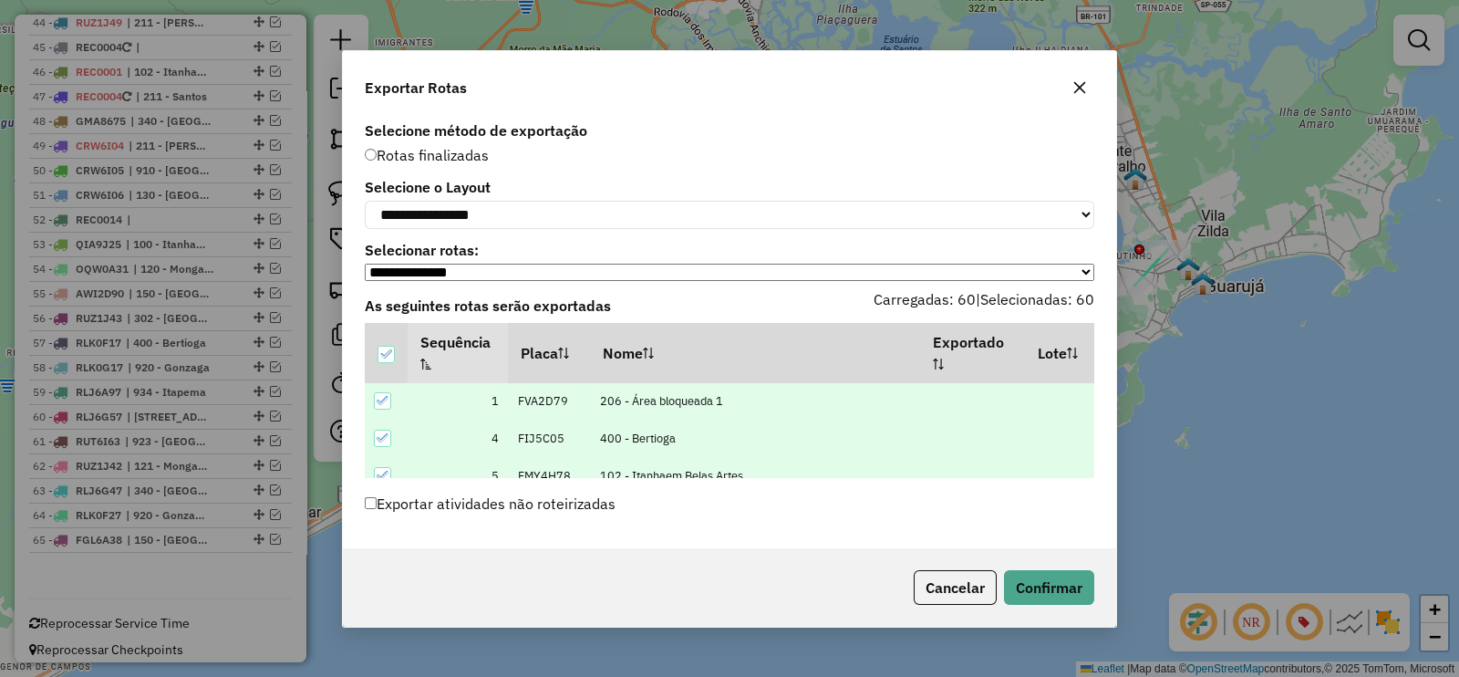
click at [386, 407] on icon at bounding box center [383, 400] width 13 height 13
click at [386, 352] on div at bounding box center [386, 354] width 17 height 17
click at [386, 352] on icon at bounding box center [385, 354] width 13 height 13
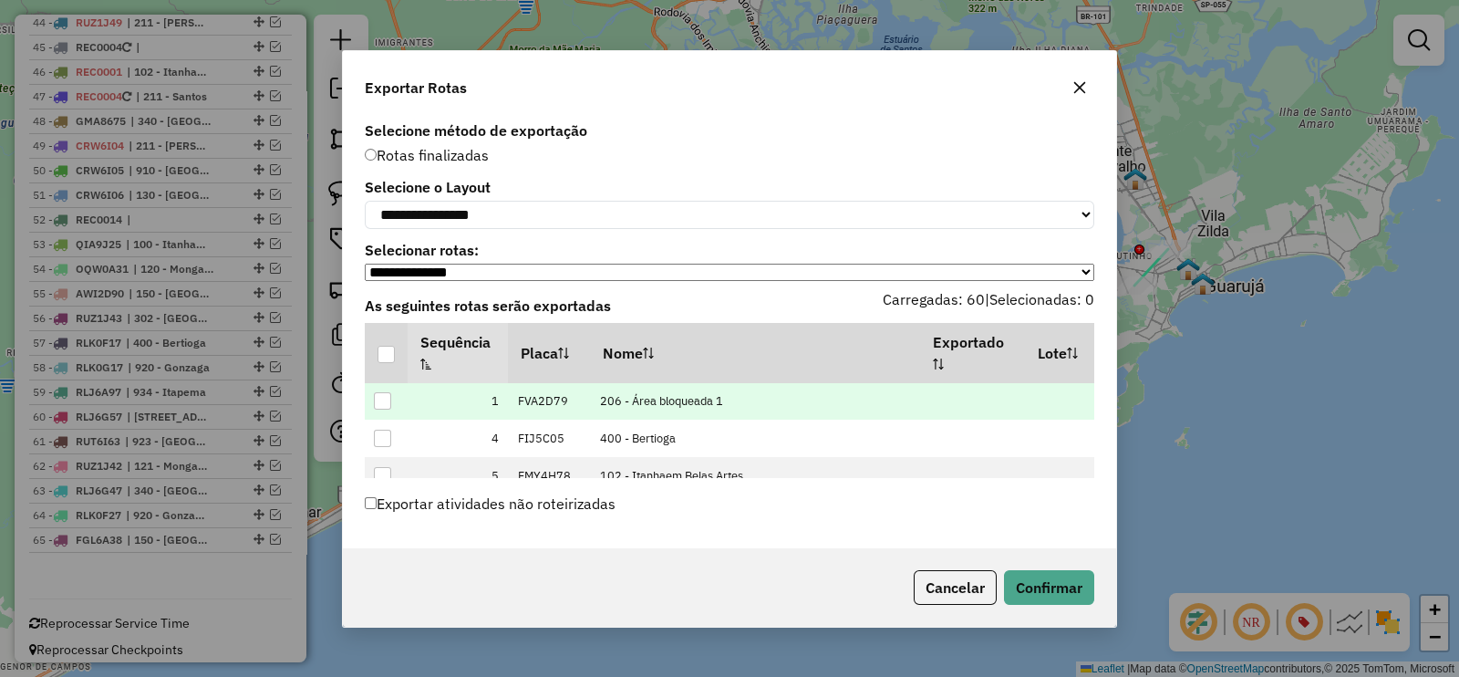
click at [1083, 88] on icon "button" at bounding box center [1080, 87] width 15 height 15
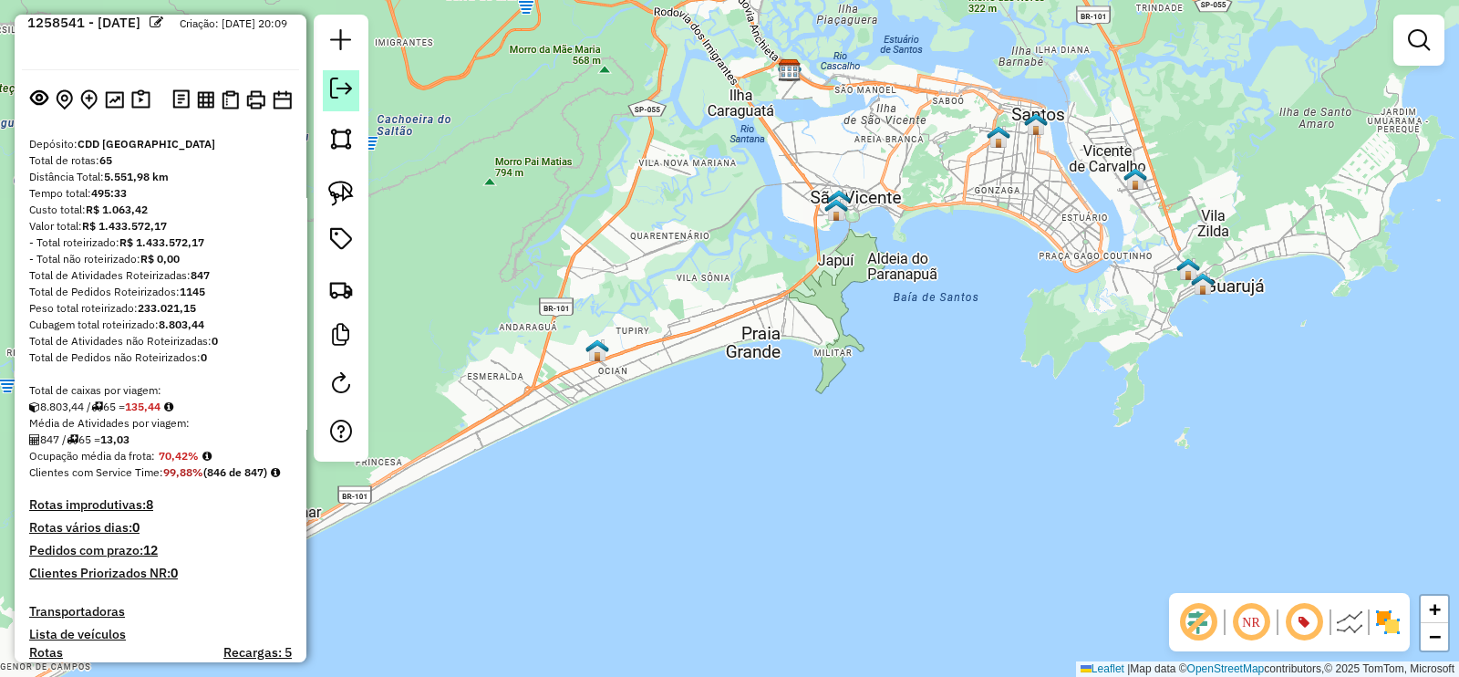
scroll to position [0, 0]
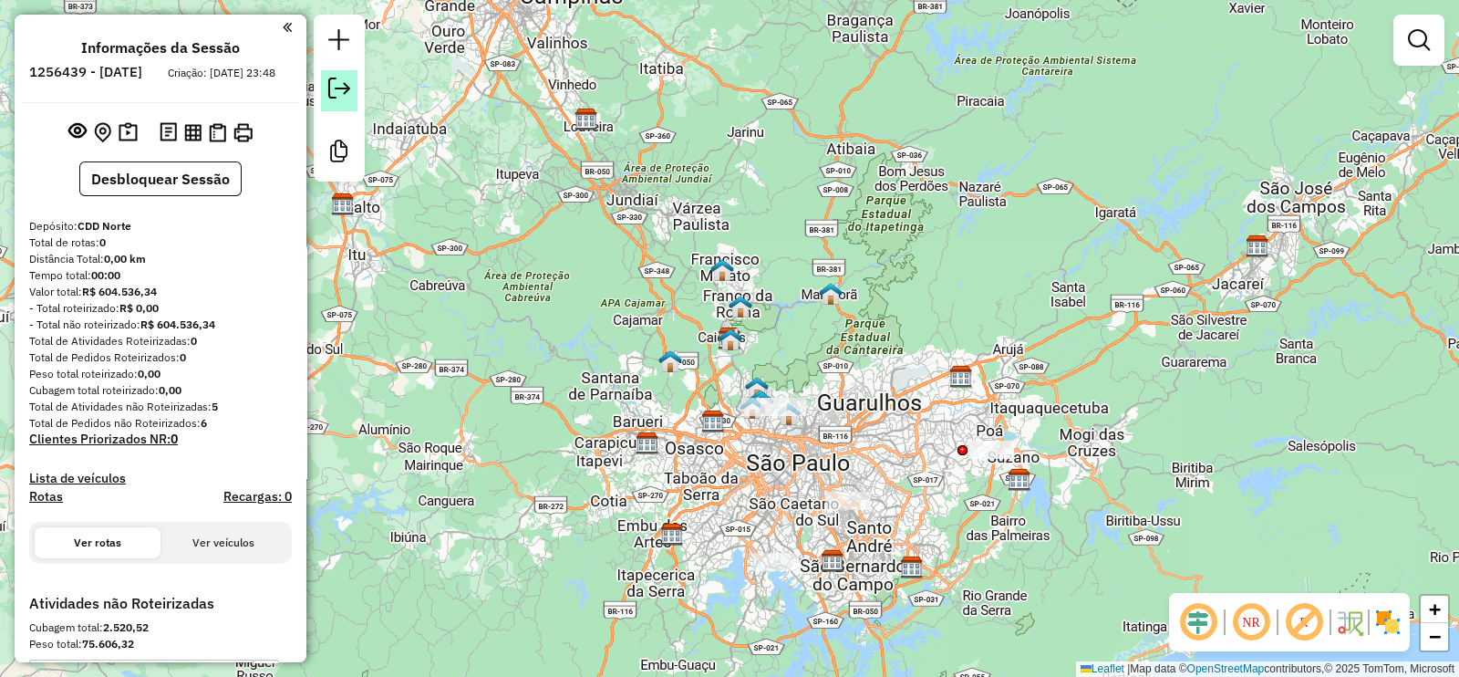
click at [338, 97] on em at bounding box center [339, 89] width 22 height 22
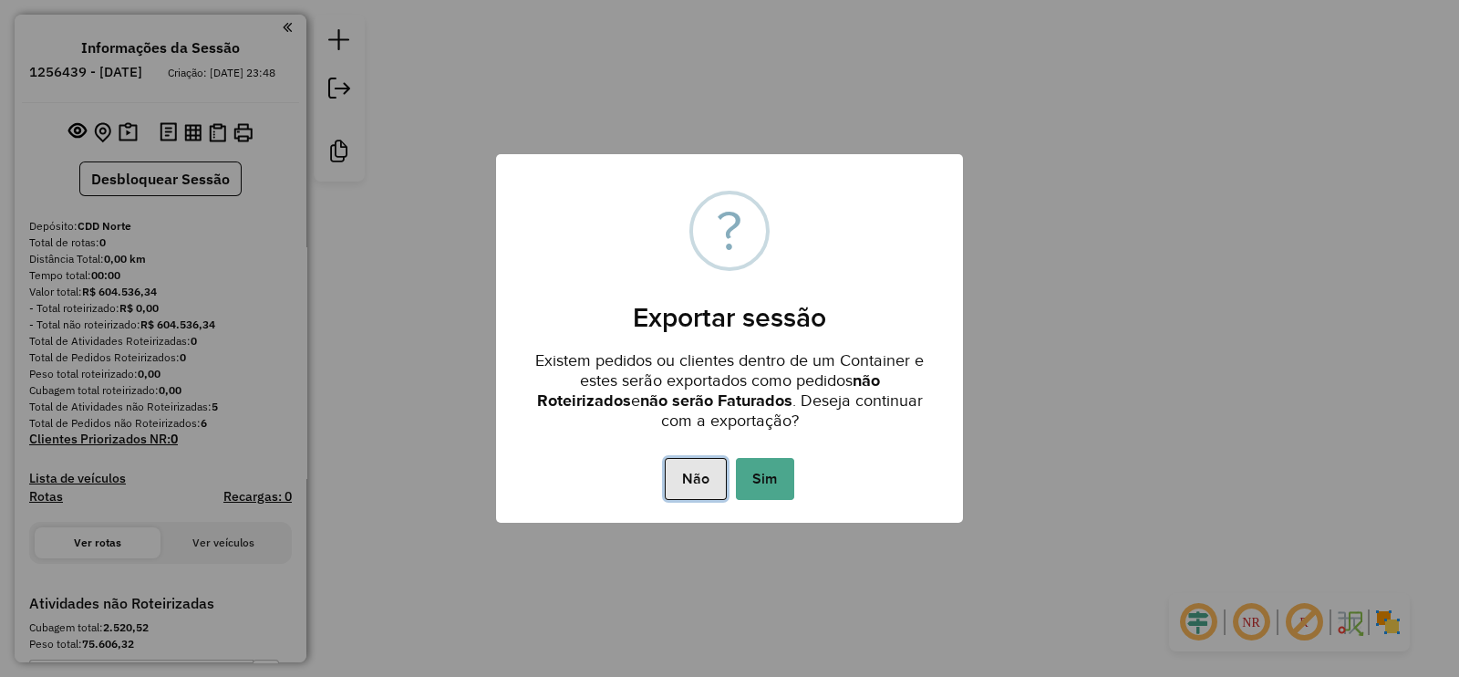
click at [689, 483] on button "Não" at bounding box center [695, 479] width 61 height 42
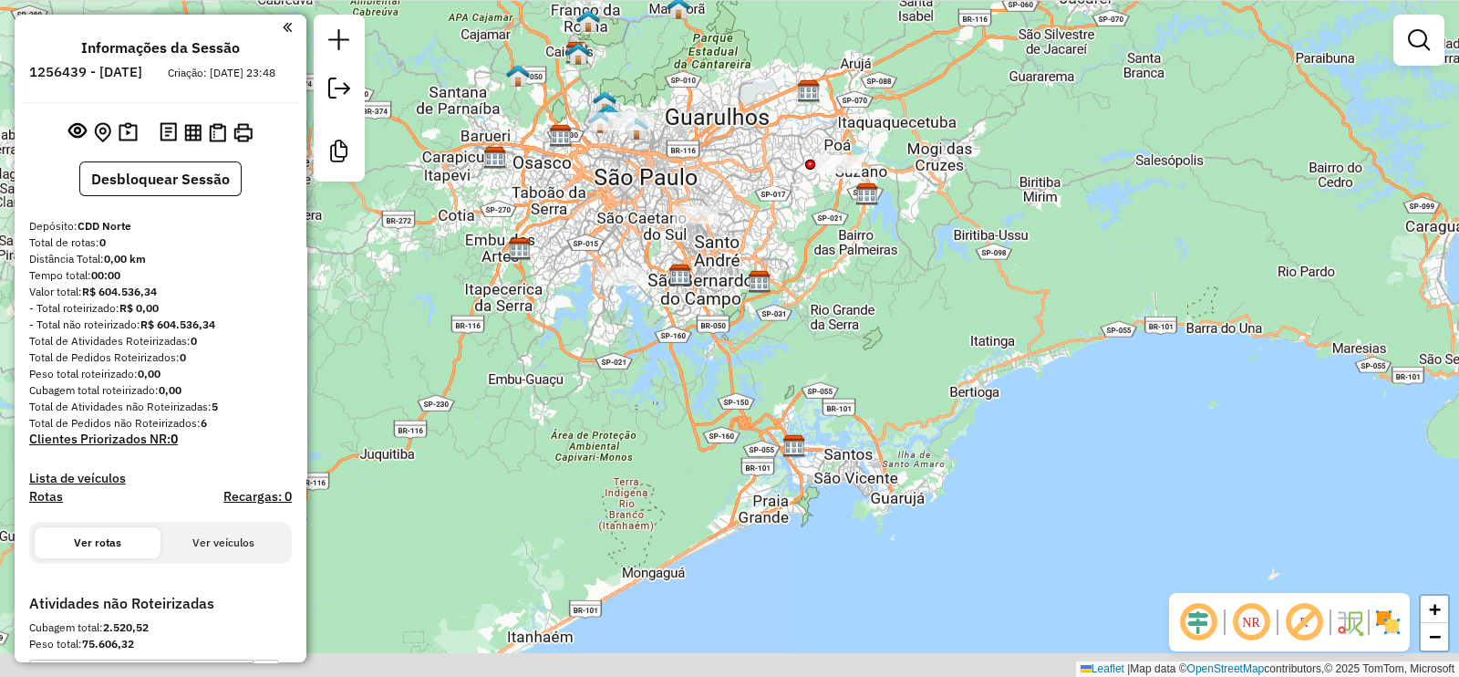
drag, startPoint x: 1016, startPoint y: 525, endPoint x: 862, endPoint y: 235, distance: 327.7
click at [862, 235] on div "Janela de atendimento Grade de atendimento Capacidade Transportadoras Veículos …" at bounding box center [729, 338] width 1459 height 677
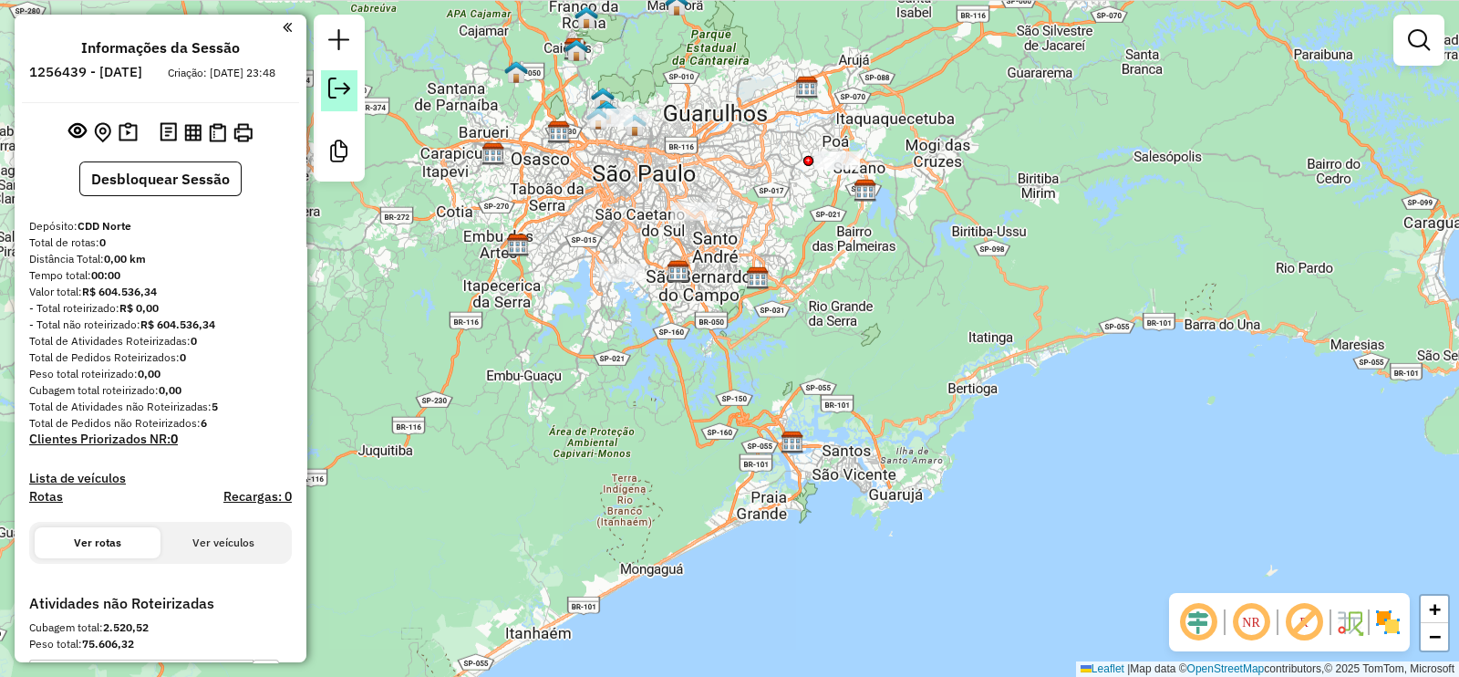
click at [328, 84] on em at bounding box center [339, 89] width 22 height 22
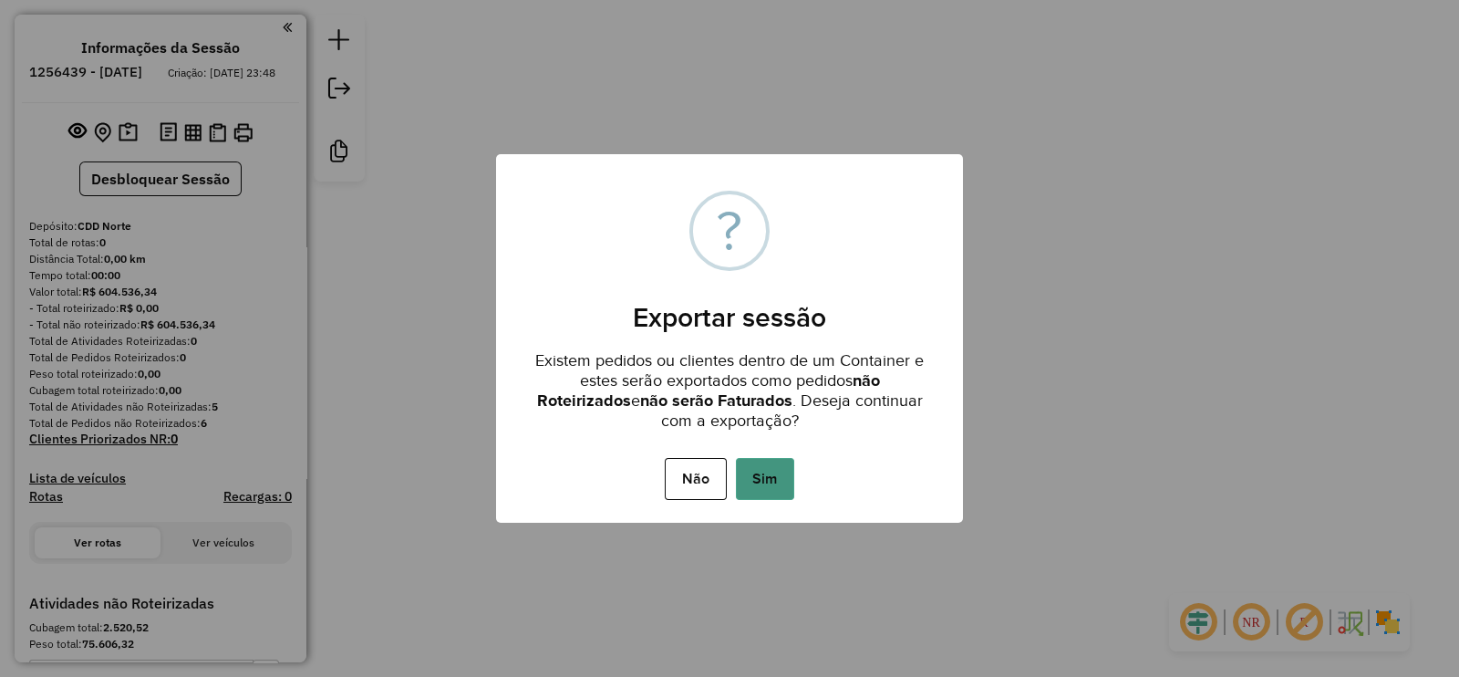
click at [755, 476] on button "Sim" at bounding box center [765, 479] width 58 height 42
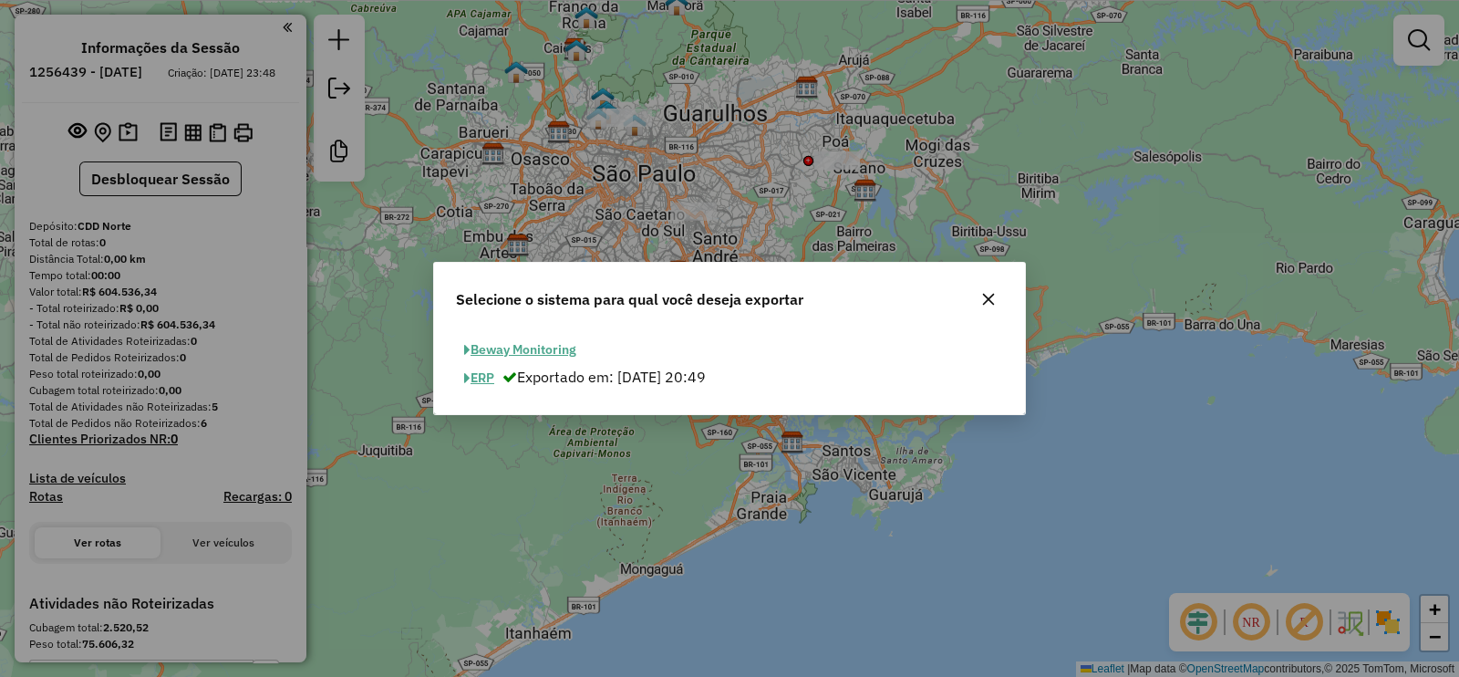
click at [477, 380] on button "ERP" at bounding box center [479, 378] width 47 height 28
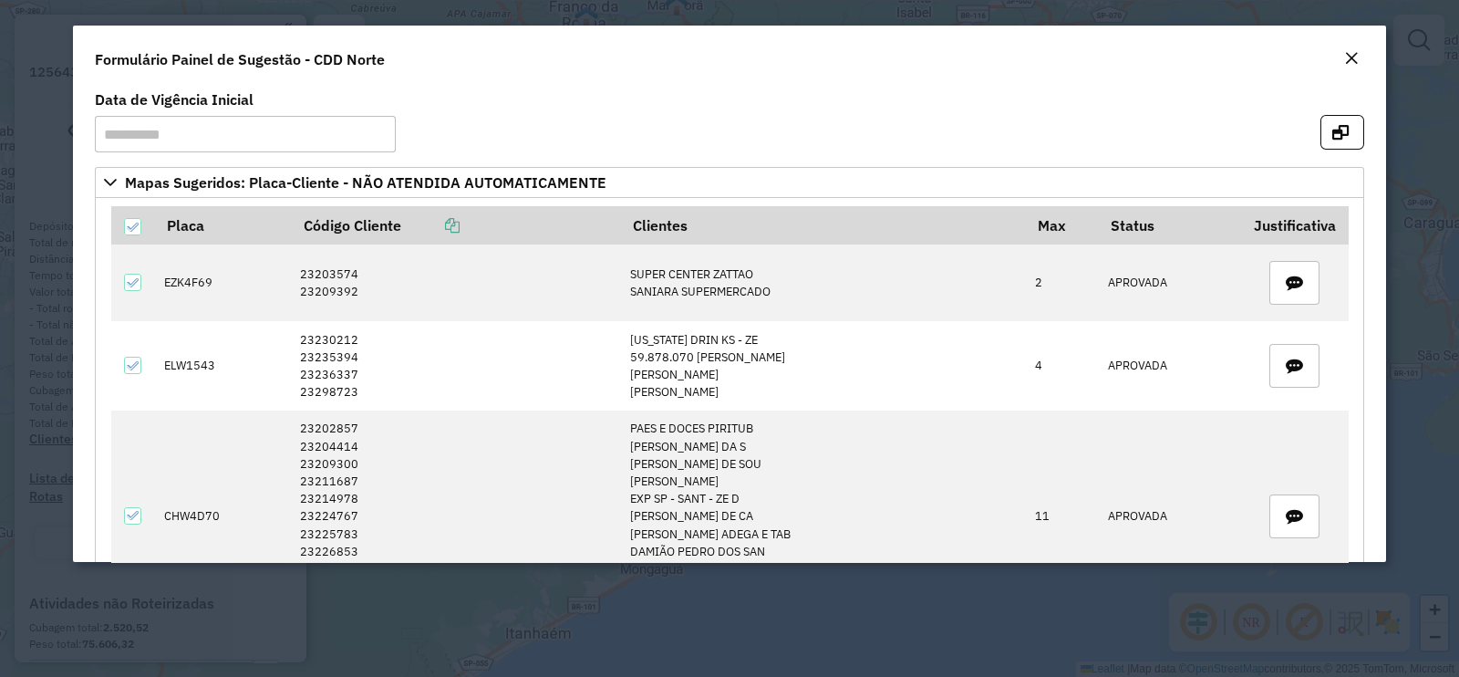
click at [1341, 63] on button "Close" at bounding box center [1352, 59] width 26 height 24
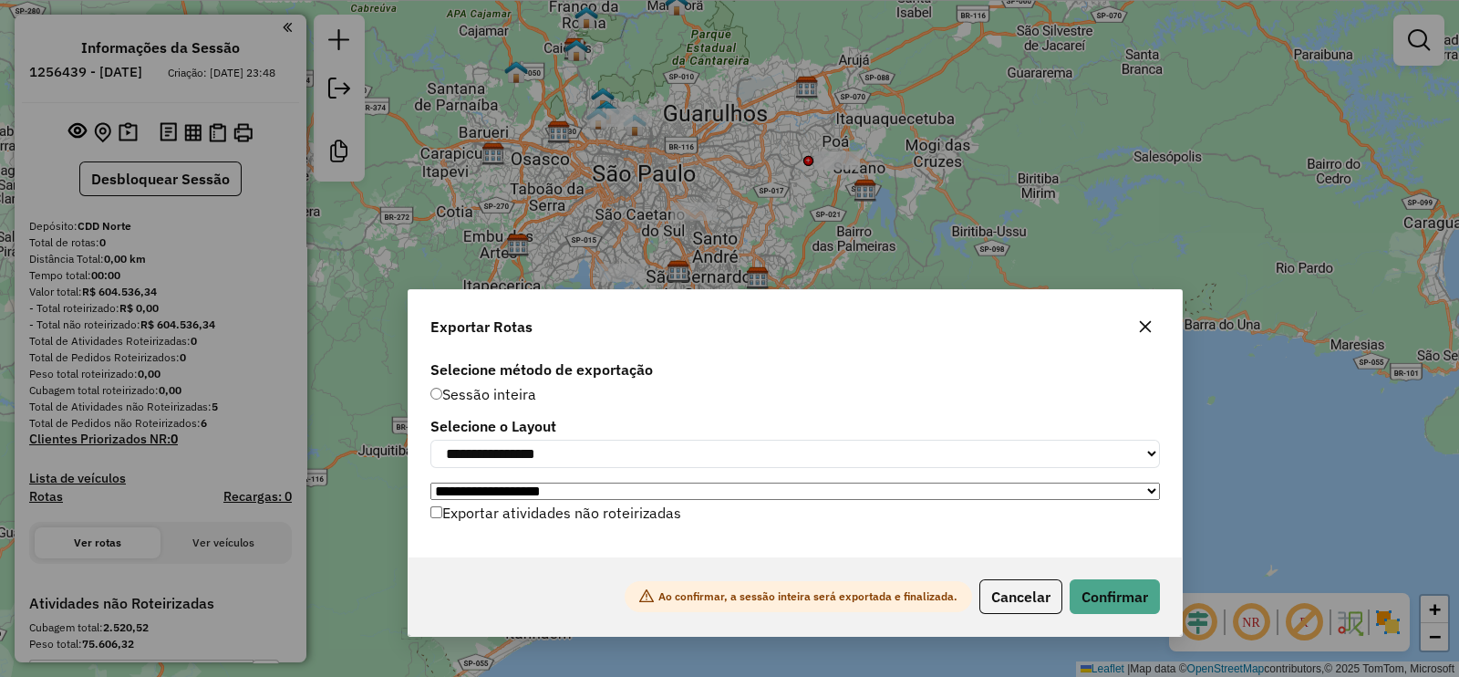
drag, startPoint x: 716, startPoint y: 172, endPoint x: 782, endPoint y: 302, distance: 145.2
click at [782, 302] on div "Exportar Rotas" at bounding box center [796, 323] width 774 height 66
